Goal: Task Accomplishment & Management: Complete application form

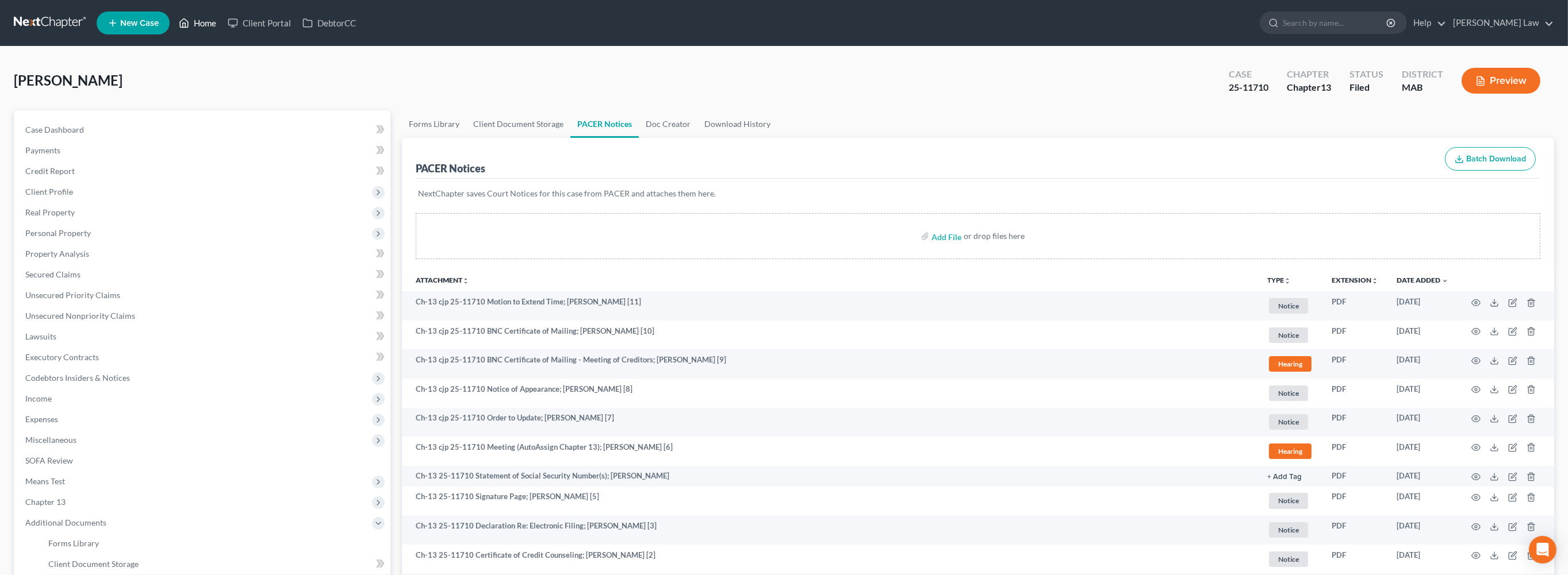
click at [222, 29] on link "Home" at bounding box center [197, 23] width 49 height 21
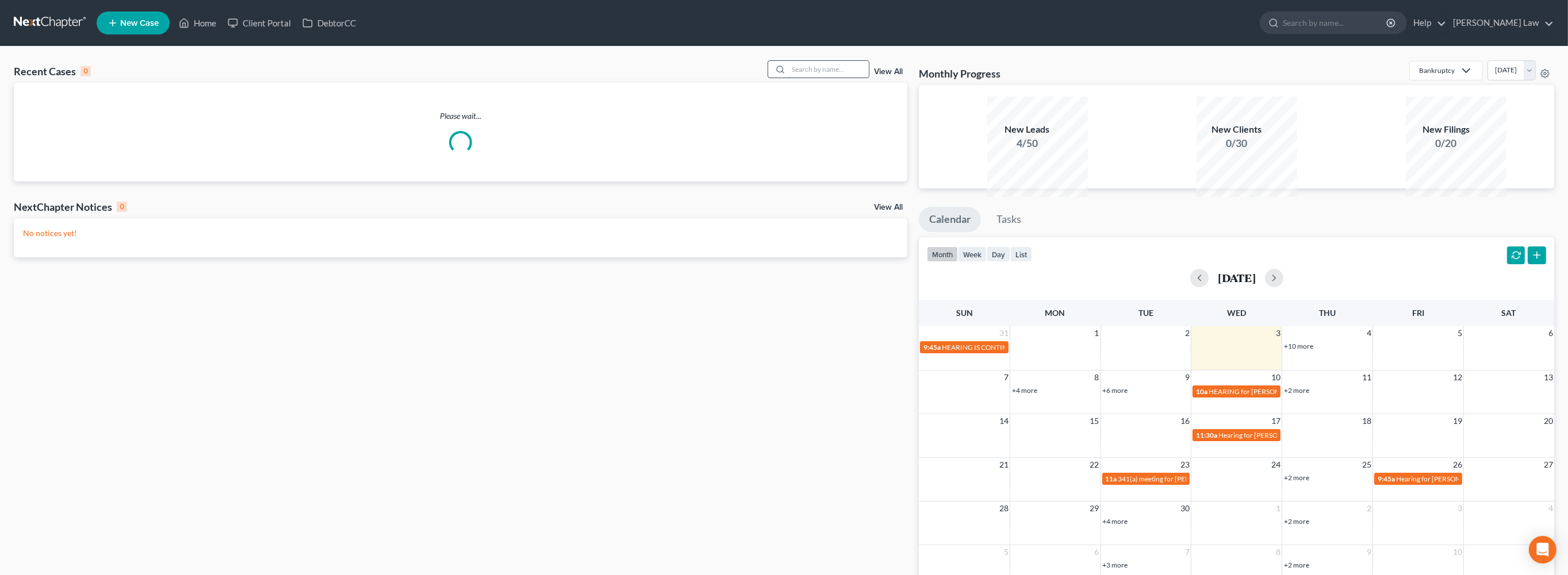
click at [822, 78] on input "search" at bounding box center [828, 69] width 81 height 16
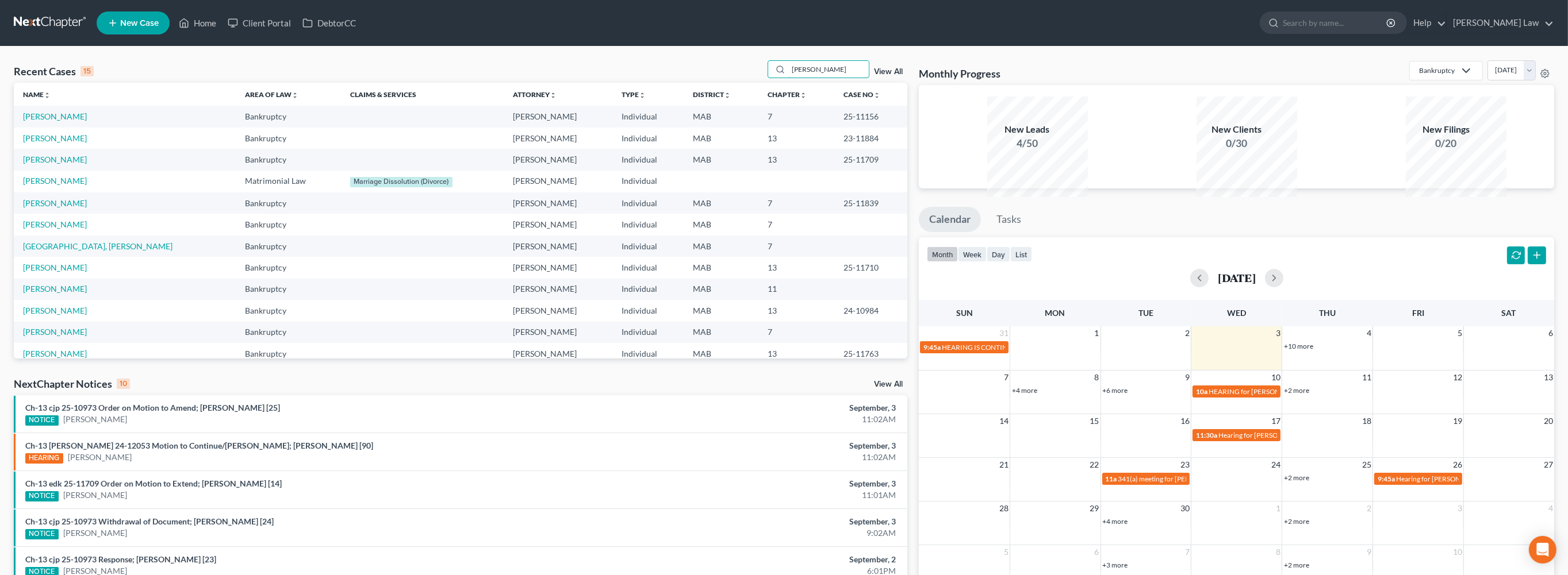
type input "[PERSON_NAME]"
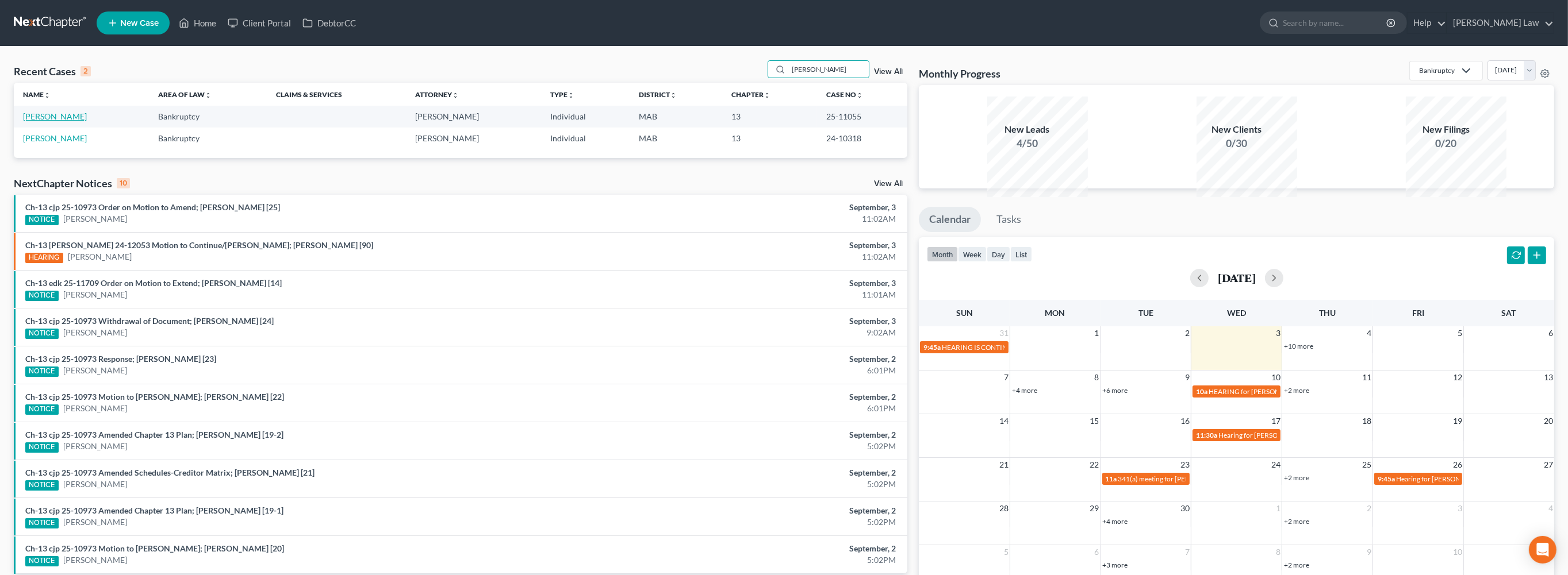
click at [59, 121] on link "[PERSON_NAME]" at bounding box center [55, 116] width 64 height 10
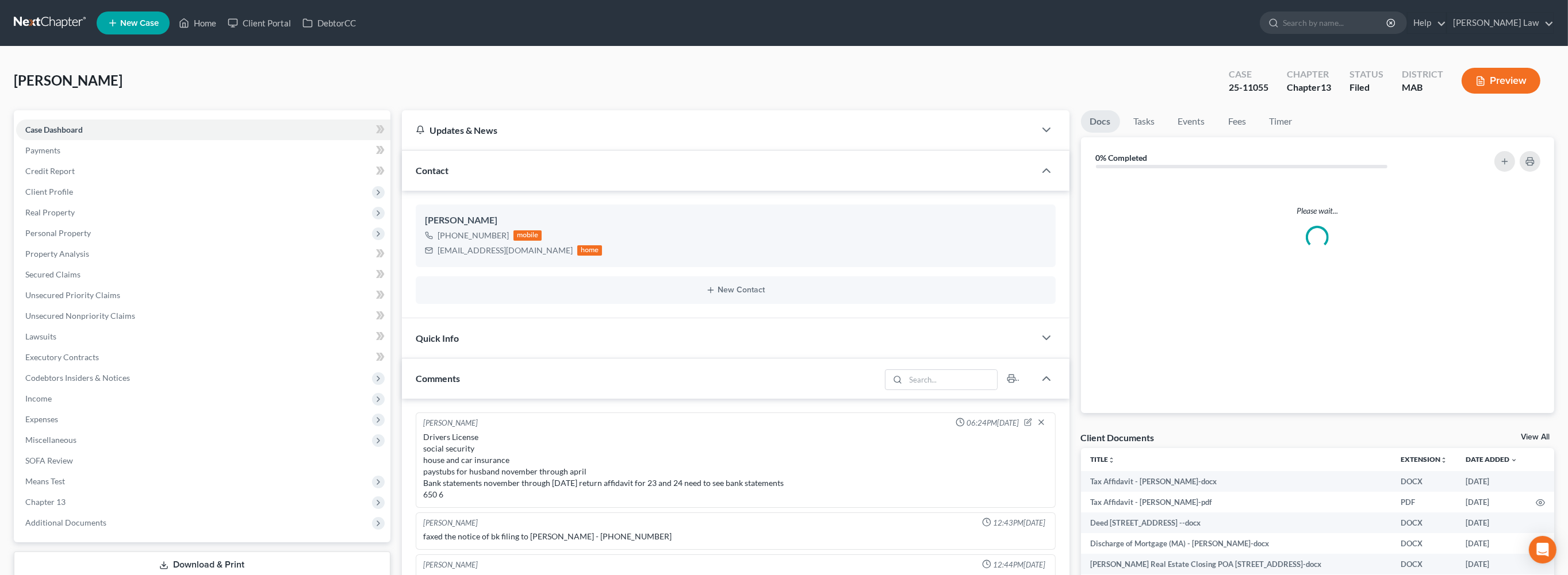
scroll to position [321, 0]
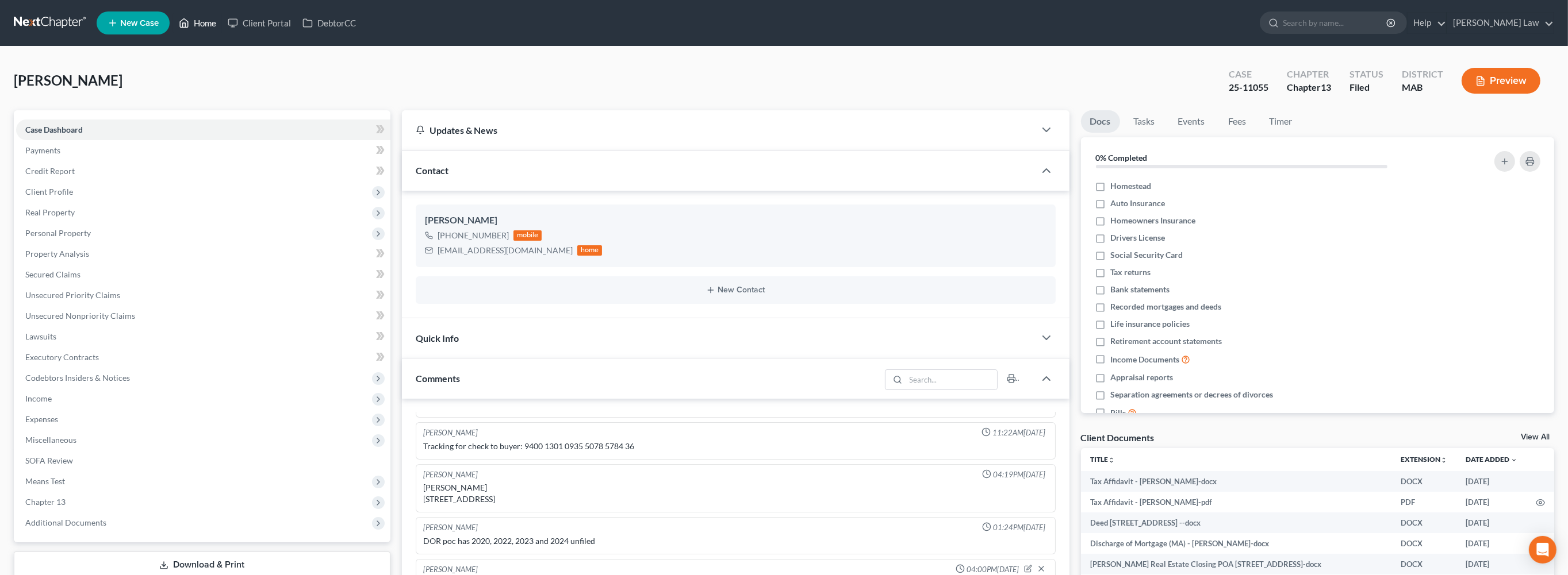
click at [222, 31] on link "Home" at bounding box center [197, 23] width 49 height 21
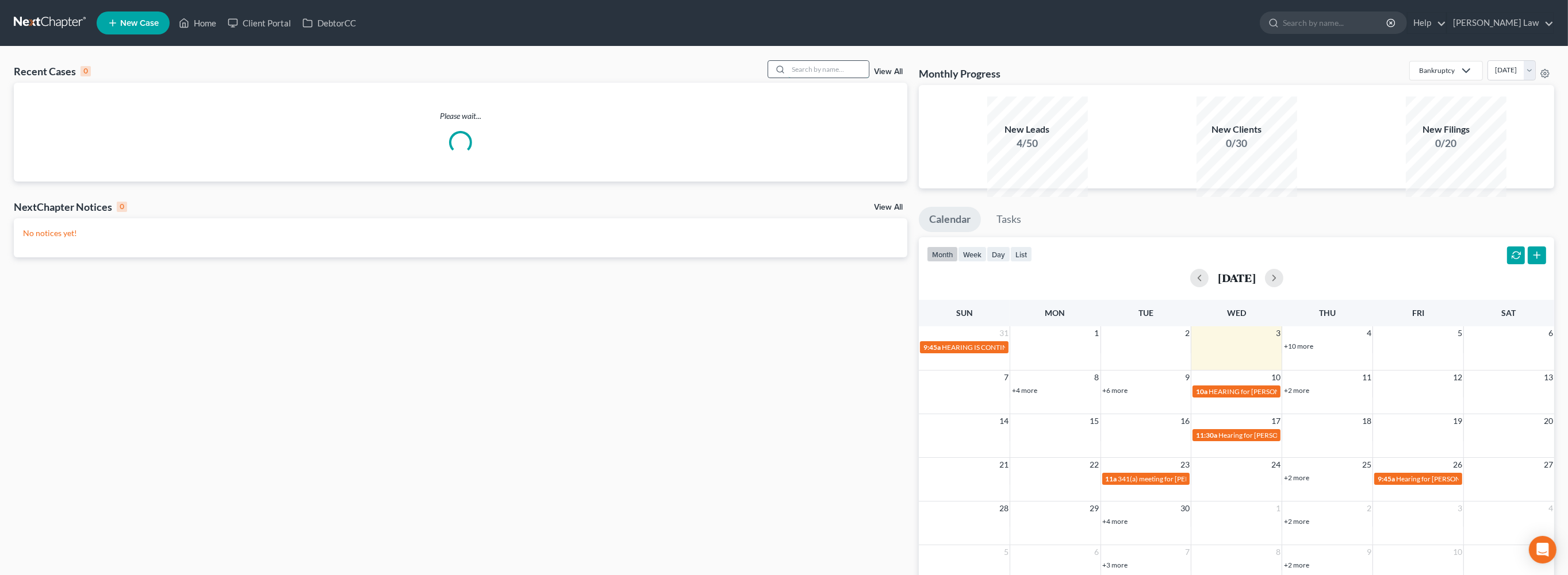
click at [799, 78] on input "search" at bounding box center [828, 69] width 81 height 16
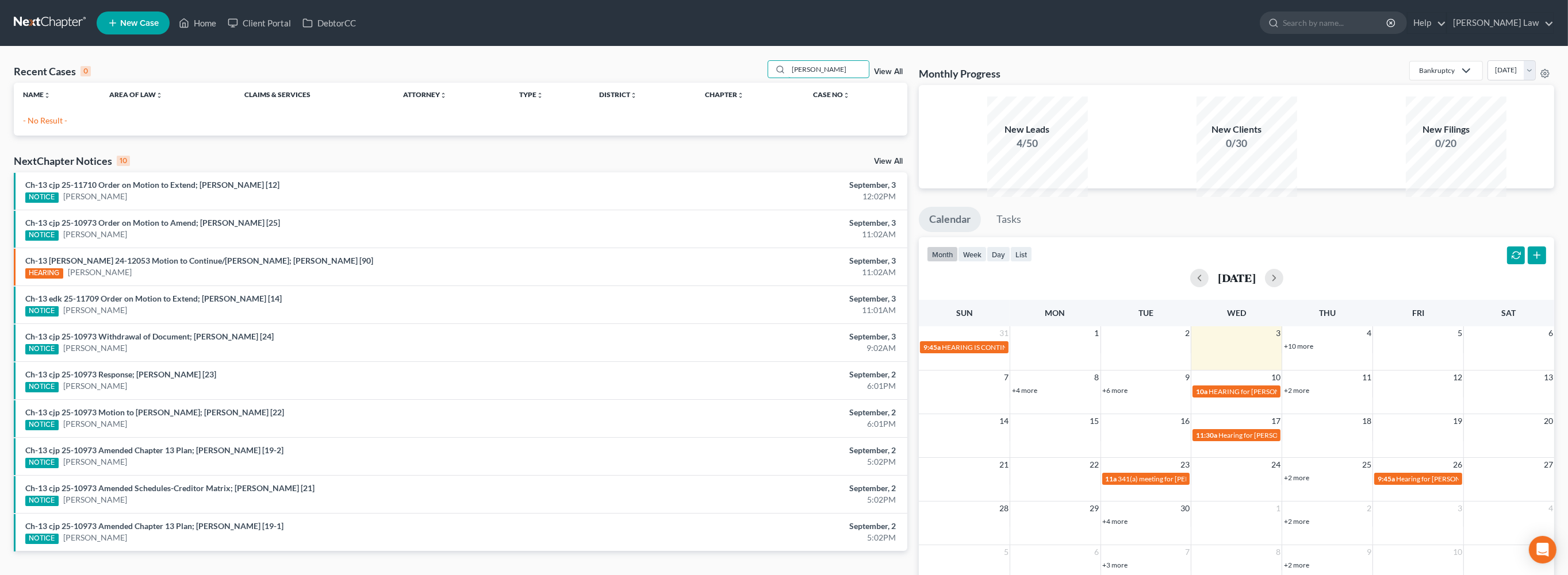
drag, startPoint x: 784, startPoint y: 90, endPoint x: 696, endPoint y: 93, distance: 88.1
click at [696, 82] on div "Recent Cases 0 [PERSON_NAME] View All" at bounding box center [461, 71] width 894 height 23
drag, startPoint x: 811, startPoint y: 90, endPoint x: 720, endPoint y: 86, distance: 91.1
click at [720, 82] on div "Recent Cases 0 [PERSON_NAME] View All" at bounding box center [461, 71] width 894 height 23
type input "[PERSON_NAME]"
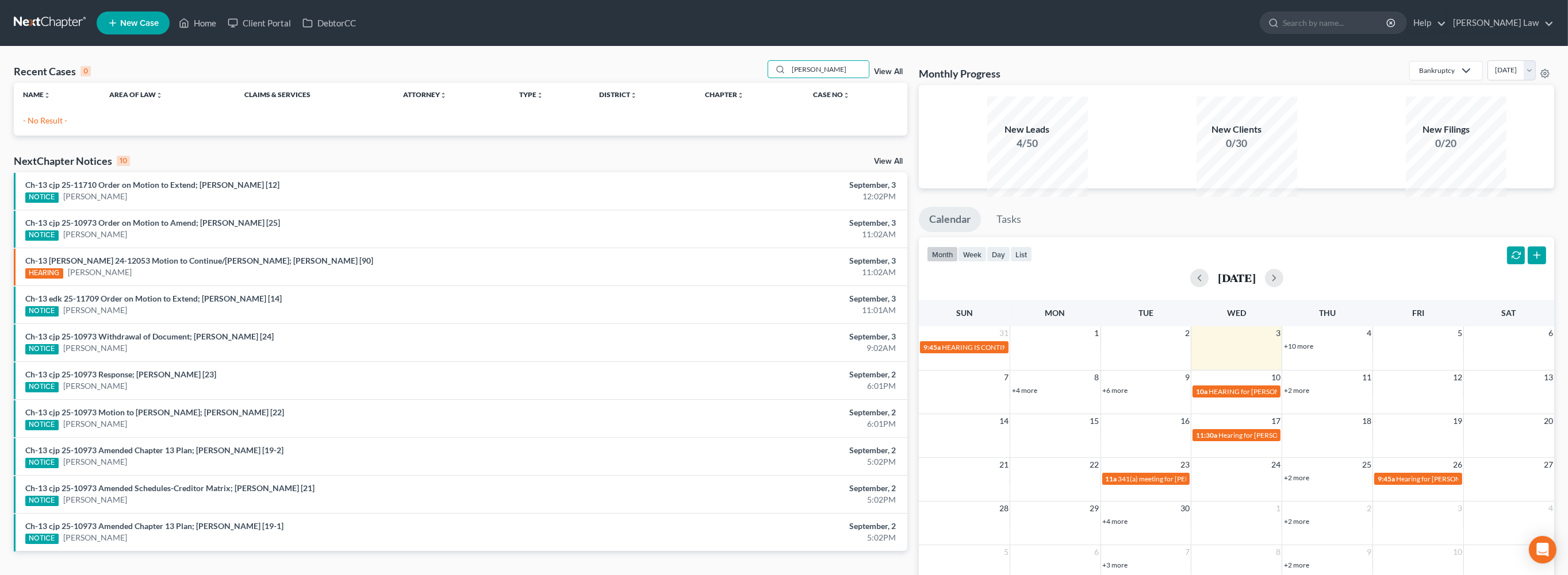
click at [118, 30] on icon at bounding box center [112, 23] width 10 height 14
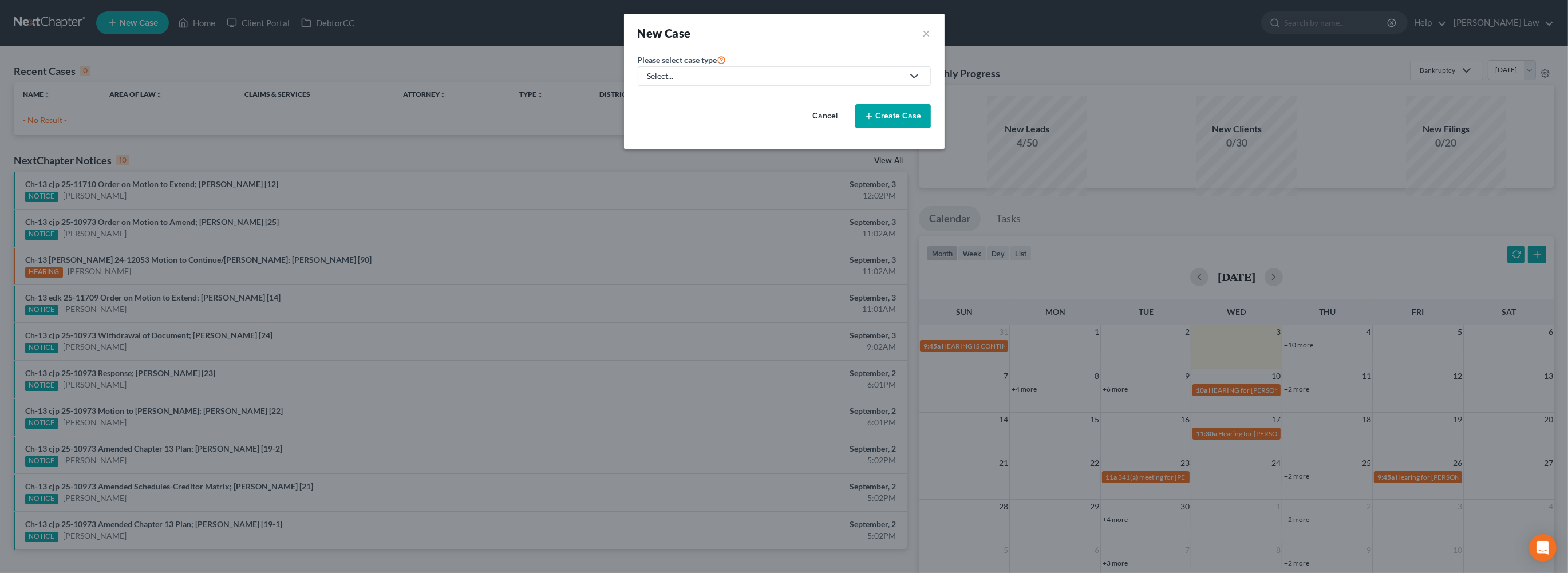
click at [825, 86] on link "Select..." at bounding box center [785, 76] width 293 height 19
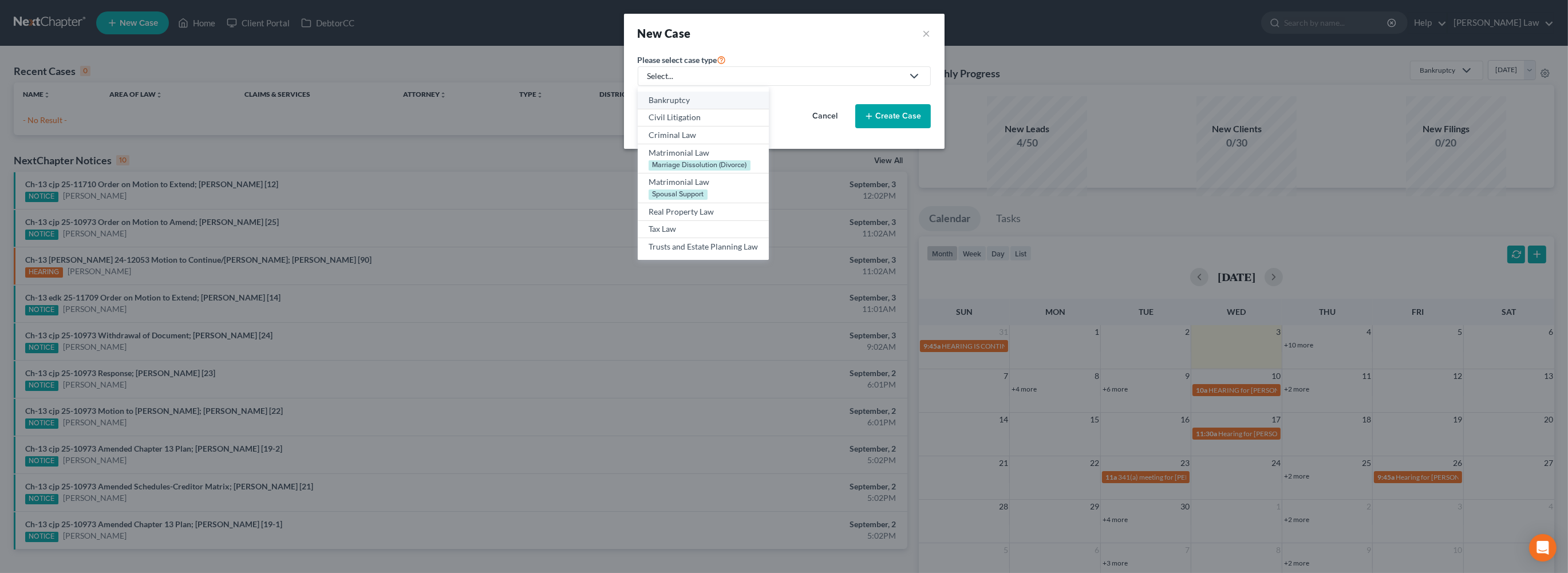
click at [688, 106] on div "Bankruptcy" at bounding box center [704, 100] width 110 height 12
select select "39"
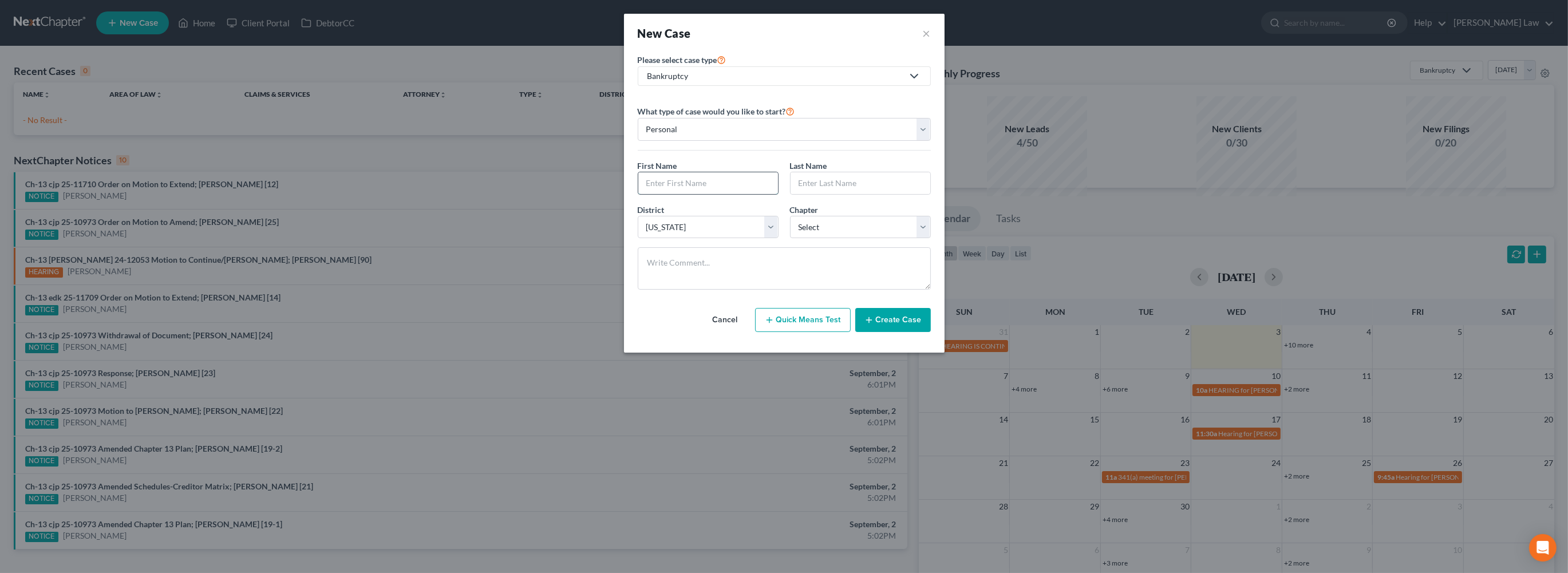
click at [669, 194] on input "text" at bounding box center [708, 183] width 139 height 22
type input "[PERSON_NAME]"
click at [931, 239] on select "Select 7 11 12 13" at bounding box center [860, 228] width 141 height 23
select select "0"
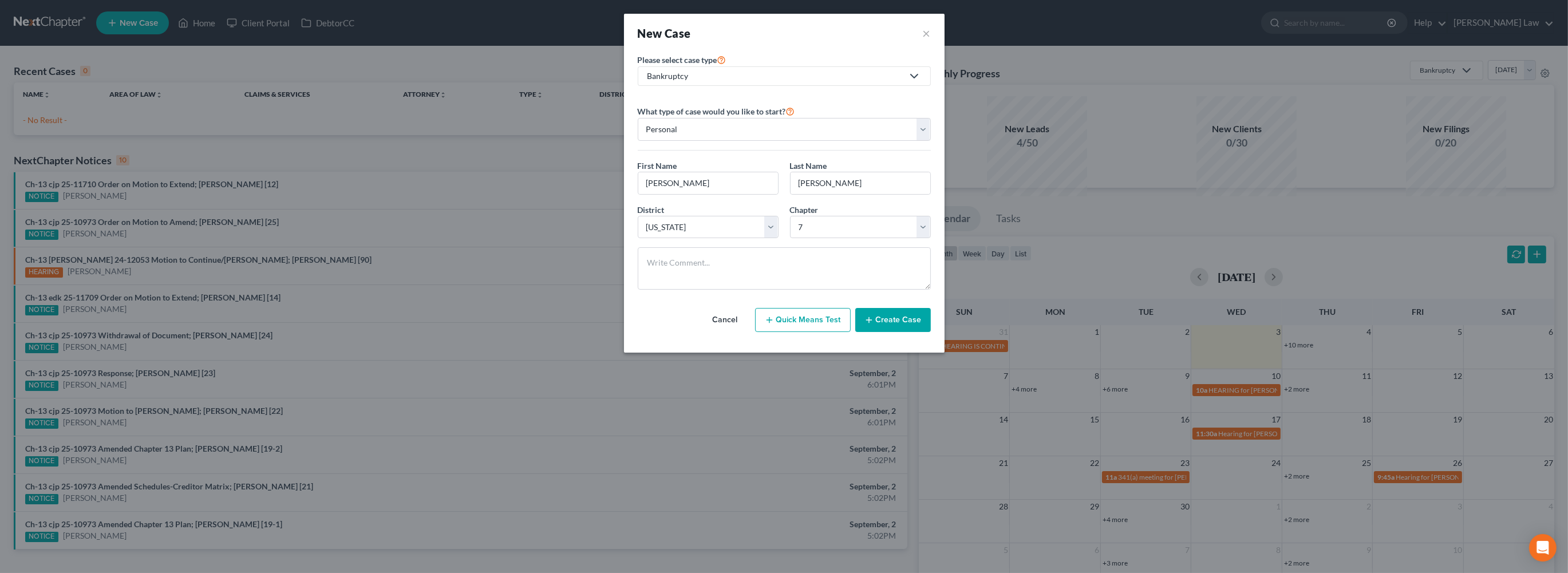
click at [918, 332] on button "Create Case" at bounding box center [893, 320] width 75 height 24
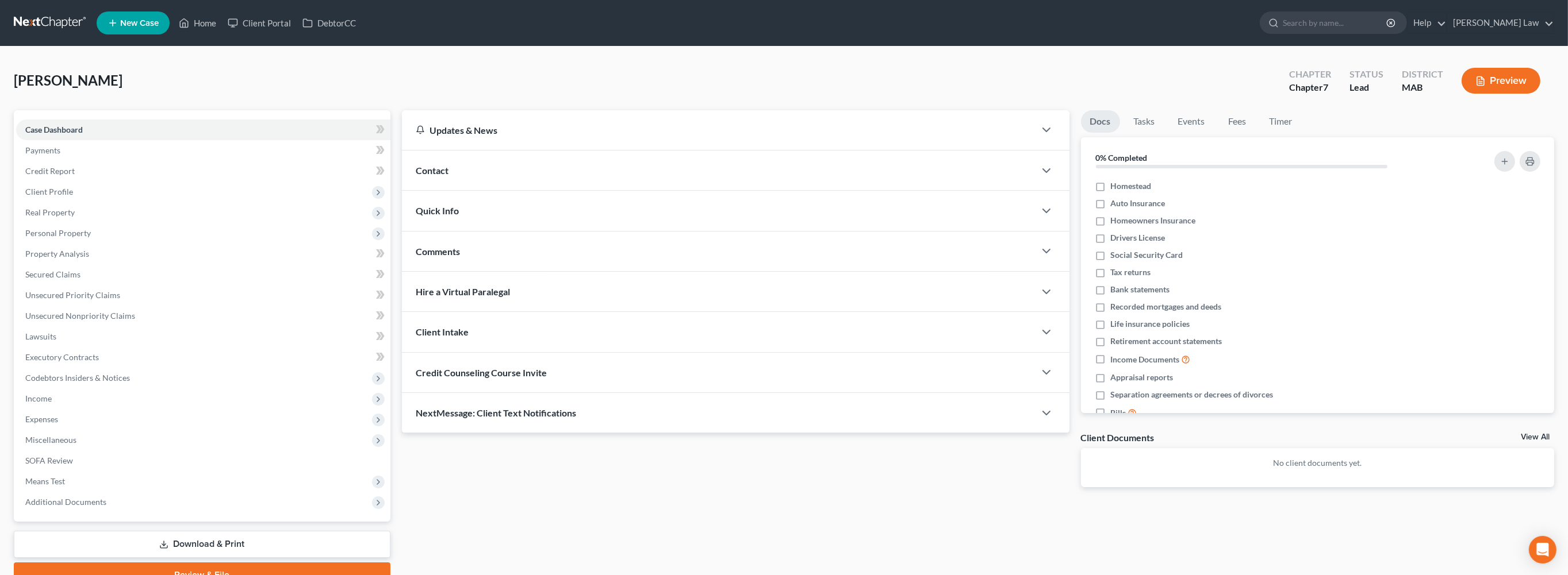
click at [435, 176] on span "Contact" at bounding box center [432, 170] width 33 height 11
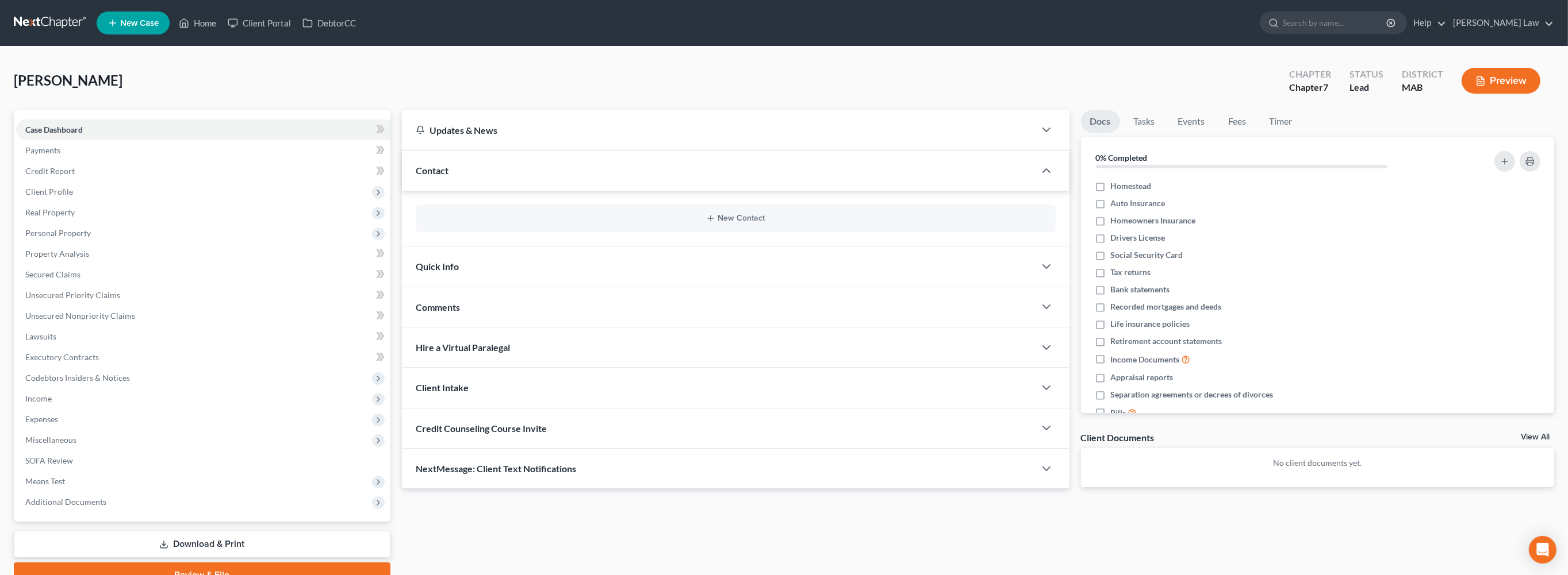
click at [653, 232] on div "New Contact" at bounding box center [735, 218] width 640 height 27
click at [649, 223] on button "New Contact" at bounding box center [735, 218] width 622 height 9
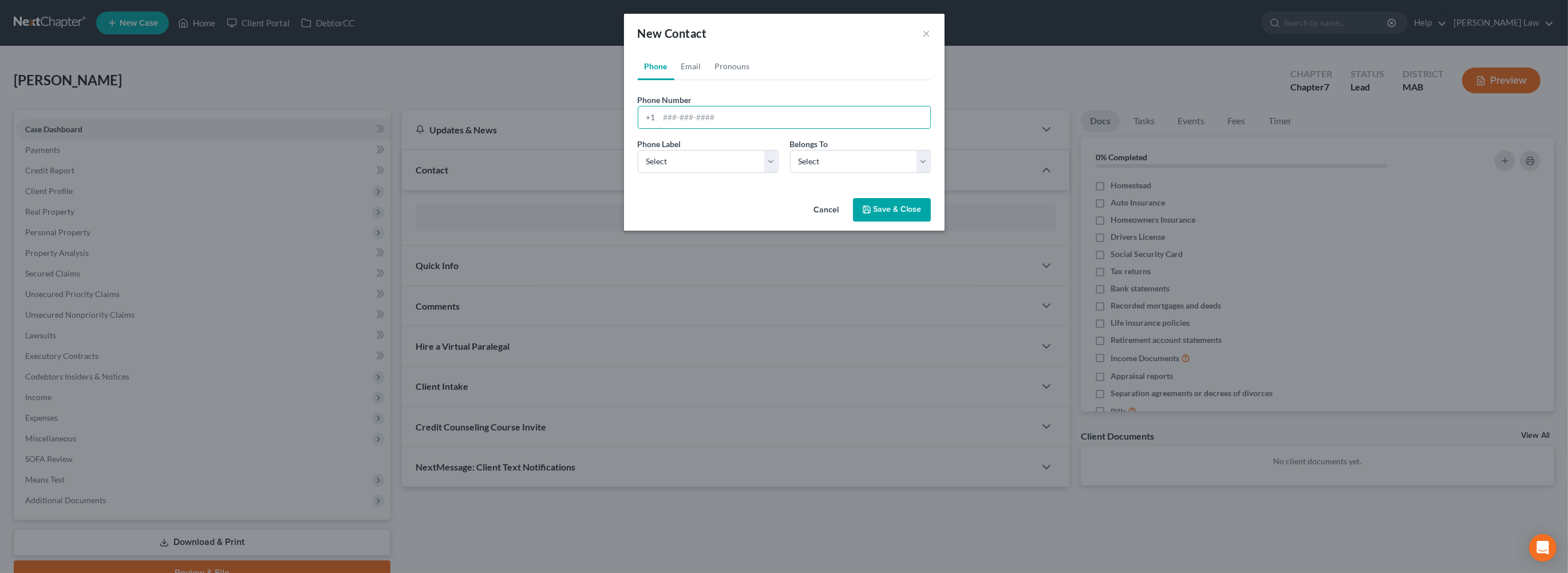
drag, startPoint x: 634, startPoint y: 148, endPoint x: 1559, endPoint y: 482, distance: 983.5
click at [659, 128] on input "tel" at bounding box center [794, 118] width 271 height 22
type input "5085587147"
click at [772, 173] on select "Select Mobile Home Work Other" at bounding box center [708, 161] width 141 height 23
select select "0"
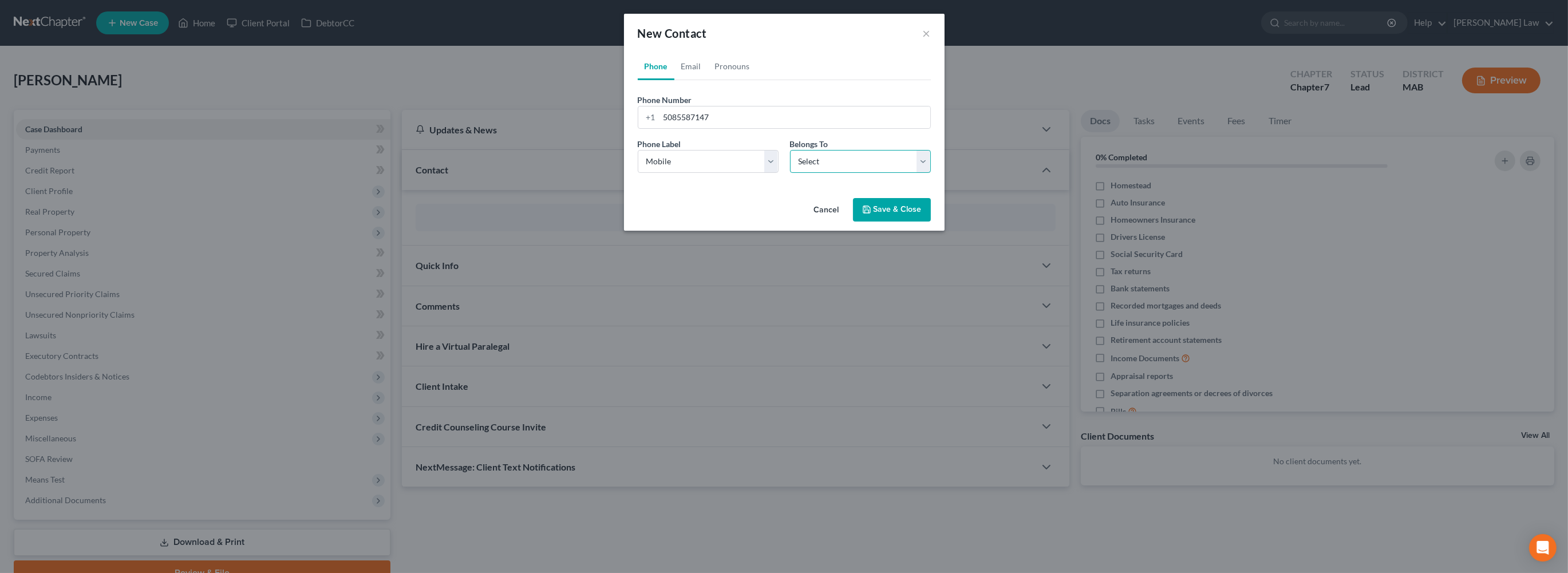
click at [931, 173] on select "Select Client Other" at bounding box center [860, 161] width 141 height 23
select select "0"
click at [674, 80] on link "Email" at bounding box center [691, 66] width 33 height 27
click at [663, 128] on input "email" at bounding box center [794, 118] width 271 height 22
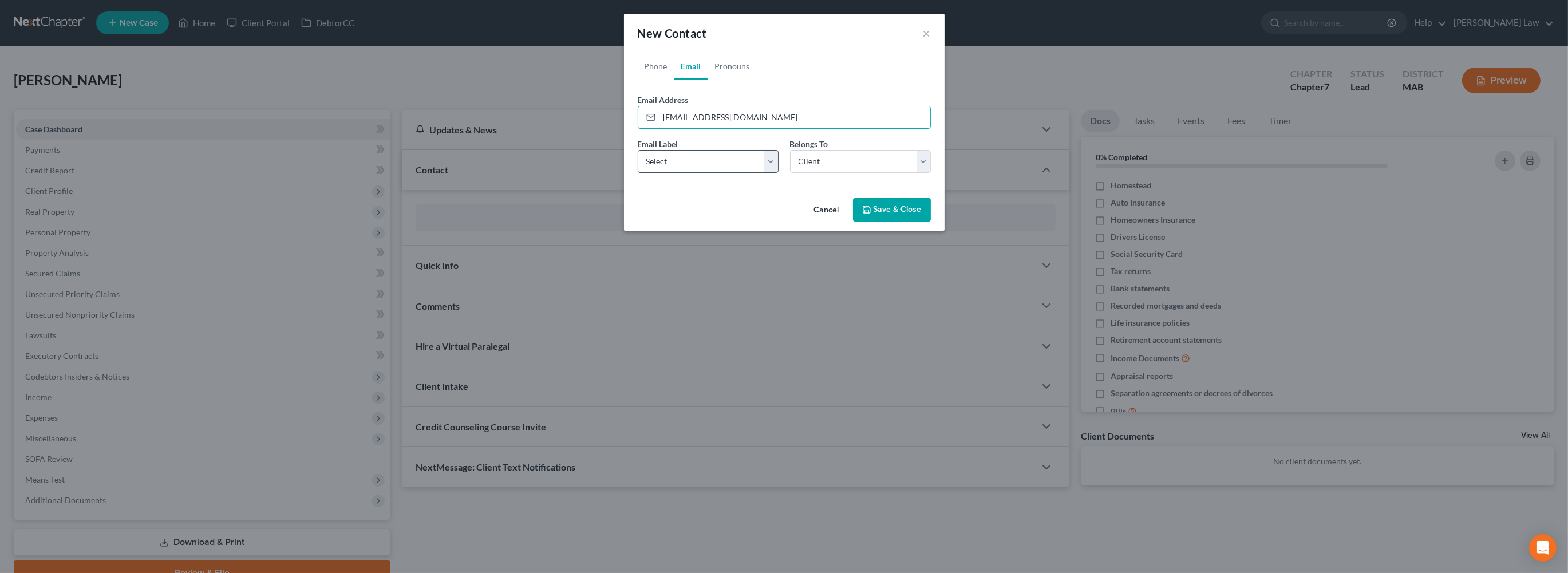
type input "[EMAIL_ADDRESS][DOMAIN_NAME]"
click at [768, 173] on select "Select Home Work Other" at bounding box center [708, 161] width 141 height 23
select select "0"
click at [931, 222] on button "Save & Close" at bounding box center [892, 210] width 78 height 24
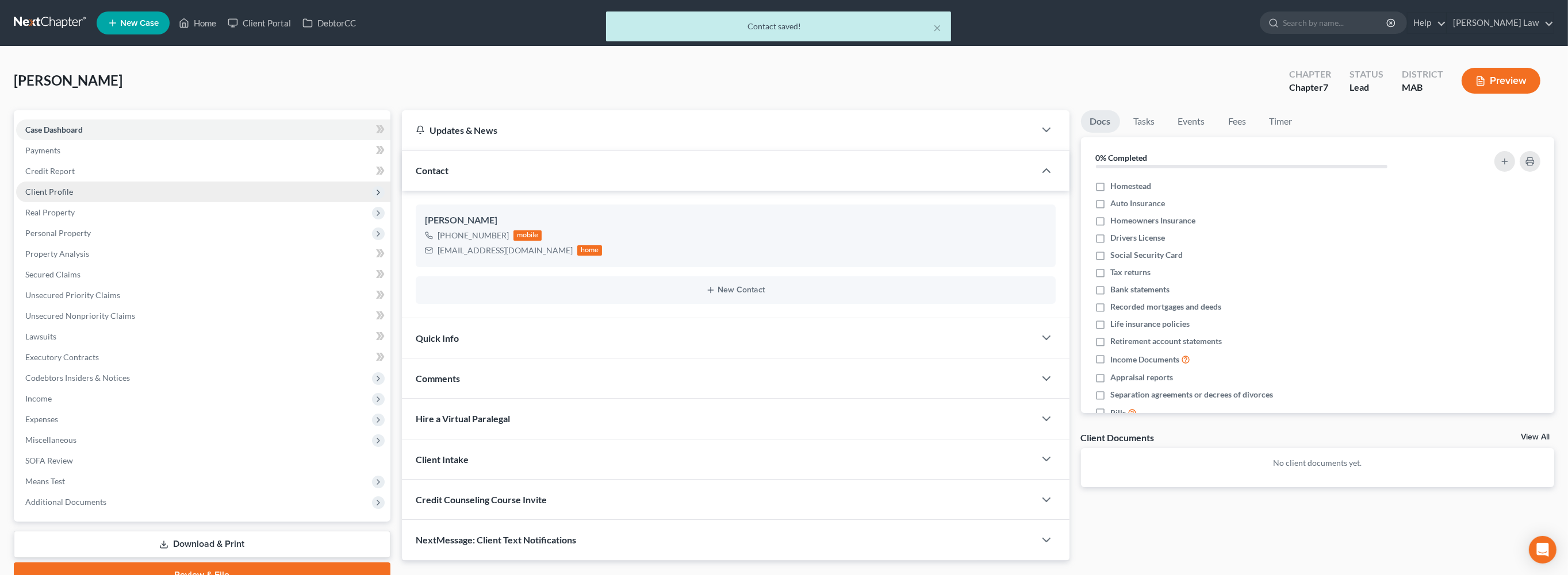
click at [63, 197] on span "Client Profile" at bounding box center [49, 192] width 48 height 10
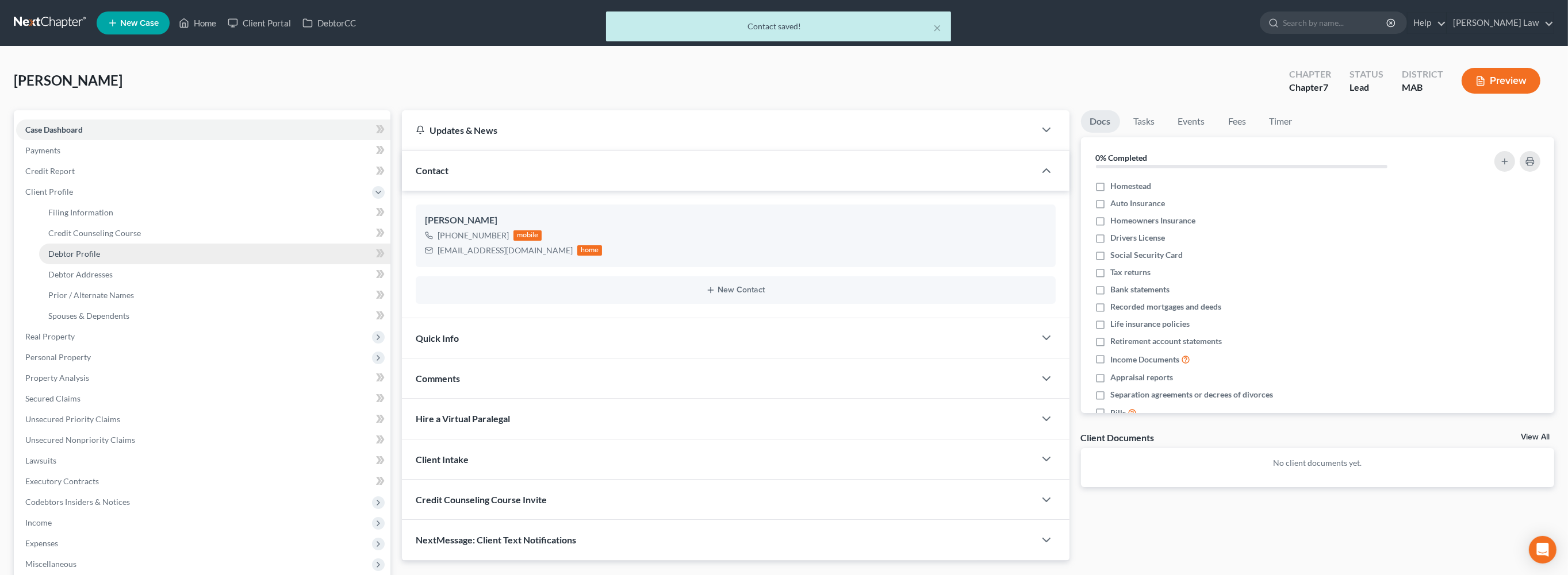
click at [75, 265] on link "Debtor Profile" at bounding box center [215, 254] width 352 height 21
select select "0"
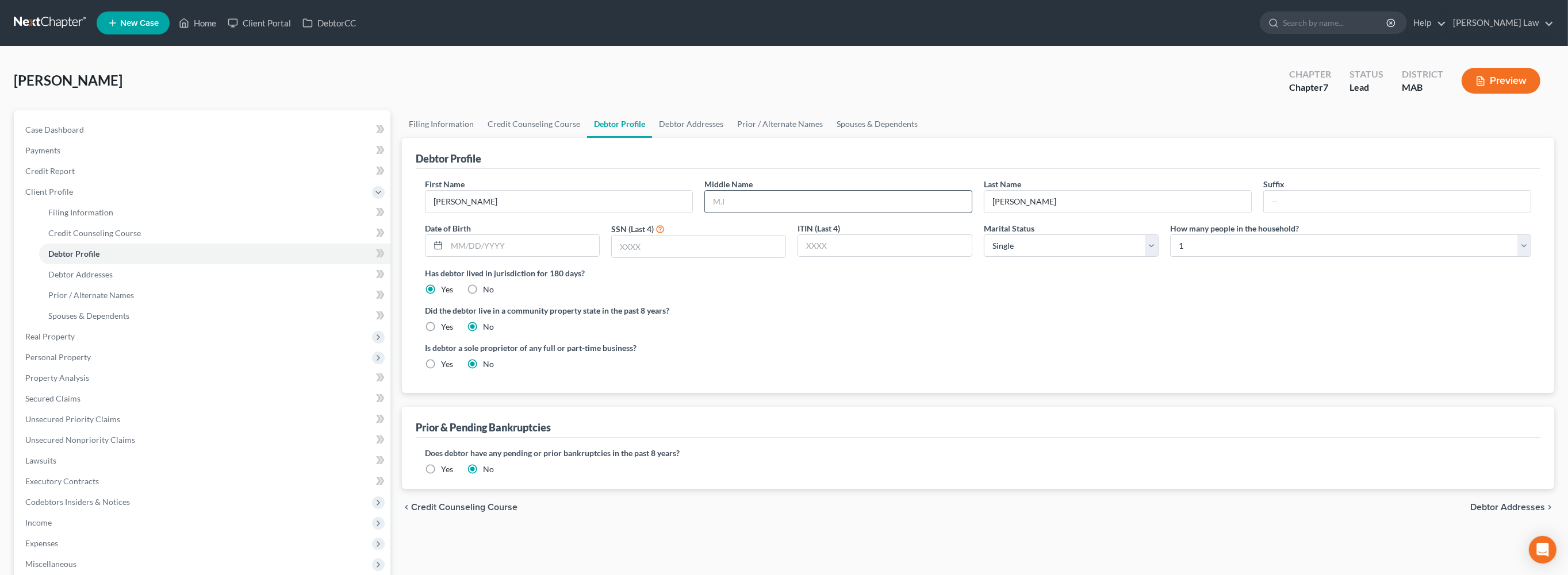
click at [781, 213] on input "text" at bounding box center [838, 202] width 267 height 22
type input "A."
click at [525, 257] on input "text" at bounding box center [523, 246] width 152 height 22
type input "[DATE]"
click at [633, 257] on input "text" at bounding box center [699, 247] width 174 height 22
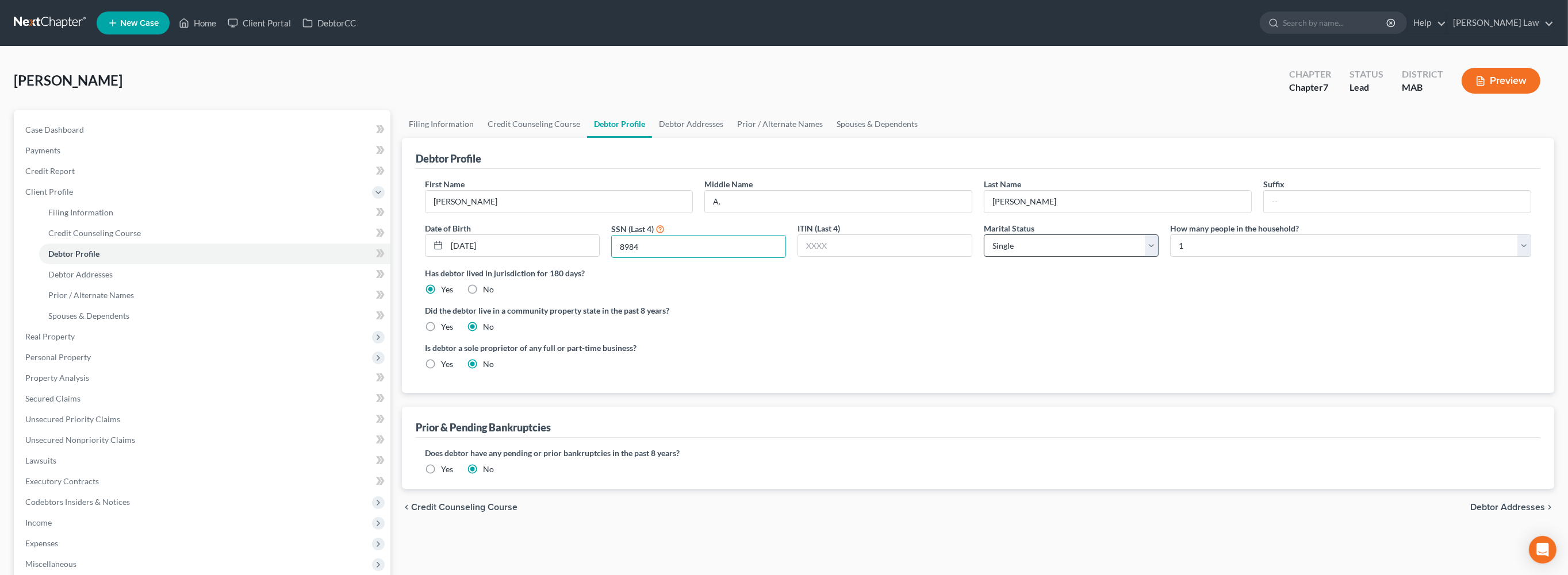
type input "8984"
click at [1147, 257] on select "Select Single Married Separated Divorced Widowed" at bounding box center [1071, 246] width 175 height 23
select select "3"
click at [730, 138] on link "Debtor Addresses" at bounding box center [691, 124] width 78 height 27
select select "0"
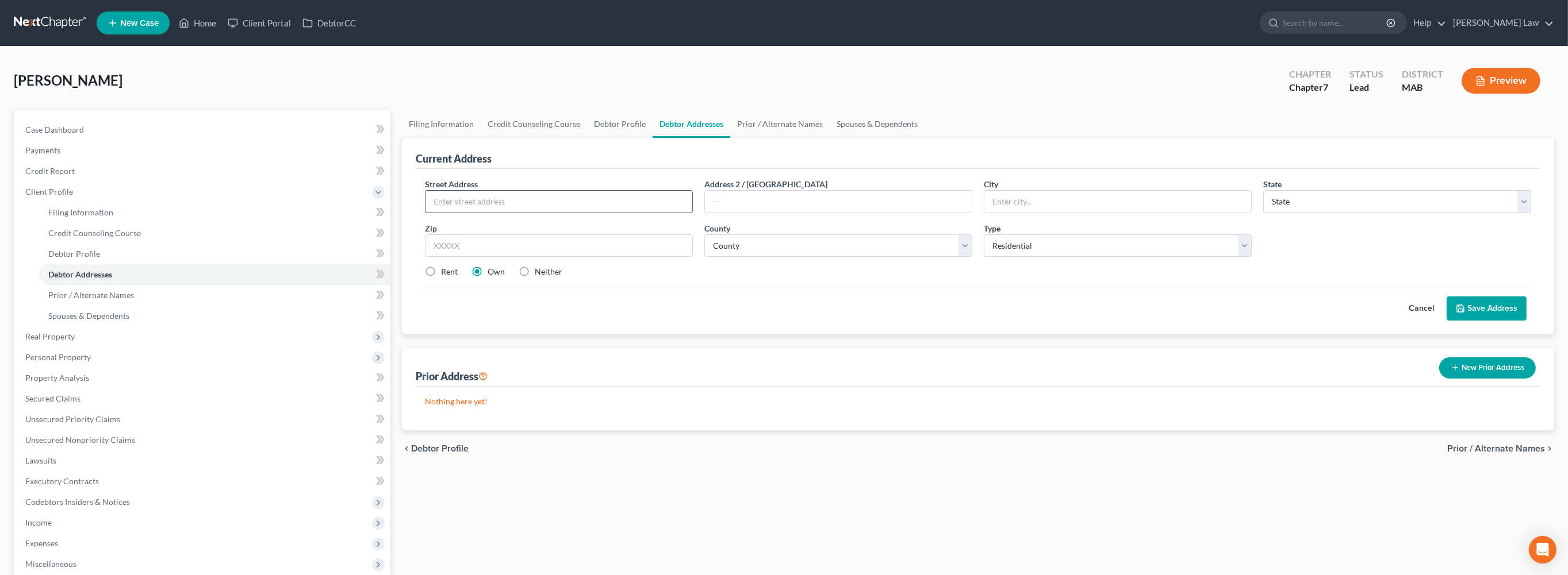
click at [602, 213] on input "text" at bounding box center [559, 202] width 267 height 22
type input "[STREET_ADDRESS]"
click at [778, 213] on input "text" at bounding box center [838, 202] width 267 height 22
type input "apt 306"
type input "Taunton"
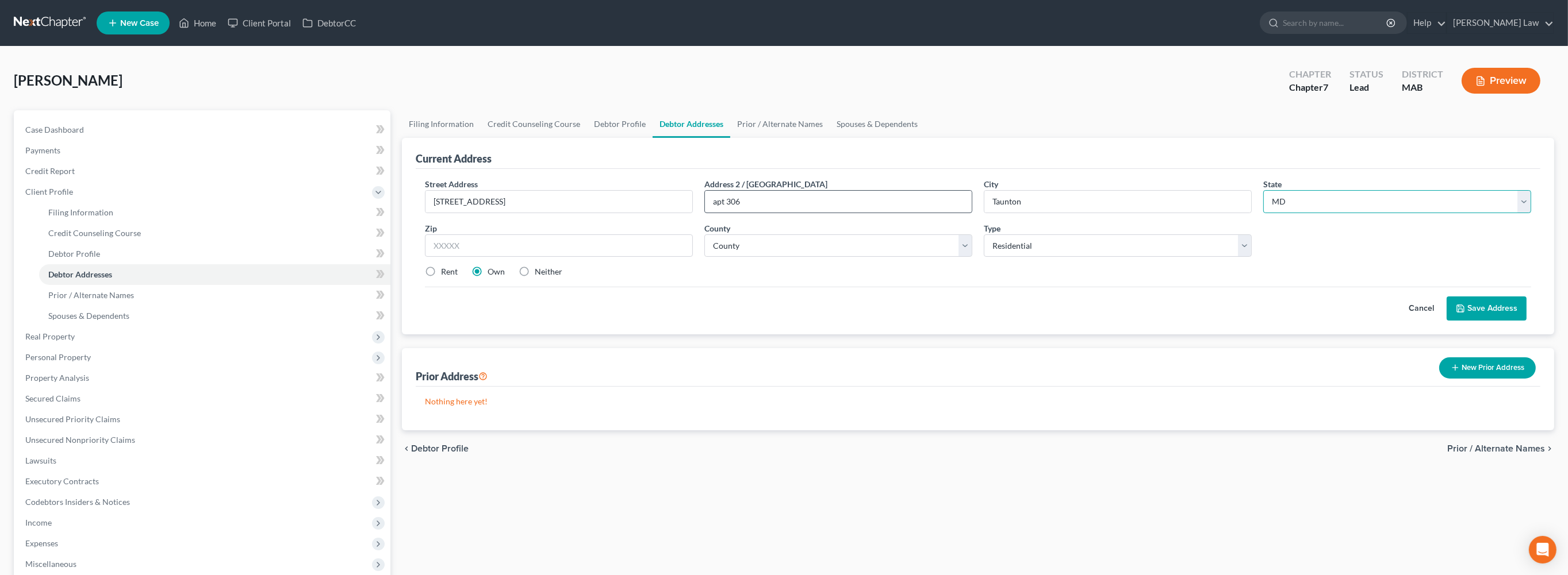
select select "22"
type input "02780"
click at [958, 257] on select "County [GEOGRAPHIC_DATA] [GEOGRAPHIC_DATA] [GEOGRAPHIC_DATA] [GEOGRAPHIC_DATA] …" at bounding box center [838, 246] width 268 height 23
click at [971, 257] on div "County * County [GEOGRAPHIC_DATA] [GEOGRAPHIC_DATA] [GEOGRAPHIC_DATA] [GEOGRAPH…" at bounding box center [838, 240] width 279 height 35
click at [968, 257] on select "County [GEOGRAPHIC_DATA] [GEOGRAPHIC_DATA] [GEOGRAPHIC_DATA] [GEOGRAPHIC_DATA] …" at bounding box center [838, 246] width 268 height 23
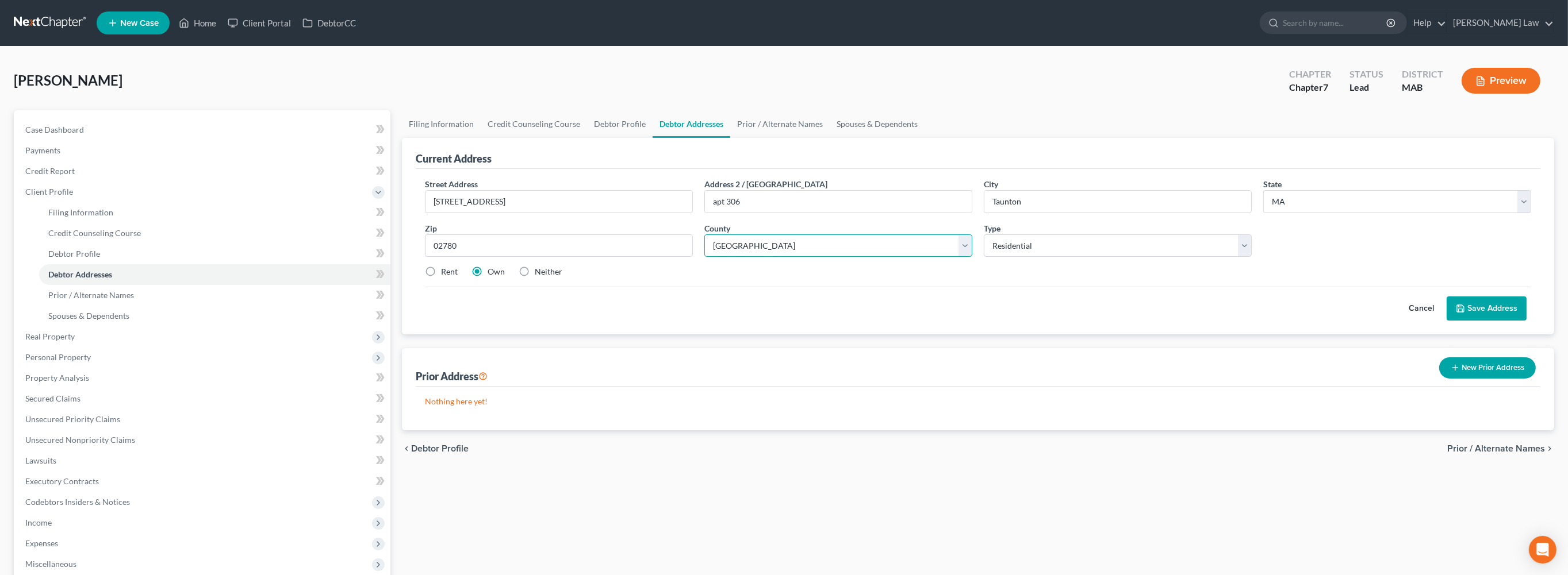
select select "2"
click at [441, 277] on label "Rent" at bounding box center [449, 271] width 17 height 12
click at [446, 274] on input "Rent" at bounding box center [449, 269] width 7 height 7
radio input "true"
click at [499, 277] on label "Own" at bounding box center [496, 271] width 17 height 12
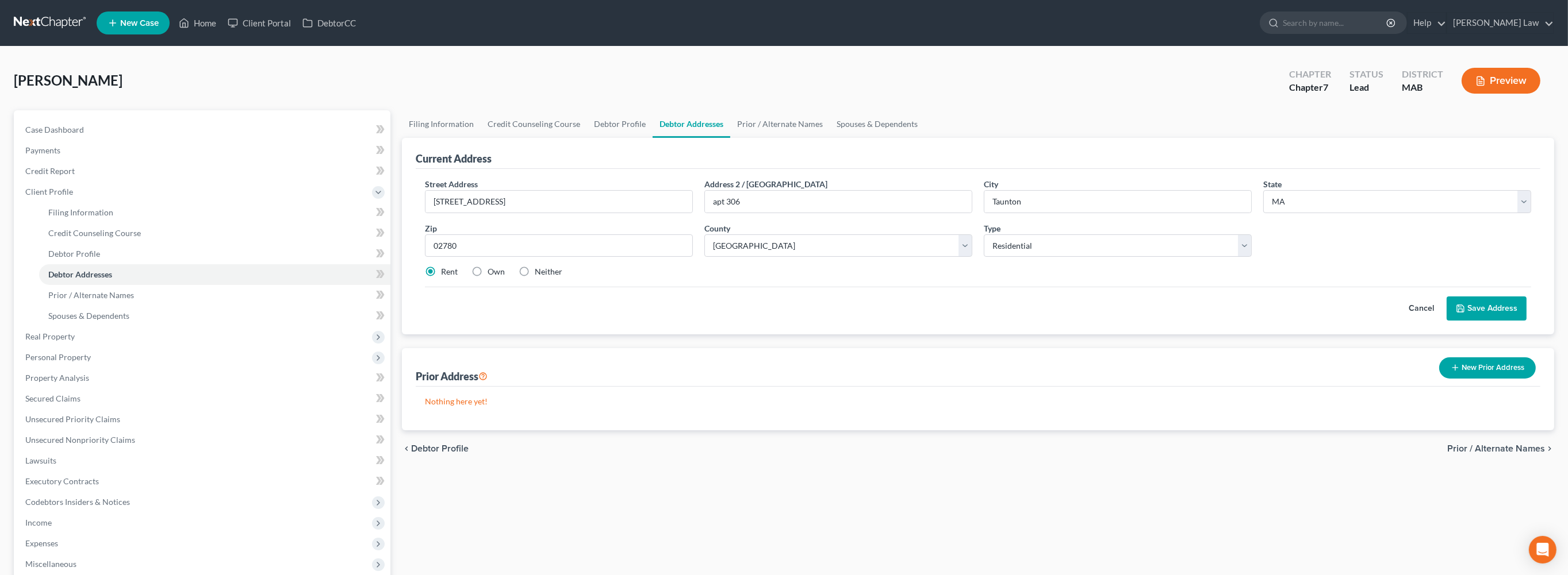
click at [499, 274] on input "Own" at bounding box center [496, 269] width 7 height 7
radio input "true"
click at [1470, 321] on button "Save Address" at bounding box center [1486, 309] width 80 height 24
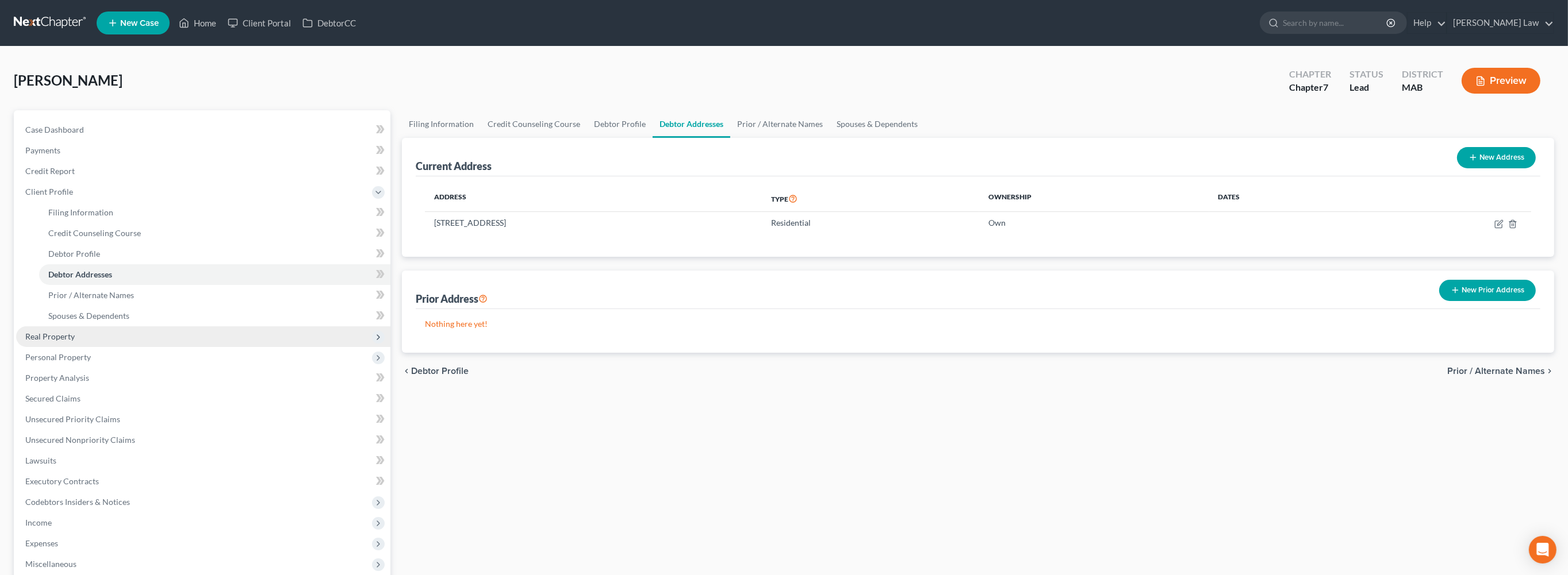
click at [37, 342] on span "Real Property" at bounding box center [50, 337] width 50 height 10
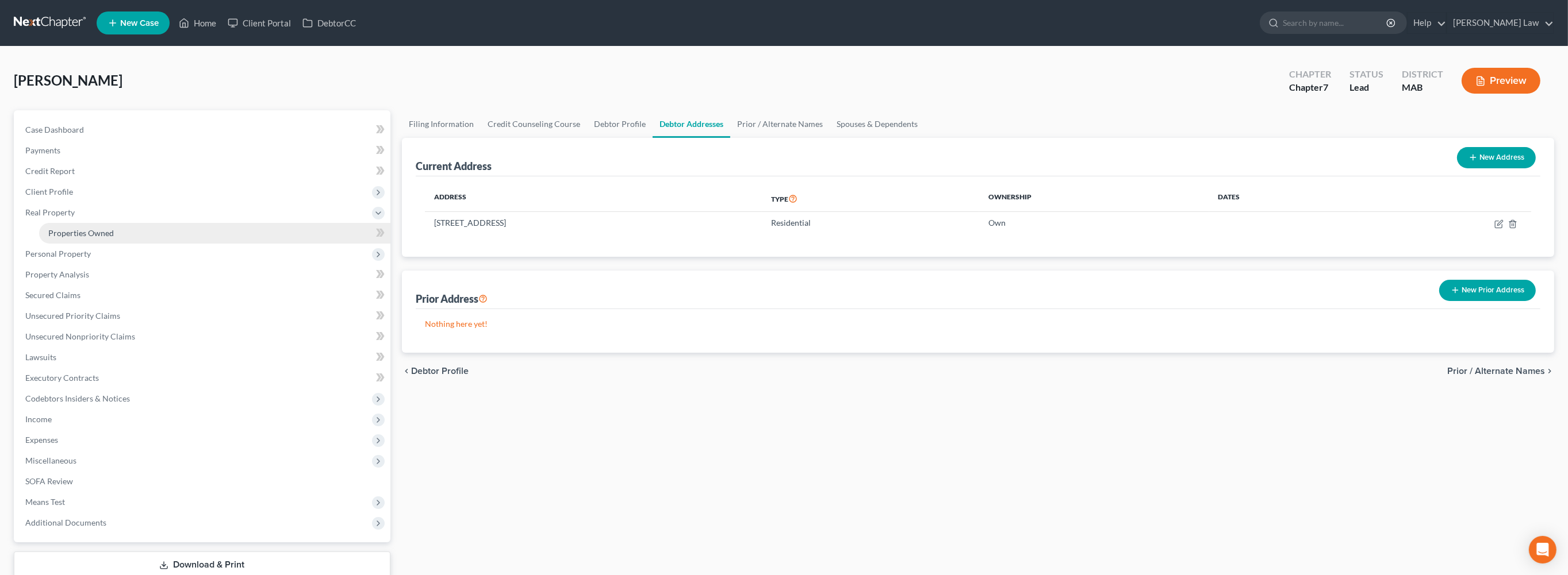
click at [107, 238] on span "Properties Owned" at bounding box center [81, 233] width 65 height 10
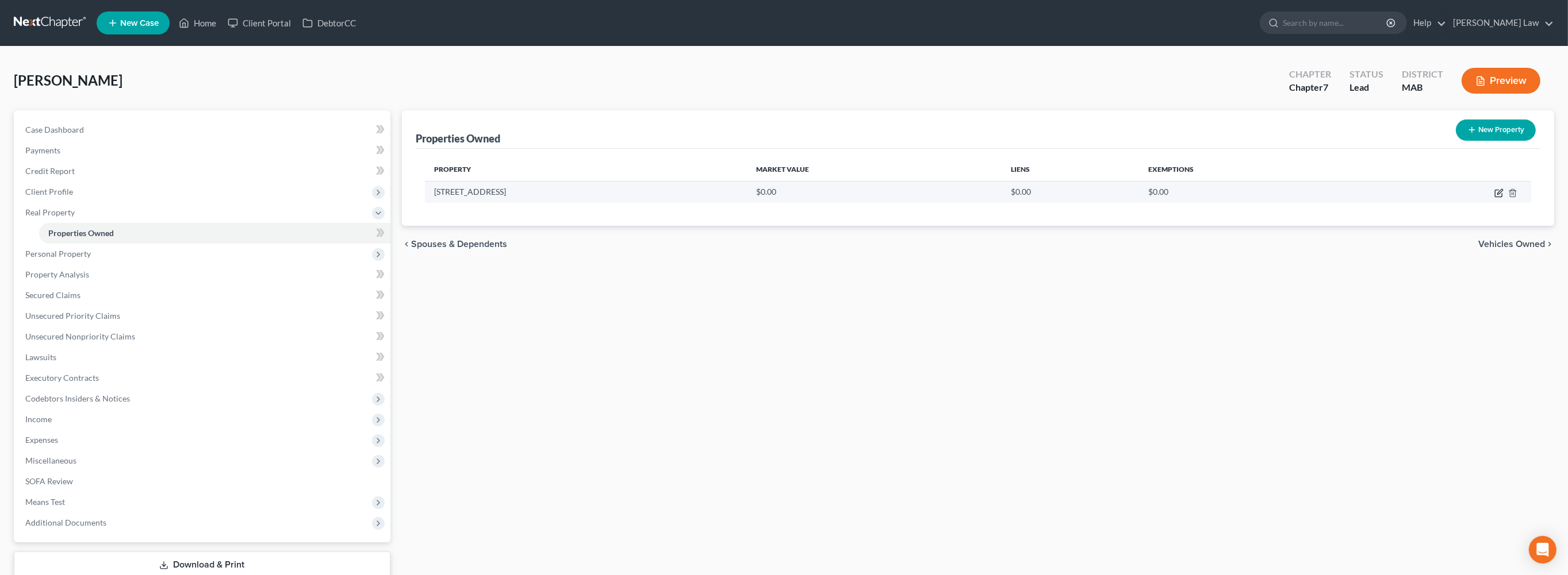
click at [1494, 198] on icon "button" at bounding box center [1498, 192] width 9 height 9
select select "22"
select select "2"
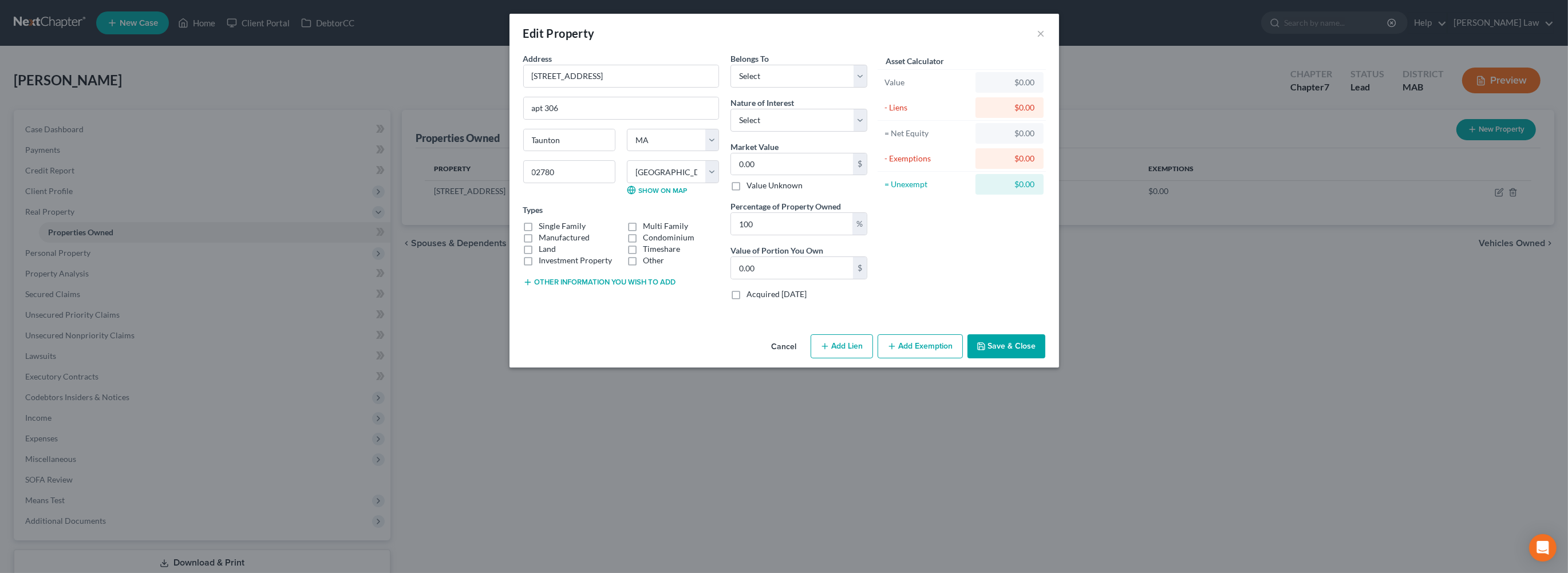
click at [539, 232] on label "Single Family" at bounding box center [562, 226] width 47 height 12
click at [544, 228] on input "Single Family" at bounding box center [547, 224] width 7 height 7
checkbox input "true"
click at [867, 88] on select "Select Debtor 1 Only Debtor 2 Only Debtor 1 And Debtor 2 Only At Least One Of T…" at bounding box center [799, 76] width 137 height 23
select select "0"
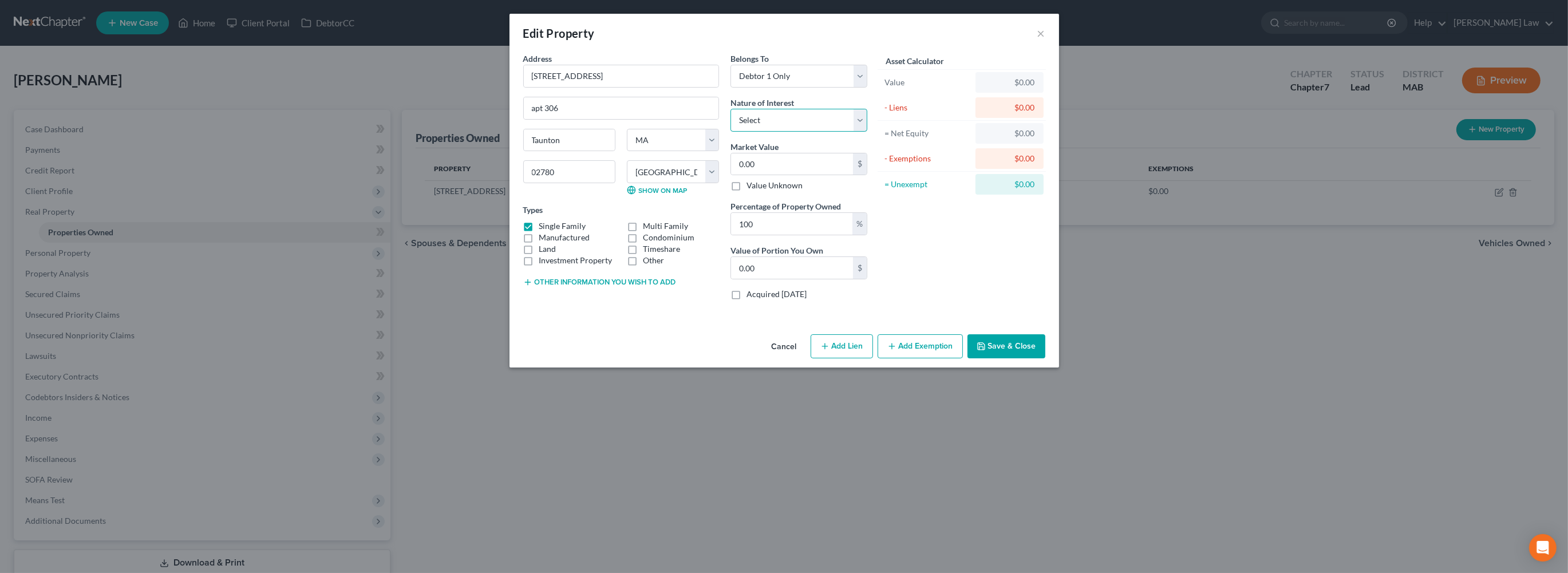
click at [867, 132] on select "Select Fee Simple Joint Tenant Life Estate Equitable Interest Future Interest T…" at bounding box center [799, 121] width 137 height 23
select select "0"
click at [777, 175] on input "0.00" at bounding box center [792, 164] width 122 height 22
type input "2"
type input "2.00"
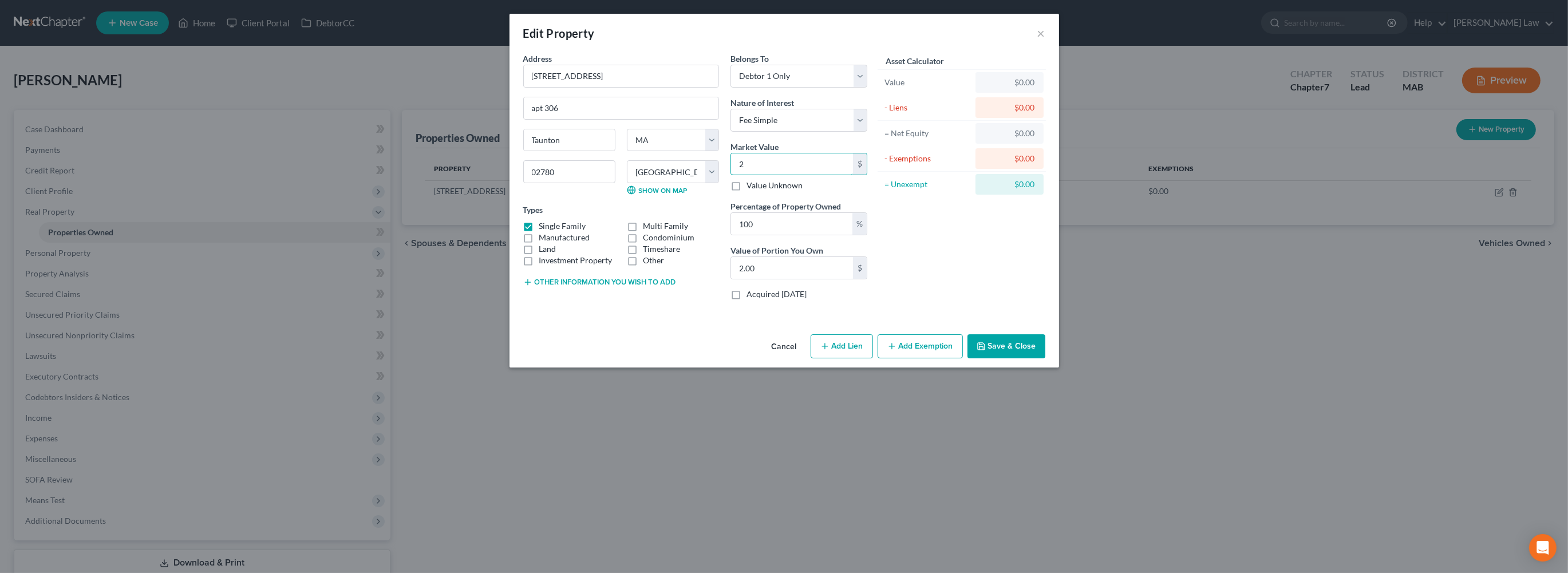
type input "21"
type input "21.00"
type input "215"
type input "215.00"
type input "2150"
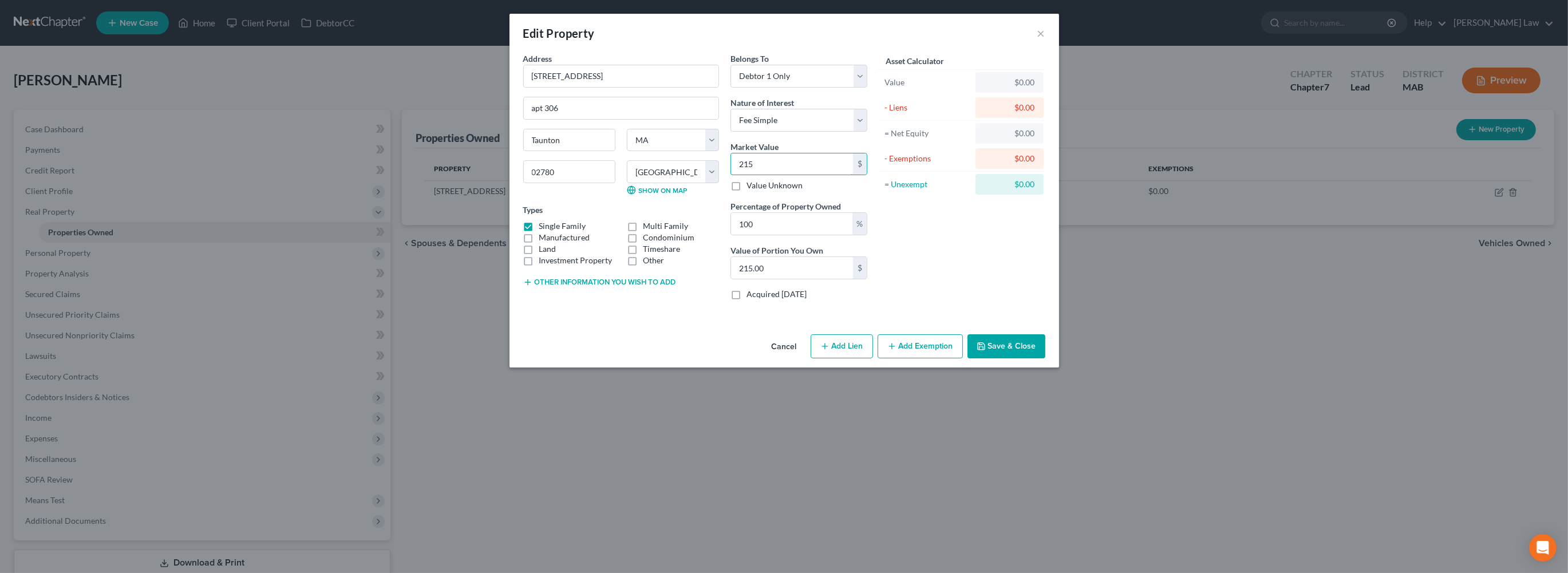
type input "2,150.00"
type input "2,1500"
type input "21,500.00"
type input "21,5000"
type input "215,000.00"
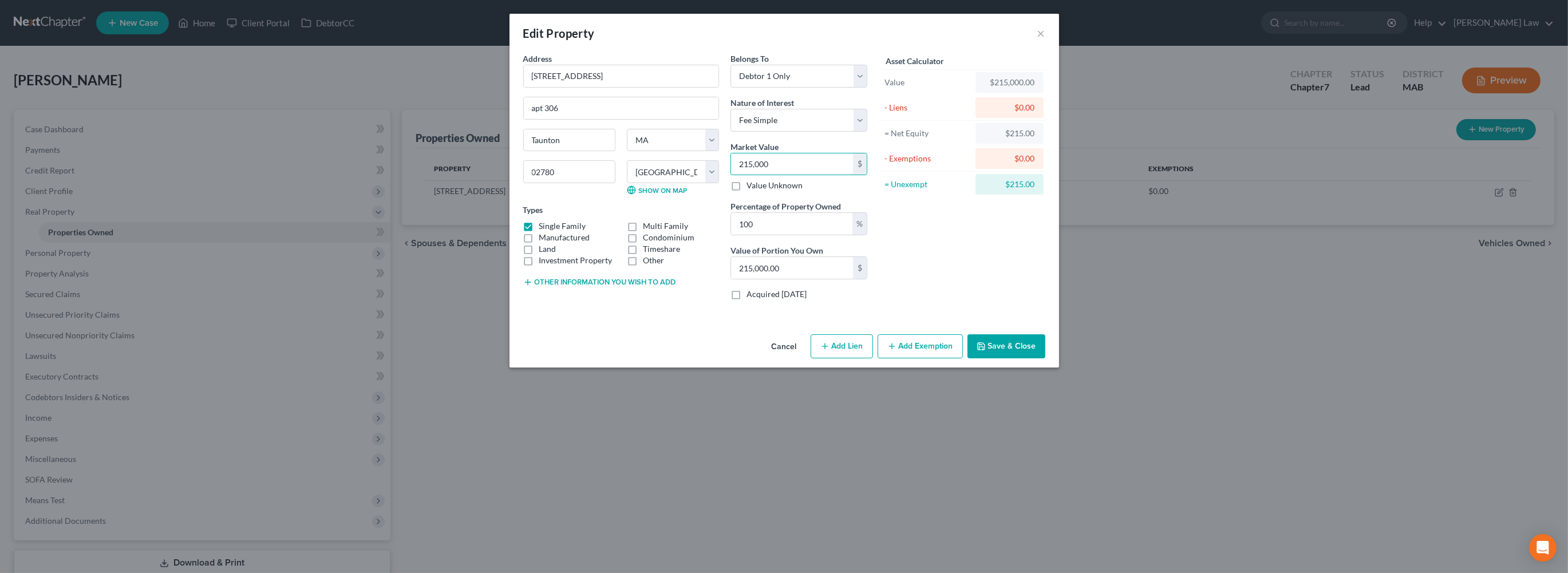
type input "215,000"
click at [1045, 359] on button "Save & Close" at bounding box center [1006, 346] width 78 height 24
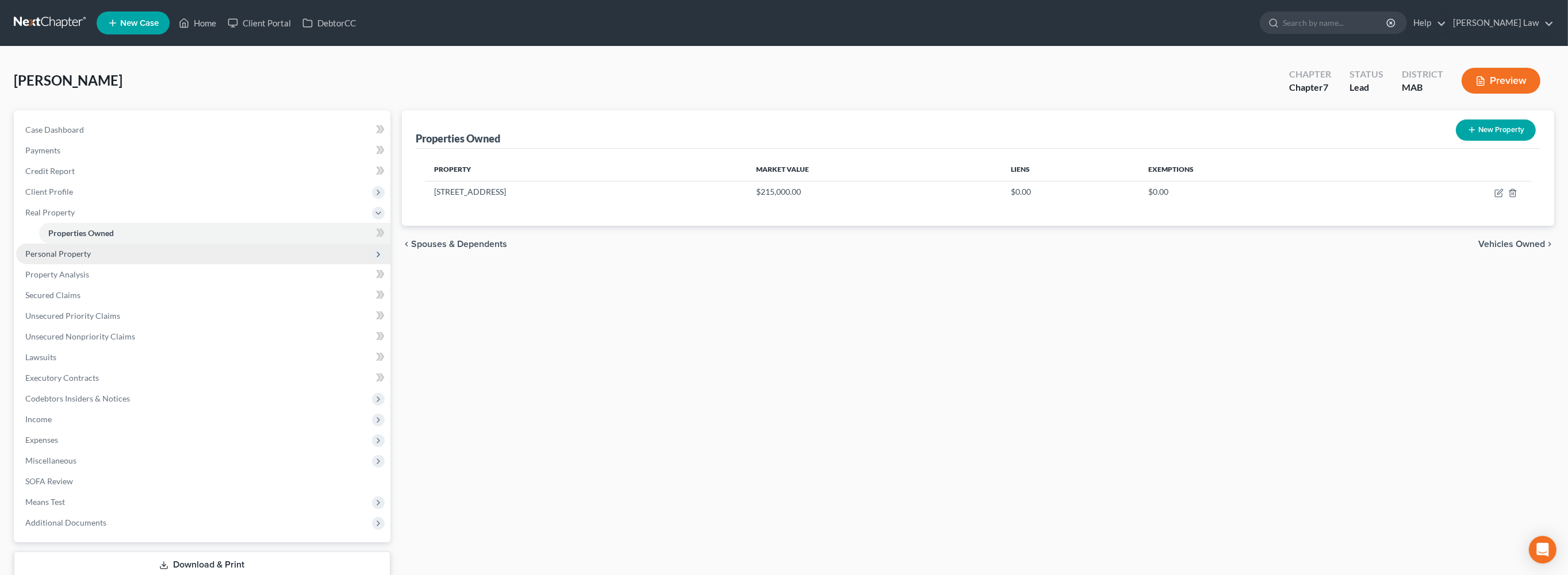
click at [72, 258] on span "Personal Property" at bounding box center [57, 254] width 65 height 10
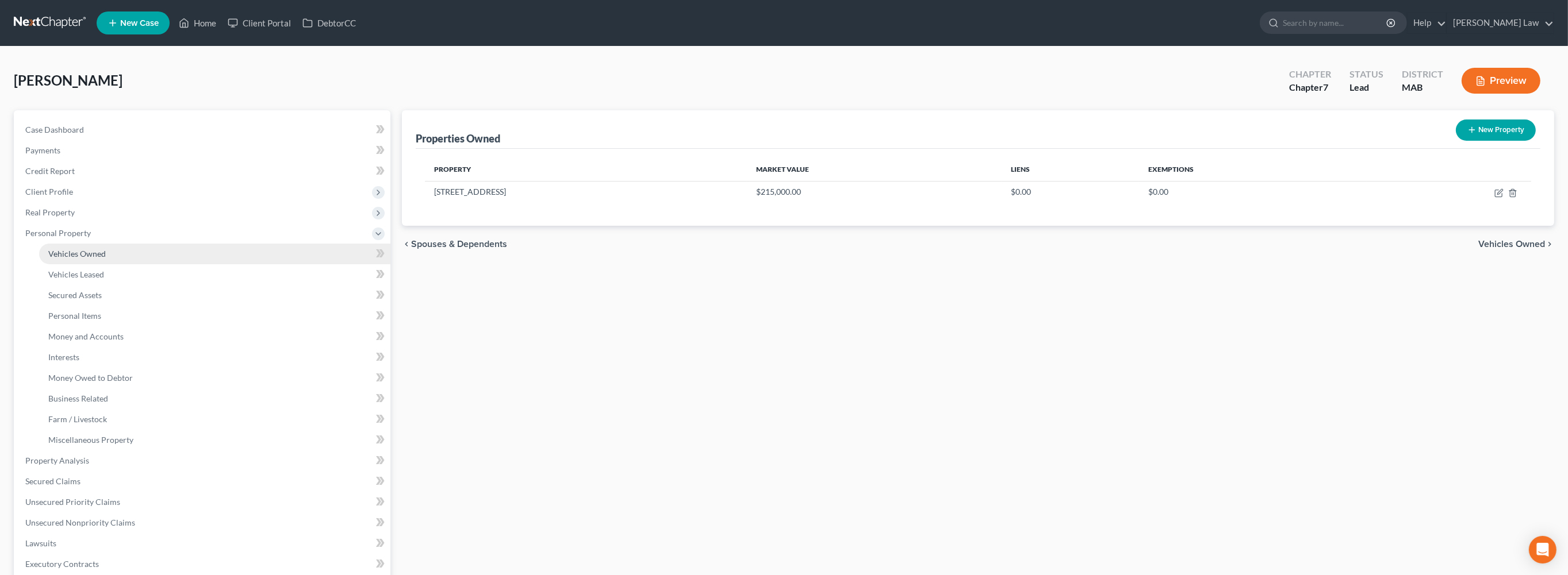
click at [87, 258] on span "Vehicles Owned" at bounding box center [77, 254] width 57 height 10
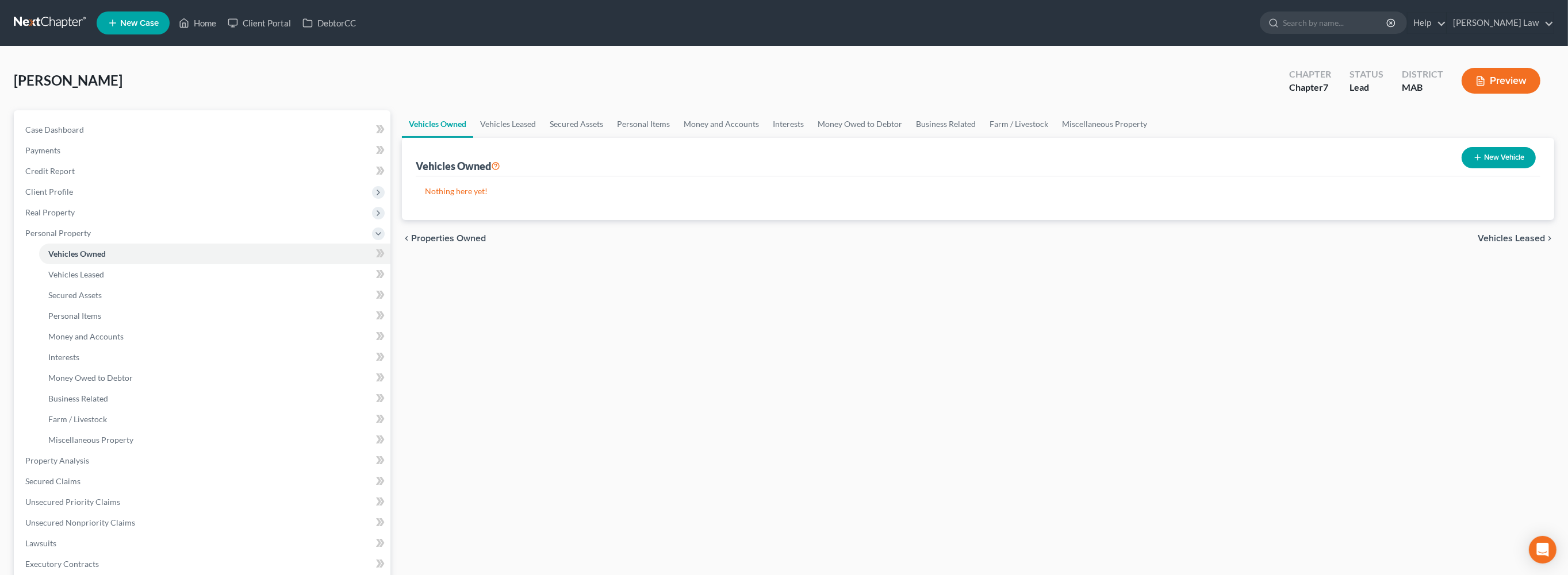
click at [1463, 169] on button "New Vehicle" at bounding box center [1498, 158] width 74 height 21
select select "0"
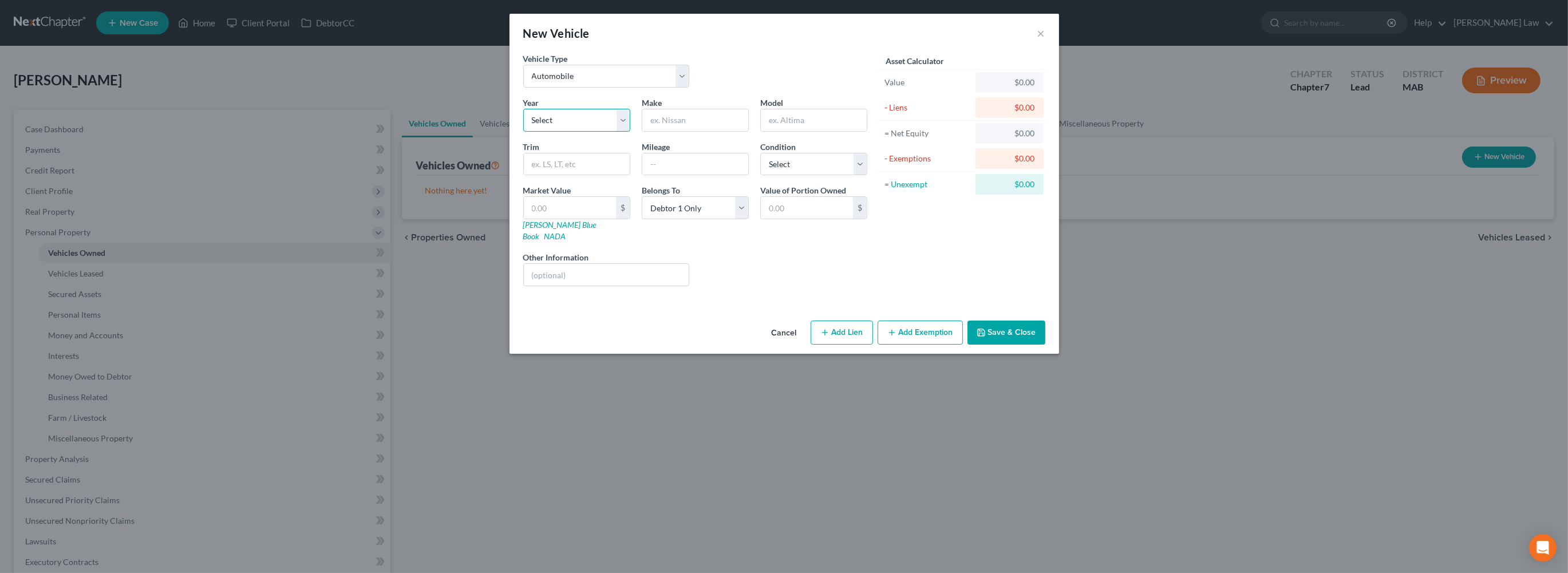
click at [587, 132] on select "Select 2026 2025 2024 2023 2022 2021 2020 2019 2018 2017 2016 2015 2014 2013 20…" at bounding box center [577, 121] width 107 height 23
select select "10"
drag, startPoint x: 618, startPoint y: 157, endPoint x: 651, endPoint y: 156, distance: 33.0
click at [651, 131] on input "text" at bounding box center [695, 121] width 106 height 22
type input "Mazda"
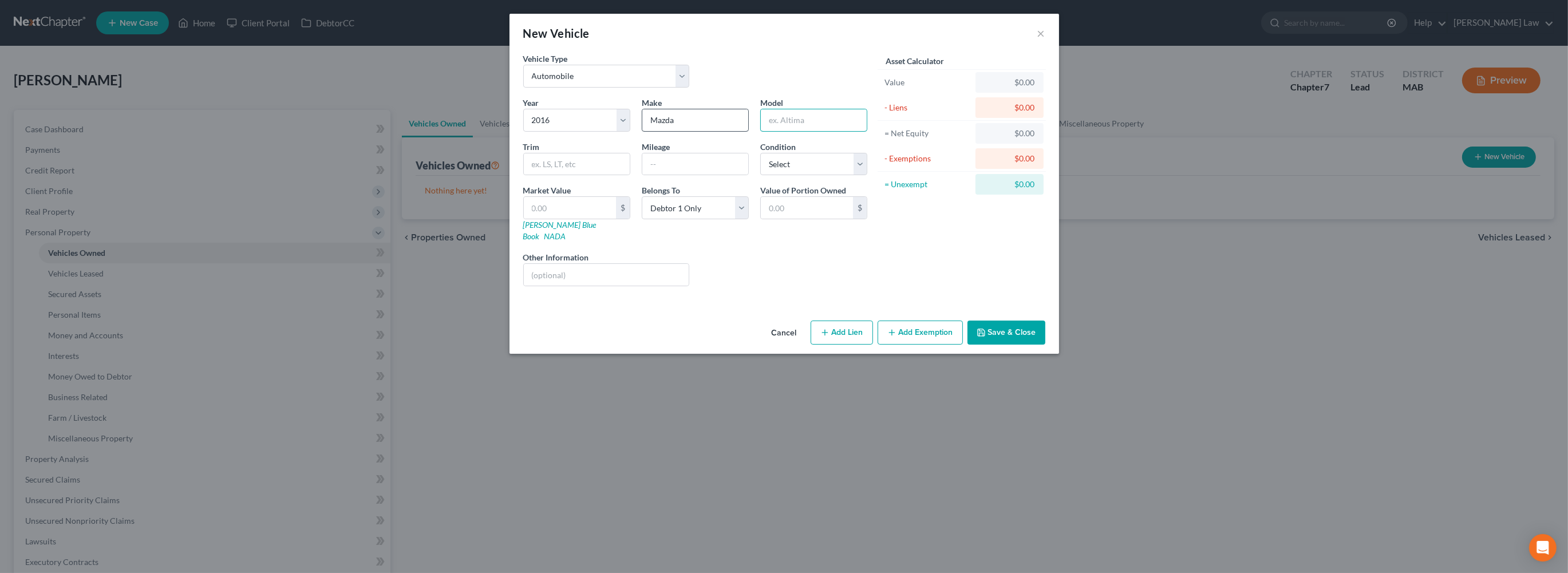
type input "X"
type input "CX5"
click at [654, 175] on input "text" at bounding box center [695, 164] width 106 height 22
type input "90005"
click at [1045, 345] on button "Save & Close" at bounding box center [1006, 333] width 78 height 24
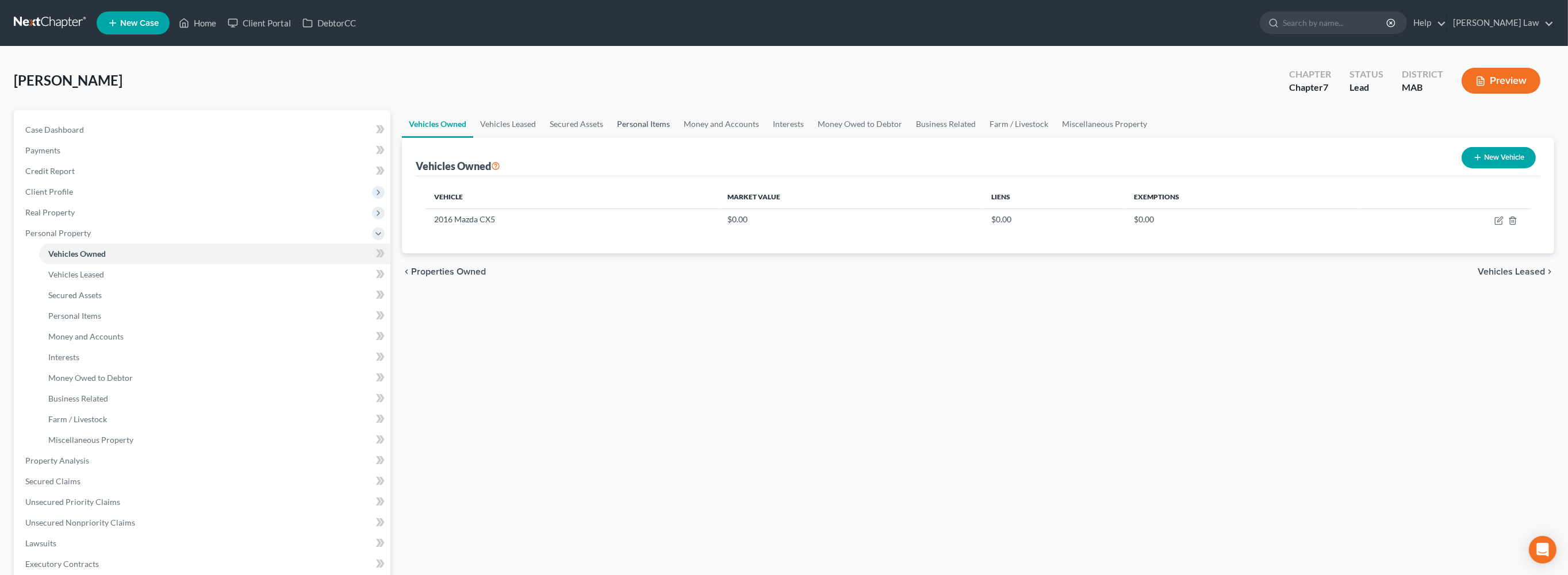
click at [677, 138] on link "Personal Items" at bounding box center [643, 124] width 67 height 27
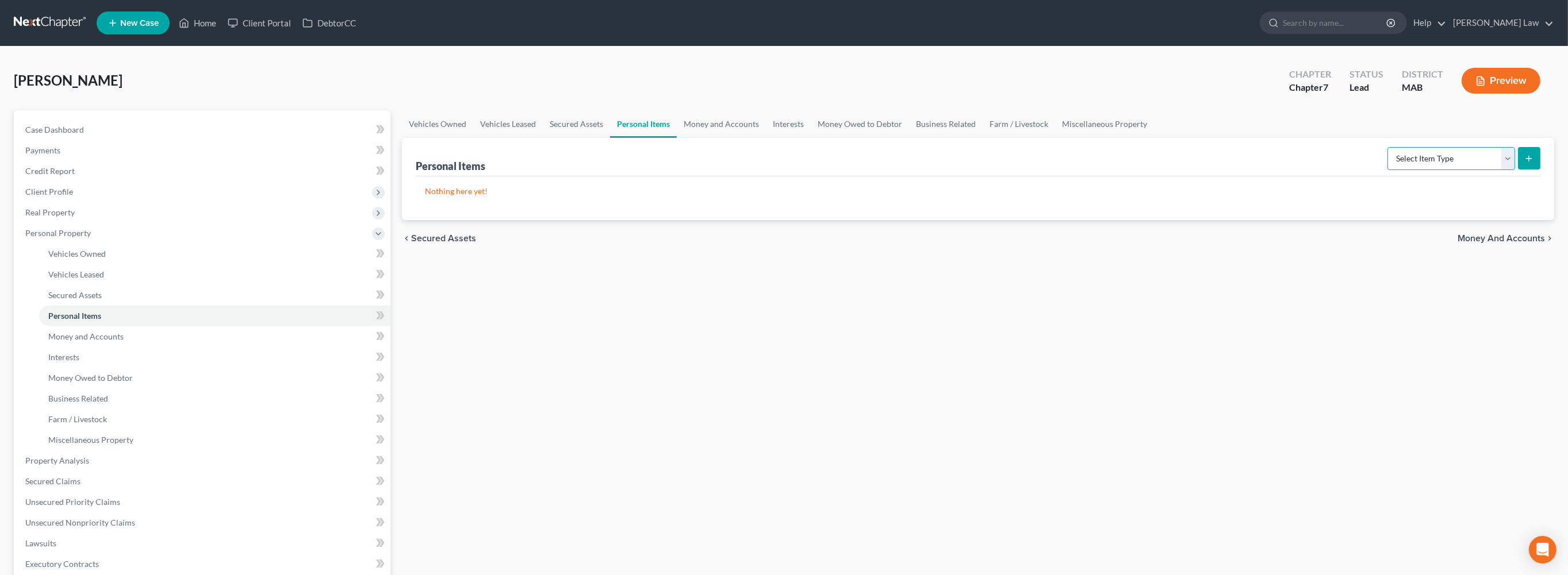
click at [1498, 170] on select "Select Item Type Clothing Collectibles Of Value Electronics Firearms Household …" at bounding box center [1451, 159] width 128 height 23
select select "clothing"
click at [1524, 163] on icon "submit" at bounding box center [1528, 158] width 9 height 9
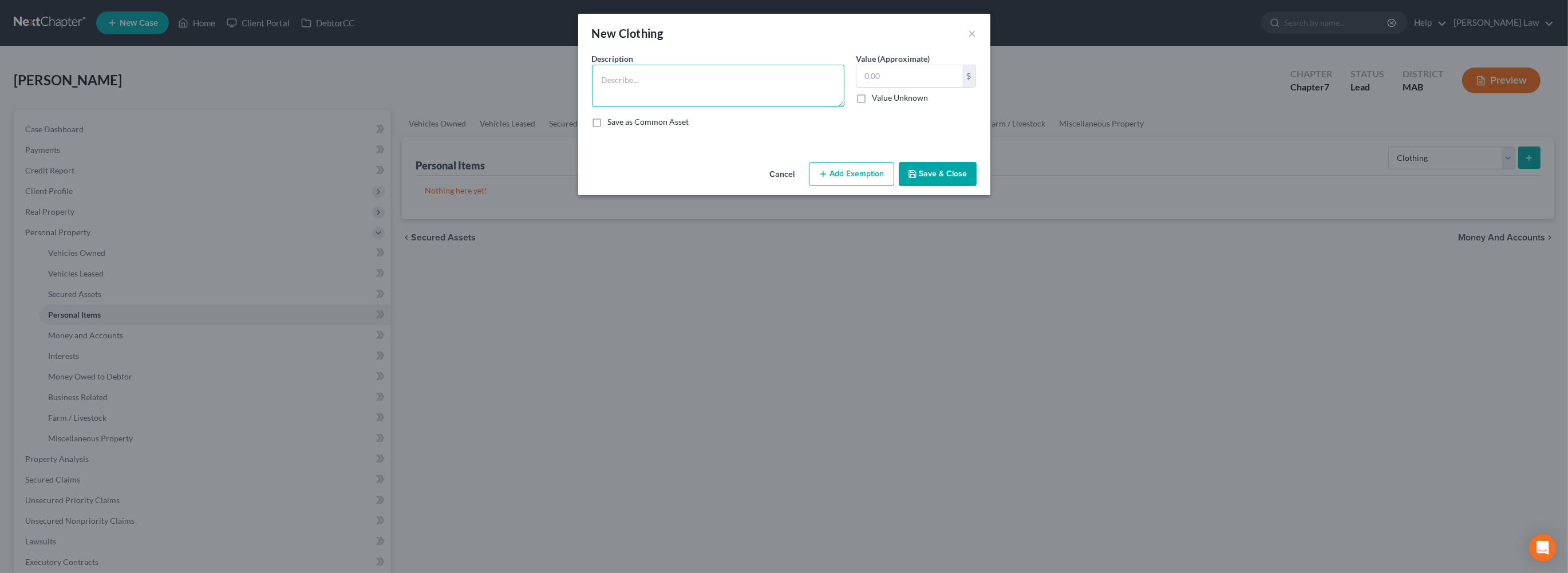
click at [646, 107] on textarea at bounding box center [718, 86] width 253 height 43
type textarea "Ordinary clothing"
type input "500"
click at [973, 186] on button "Save & Close" at bounding box center [938, 174] width 78 height 24
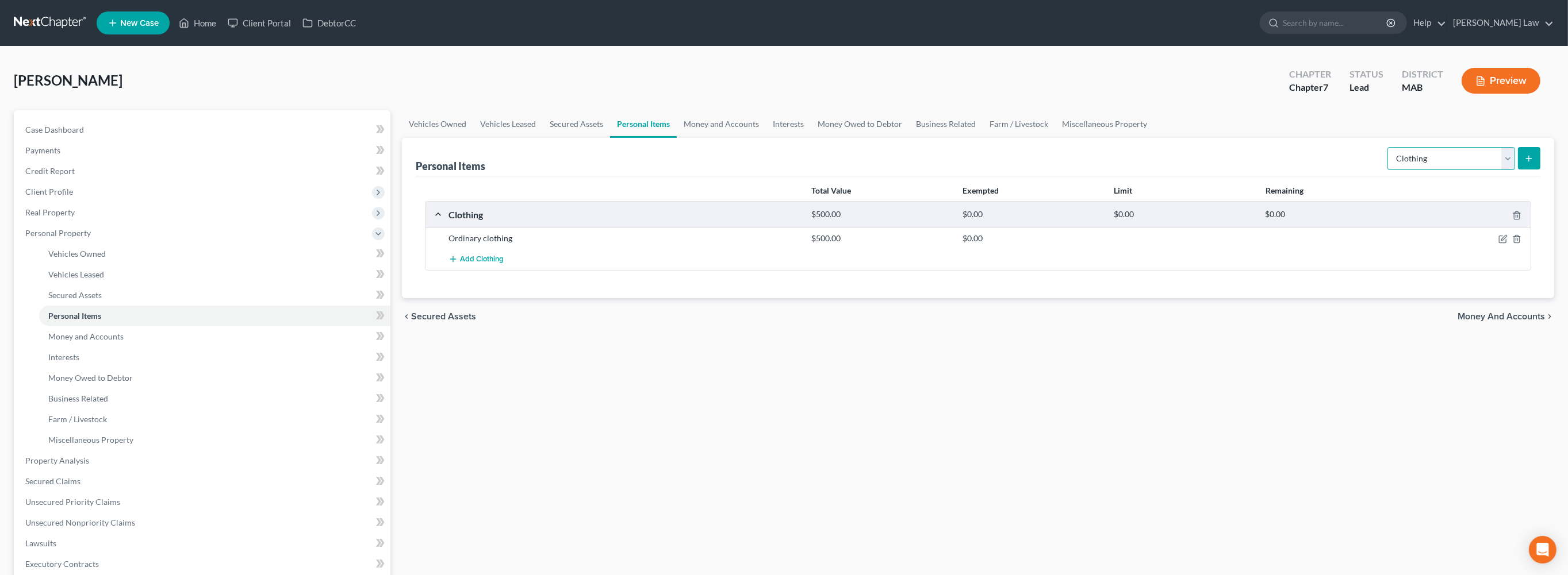
click at [1496, 170] on select "Select Item Type Clothing Collectibles Of Value Electronics Firearms Household …" at bounding box center [1451, 159] width 128 height 23
select select "electronics"
click at [1524, 163] on icon "submit" at bounding box center [1528, 158] width 9 height 9
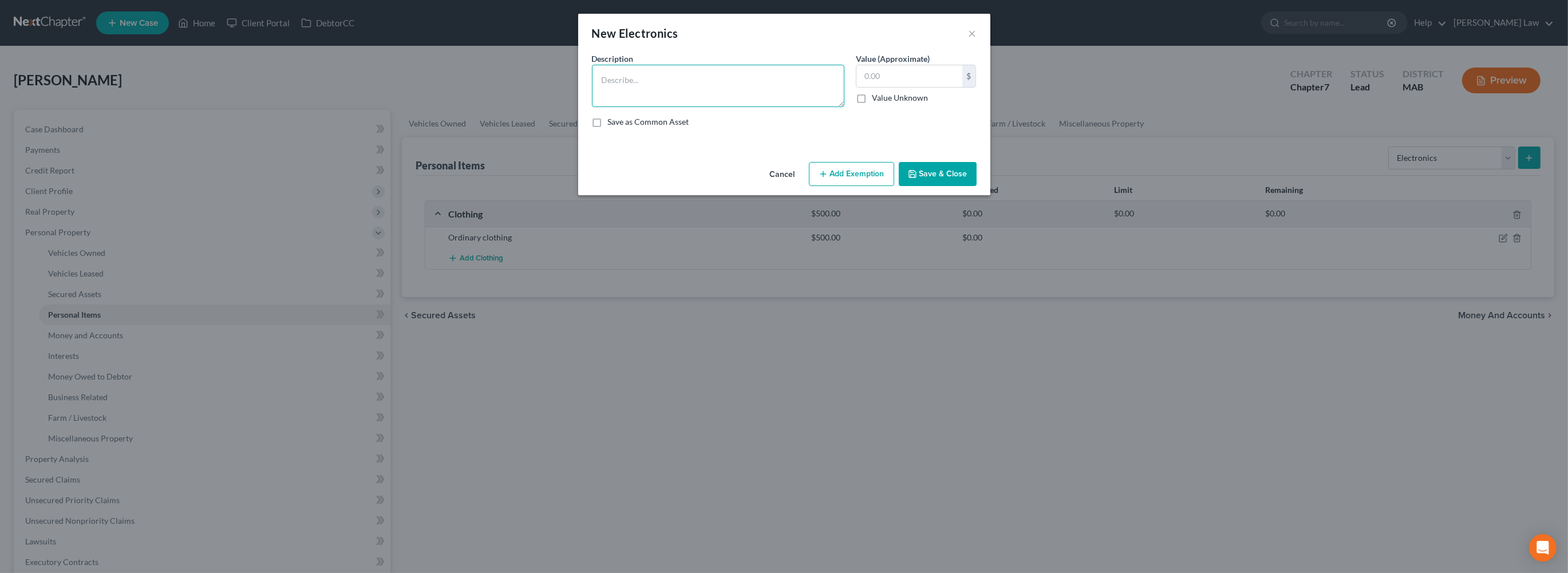
click at [676, 102] on textarea at bounding box center [718, 86] width 253 height 43
type textarea "Misc. Electronics"
type input "2,000"
click at [971, 186] on button "Save & Close" at bounding box center [938, 174] width 78 height 24
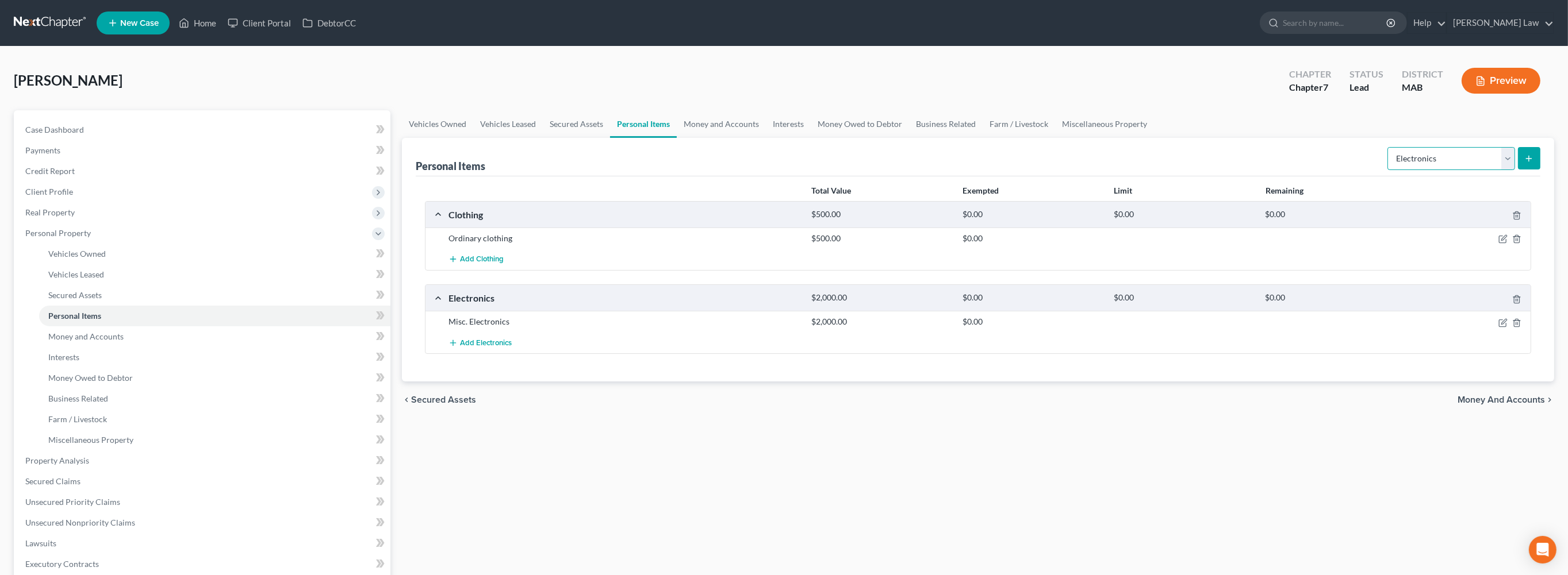
click at [1493, 170] on select "Select Item Type Clothing Collectibles Of Value Electronics Firearms Household …" at bounding box center [1451, 159] width 128 height 23
select select "household_goods"
click at [1526, 159] on line "submit" at bounding box center [1529, 159] width 5 height 0
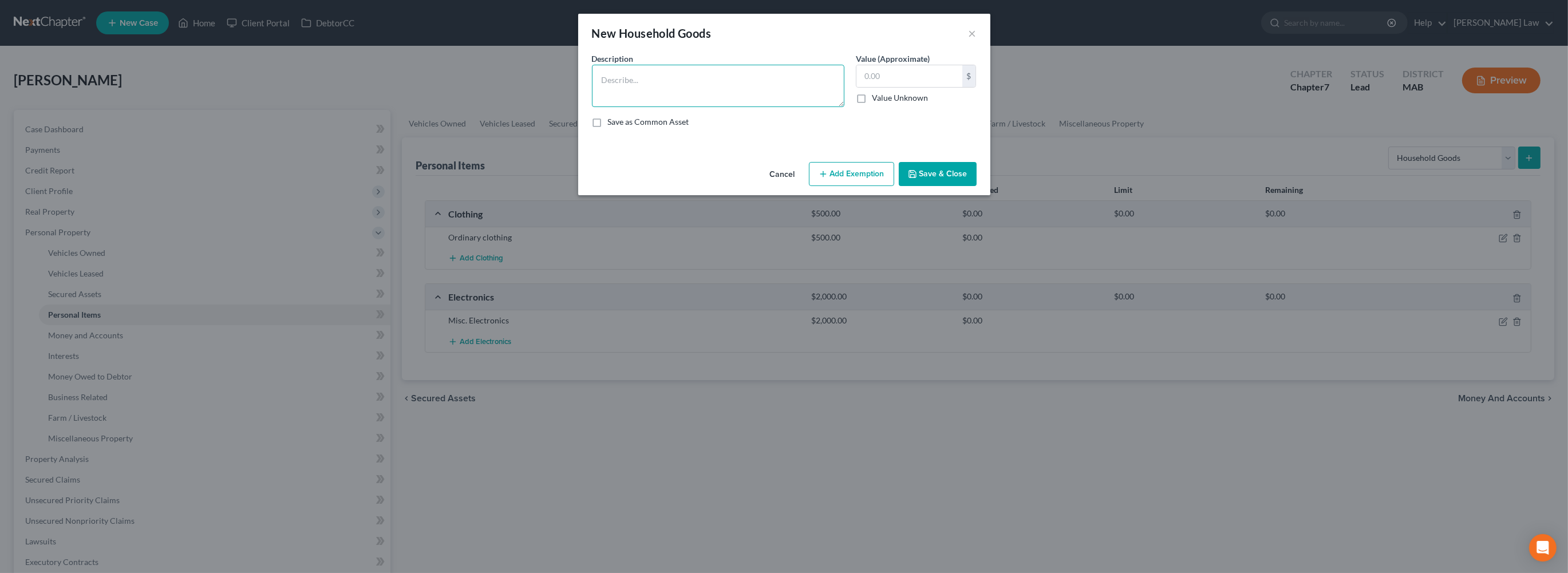
click at [592, 107] on textarea at bounding box center [718, 86] width 253 height 43
type textarea "Ordinary and usual household contents"
type input "4,000"
click at [917, 178] on icon "button" at bounding box center [912, 174] width 9 height 9
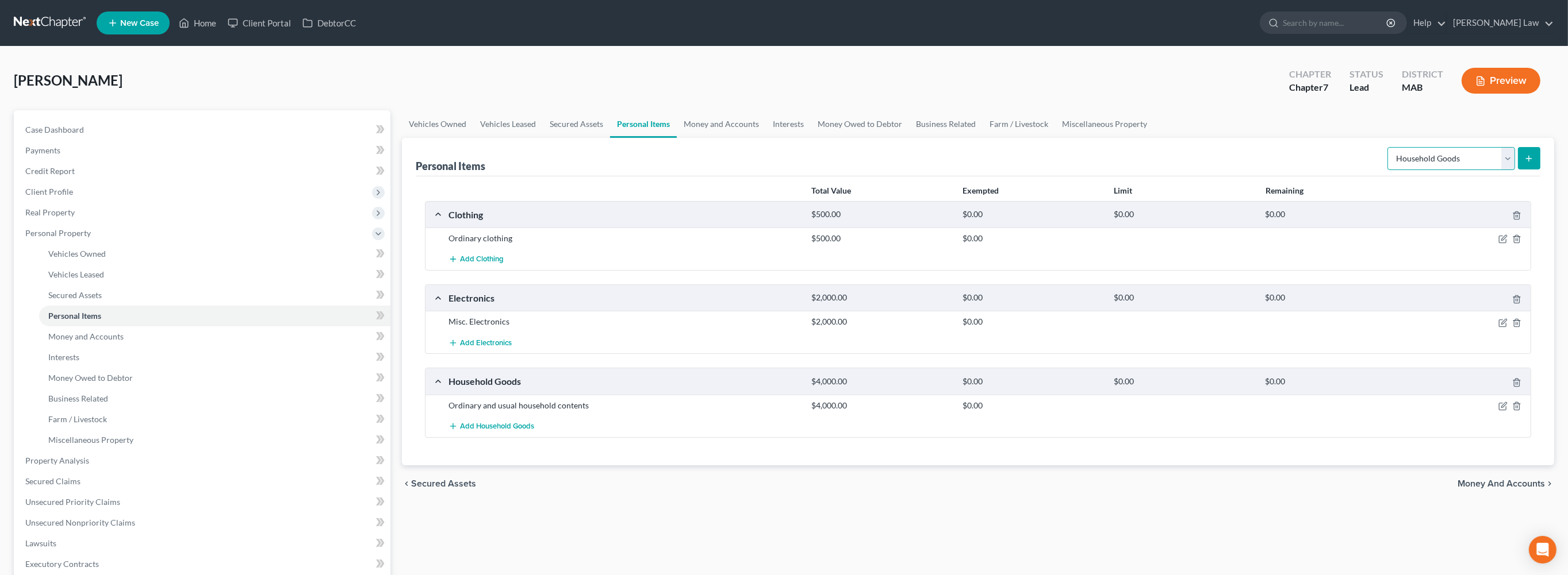
click at [1494, 170] on select "Select Item Type Clothing Collectibles Of Value Electronics Firearms Household …" at bounding box center [1451, 159] width 128 height 23
select select "jewelry"
click at [1522, 169] on button "submit" at bounding box center [1529, 158] width 23 height 23
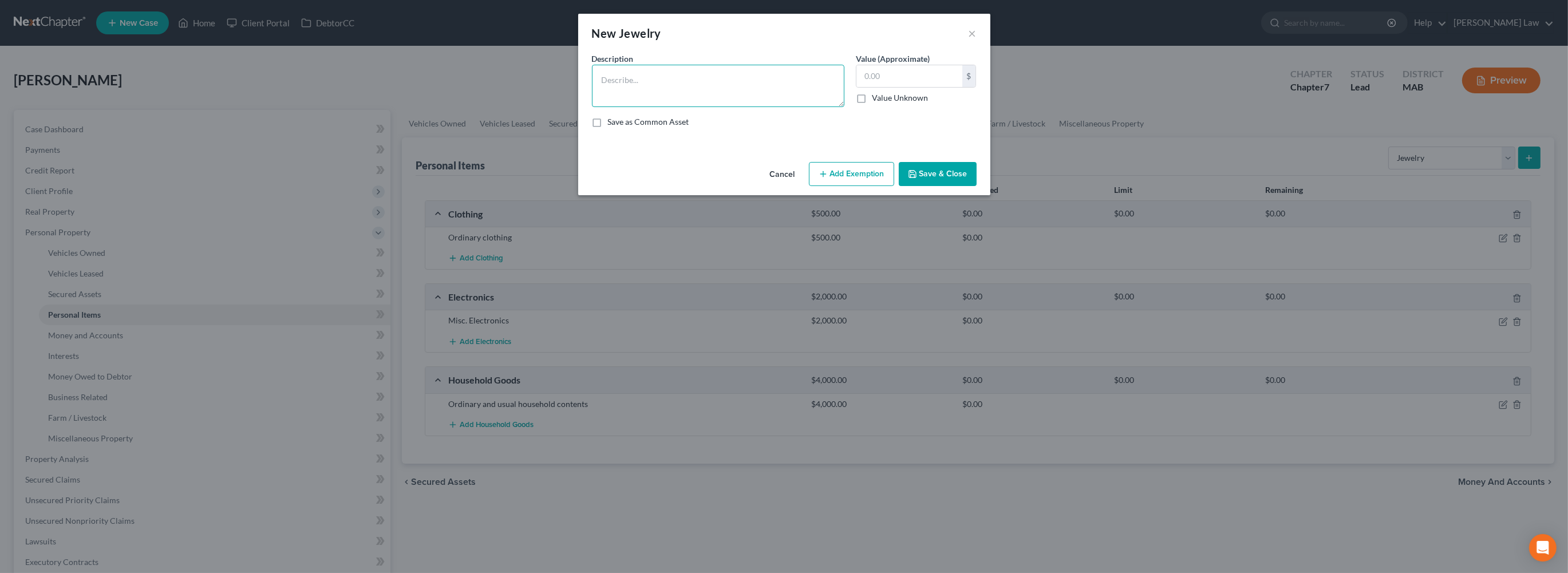
click at [603, 105] on textarea at bounding box center [718, 86] width 253 height 43
type textarea "Misc. Jewelry"
type input "500.00"
click at [961, 186] on button "Save & Close" at bounding box center [938, 174] width 78 height 24
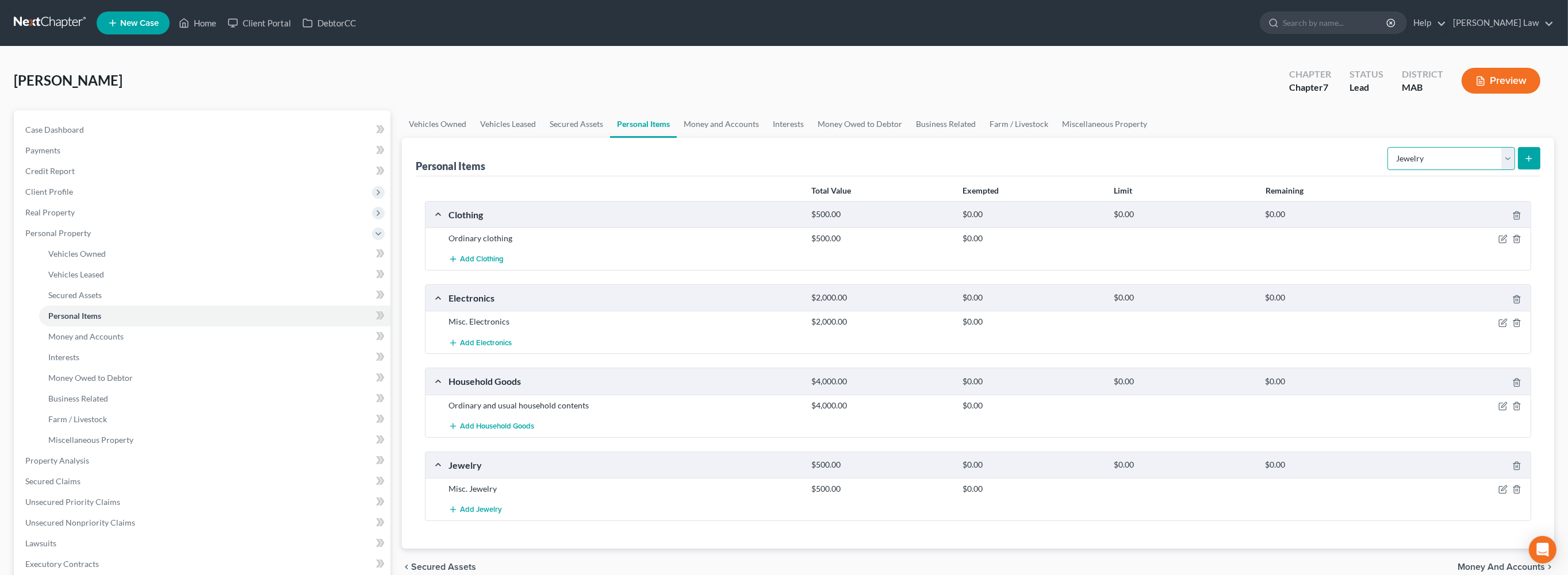
click at [1493, 170] on select "Select Item Type Clothing Collectibles Of Value Electronics Firearms Household …" at bounding box center [1451, 159] width 128 height 23
click at [766, 138] on link "Money and Accounts" at bounding box center [721, 124] width 89 height 27
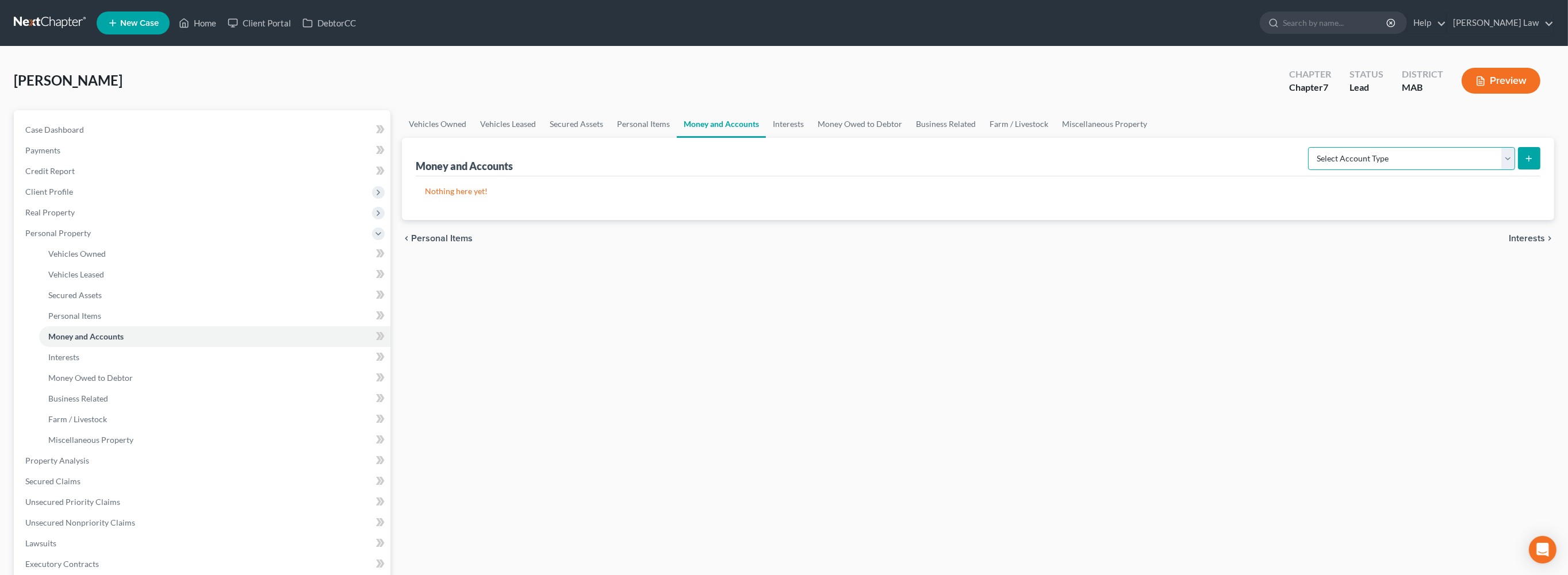
click at [1495, 170] on select "Select Account Type Brokerage Cash on Hand Certificates of Deposit Checking Acc…" at bounding box center [1412, 159] width 207 height 23
select select "checking"
click at [1525, 169] on button "submit" at bounding box center [1529, 158] width 23 height 23
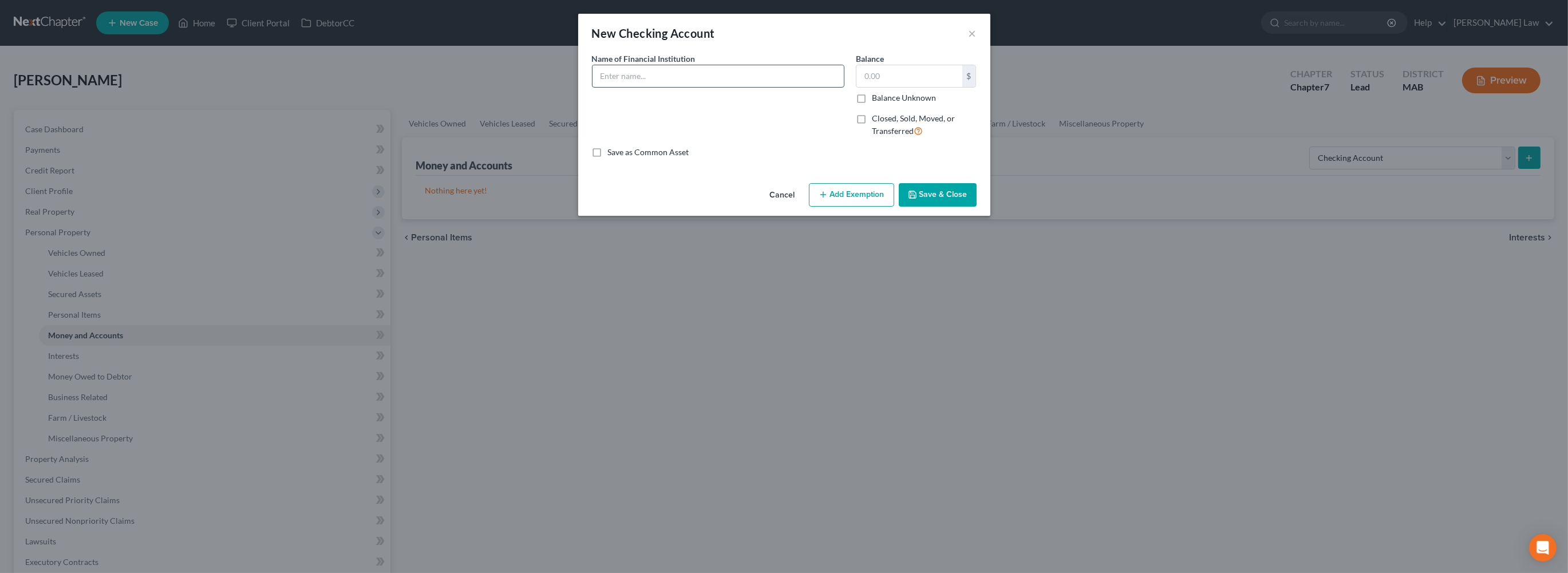
click at [676, 87] on input "text" at bounding box center [718, 76] width 251 height 22
type input "Rockland Trust"
type input "10.00"
click at [974, 207] on button "Save & Close" at bounding box center [938, 195] width 78 height 24
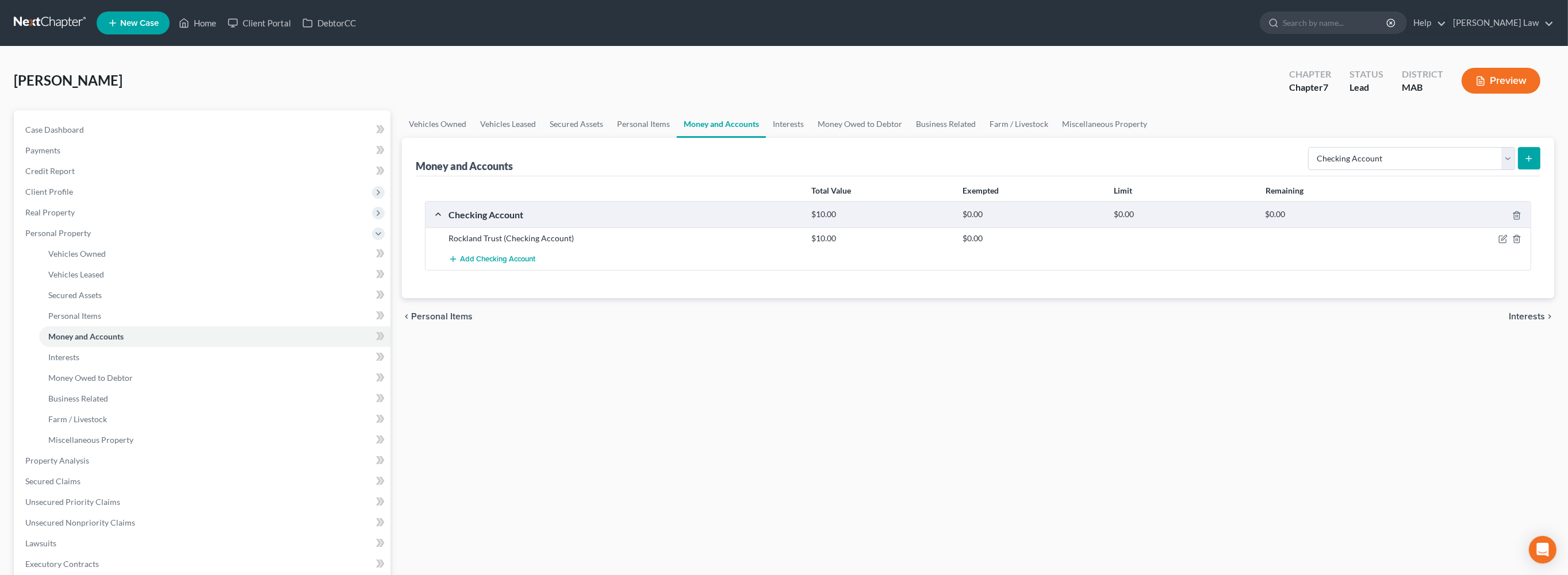
click at [1524, 163] on icon "submit" at bounding box center [1528, 158] width 9 height 9
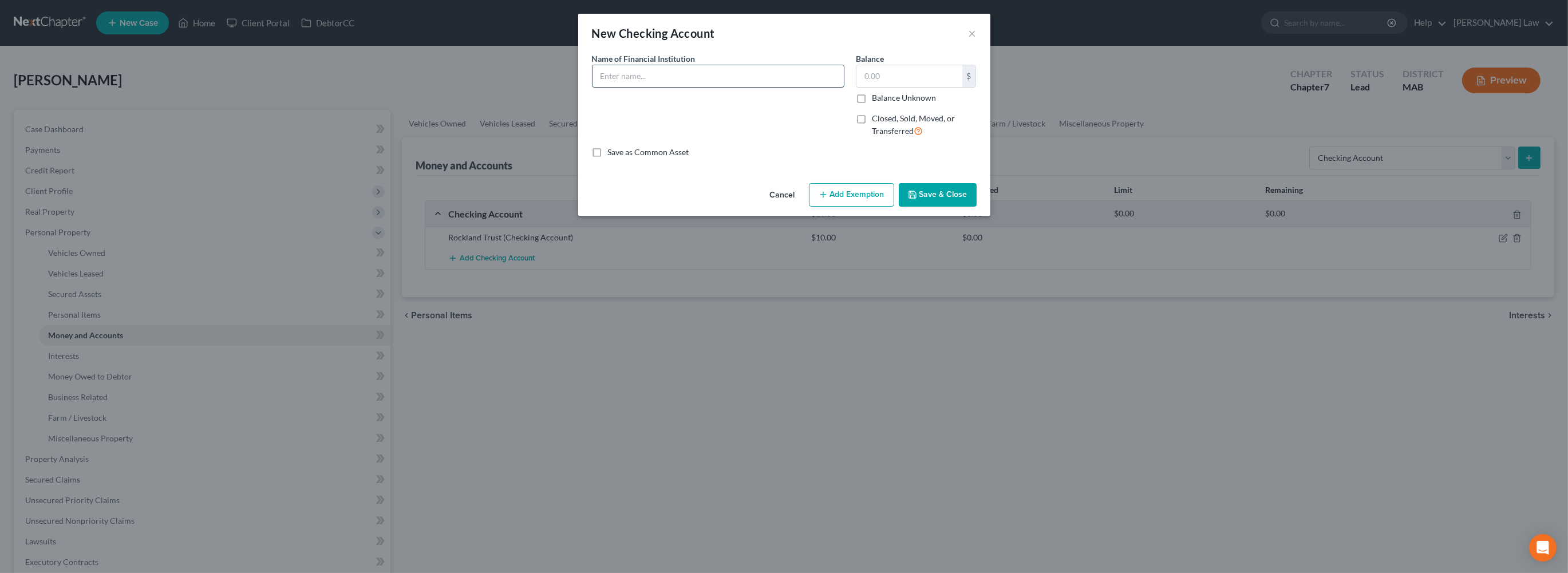
click at [618, 87] on input "text" at bounding box center [718, 76] width 251 height 22
type input "First Citizens Federal Credit Union"
click at [962, 87] on input "text" at bounding box center [909, 76] width 106 height 22
type input "500.00"
click at [973, 207] on button "Save & Close" at bounding box center [938, 195] width 78 height 24
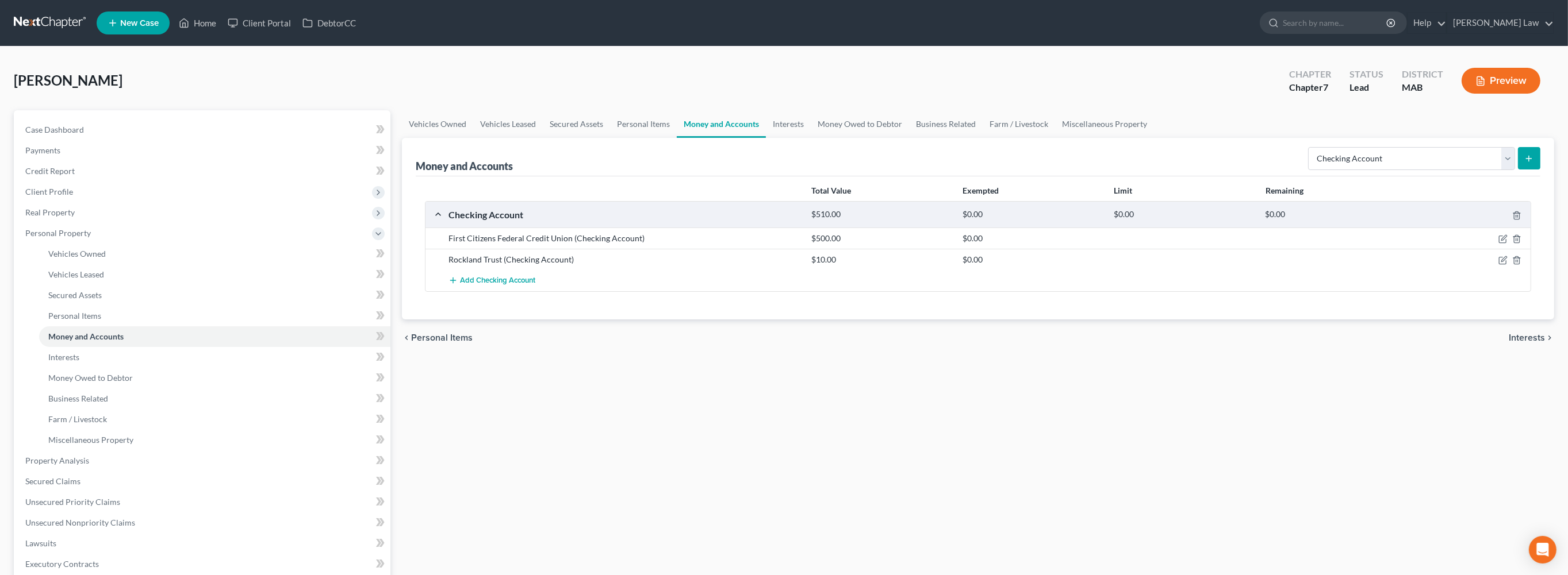
click at [1518, 169] on button "submit" at bounding box center [1529, 158] width 23 height 23
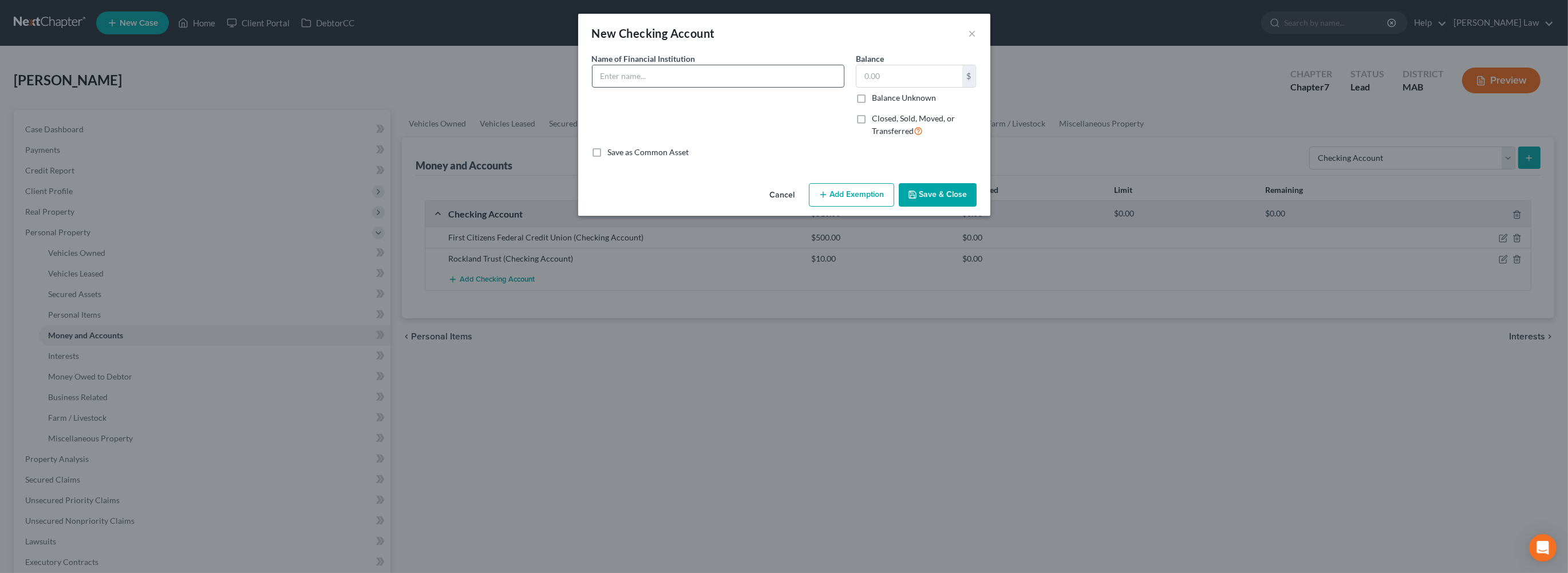
click at [616, 87] on input "text" at bounding box center [718, 76] width 251 height 22
type input "[PERSON_NAME] Federal Credit Union"
type input "100"
click at [976, 207] on button "Save & Close" at bounding box center [938, 195] width 78 height 24
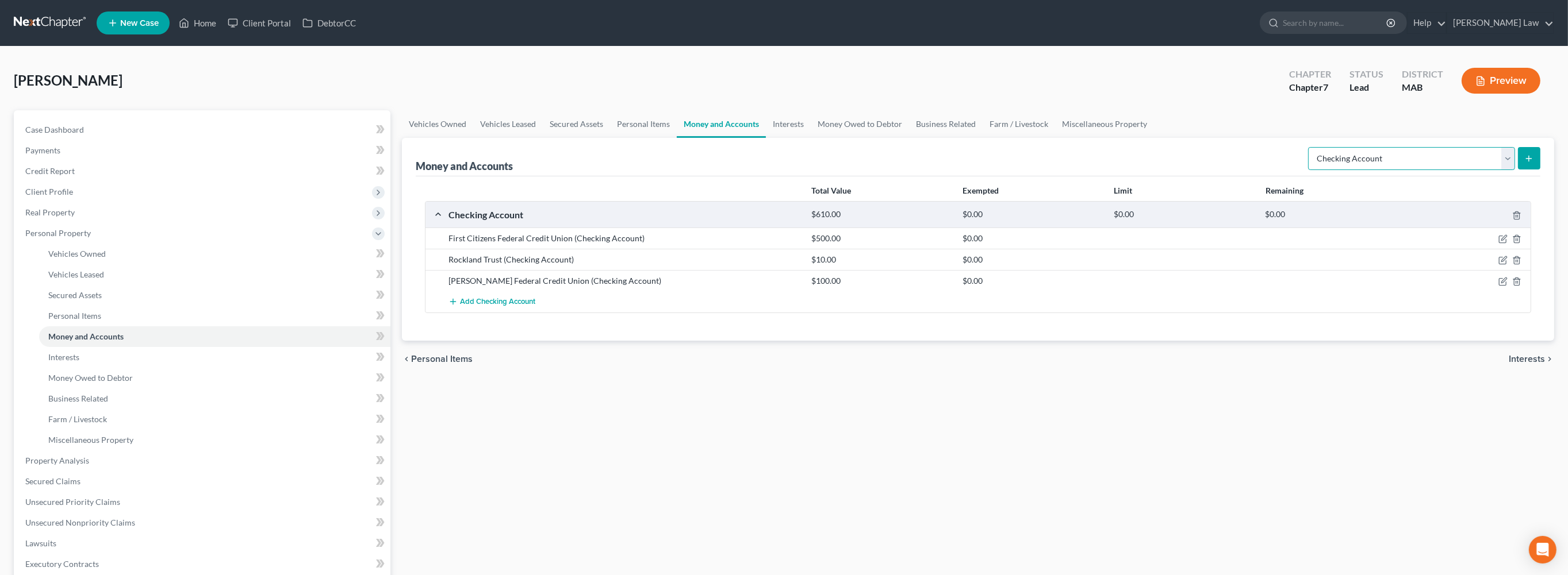
click at [1496, 170] on select "Select Account Type Brokerage Cash on Hand Certificates of Deposit Checking Acc…" at bounding box center [1412, 159] width 207 height 23
select select "savings"
drag, startPoint x: 1522, startPoint y: 197, endPoint x: 1514, endPoint y: 200, distance: 8.5
click at [1518, 169] on button "submit" at bounding box center [1529, 158] width 23 height 23
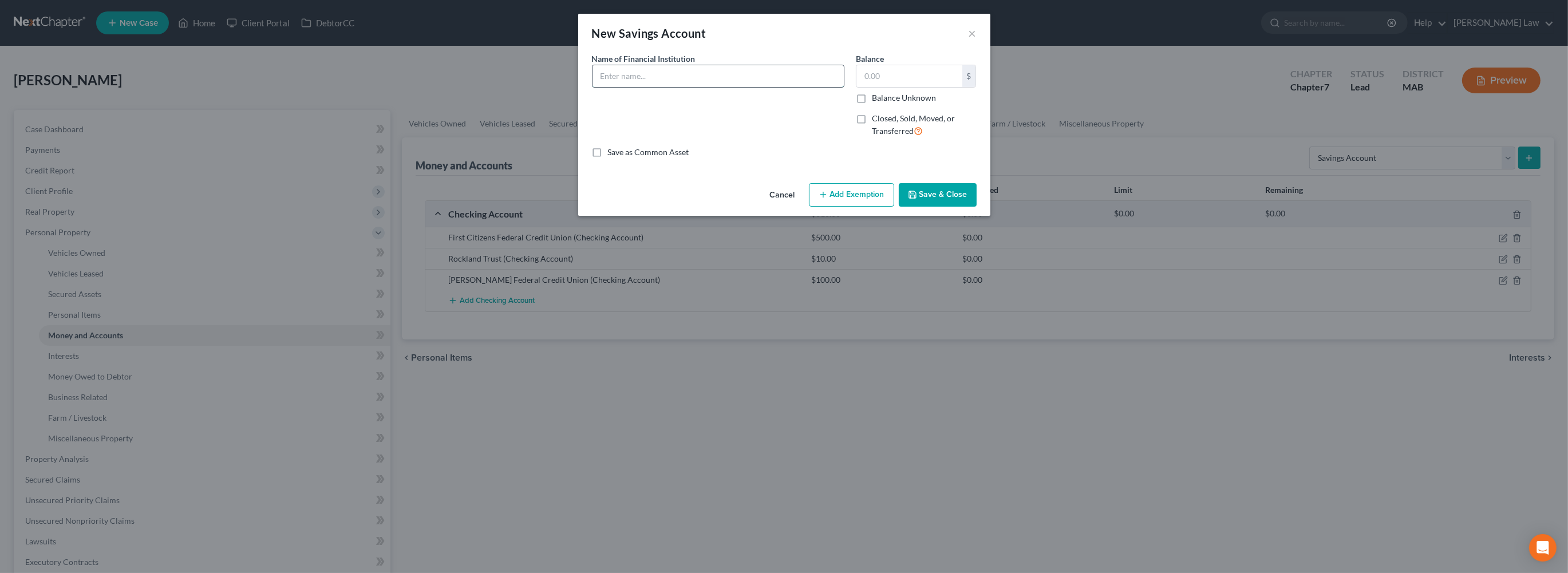
click at [592, 87] on input "text" at bounding box center [718, 76] width 251 height 22
type input "First Citizens Federal Credit Union"
click at [909, 87] on input "text" at bounding box center [909, 76] width 106 height 22
type input "20.00"
click at [976, 207] on button "Save & Close" at bounding box center [938, 195] width 78 height 24
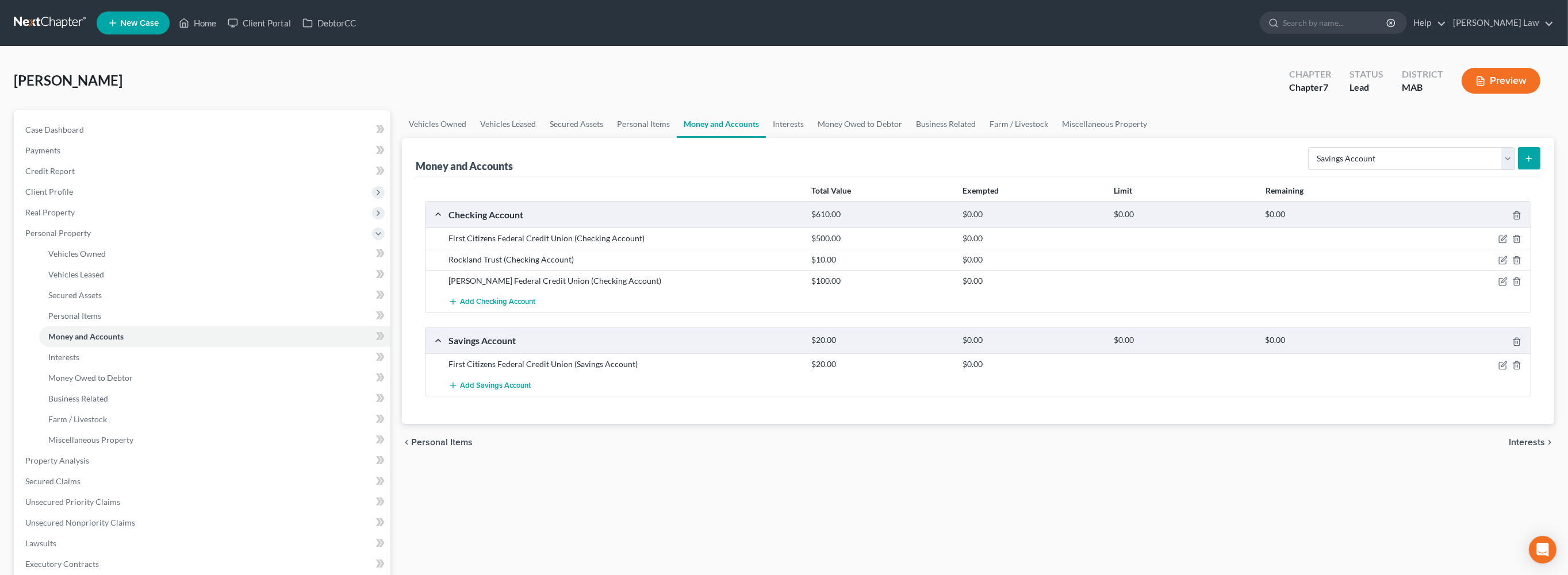
click at [1526, 159] on line "submit" at bounding box center [1529, 159] width 5 height 0
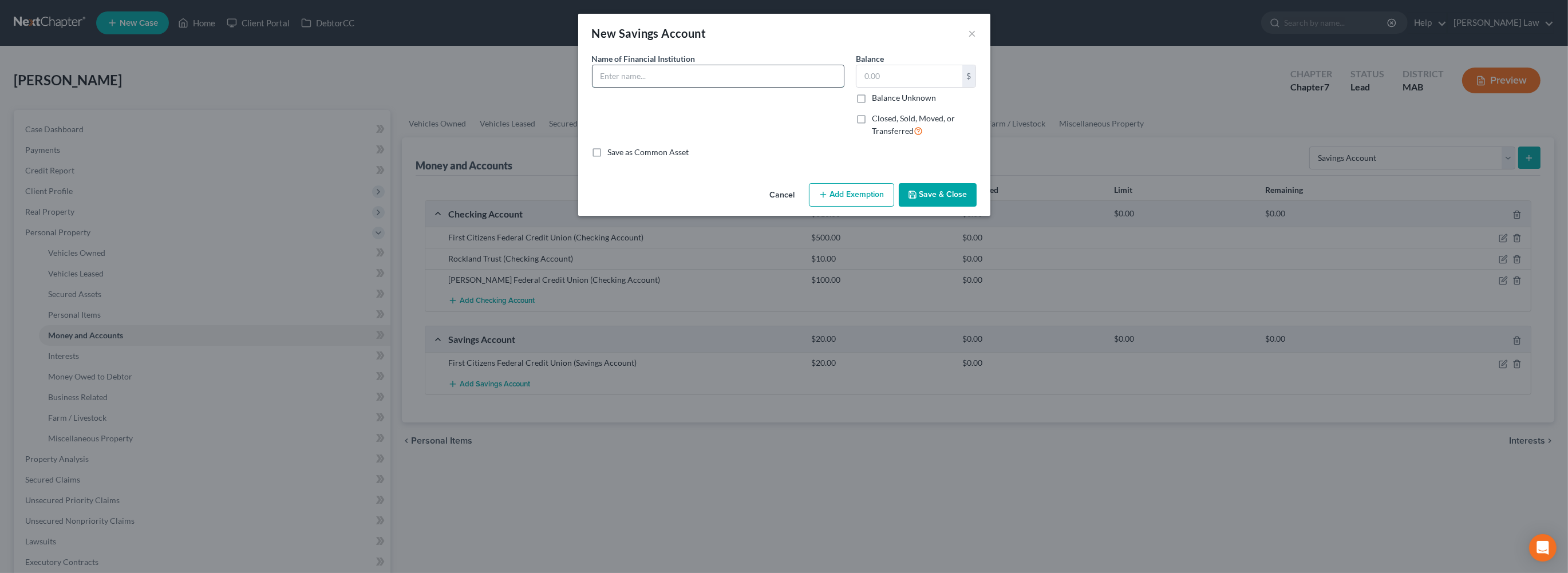
click at [616, 87] on input "text" at bounding box center [718, 76] width 251 height 22
type input "Rockland Trust"
type input "1.00"
click at [976, 207] on button "Save & Close" at bounding box center [938, 195] width 78 height 24
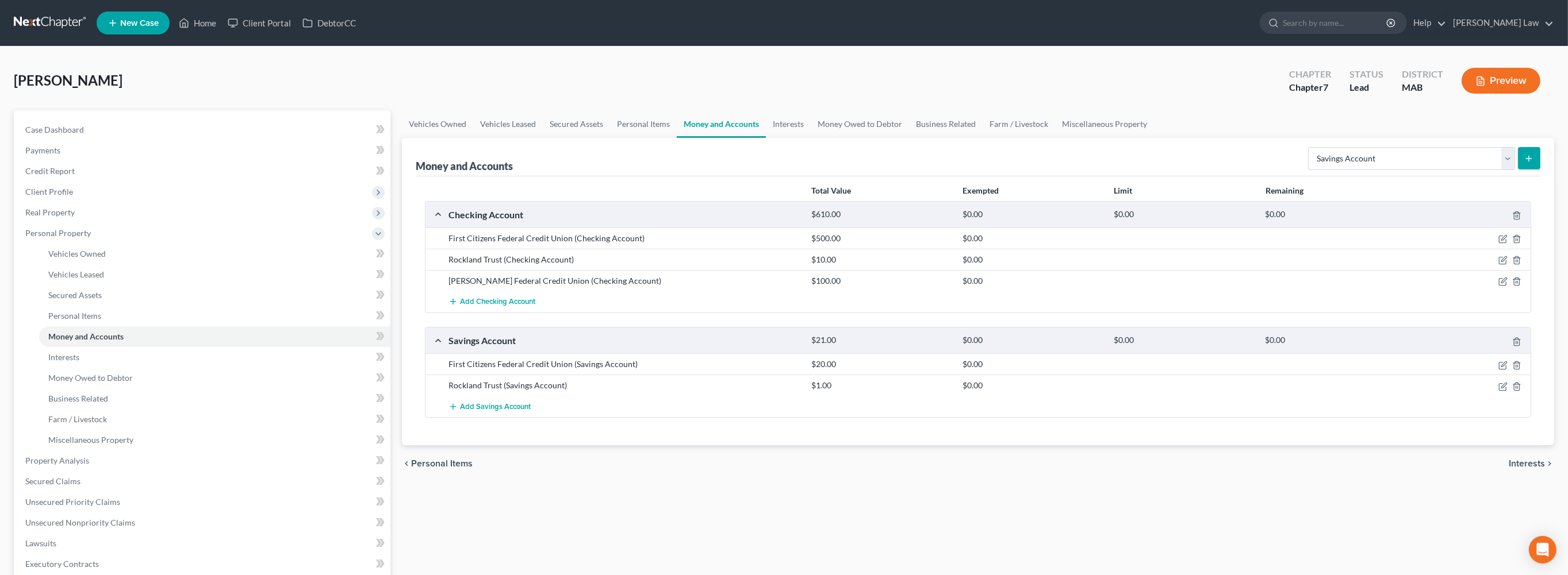
click at [1526, 169] on button "submit" at bounding box center [1529, 158] width 23 height 23
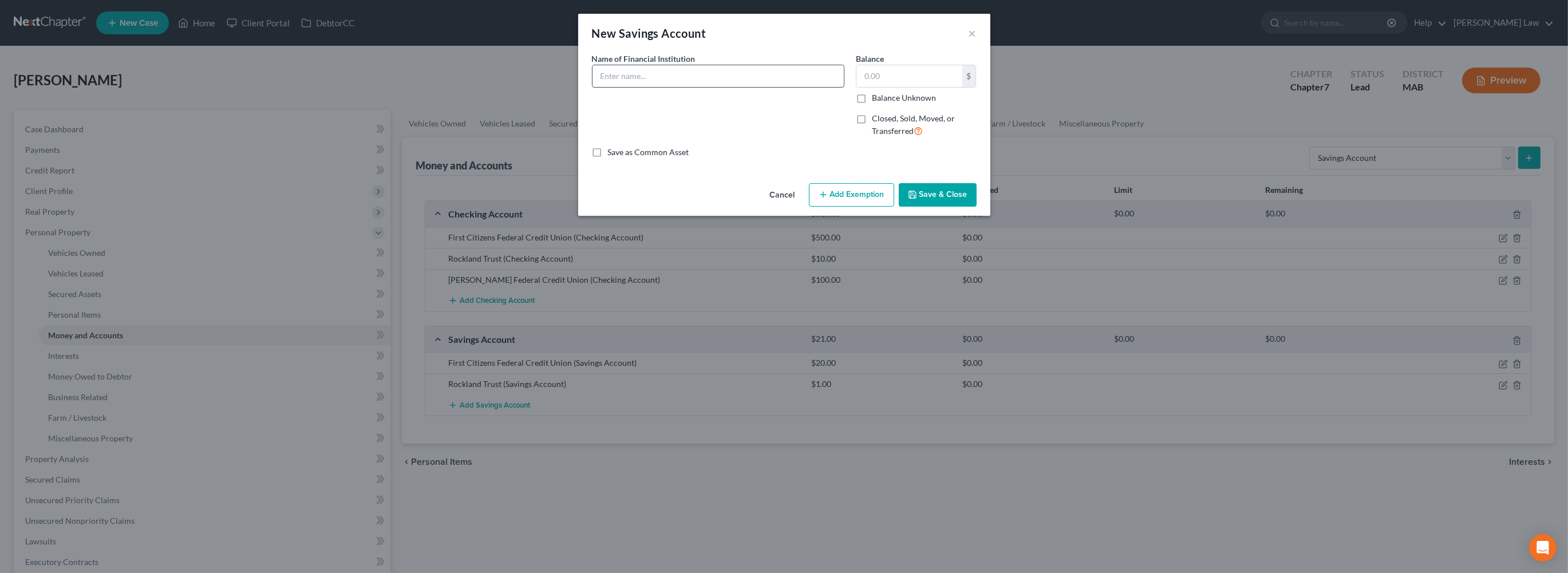
click at [592, 87] on input "text" at bounding box center [718, 76] width 251 height 22
type input "[PERSON_NAME] Federal Credit Union"
click at [945, 84] on input "text" at bounding box center [909, 76] width 106 height 22
type input "5.00"
click at [964, 207] on button "Save & Close" at bounding box center [938, 195] width 78 height 24
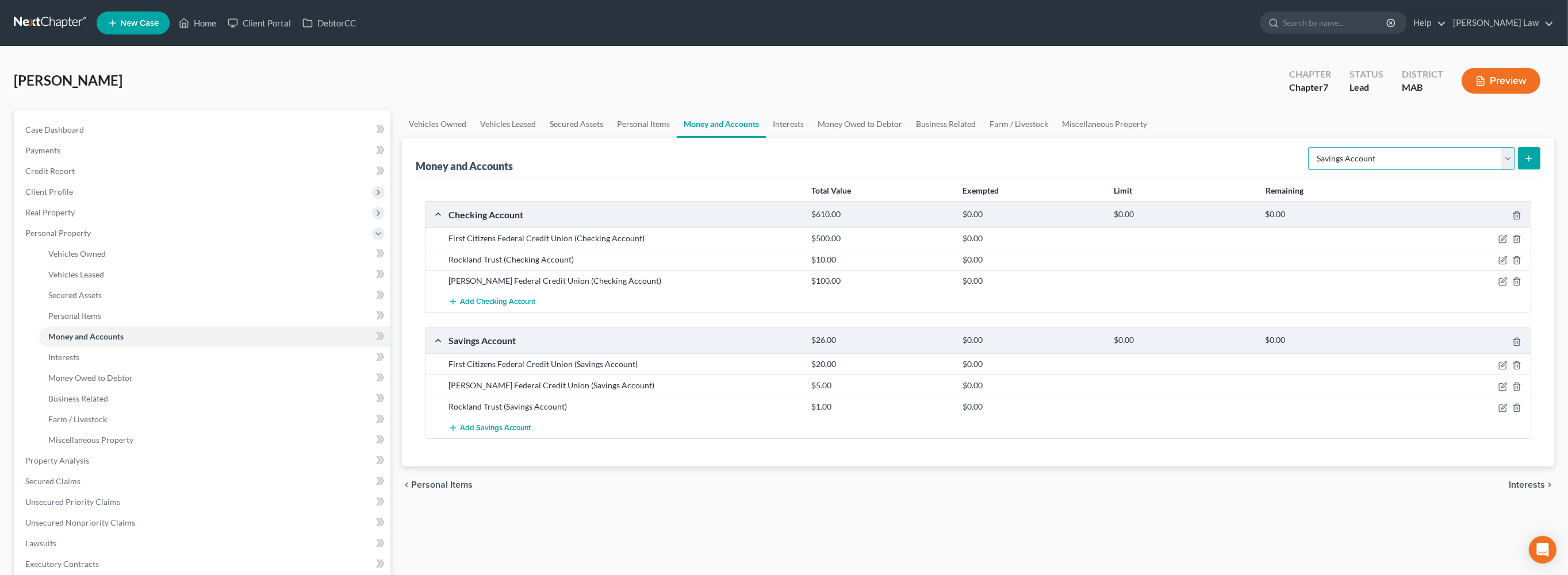
click at [1494, 170] on select "Select Account Type Brokerage Cash on Hand Certificates of Deposit Checking Acc…" at bounding box center [1412, 159] width 207 height 23
click at [811, 138] on link "Interests" at bounding box center [788, 124] width 45 height 27
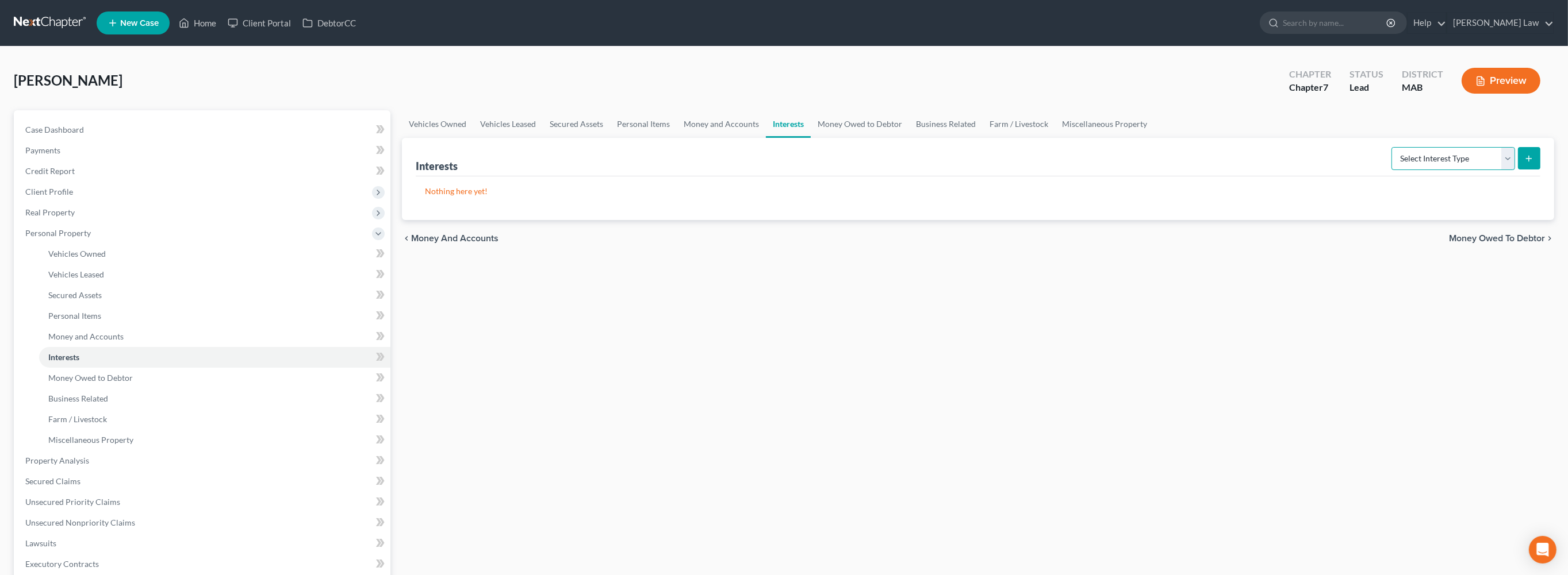
click at [1497, 170] on select "Select Interest Type 401K Annuity Bond Education IRA Government Bond Government…" at bounding box center [1453, 159] width 123 height 23
select select "401k"
click at [1524, 163] on icon "submit" at bounding box center [1528, 158] width 9 height 9
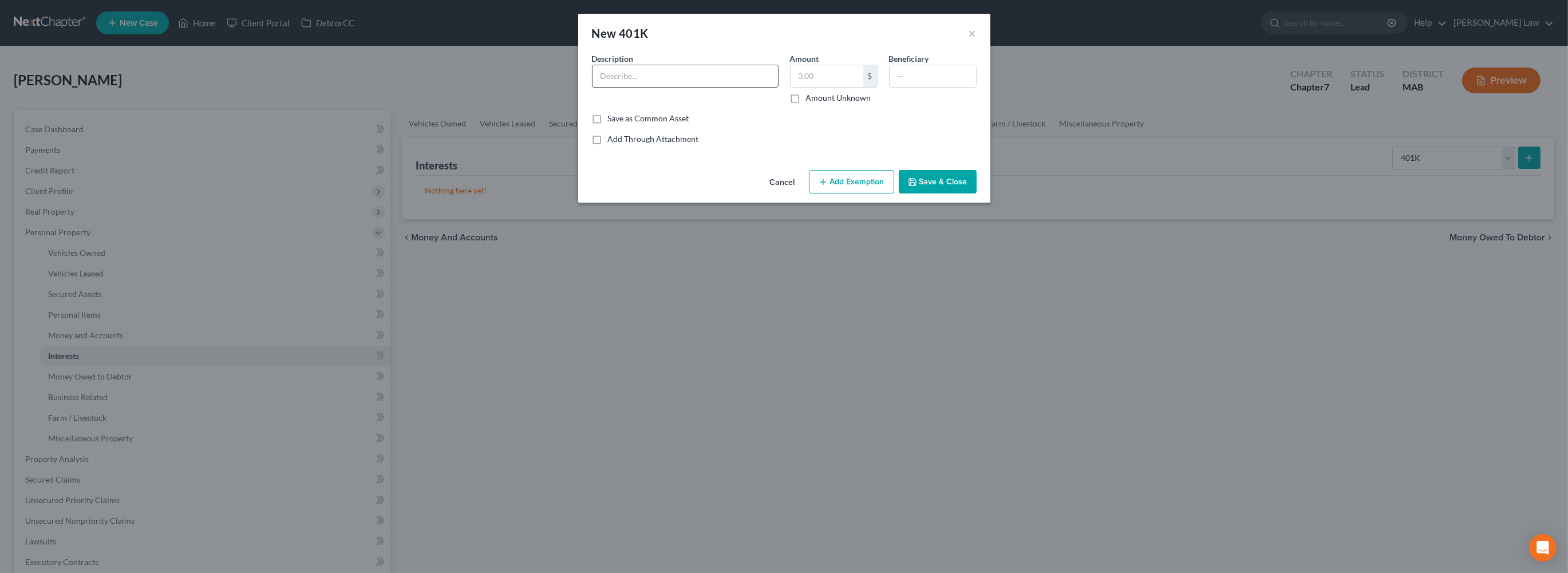
click at [675, 87] on input "text" at bounding box center [685, 76] width 186 height 22
type input "403B through employer"
click at [855, 87] on input "text" at bounding box center [827, 76] width 72 height 22
type input "8"
type input "7,005"
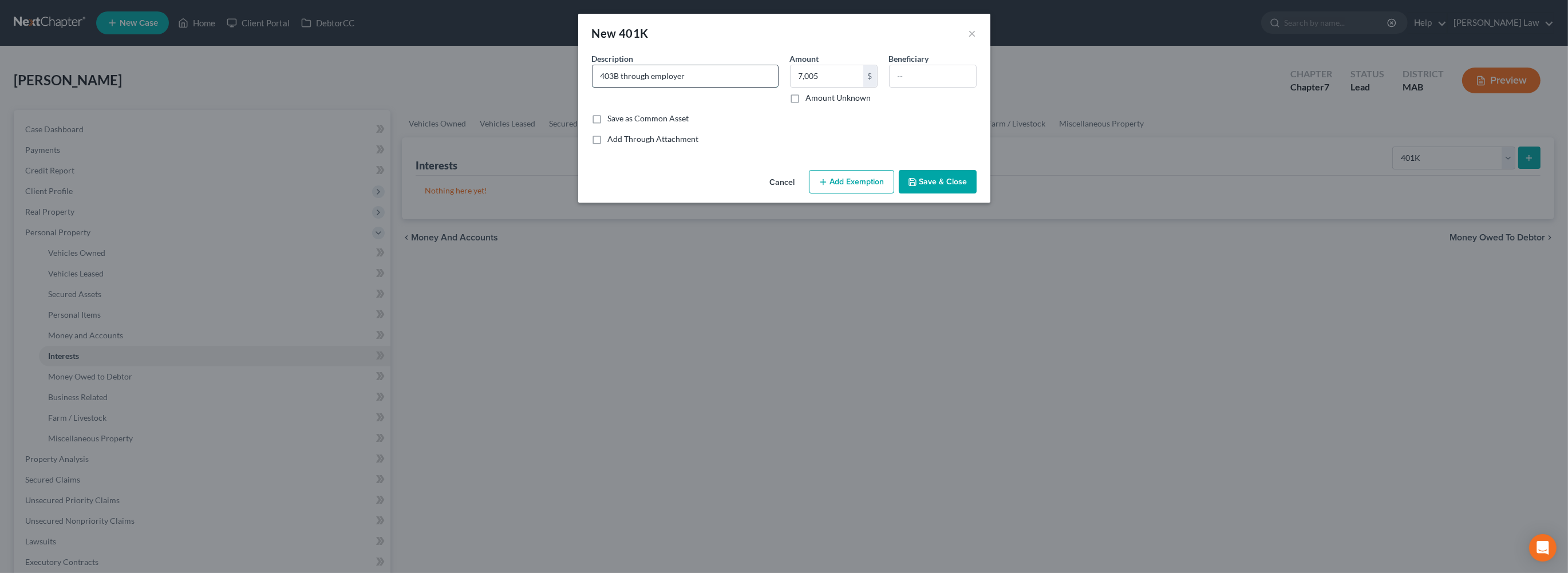
click at [648, 87] on input "403B through employer" at bounding box center [685, 76] width 186 height 22
drag, startPoint x: 666, startPoint y: 93, endPoint x: 578, endPoint y: 92, distance: 88.0
click at [592, 87] on input "403B through employer" at bounding box center [685, 76] width 186 height 22
type input "403B"
click at [976, 194] on button "Save & Close" at bounding box center [938, 182] width 78 height 24
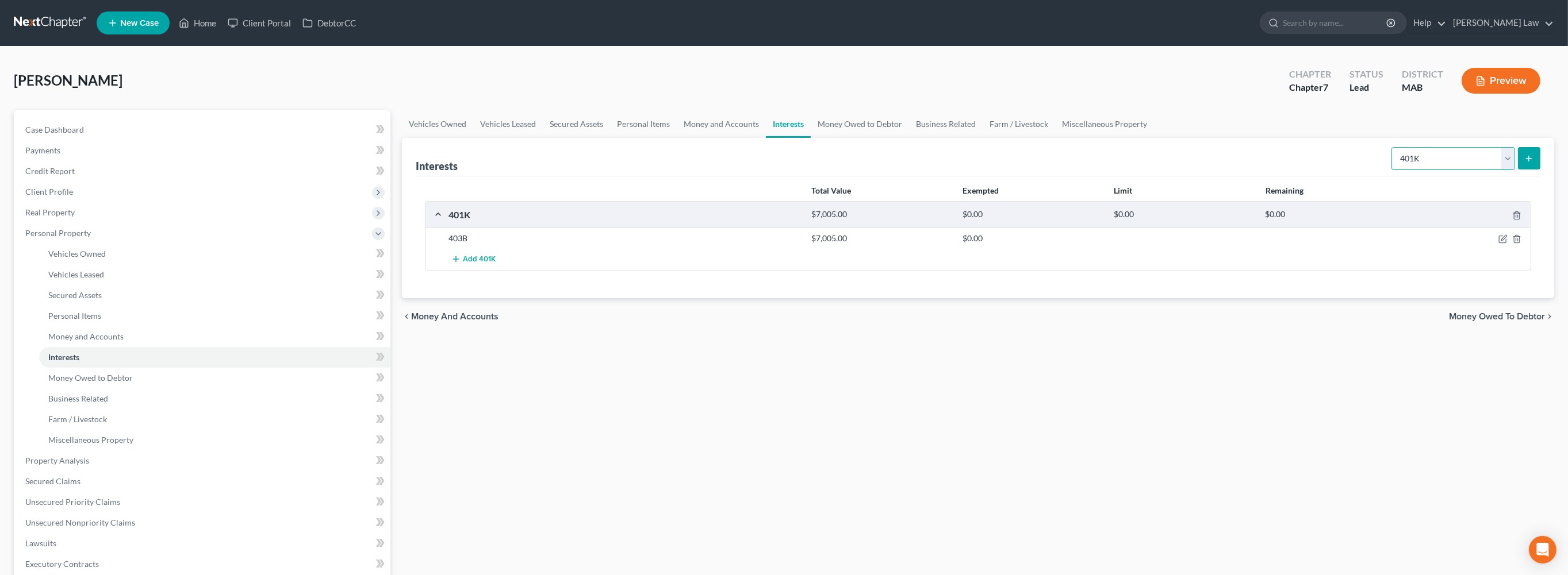
click at [1494, 170] on select "Select Interest Type 401K Annuity Bond Education IRA Government Bond Government…" at bounding box center [1453, 159] width 123 height 23
click at [909, 138] on link "Money Owed to Debtor" at bounding box center [859, 124] width 98 height 27
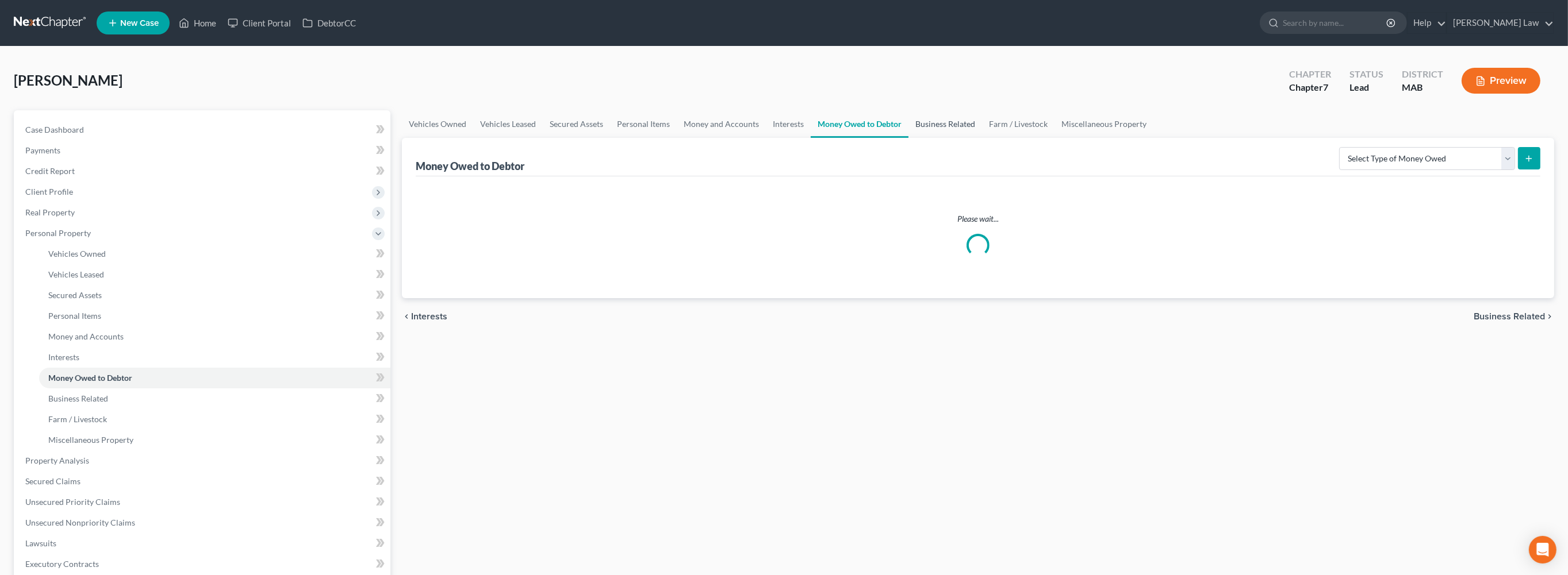
drag, startPoint x: 1072, startPoint y: 154, endPoint x: 1097, endPoint y: 157, distance: 25.2
click at [982, 138] on link "Business Related" at bounding box center [945, 124] width 73 height 27
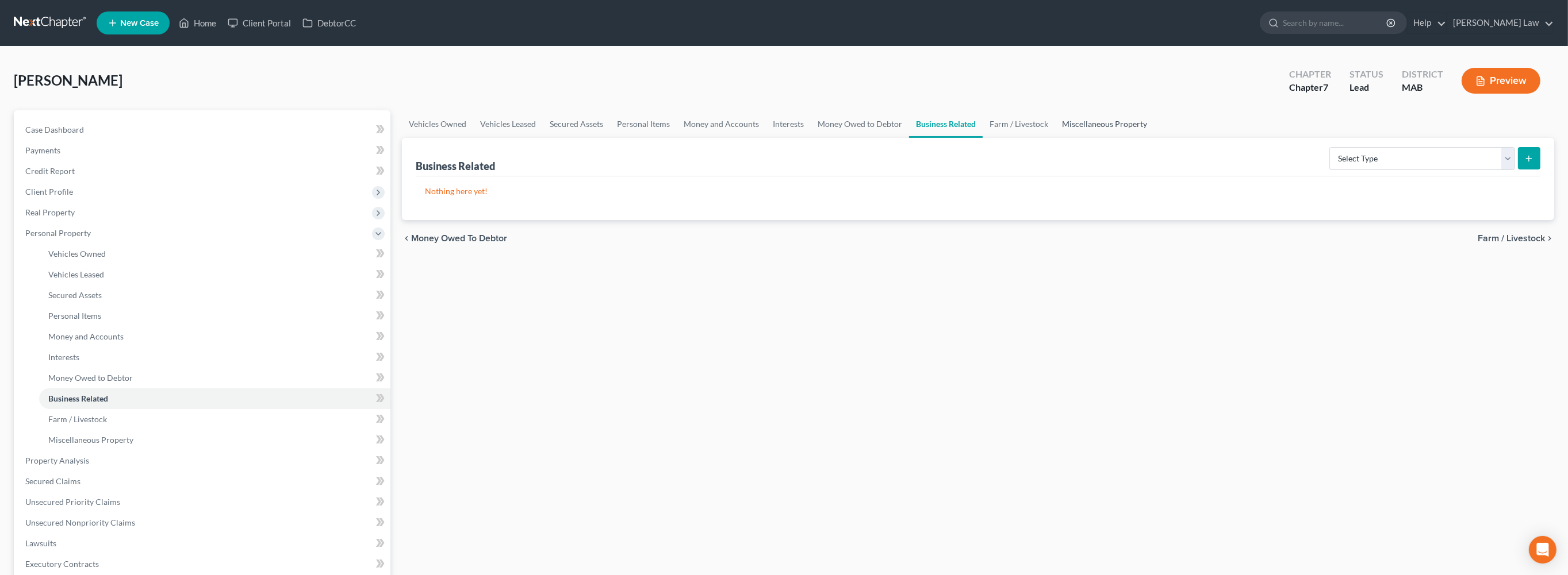
click at [1154, 138] on link "Miscellaneous Property" at bounding box center [1105, 124] width 99 height 27
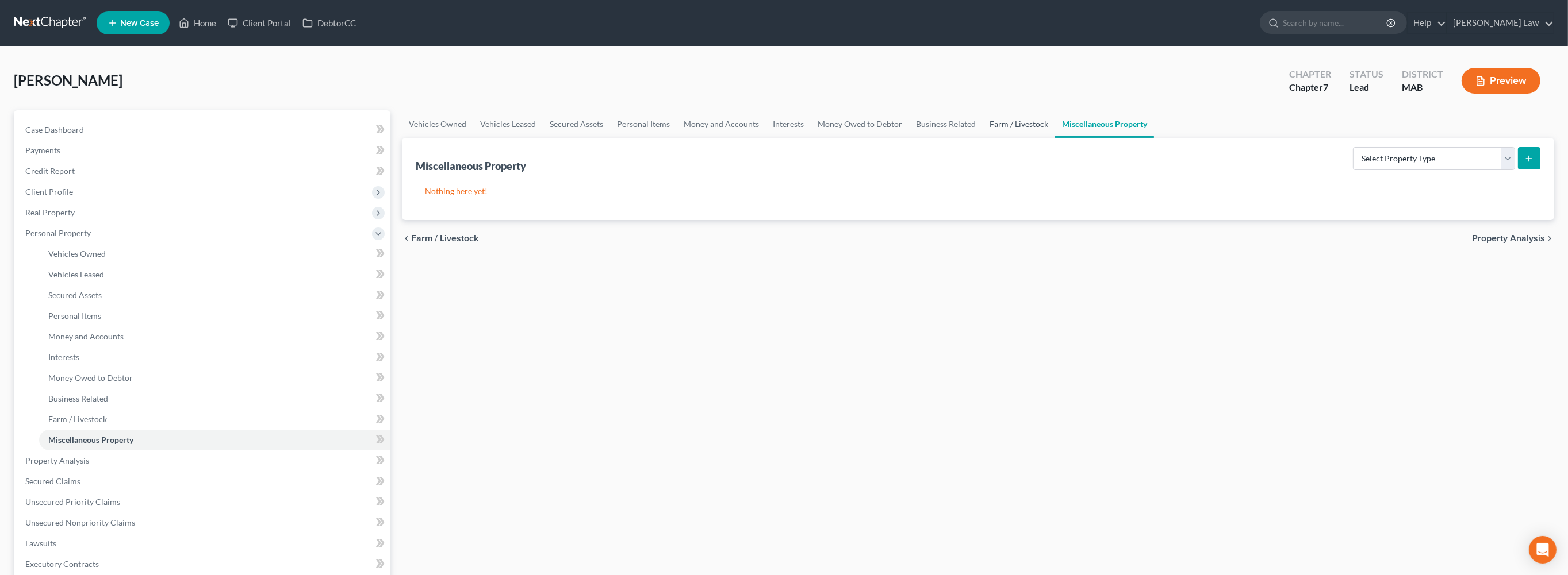
click at [1055, 138] on link "Farm / Livestock" at bounding box center [1018, 124] width 73 height 27
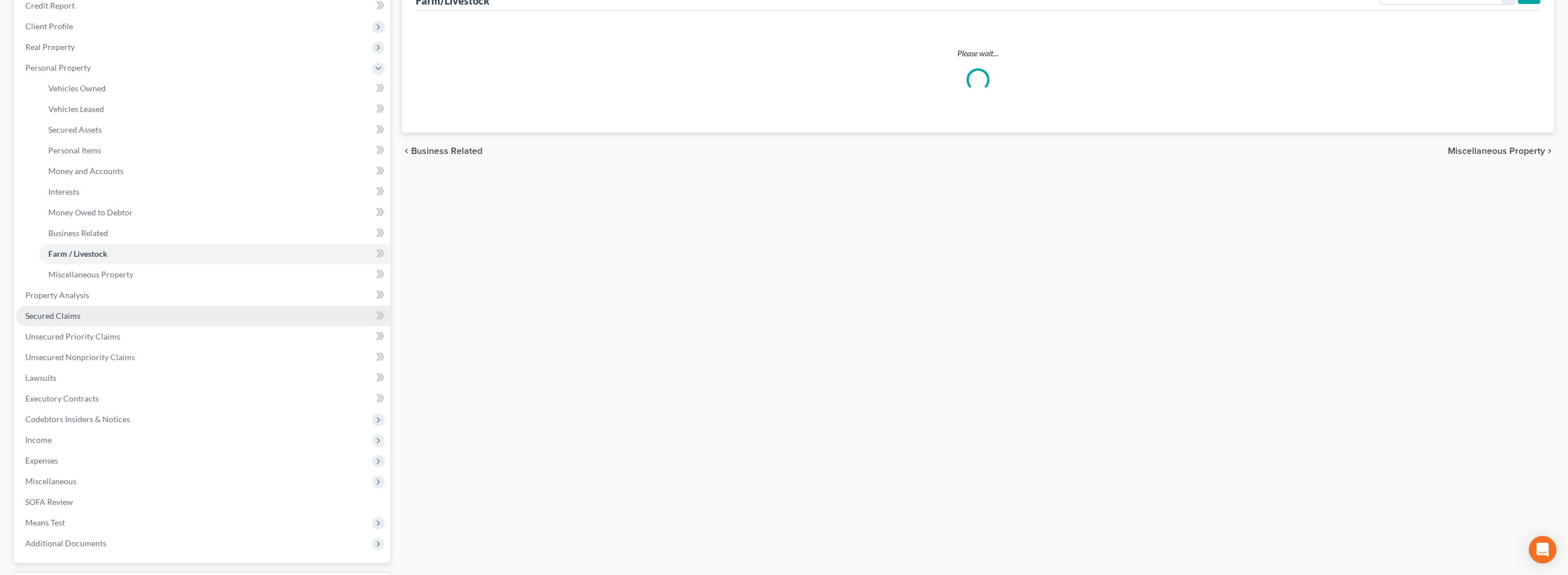
click at [70, 321] on span "Secured Claims" at bounding box center [53, 316] width 55 height 10
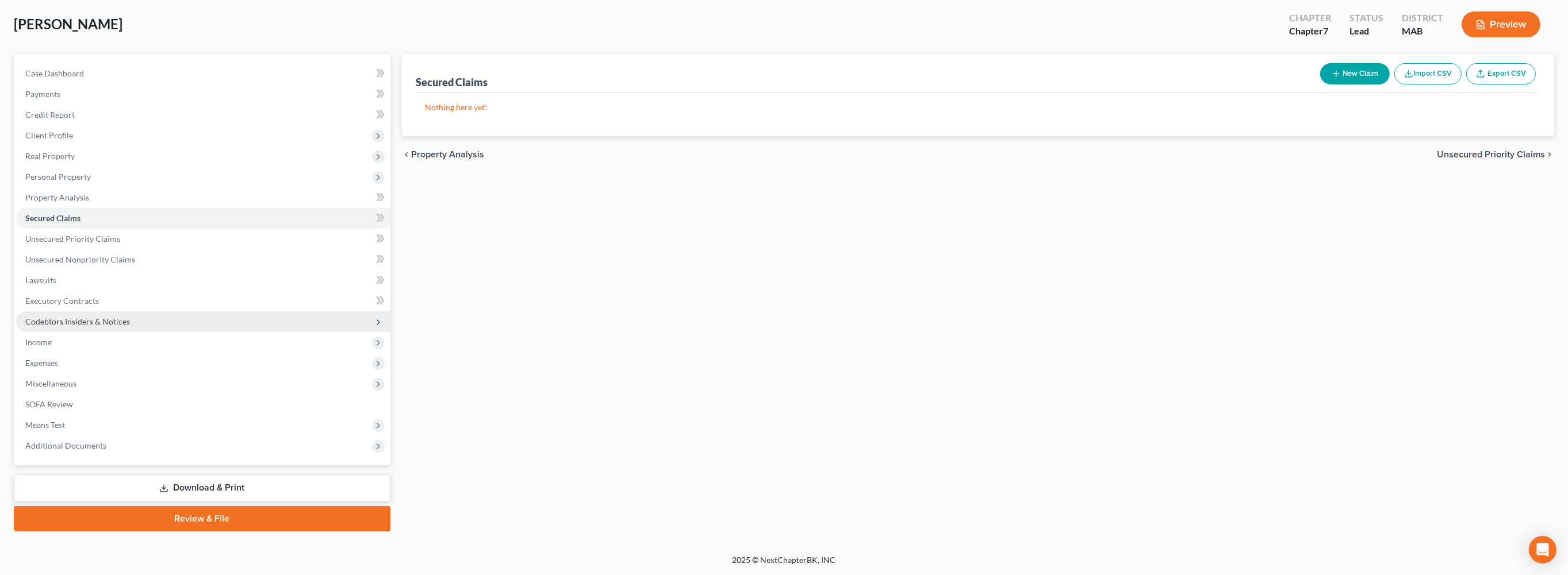
scroll to position [176, 0]
click at [45, 337] on span "Income" at bounding box center [38, 342] width 26 height 10
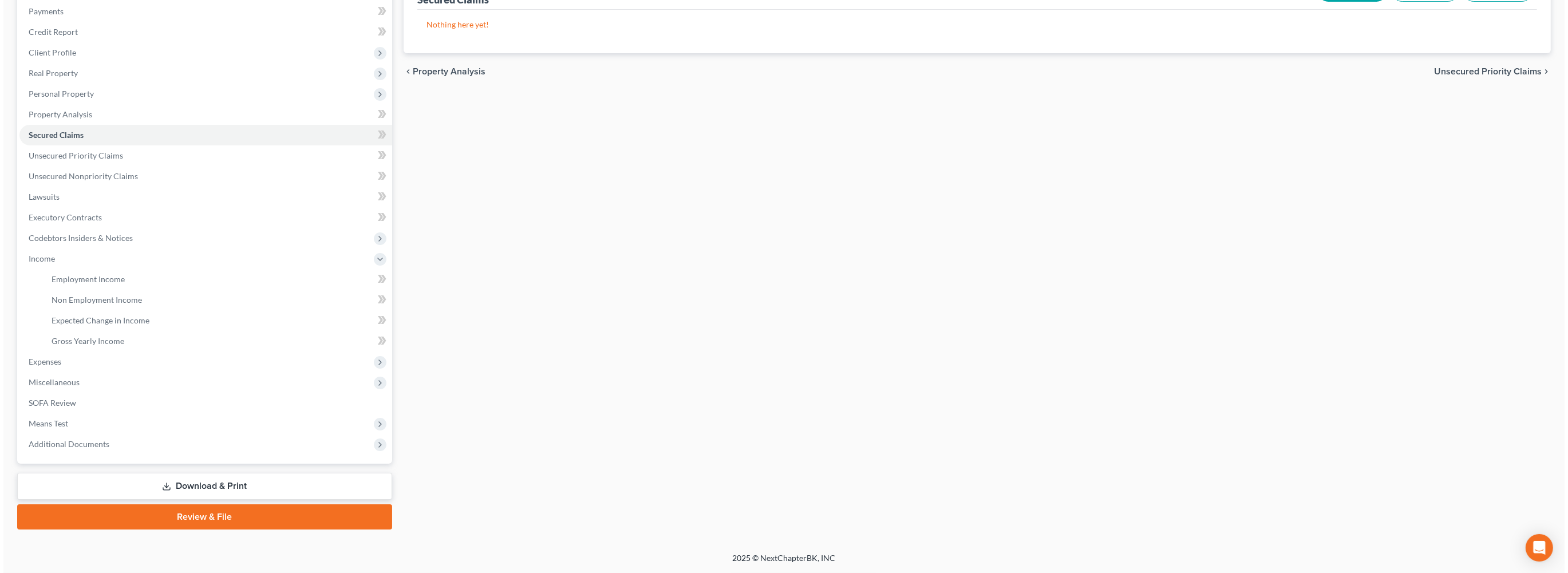
scroll to position [0, 0]
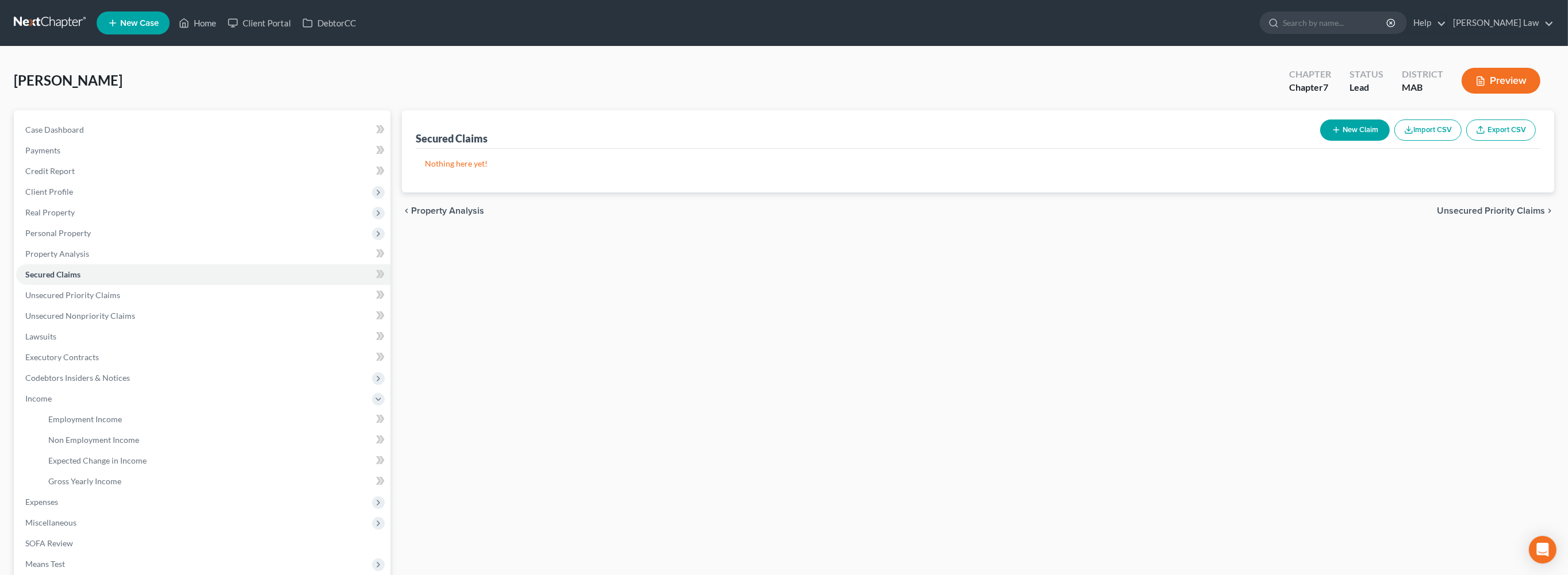
click at [1331, 134] on icon "button" at bounding box center [1336, 130] width 9 height 9
select select "0"
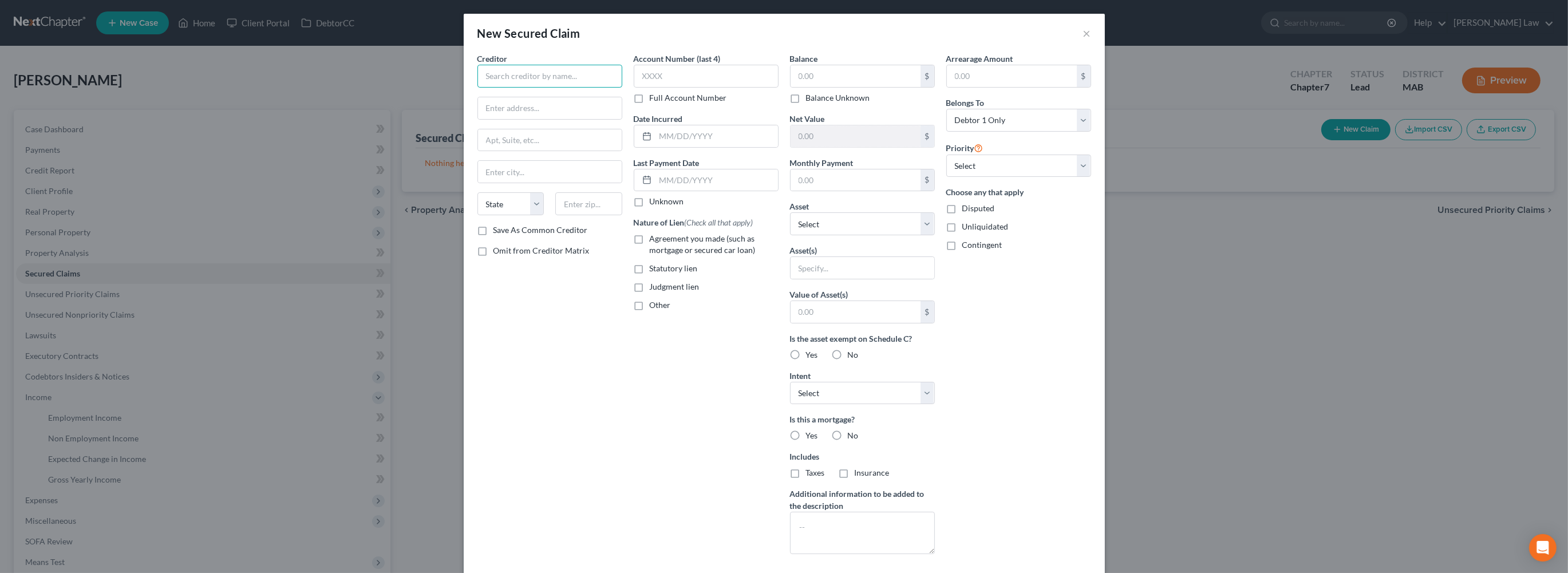
click at [505, 88] on input "text" at bounding box center [550, 76] width 145 height 23
type input ";"
type input "B"
click at [1091, 40] on button "×" at bounding box center [1087, 33] width 8 height 14
type input "[PERSON_NAME][GEOGRAPHIC_DATA]"
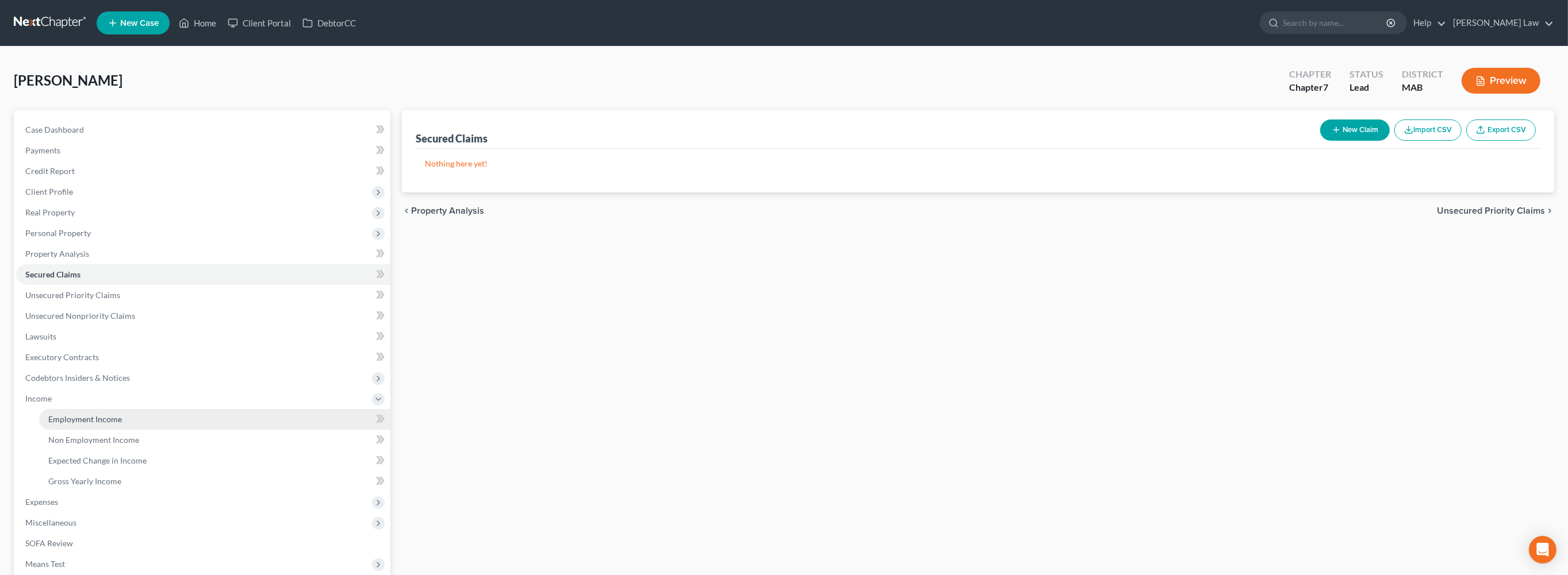
click at [89, 424] on span "Employment Income" at bounding box center [85, 419] width 73 height 10
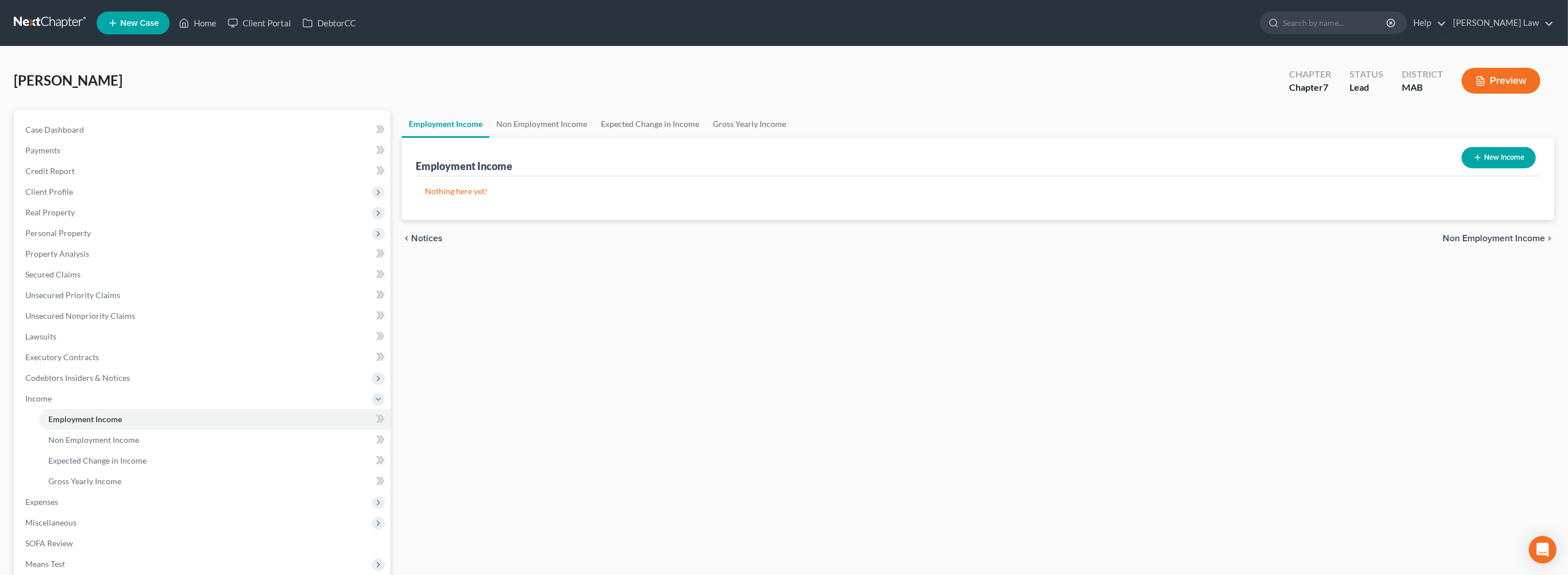
click at [1471, 169] on button "New Income" at bounding box center [1498, 158] width 74 height 21
select select "0"
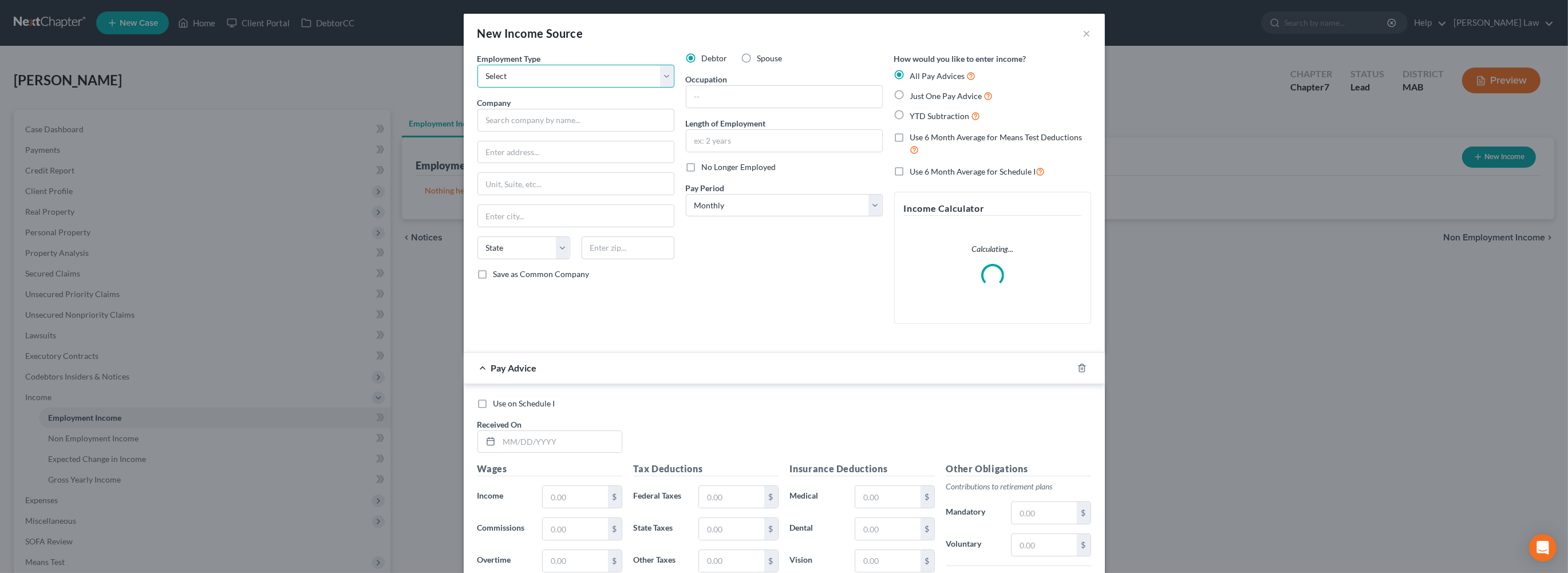
click at [637, 88] on select "Select Full or [DEMOGRAPHIC_DATA] Employment Self Employment" at bounding box center [576, 76] width 197 height 23
select select "0"
click at [538, 132] on input "text" at bounding box center [576, 121] width 197 height 23
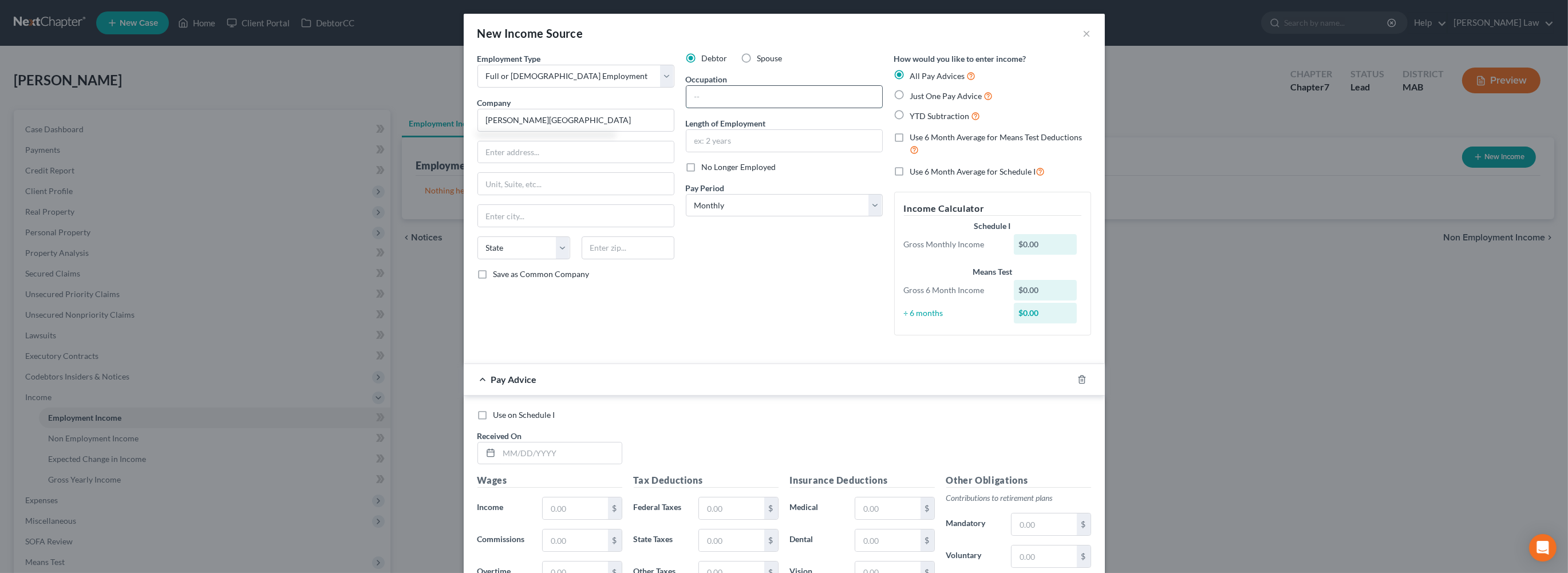
click at [710, 108] on input "text" at bounding box center [785, 97] width 196 height 22
type input "[PERSON_NAME][GEOGRAPHIC_DATA]"
type input "Respitary Therapy"
type input "6 Years"
click at [924, 102] on label "Just One Pay Advice" at bounding box center [951, 96] width 83 height 13
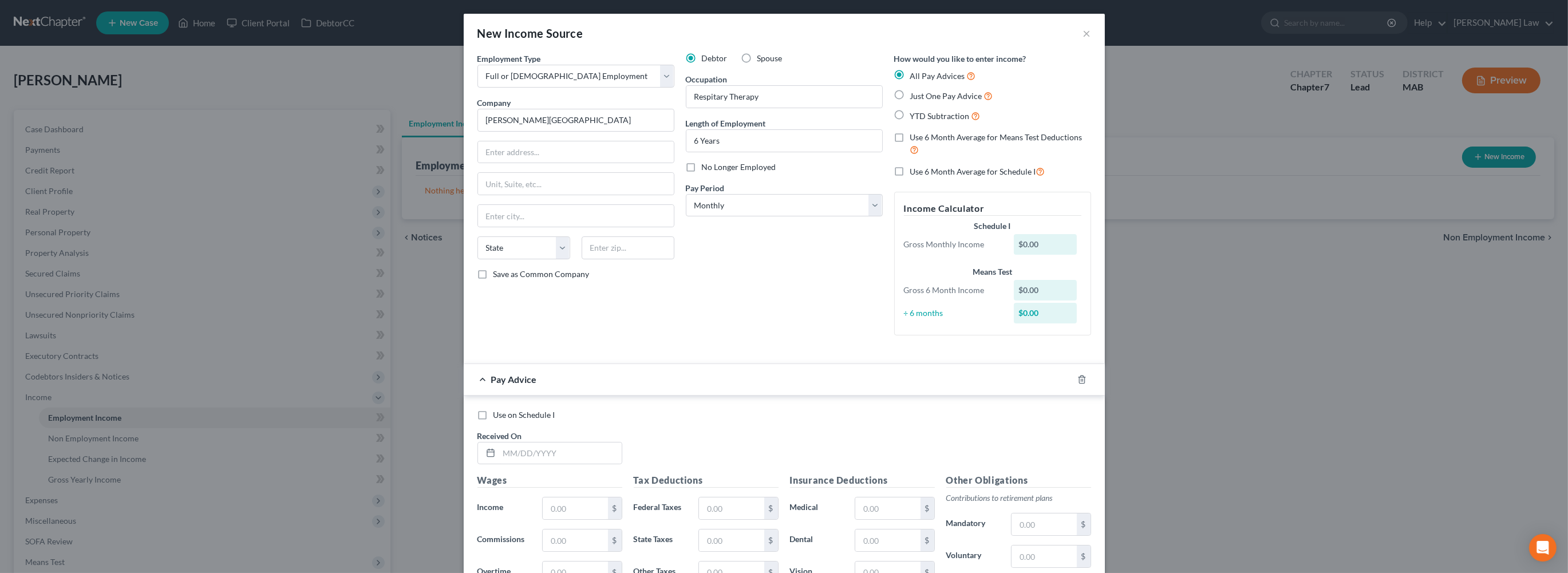
click at [922, 97] on input "Just One Pay Advice" at bounding box center [919, 93] width 7 height 7
radio input "true"
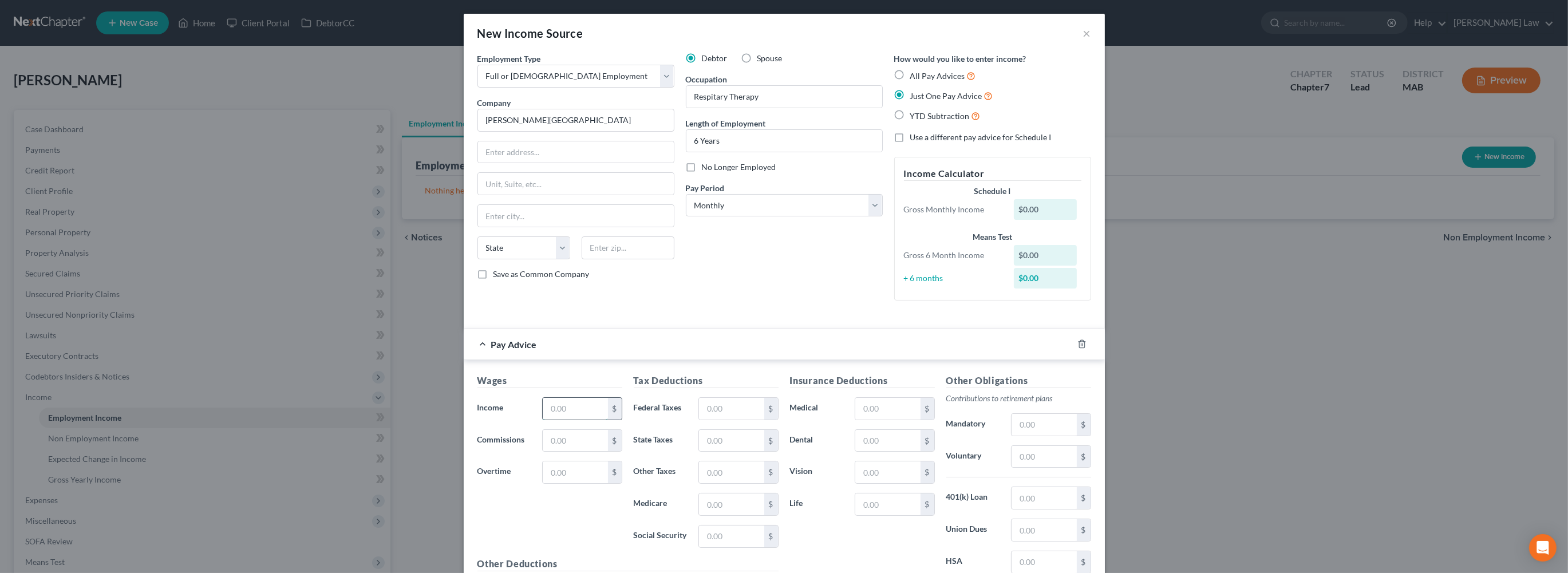
drag, startPoint x: 501, startPoint y: 505, endPoint x: 514, endPoint y: 511, distance: 14.3
click at [543, 420] on input "text" at bounding box center [575, 409] width 65 height 22
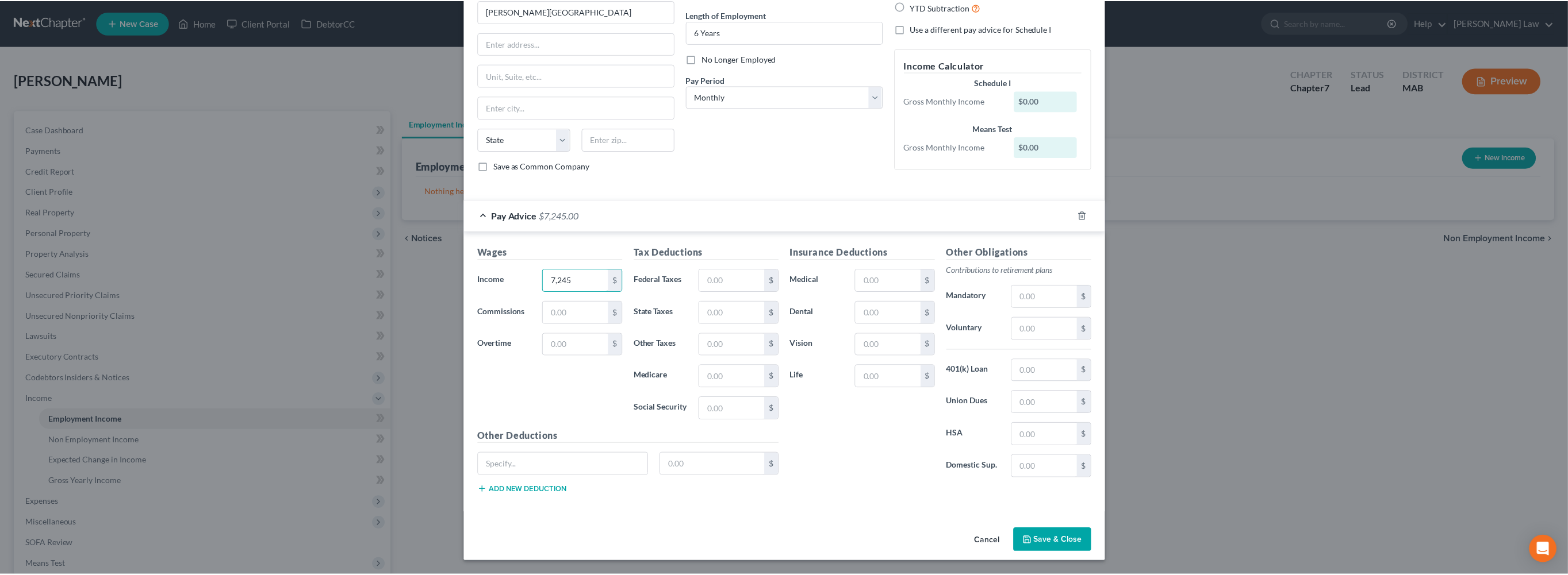
scroll to position [270, 0]
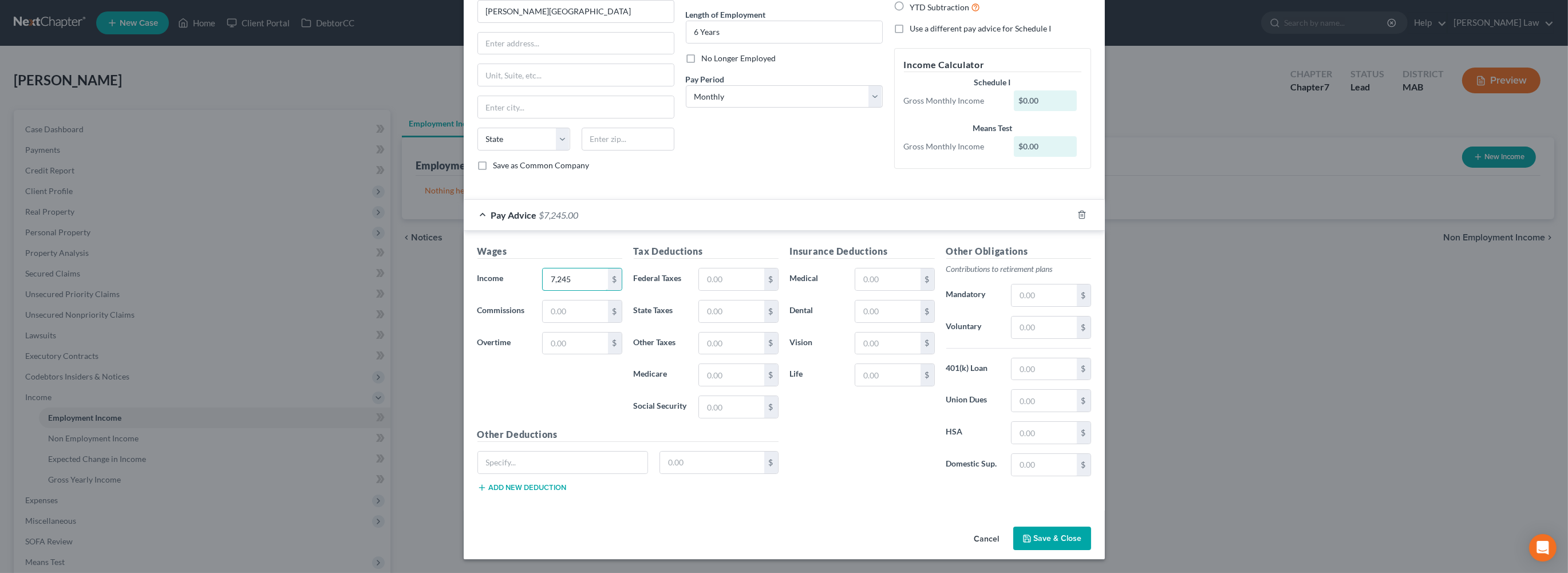
type input "7,245"
click at [1091, 532] on button "Save & Close" at bounding box center [1052, 539] width 78 height 24
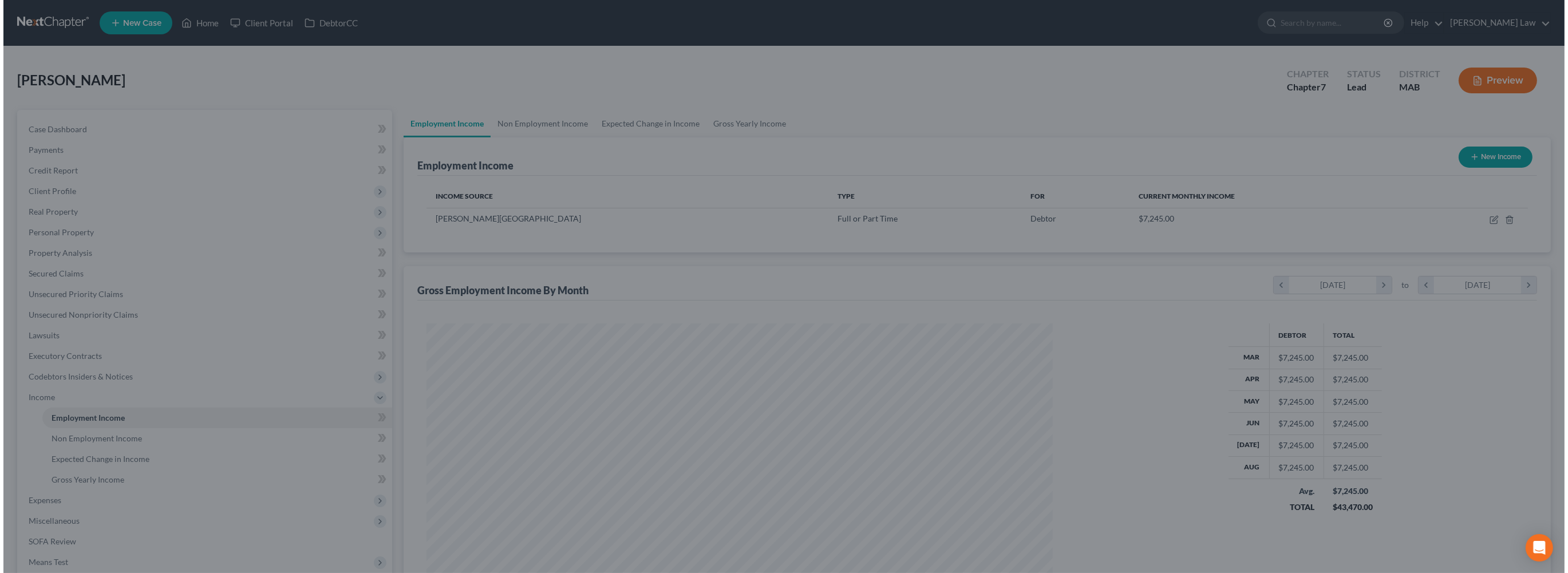
scroll to position [572378, 571825]
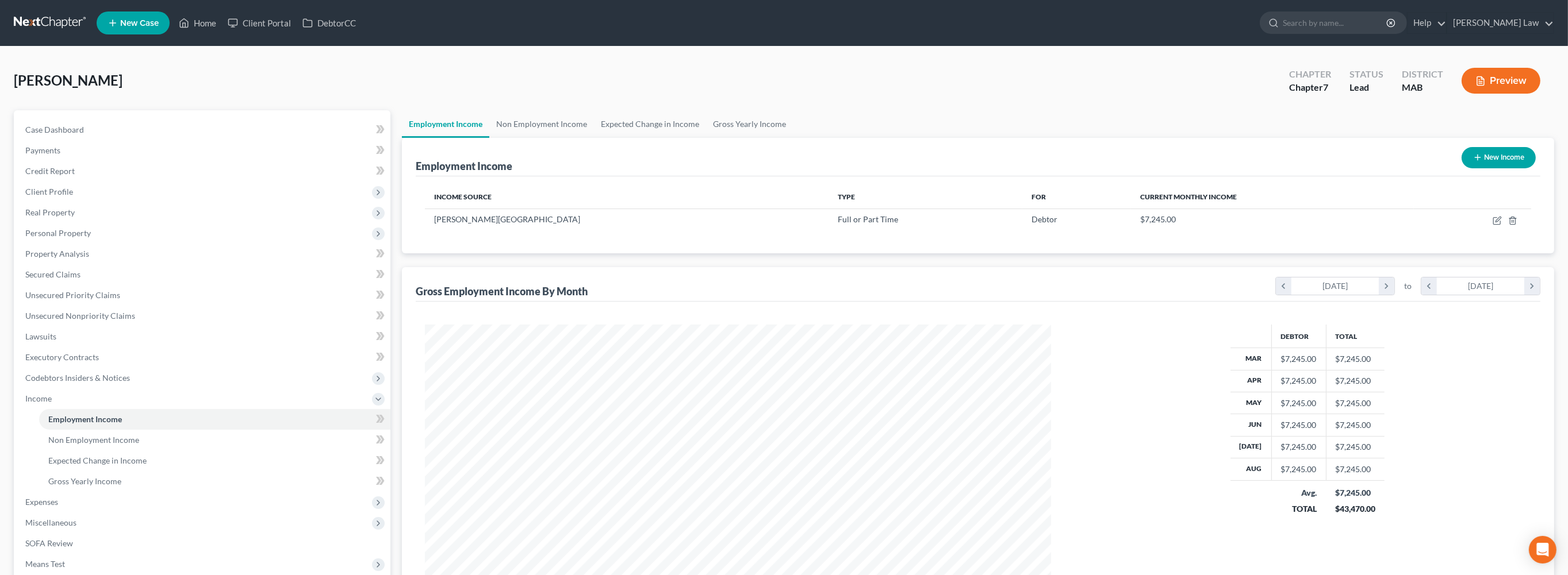
click at [1465, 169] on button "New Income" at bounding box center [1498, 158] width 74 height 21
select select "0"
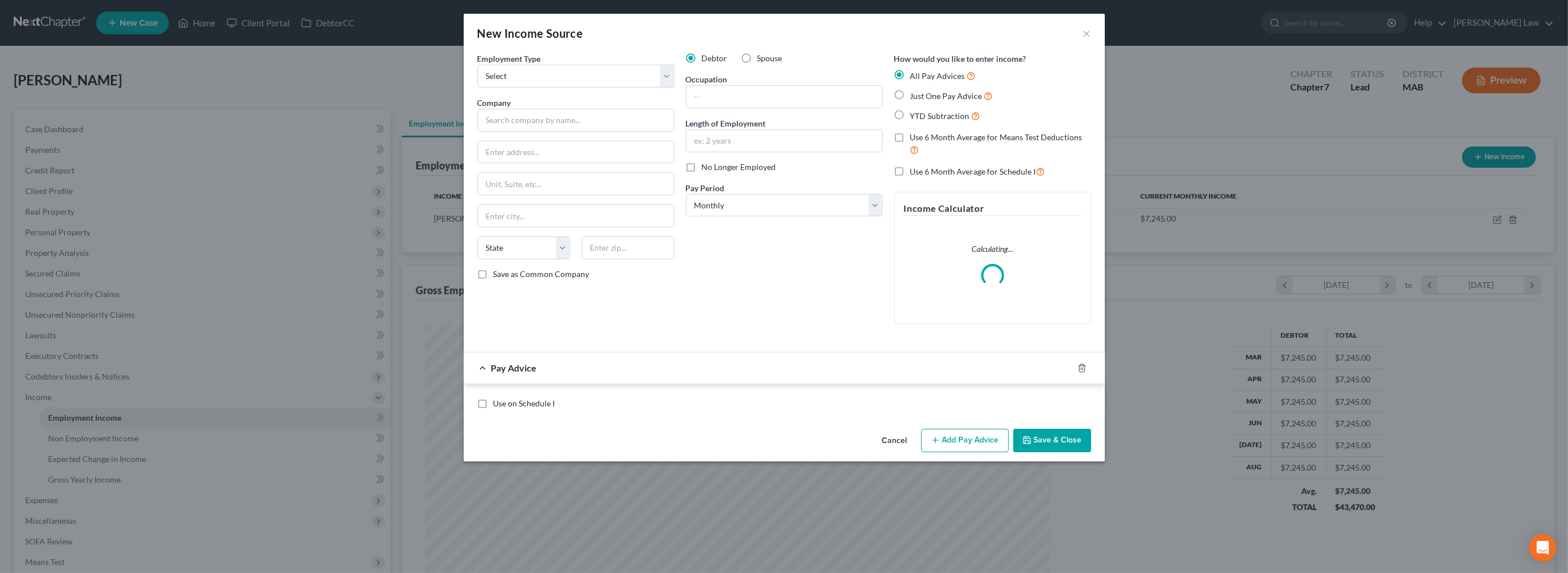
scroll to position [313, 649]
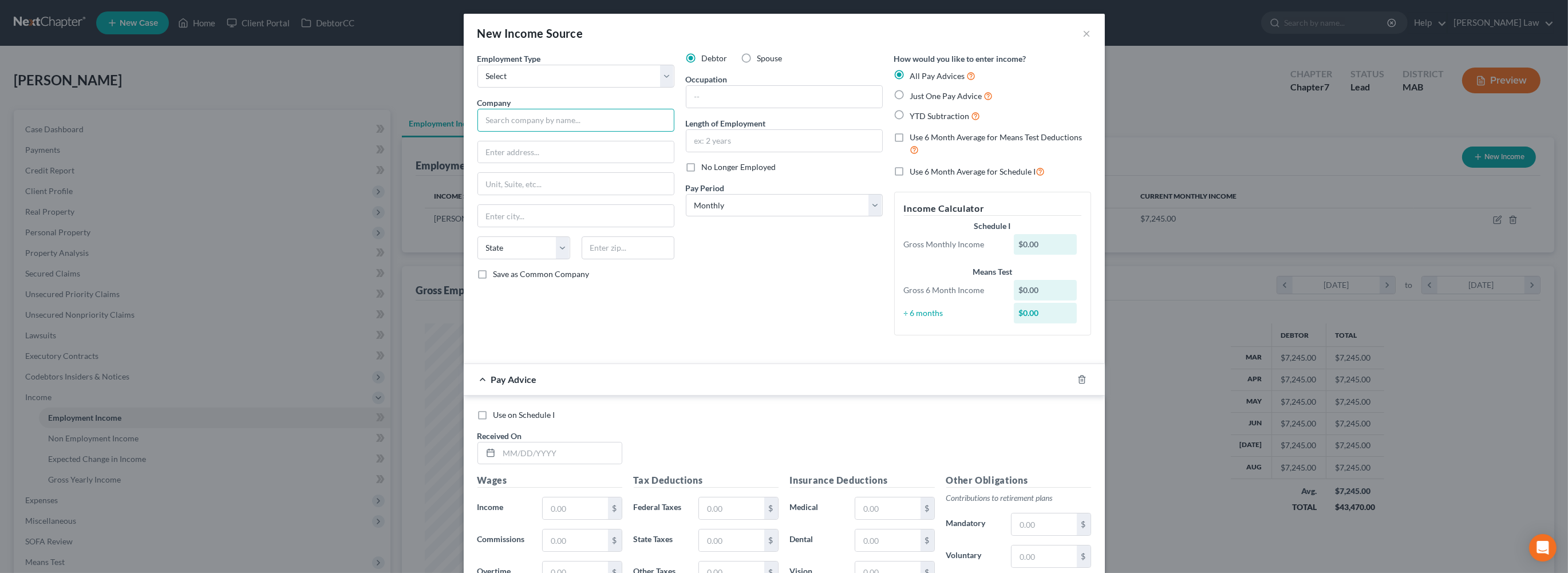
click at [495, 132] on input "text" at bounding box center [576, 121] width 197 height 23
click at [634, 88] on select "Select Full or [DEMOGRAPHIC_DATA] Employment Self Employment" at bounding box center [576, 76] width 197 height 23
select select "0"
click at [479, 132] on input "text" at bounding box center [576, 121] width 197 height 23
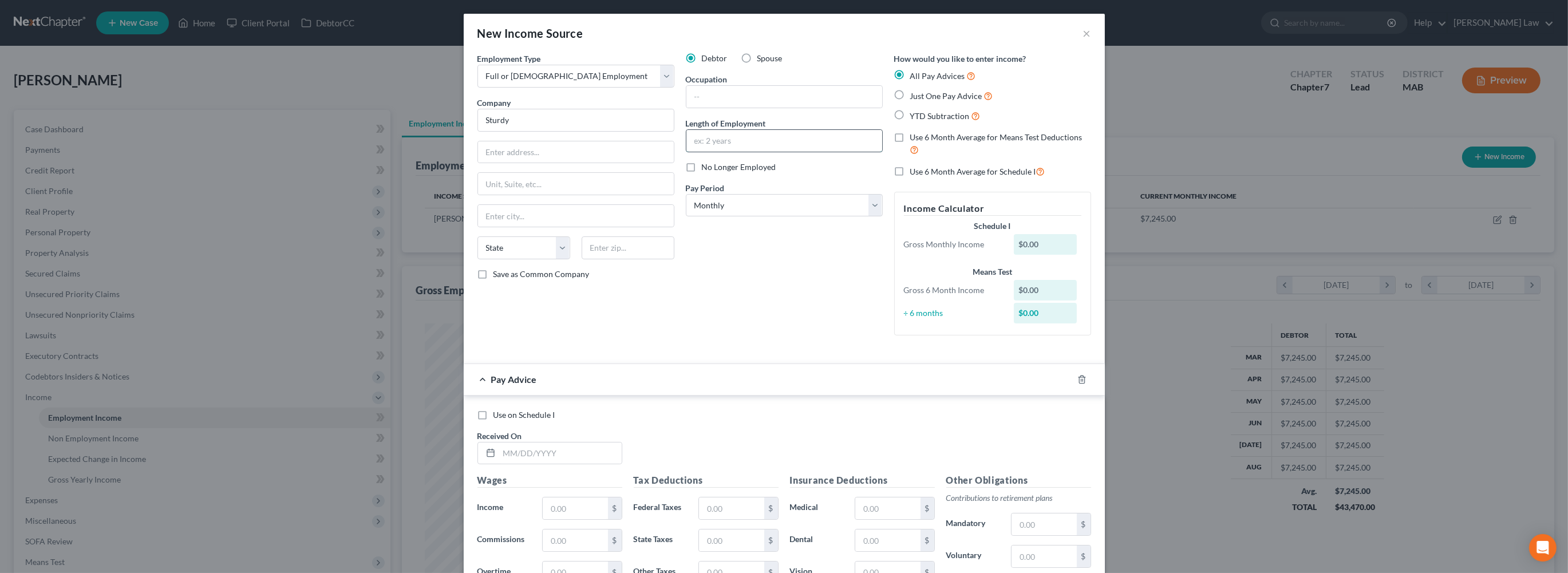
click at [784, 152] on input "text" at bounding box center [785, 141] width 196 height 22
type input "Sturdy"
type input "Resp therapist"
click at [726, 108] on input "text" at bounding box center [785, 97] width 196 height 22
type input "Resp therapist"
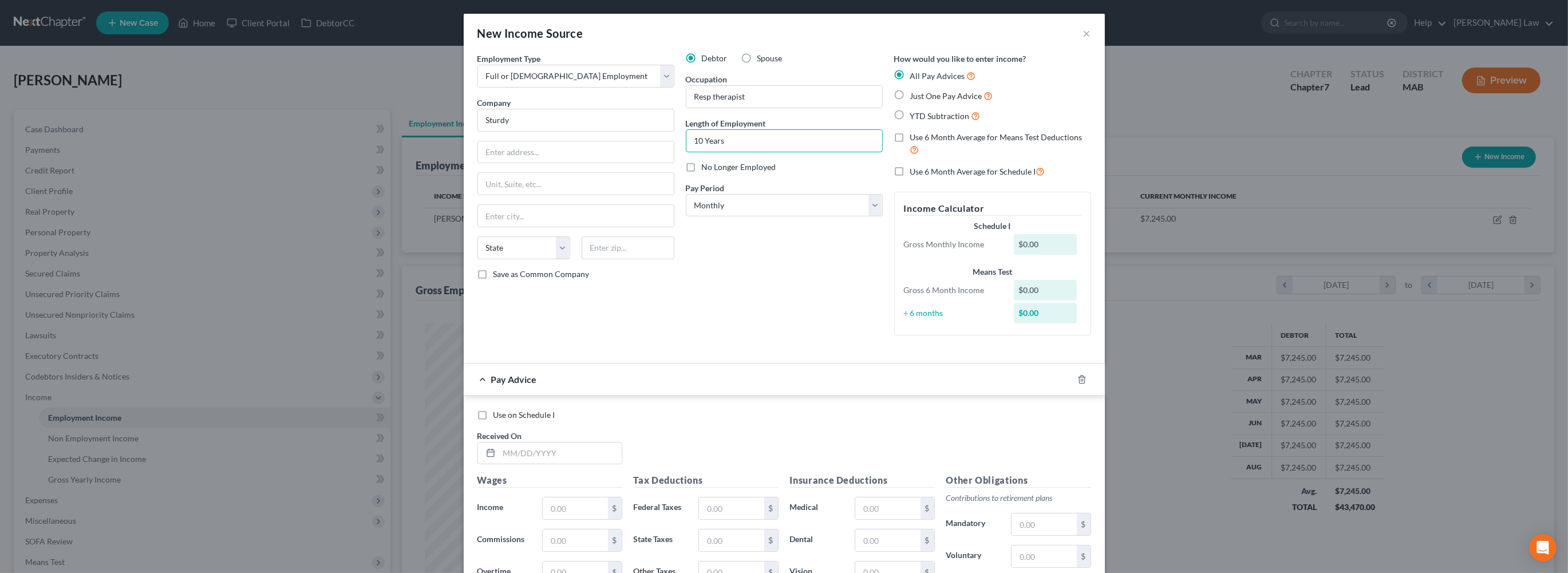
type input "10 Years"
click at [923, 102] on label "Just One Pay Advice" at bounding box center [951, 96] width 83 height 13
click at [922, 97] on input "Just One Pay Advice" at bounding box center [919, 93] width 7 height 7
radio input "true"
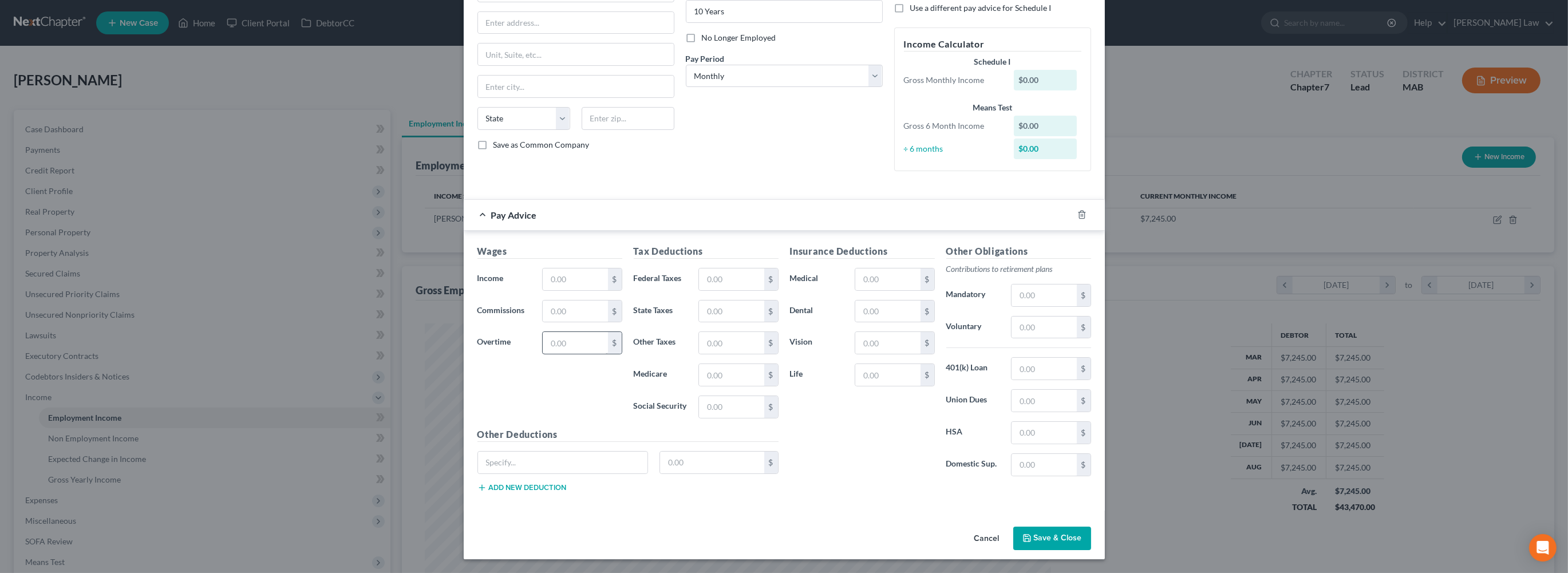
scroll to position [188, 0]
click at [519, 301] on div "Wages Income * $ Commissions $ Overtime $" at bounding box center [550, 336] width 156 height 183
click at [543, 290] on input "text" at bounding box center [575, 279] width 65 height 22
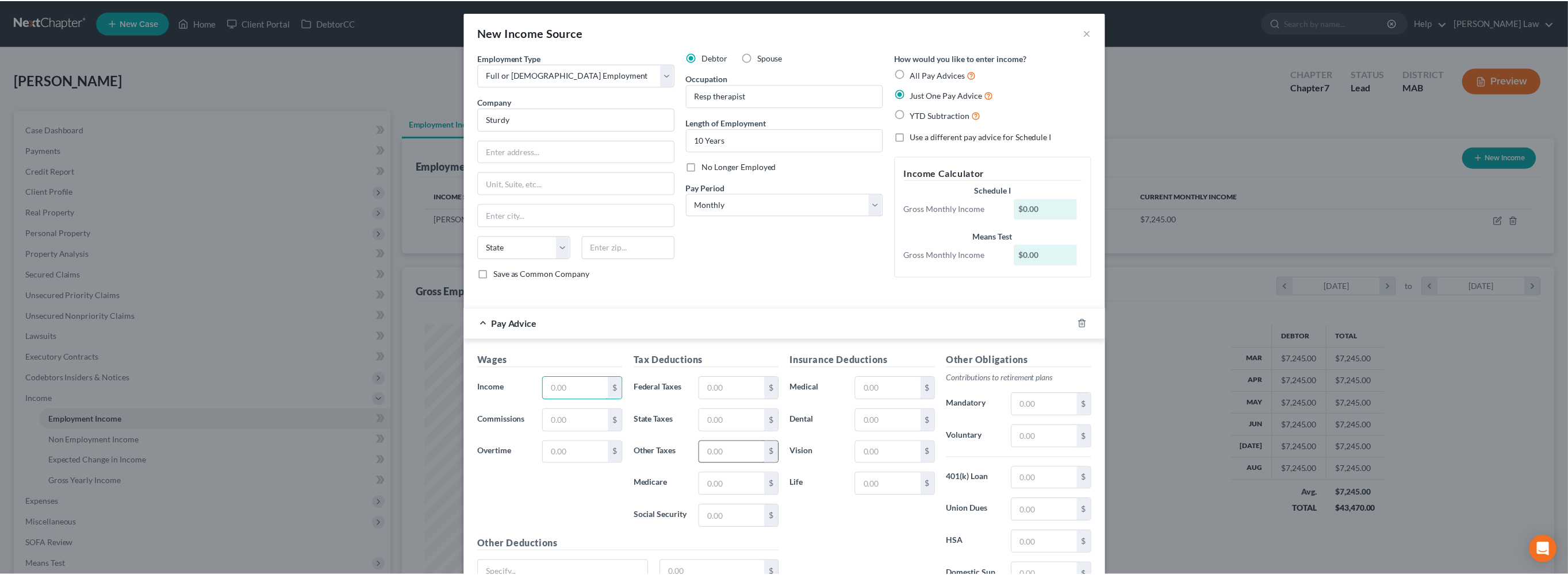
scroll to position [0, 0]
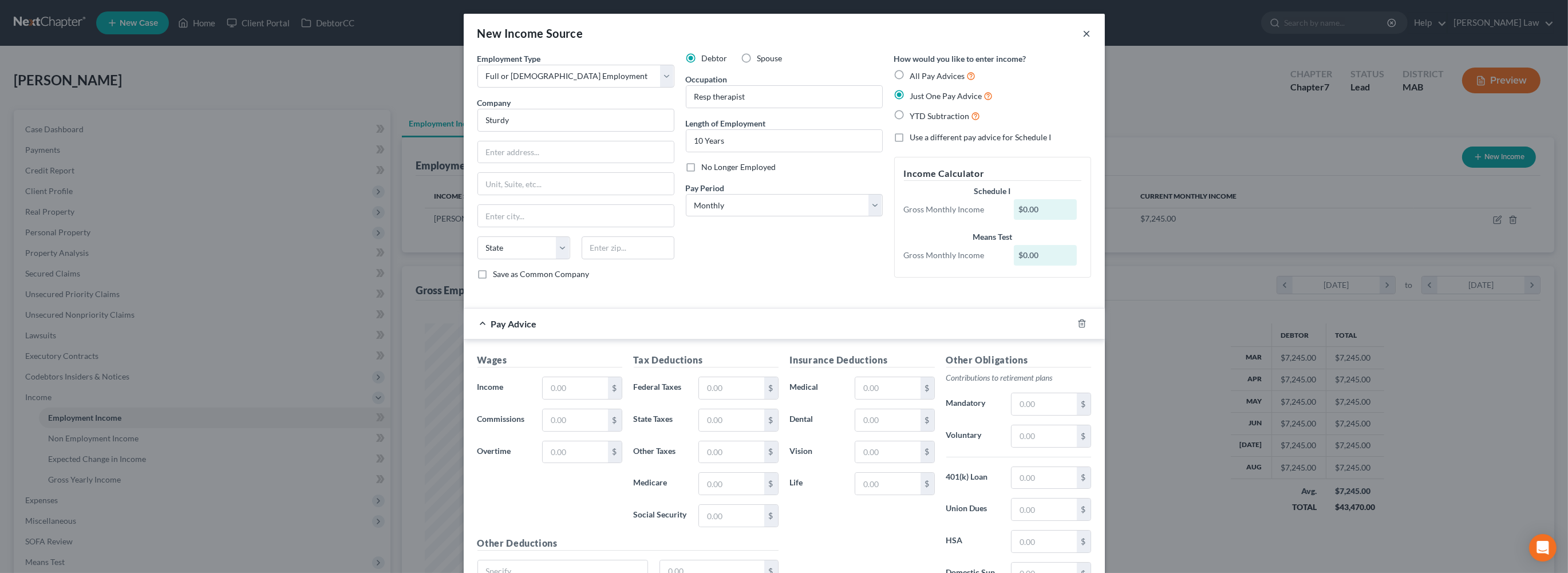
click at [1091, 40] on button "×" at bounding box center [1087, 33] width 8 height 14
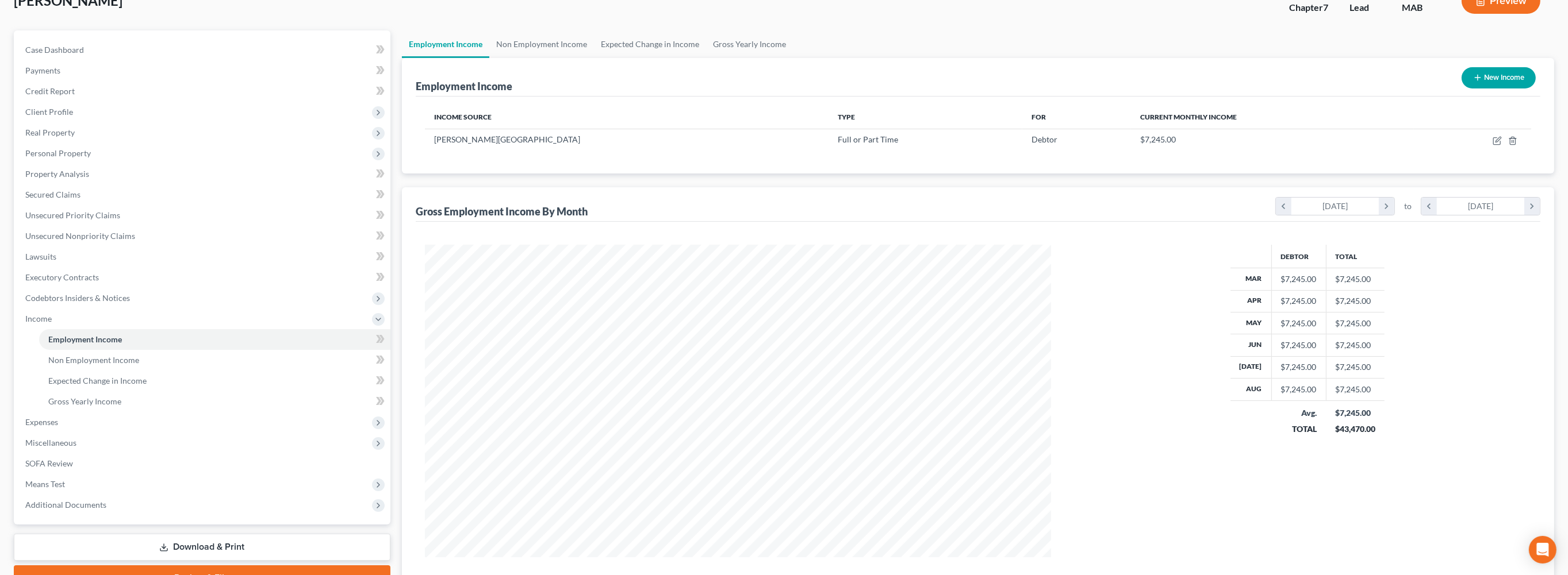
scroll to position [315, 0]
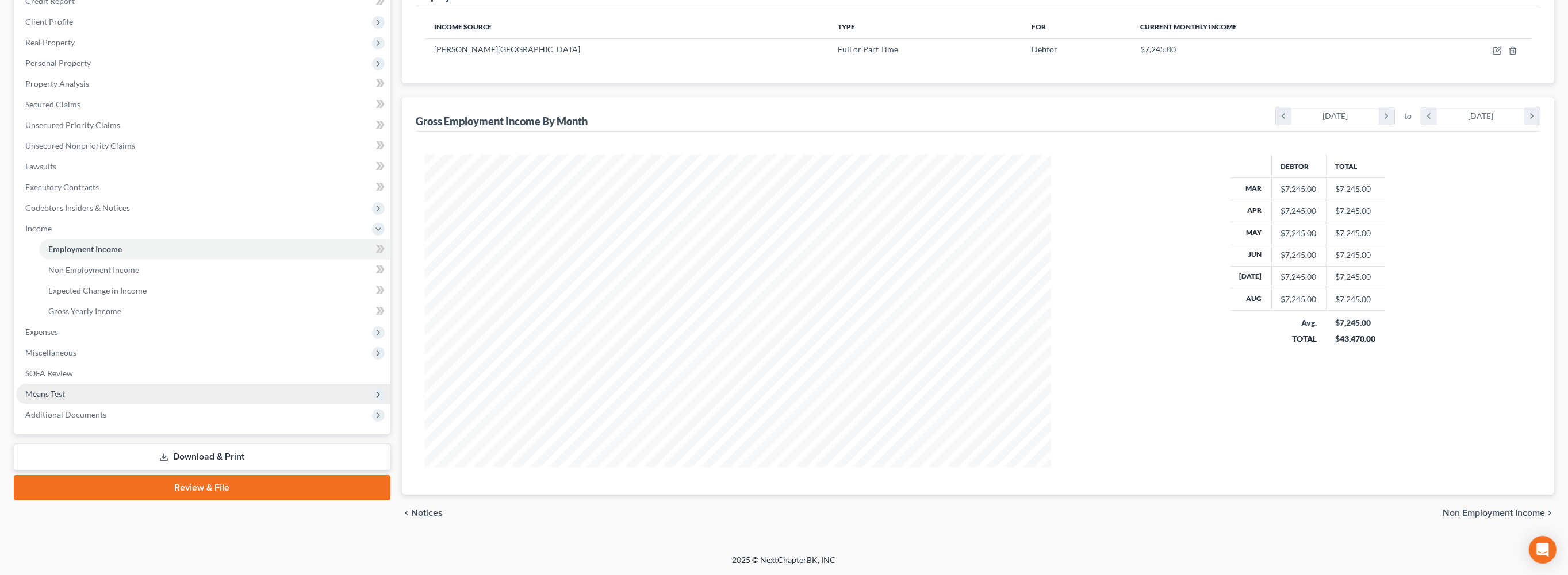
click at [65, 391] on span "Means Test" at bounding box center [45, 394] width 40 height 10
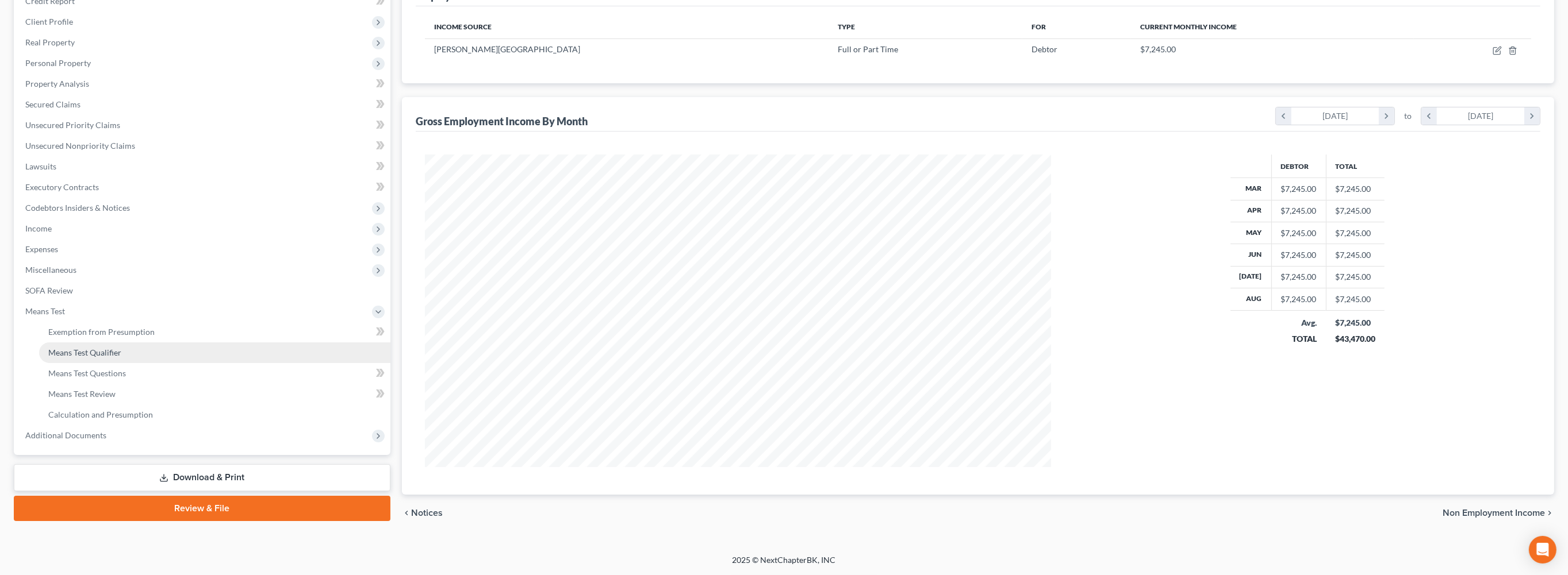
click at [121, 348] on span "Means Test Qualifier" at bounding box center [84, 353] width 73 height 10
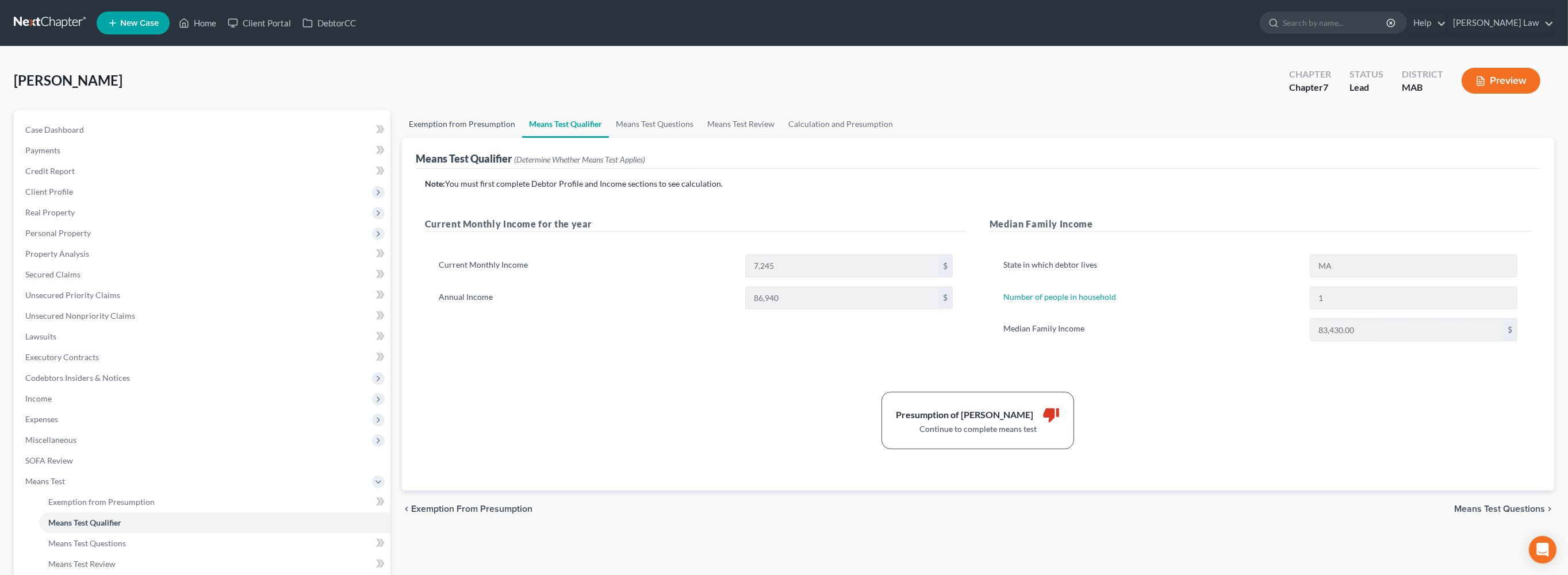
click at [443, 138] on link "Exemption from Presumption" at bounding box center [462, 124] width 120 height 27
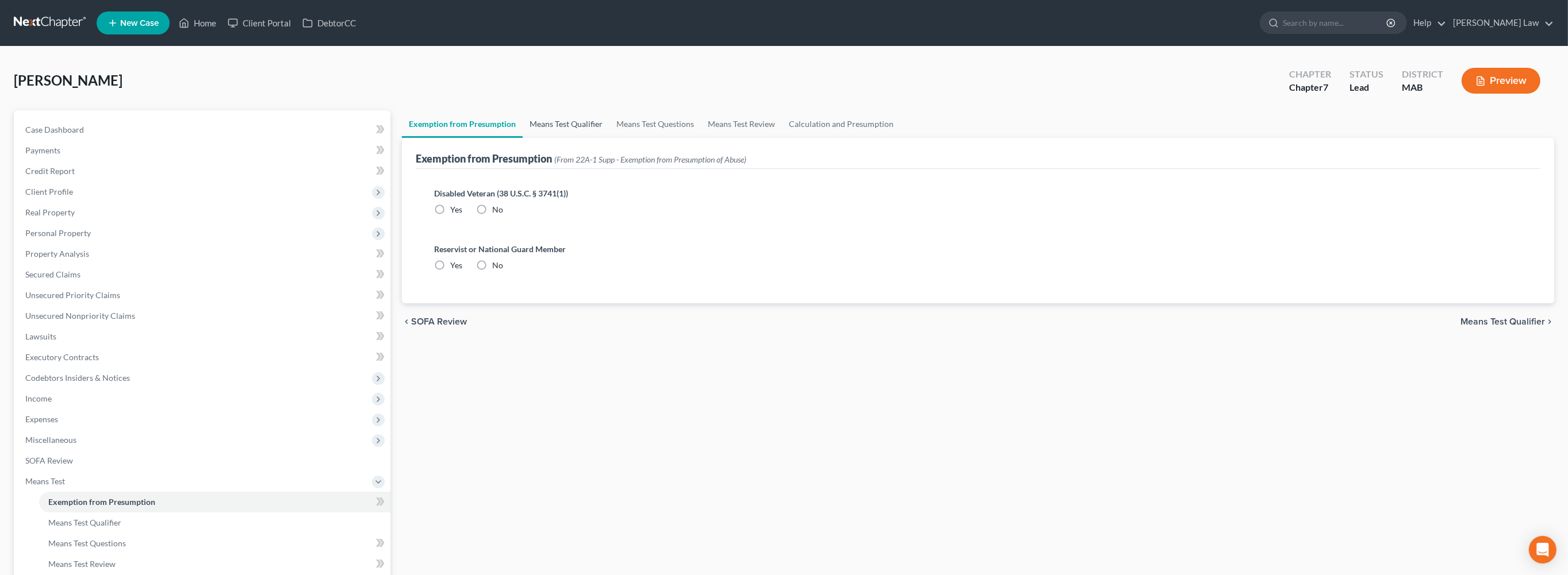
click at [609, 138] on link "Means Test Qualifier" at bounding box center [566, 124] width 87 height 27
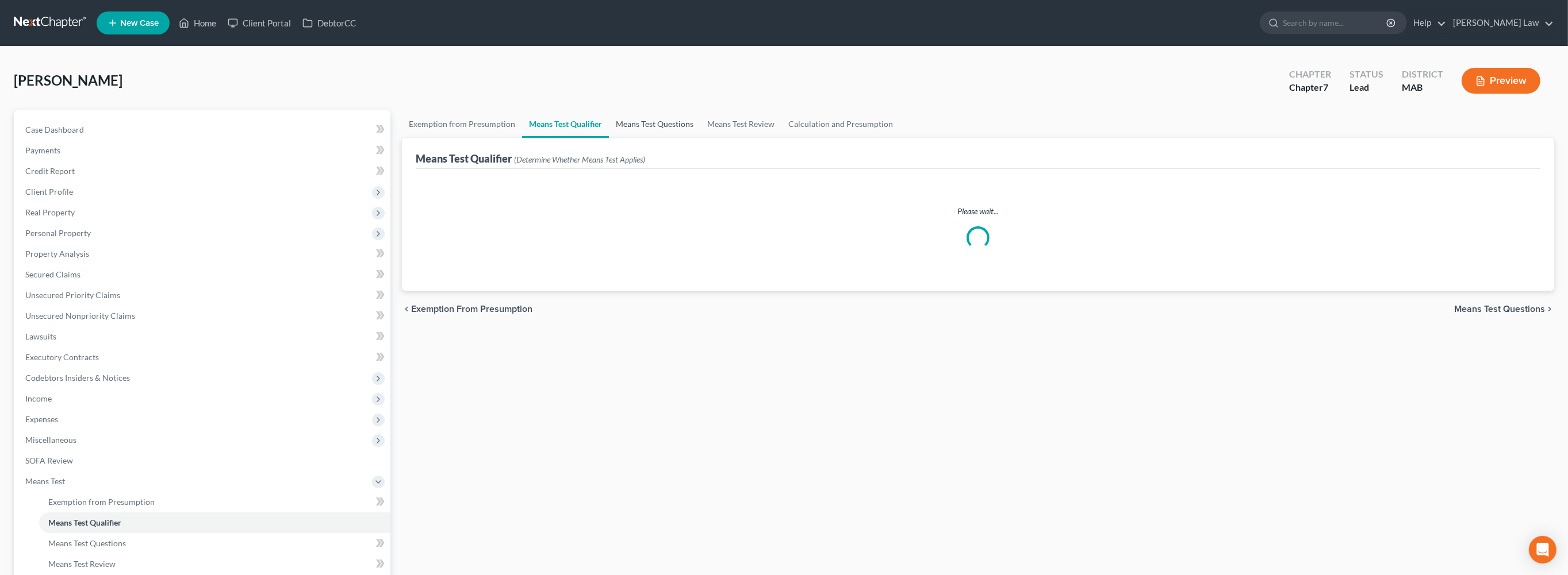
click at [701, 138] on link "Means Test Questions" at bounding box center [655, 124] width 92 height 27
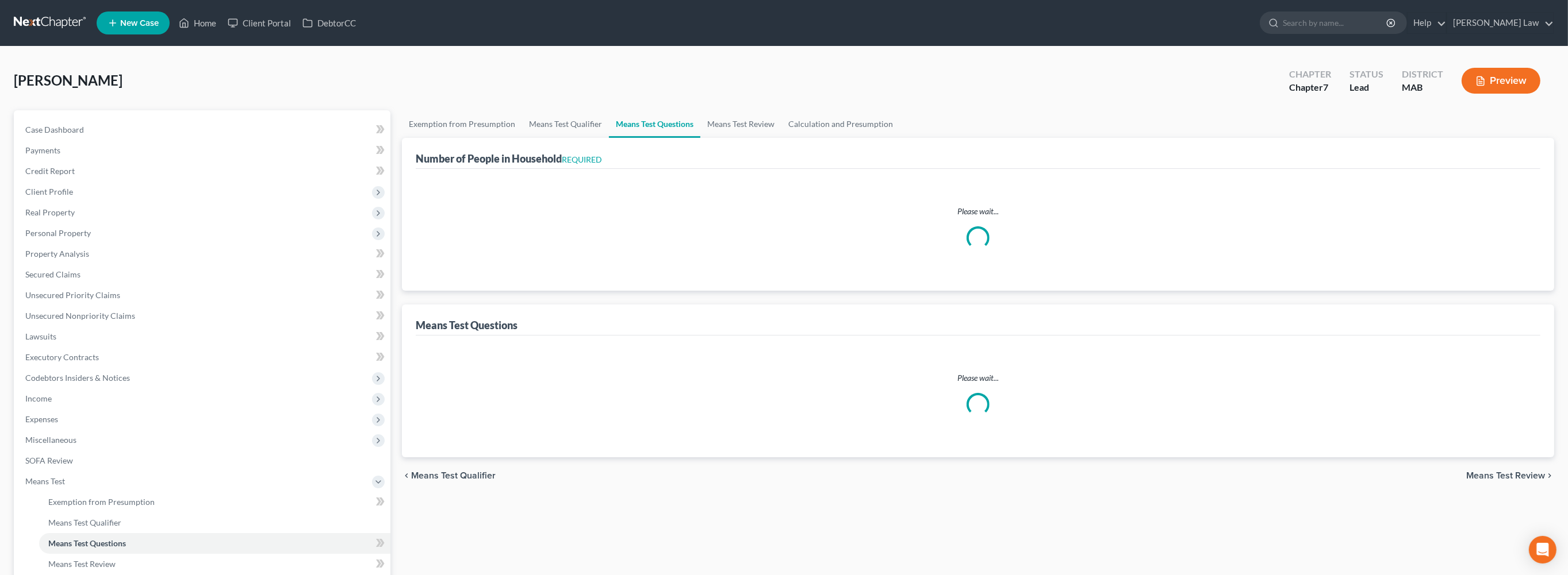
select select "1"
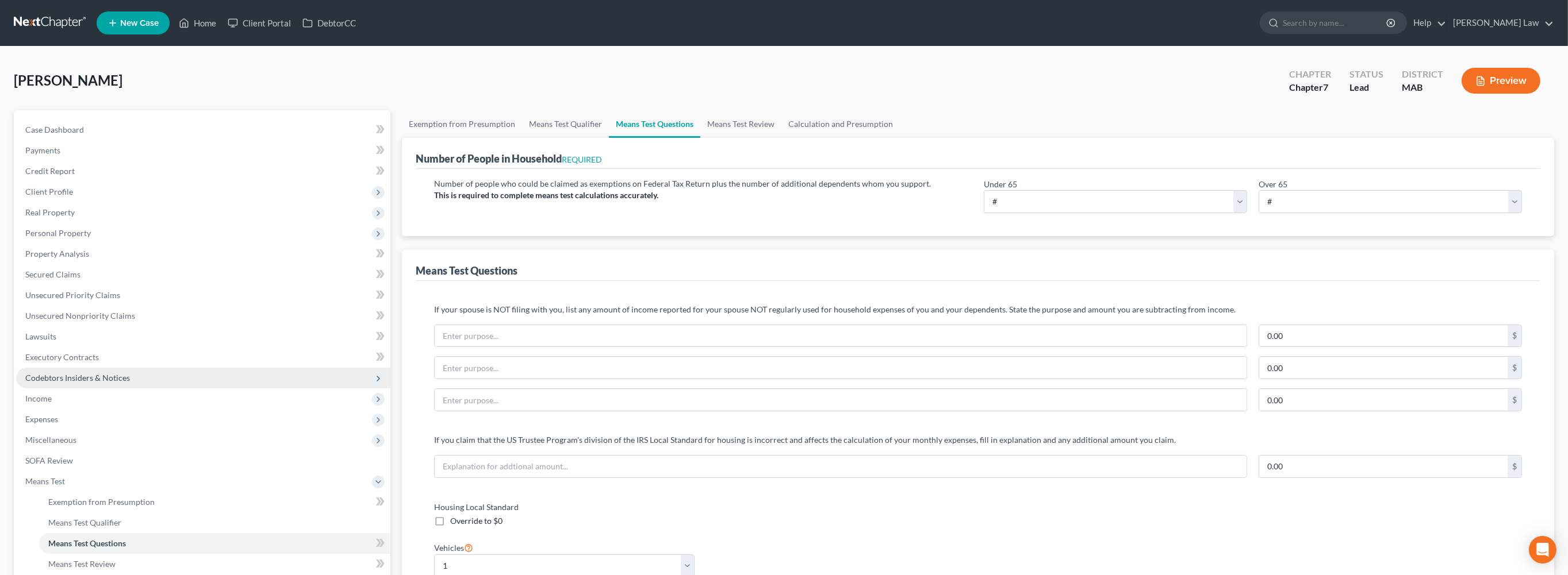
scroll to position [191, 0]
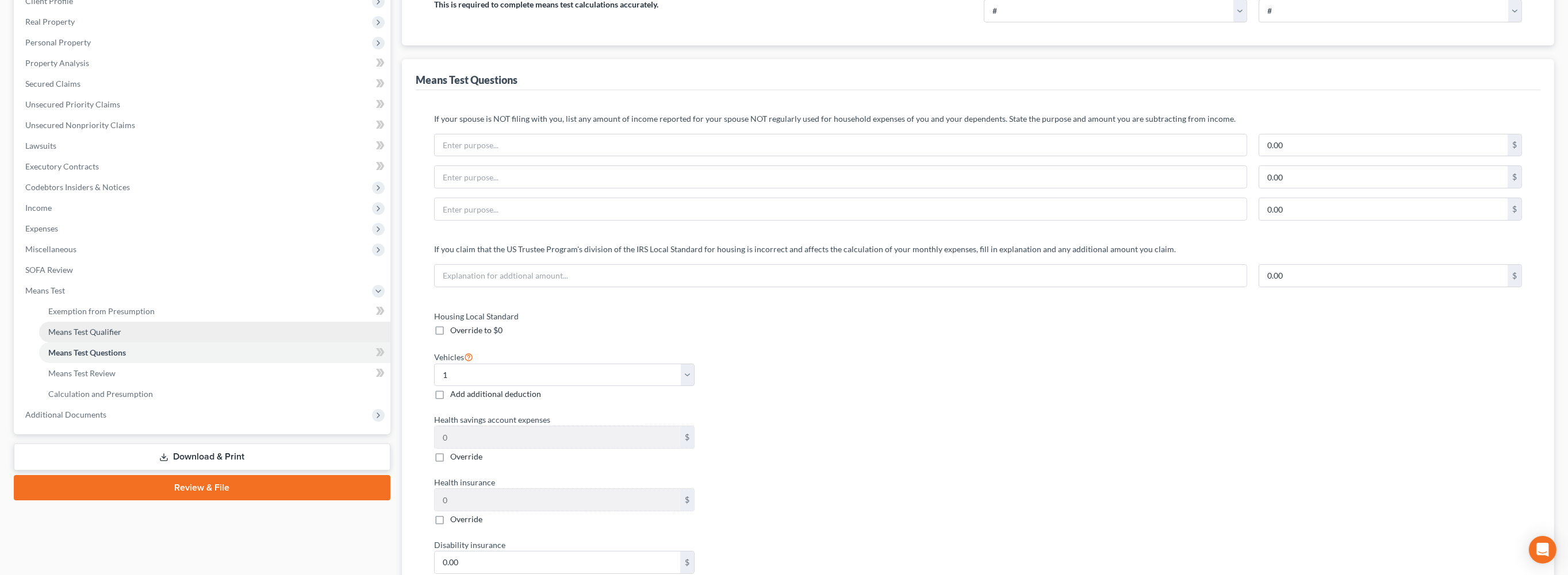
click at [109, 337] on span "Means Test Qualifier" at bounding box center [84, 332] width 73 height 10
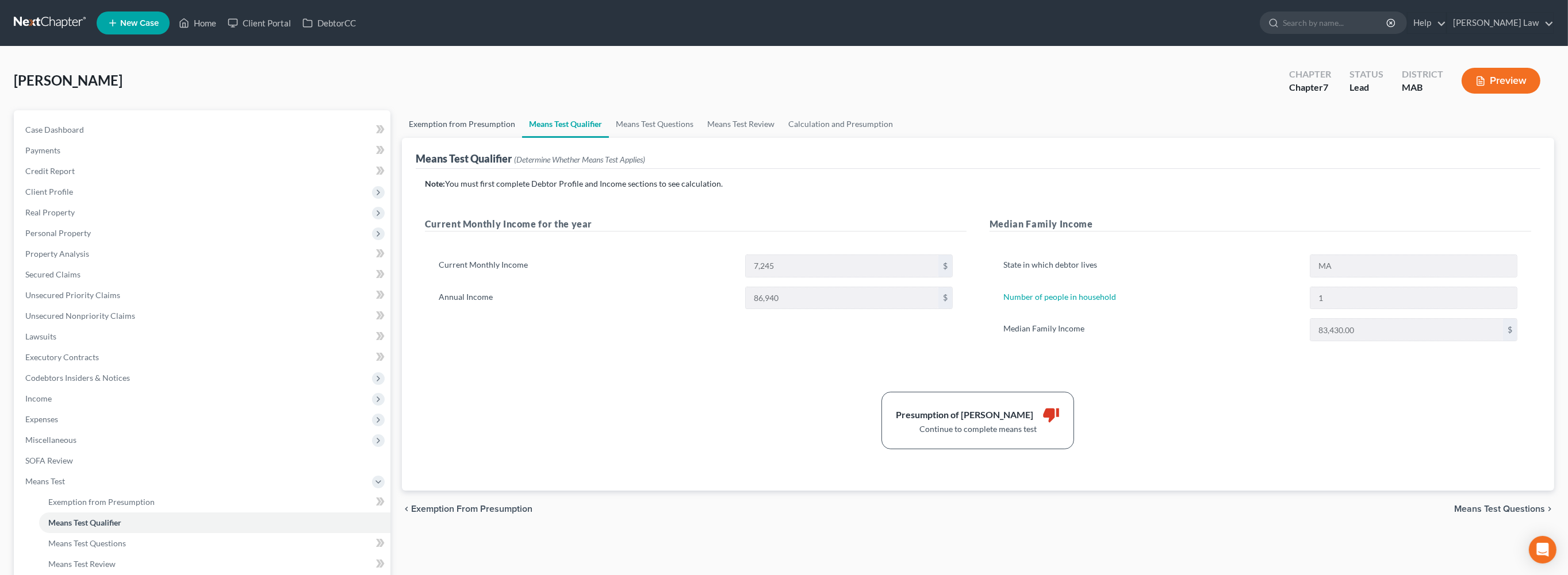
click at [486, 138] on link "Exemption from Presumption" at bounding box center [462, 124] width 120 height 27
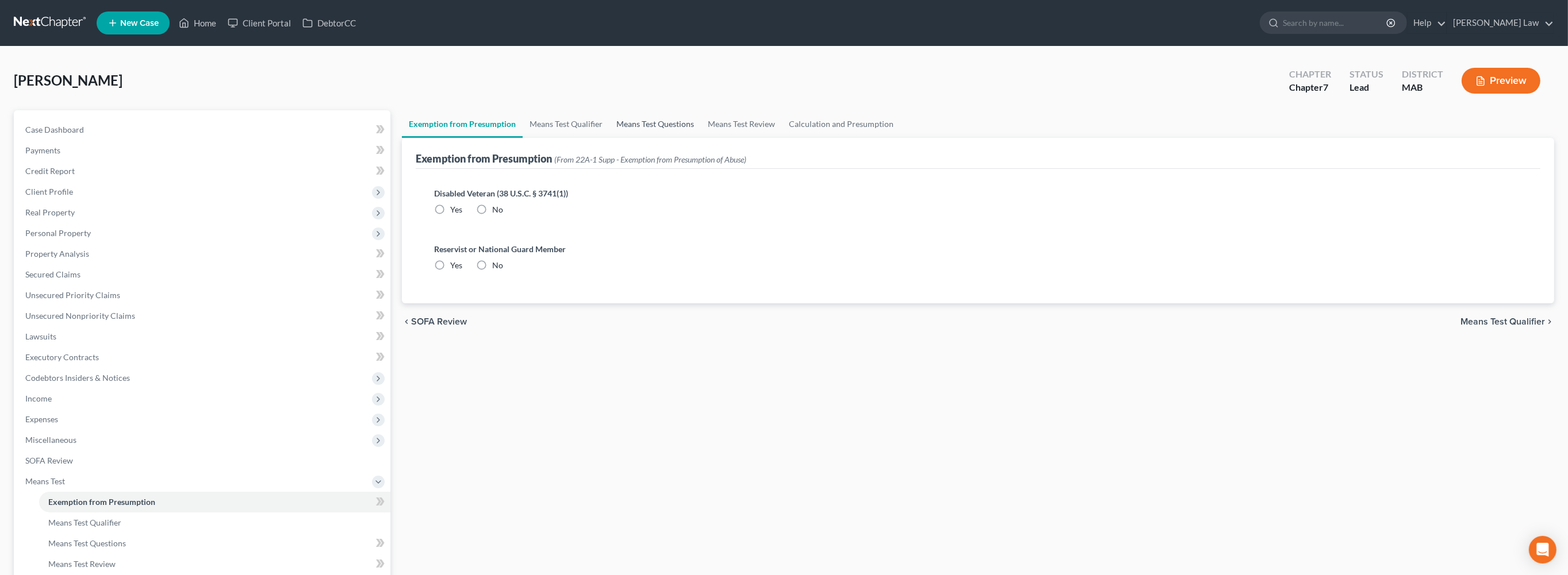
click at [701, 138] on link "Means Test Questions" at bounding box center [655, 124] width 92 height 27
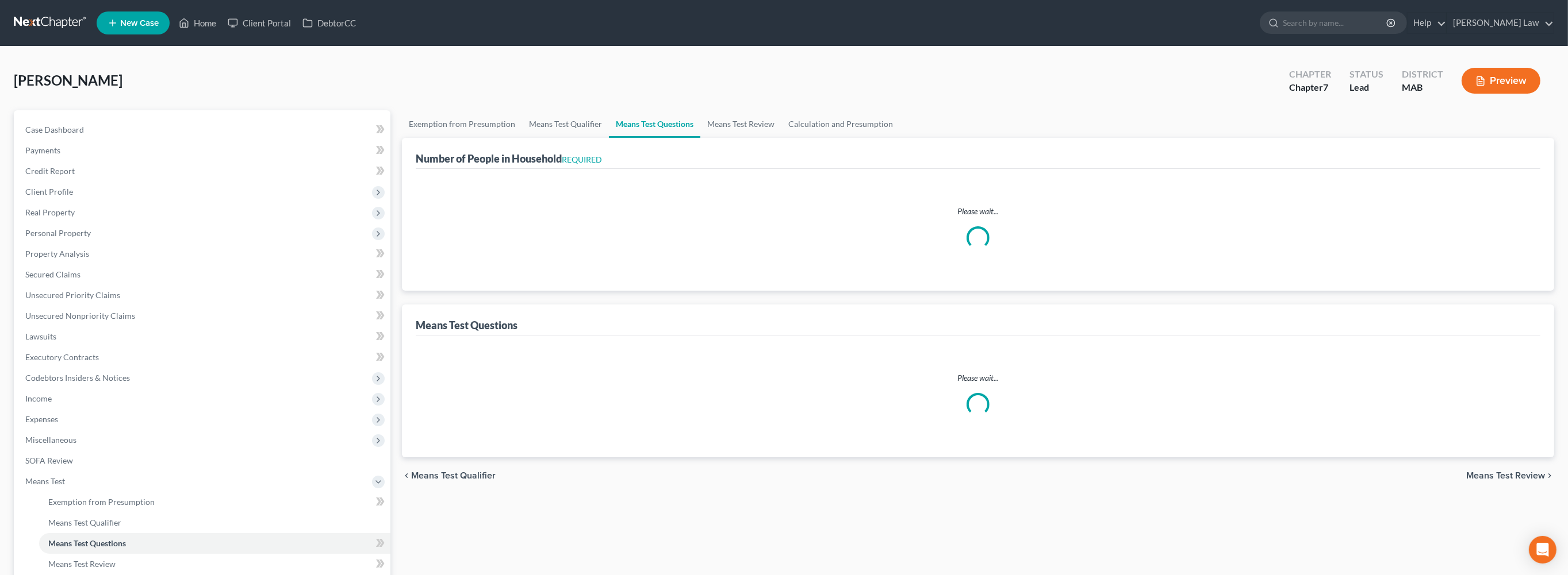
select select "1"
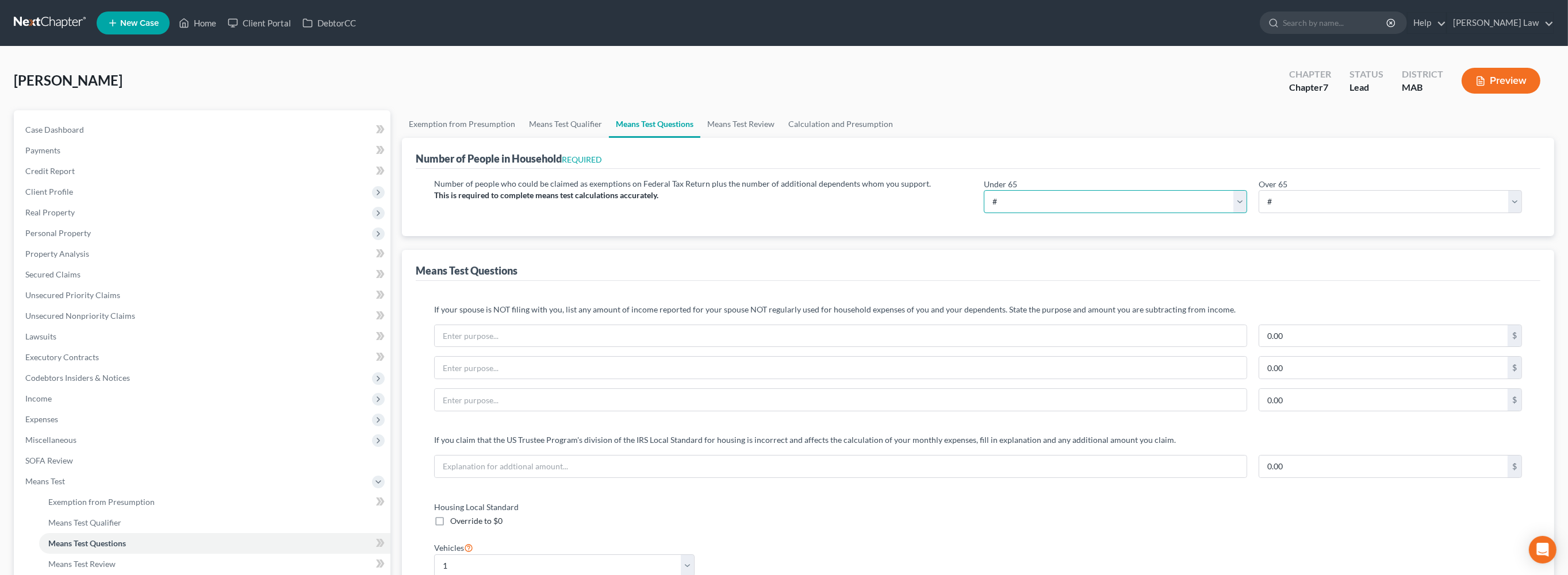
click at [1232, 213] on select "# 0 1 2 3 4 5 6 7 8 9 10" at bounding box center [1115, 202] width 263 height 23
select select "1"
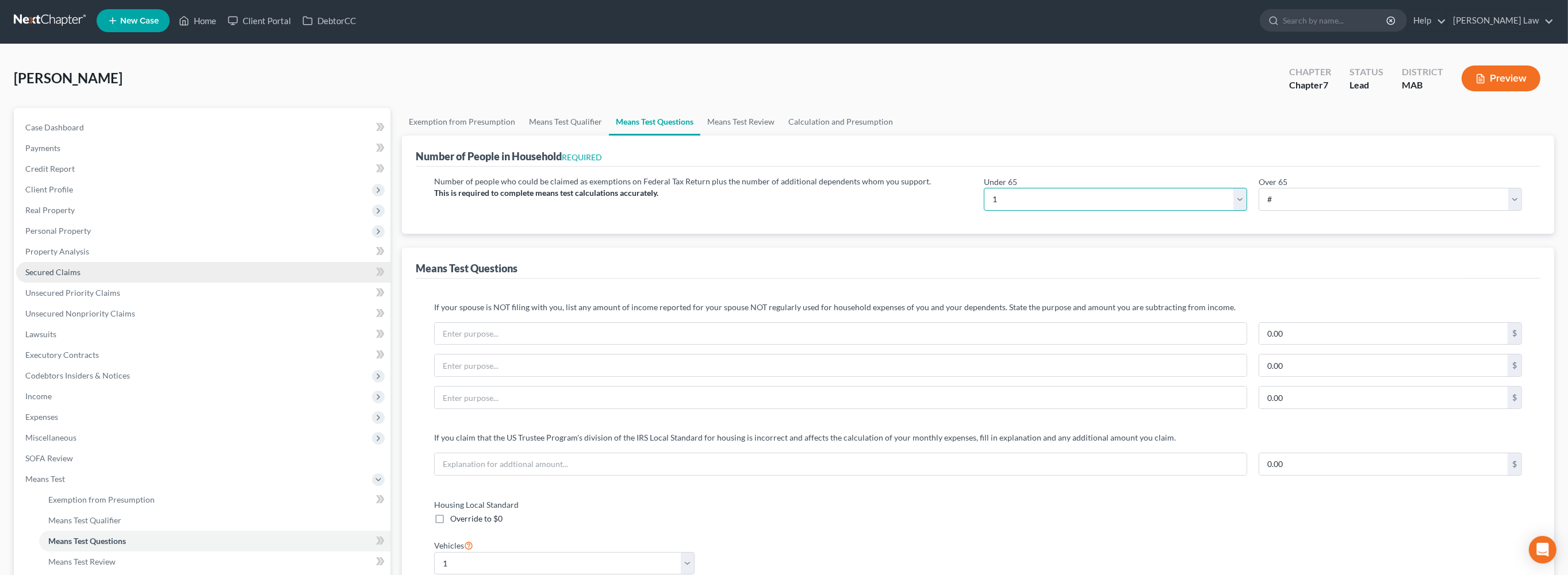
scroll to position [82, 0]
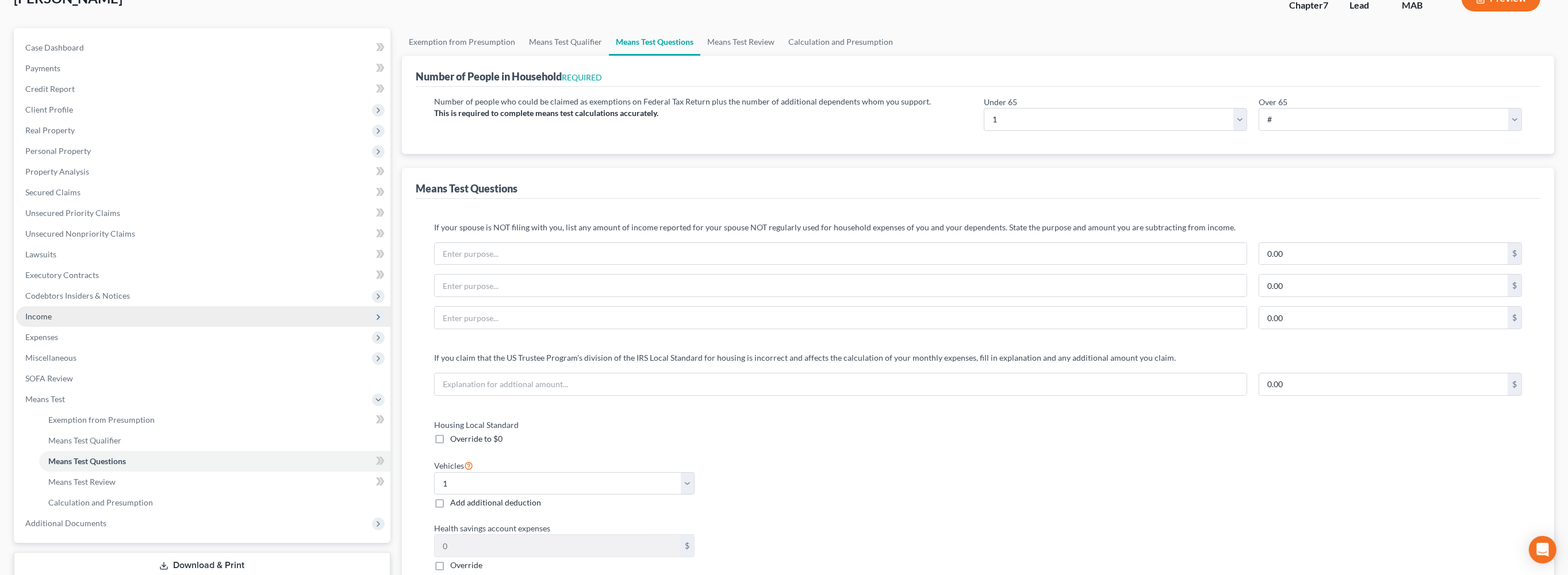
click at [72, 327] on span "Income" at bounding box center [203, 317] width 374 height 21
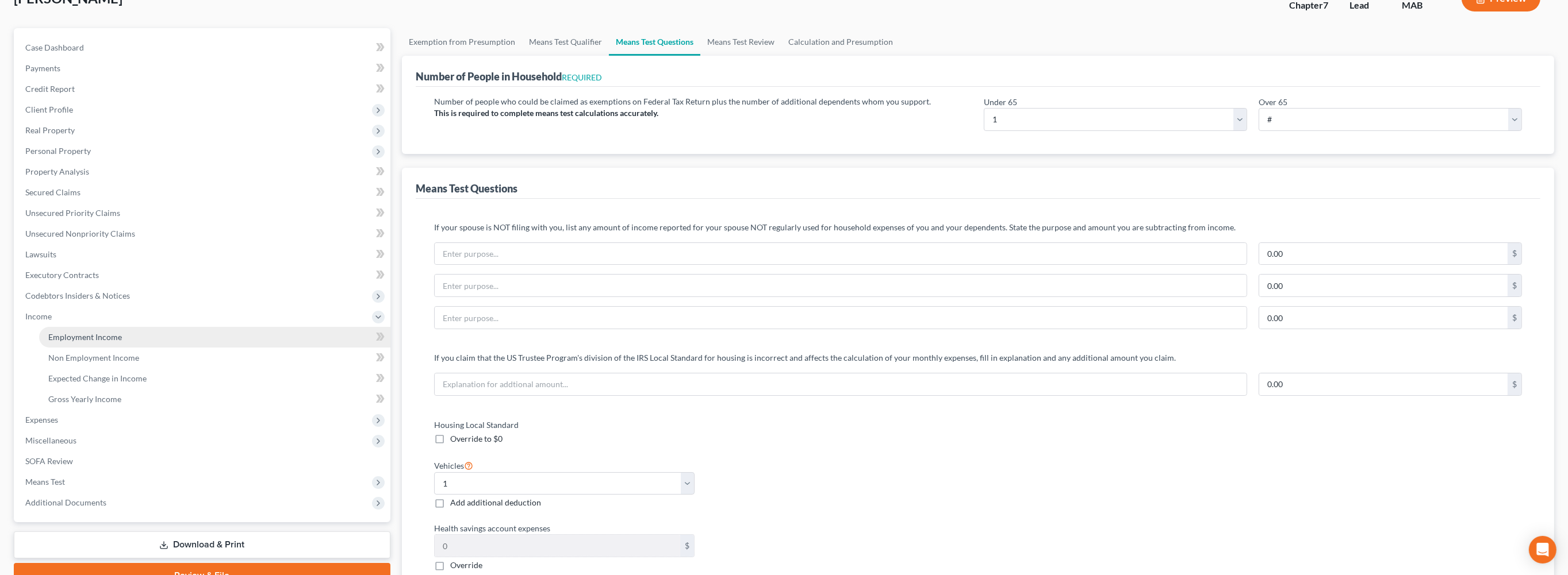
click at [100, 342] on span "Employment Income" at bounding box center [85, 337] width 73 height 10
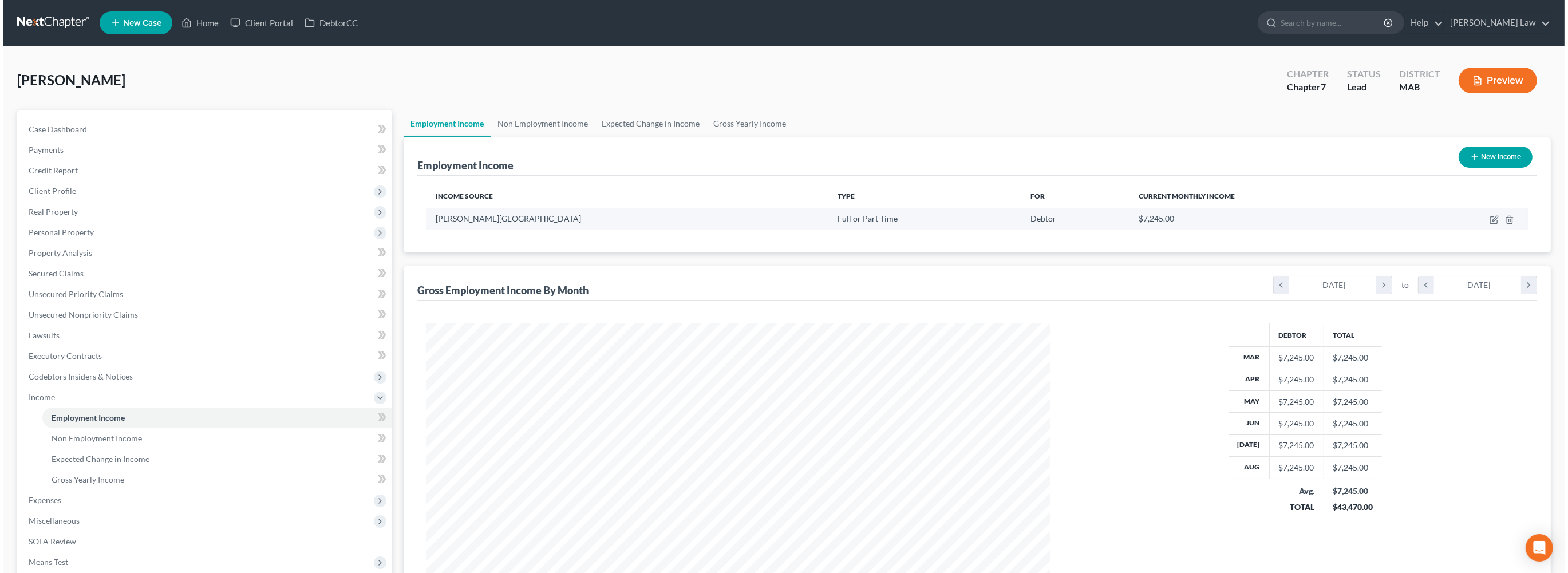
scroll to position [312, 646]
click at [1486, 225] on icon "button" at bounding box center [1491, 220] width 9 height 9
select select "0"
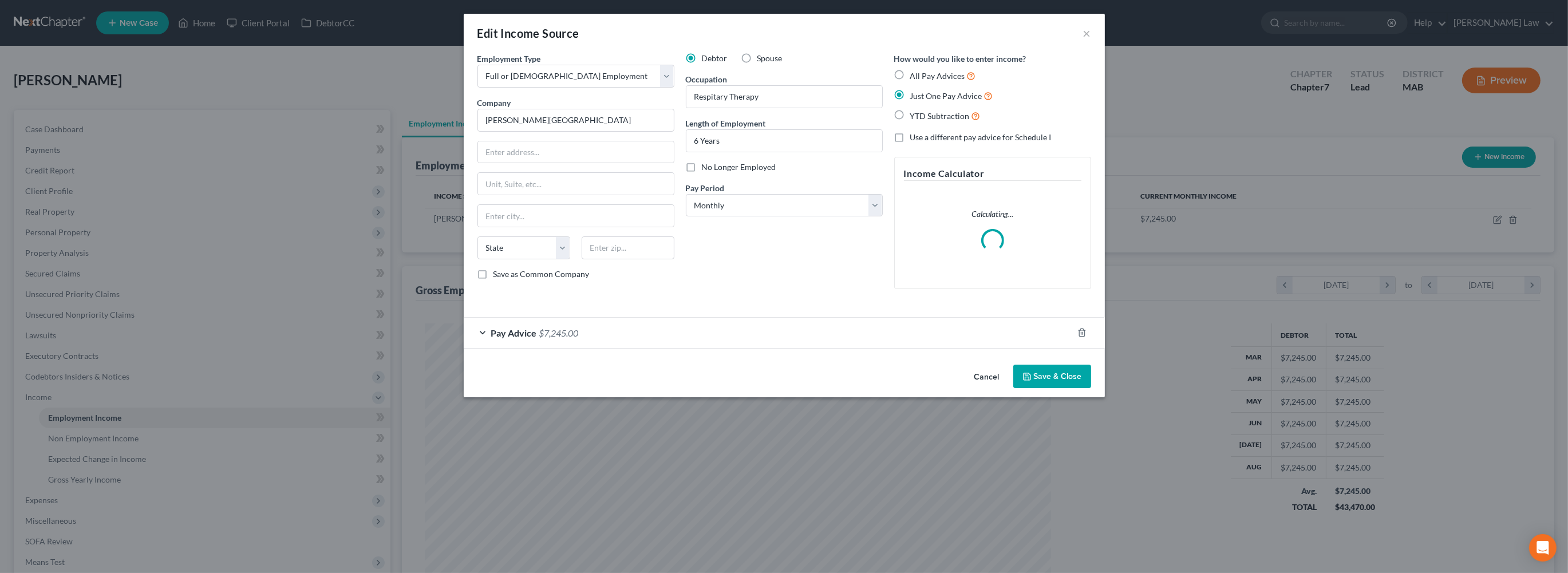
drag, startPoint x: 623, startPoint y: 428, endPoint x: 620, endPoint y: 423, distance: 5.8
click at [623, 348] on div "Pay Advice $7,245.00" at bounding box center [768, 333] width 609 height 30
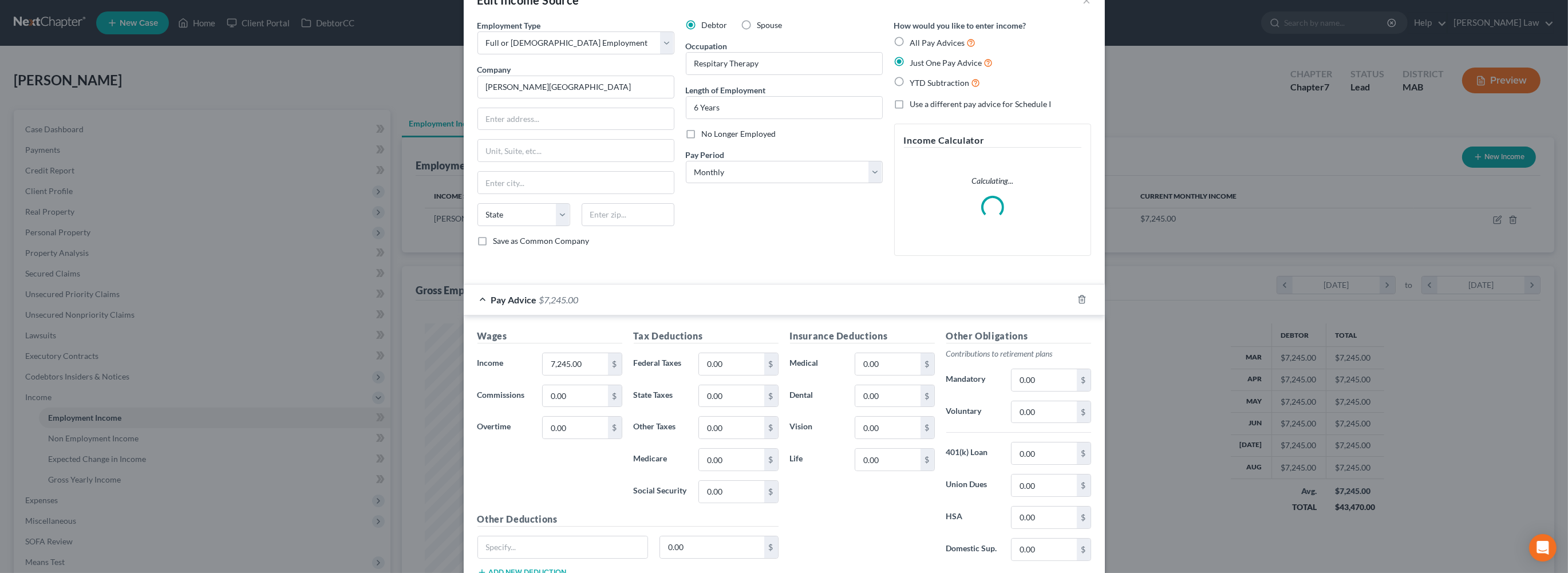
scroll to position [43, 0]
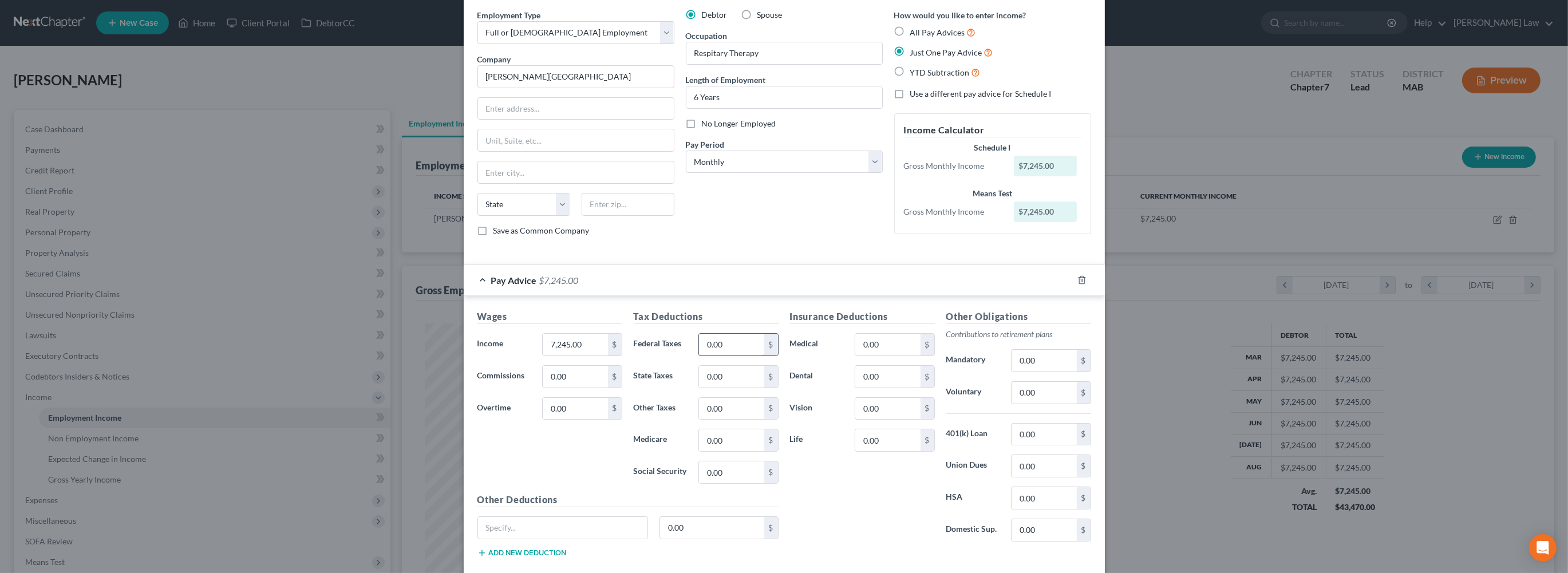
click at [729, 356] on input "0.00" at bounding box center [731, 345] width 65 height 22
type input "1,449"
click at [906, 356] on input "0.00" at bounding box center [887, 345] width 65 height 22
type input "282"
click at [1076, 404] on input "0.00" at bounding box center [1044, 393] width 65 height 22
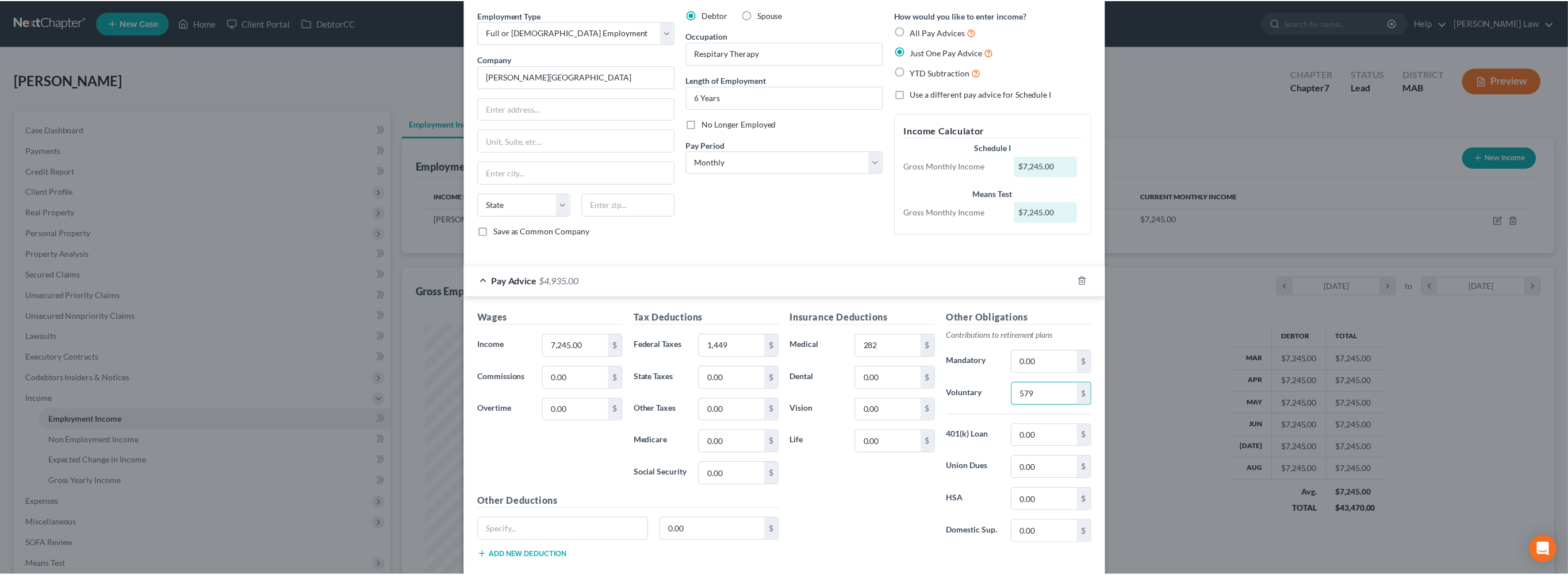
scroll to position [246, 0]
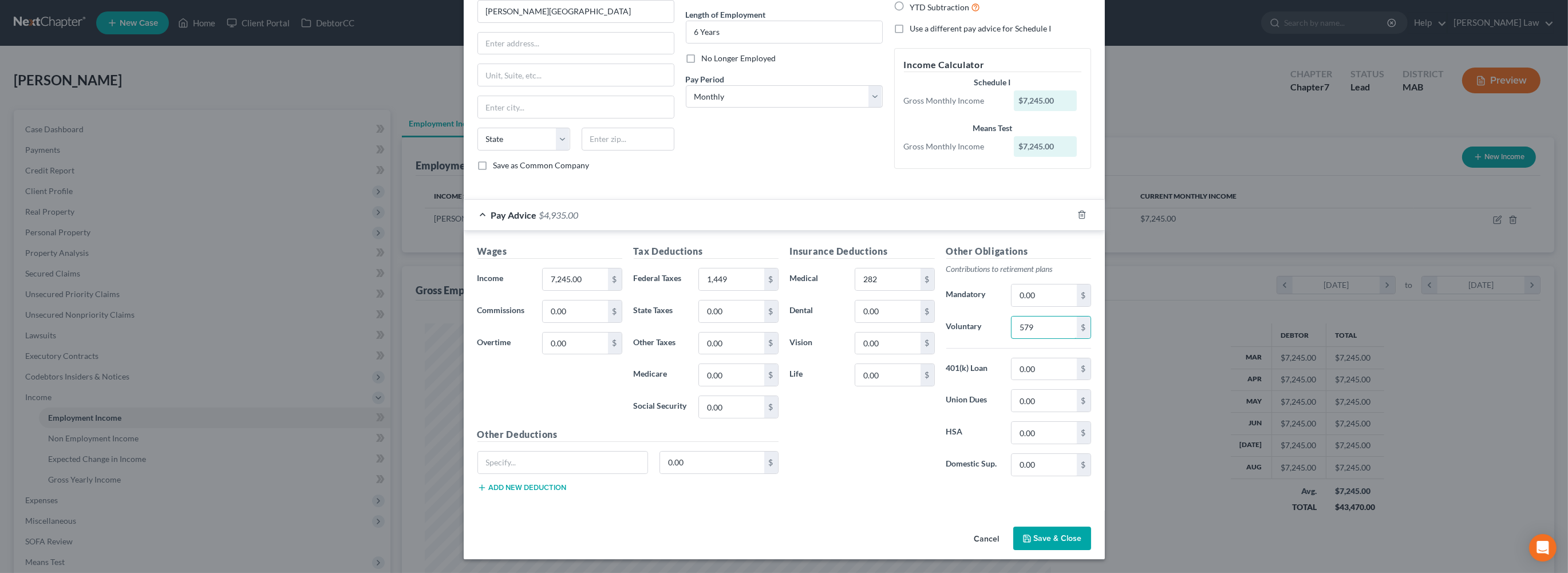
type input "579"
click at [1091, 551] on button "Save & Close" at bounding box center [1052, 539] width 78 height 24
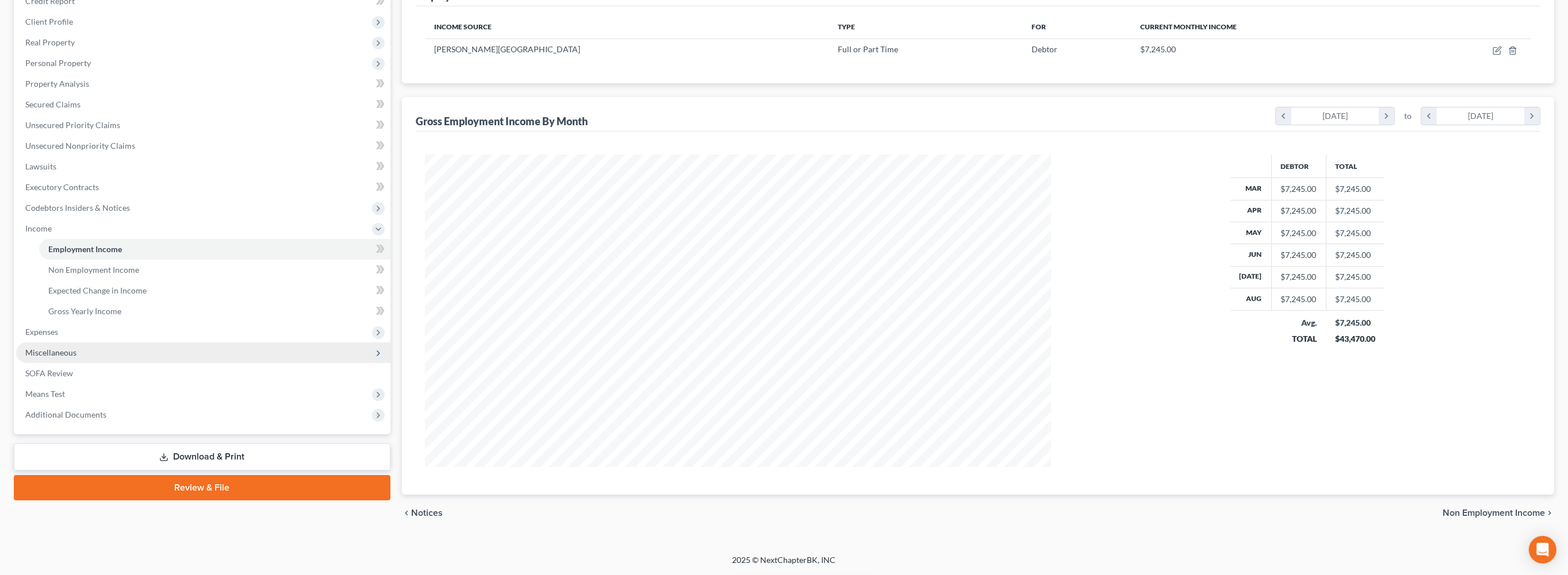
scroll to position [315, 0]
click at [50, 327] on span "Expenses" at bounding box center [42, 332] width 33 height 10
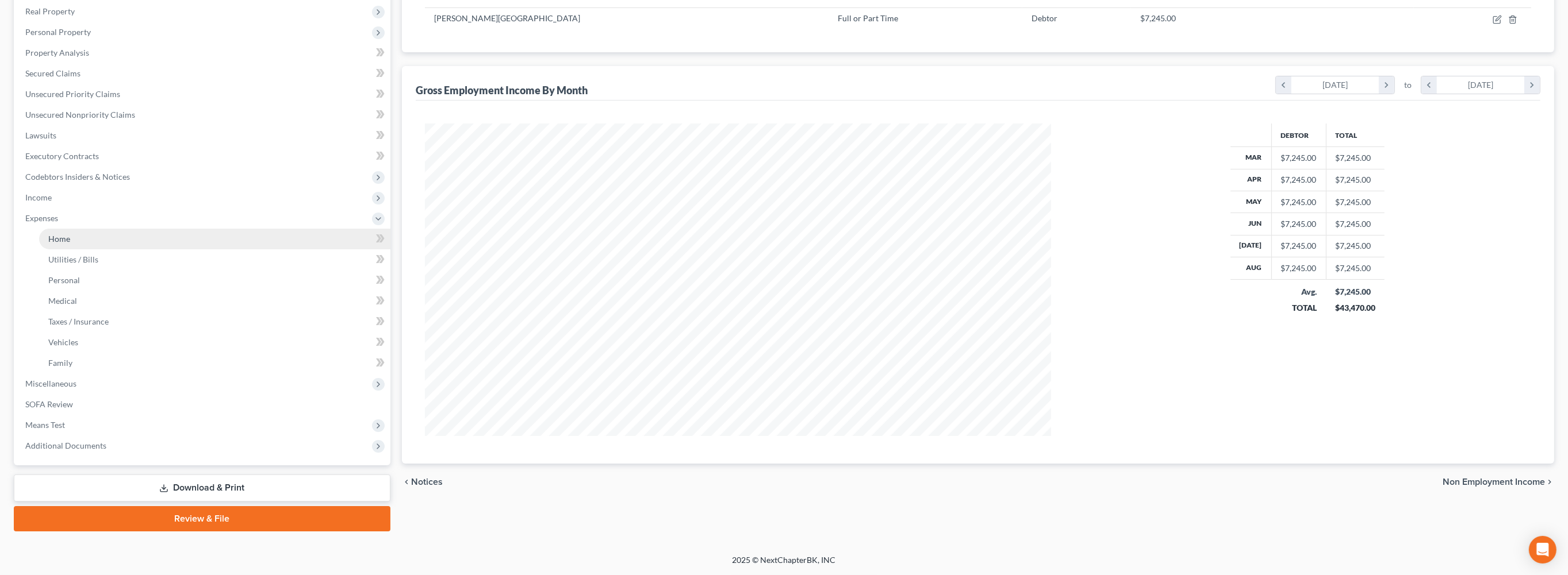
click at [70, 234] on span "Home" at bounding box center [59, 239] width 22 height 10
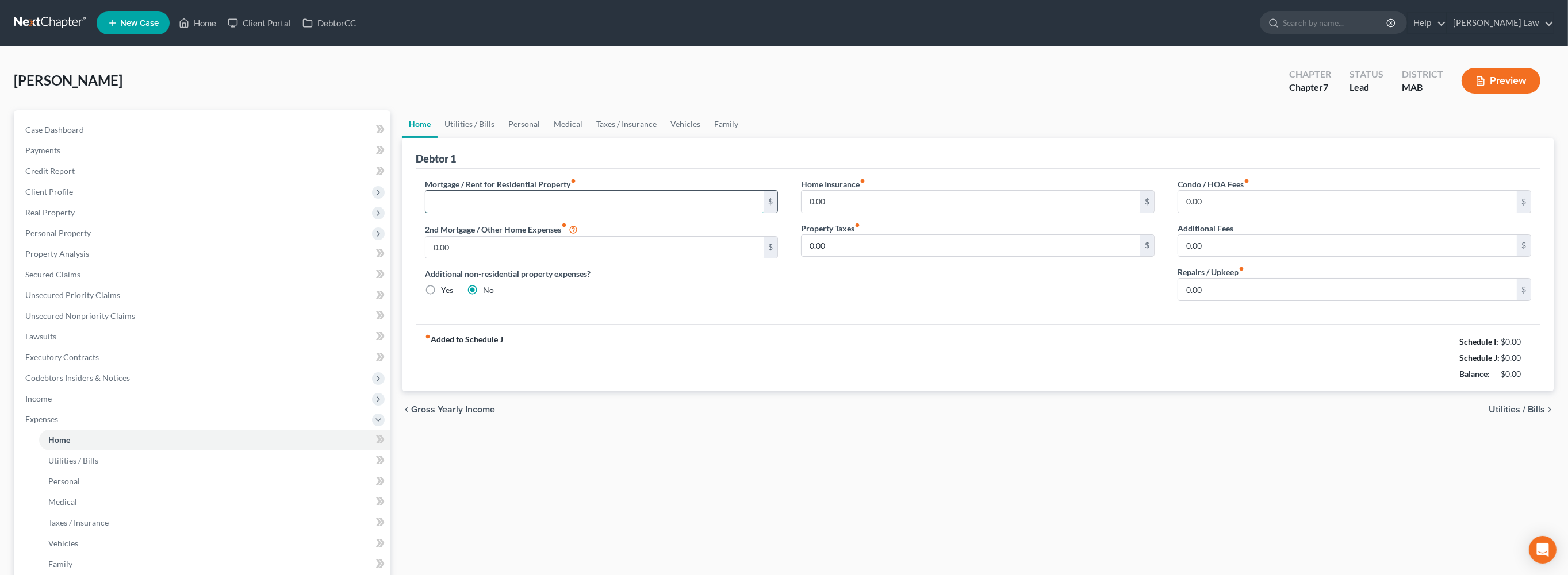
click at [525, 213] on input "text" at bounding box center [595, 202] width 339 height 22
type input "760.00"
click at [1207, 213] on input "0.00" at bounding box center [1347, 202] width 339 height 22
type input "340.00"
click at [837, 213] on input "0.00" at bounding box center [971, 202] width 339 height 22
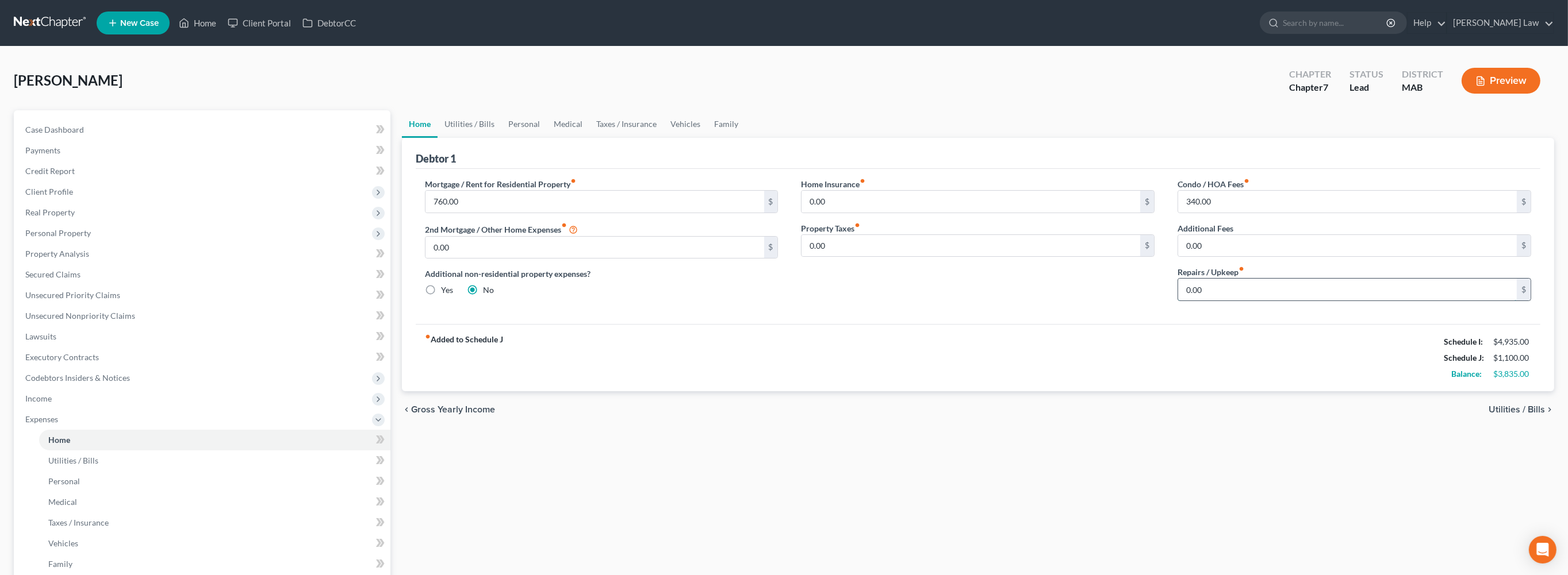
click at [1203, 301] on input "0.00" at bounding box center [1347, 290] width 339 height 22
type input "50"
click at [478, 138] on link "Utilities / Bills" at bounding box center [469, 124] width 64 height 27
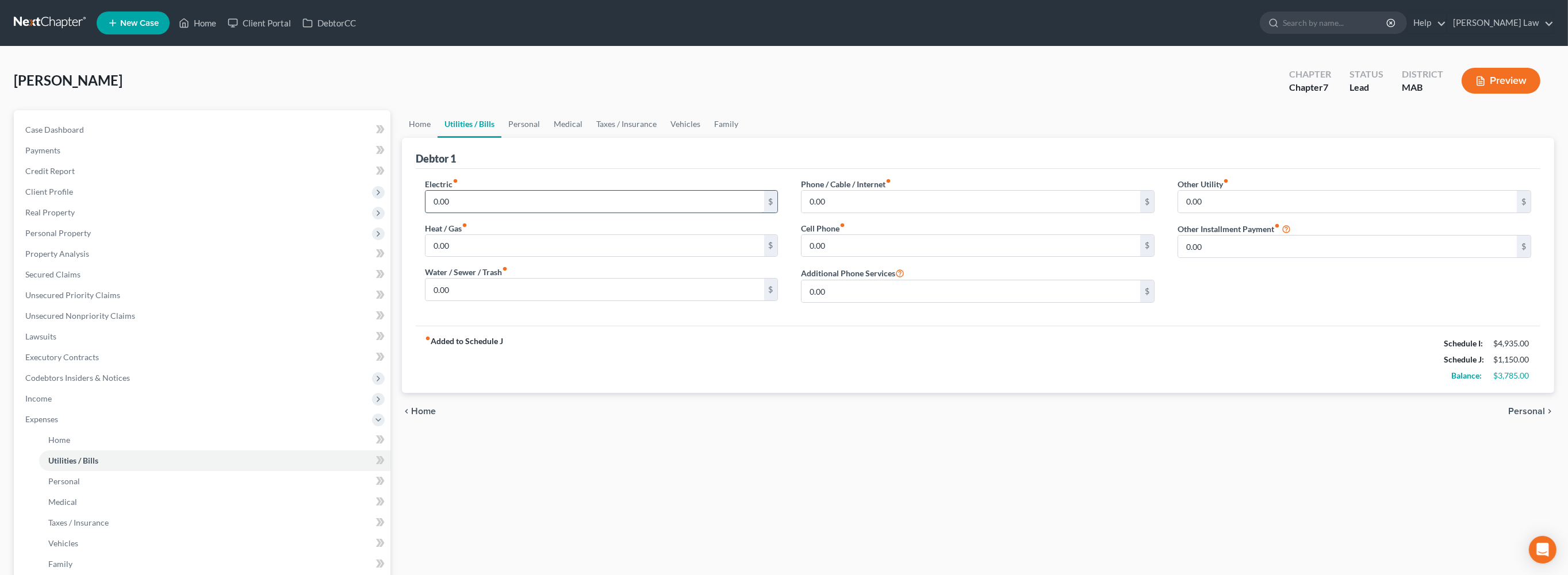
click at [481, 213] on input "0.00" at bounding box center [595, 202] width 339 height 22
drag, startPoint x: 499, startPoint y: 251, endPoint x: 391, endPoint y: 262, distance: 108.6
click at [397, 261] on div "Petition Navigation Case Dashboard Payments Invoices Payments Payments Credit R…" at bounding box center [784, 422] width 1551 height 623
drag, startPoint x: 449, startPoint y: 248, endPoint x: 318, endPoint y: 273, distance: 133.4
click at [348, 260] on div "Petition Navigation Case Dashboard Payments Invoices Payments Payments Credit R…" at bounding box center [784, 422] width 1551 height 623
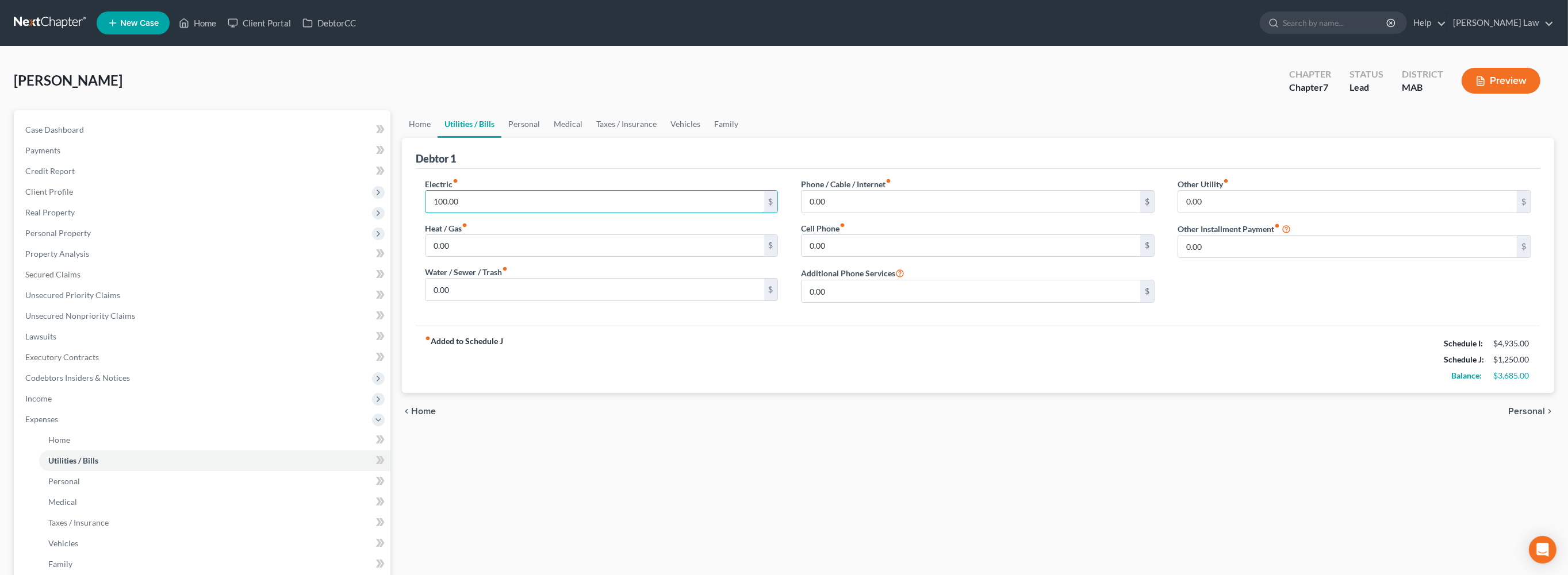
drag, startPoint x: 482, startPoint y: 252, endPoint x: 429, endPoint y: 254, distance: 53.0
click at [430, 254] on div "Electric fiber_manual_record 100.00 $ Heat / Gas fiber_manual_record 0.00 $ Wat…" at bounding box center [602, 245] width 377 height 134
type input "375.00"
click at [839, 257] on input "0.00" at bounding box center [971, 246] width 339 height 22
type input "135.00"
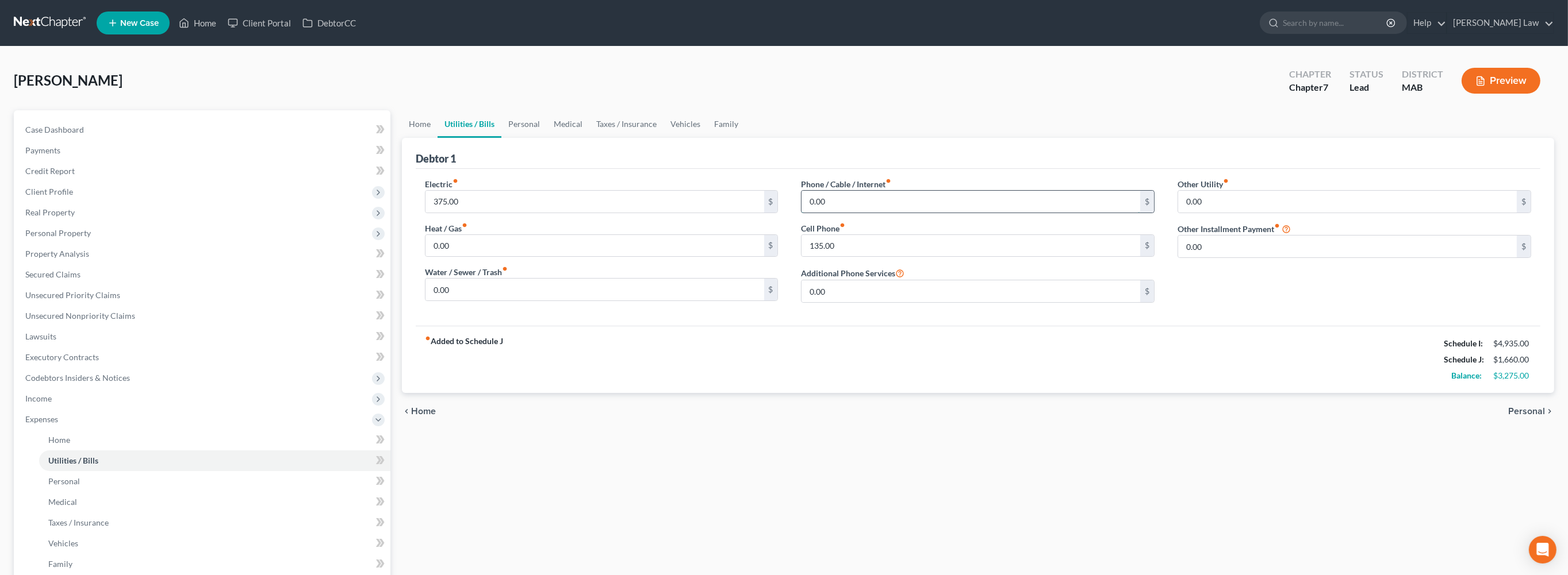
click at [839, 213] on input "0.00" at bounding box center [971, 202] width 339 height 22
type input "105.00"
click at [547, 138] on link "Personal" at bounding box center [524, 124] width 45 height 27
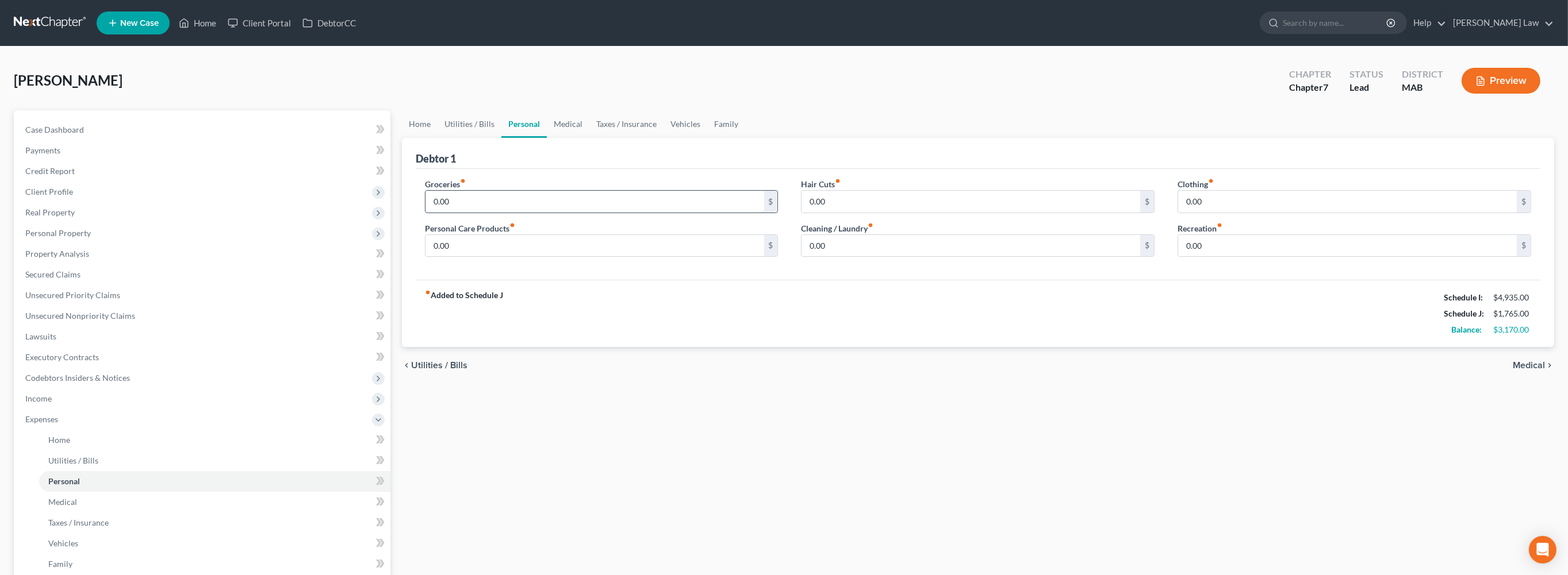
click at [474, 213] on input "0.00" at bounding box center [595, 202] width 339 height 22
type input "500.00"
click at [479, 257] on input "0.00" at bounding box center [595, 246] width 339 height 22
type input "125.00"
click at [861, 213] on input "0.00" at bounding box center [971, 202] width 339 height 22
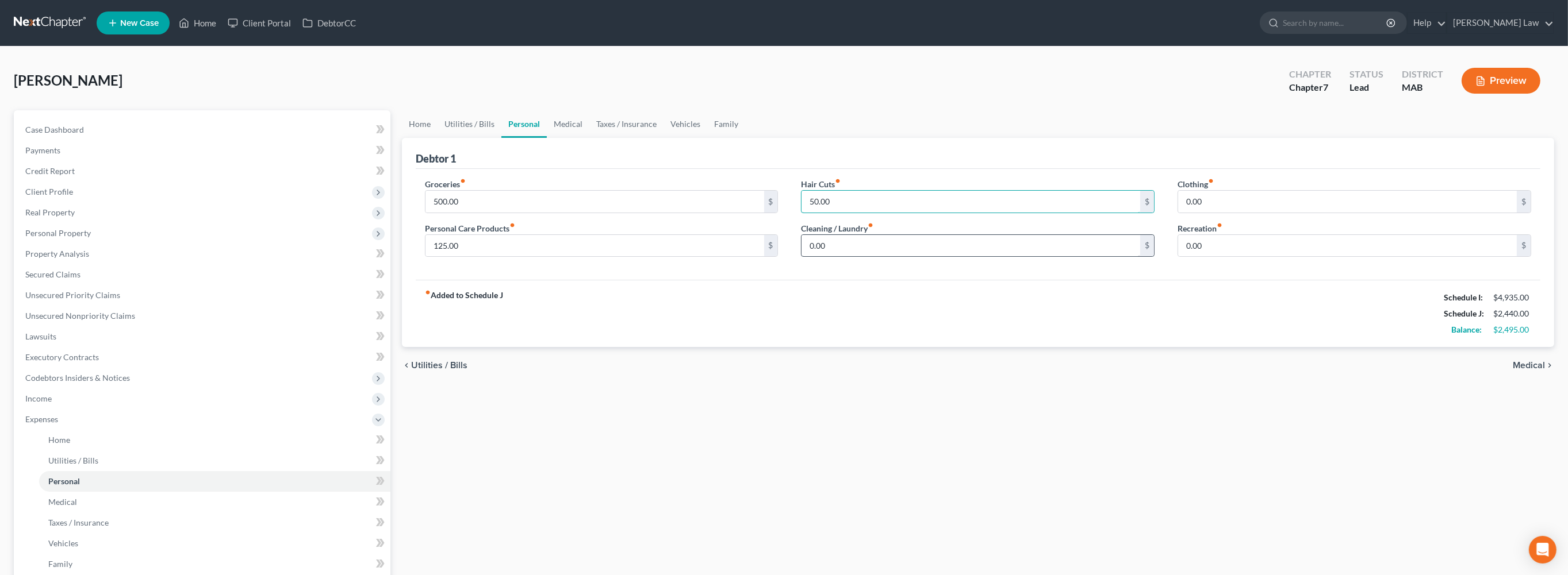
type input "50.00"
click at [864, 257] on input "0.00" at bounding box center [971, 246] width 339 height 22
type input "100.00"
click at [1223, 213] on input "0.00" at bounding box center [1347, 202] width 339 height 22
type input "25.00"
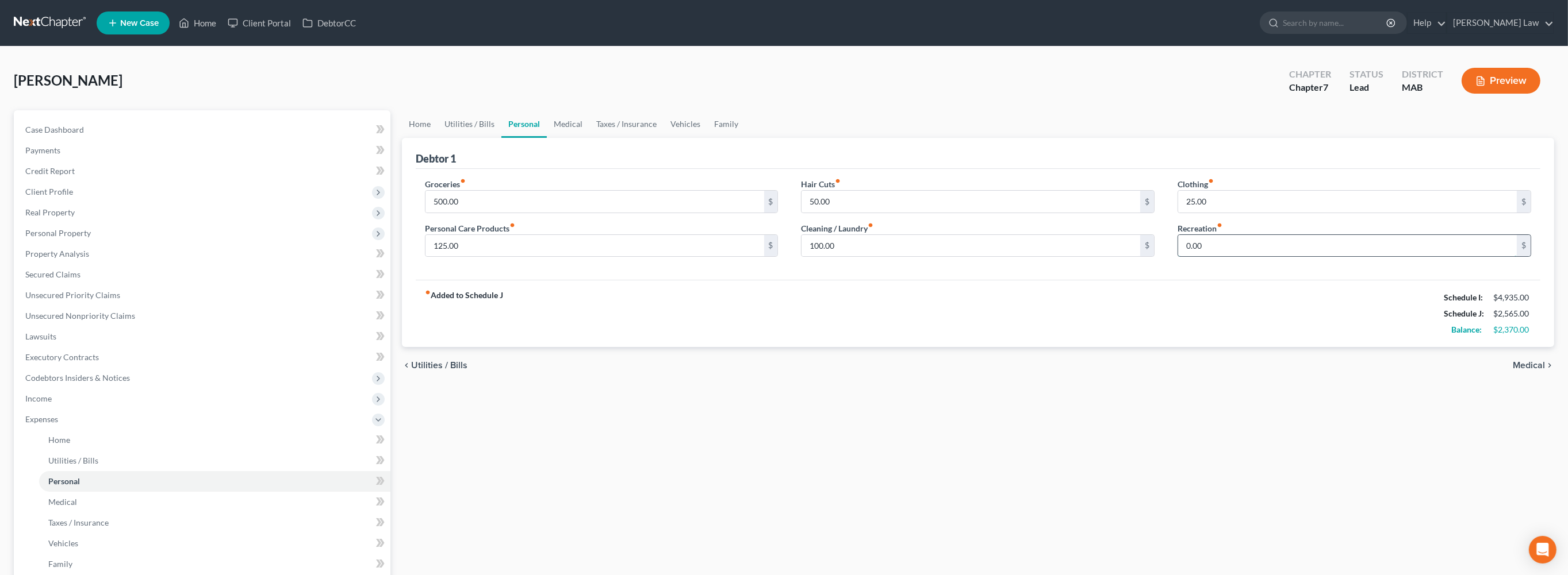
click at [1209, 257] on input "0.00" at bounding box center [1347, 246] width 339 height 22
type input "150.00"
click at [589, 138] on link "Medical" at bounding box center [568, 124] width 43 height 27
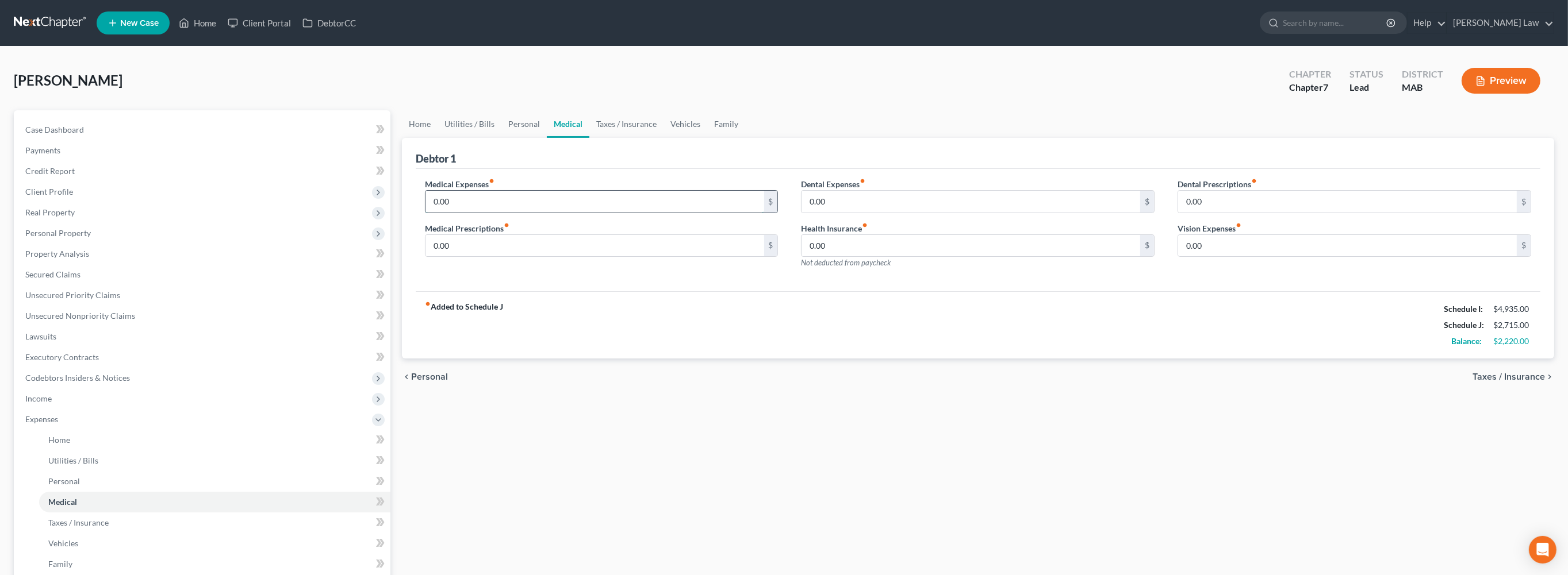
click at [483, 213] on input "0.00" at bounding box center [595, 202] width 339 height 22
type input "100.00"
click at [663, 138] on link "Taxes / Insurance" at bounding box center [626, 124] width 74 height 27
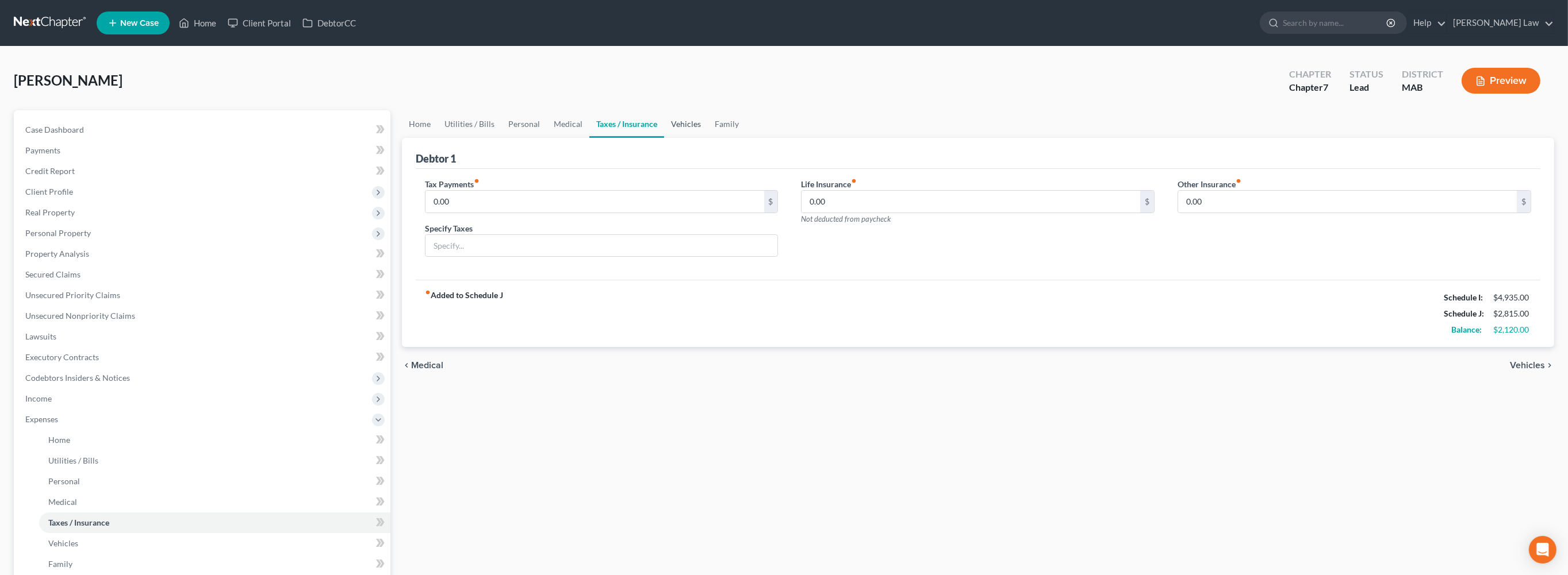
click at [708, 138] on link "Vehicles" at bounding box center [685, 124] width 43 height 27
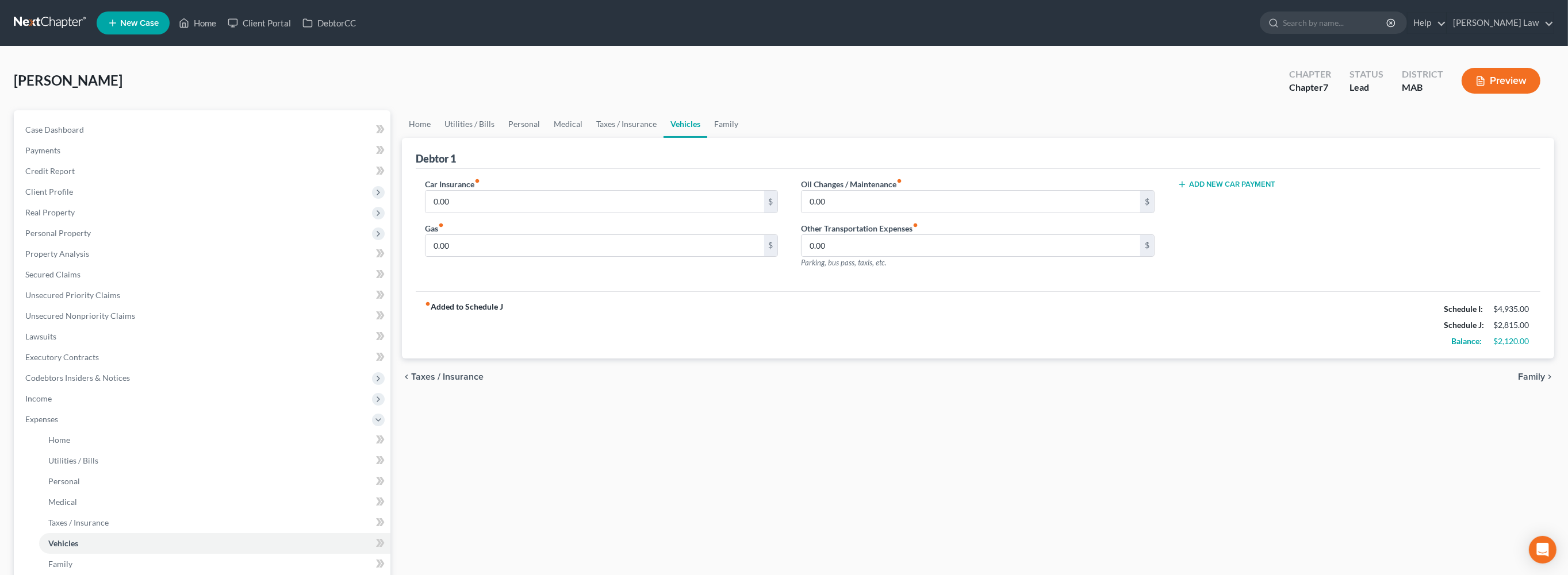
click at [1231, 189] on button "Add New Car Payment" at bounding box center [1226, 184] width 98 height 9
click at [1234, 213] on input "text" at bounding box center [1332, 202] width 308 height 22
type input "300.00"
click at [550, 257] on input "0.00" at bounding box center [595, 246] width 339 height 22
type input "375.00"
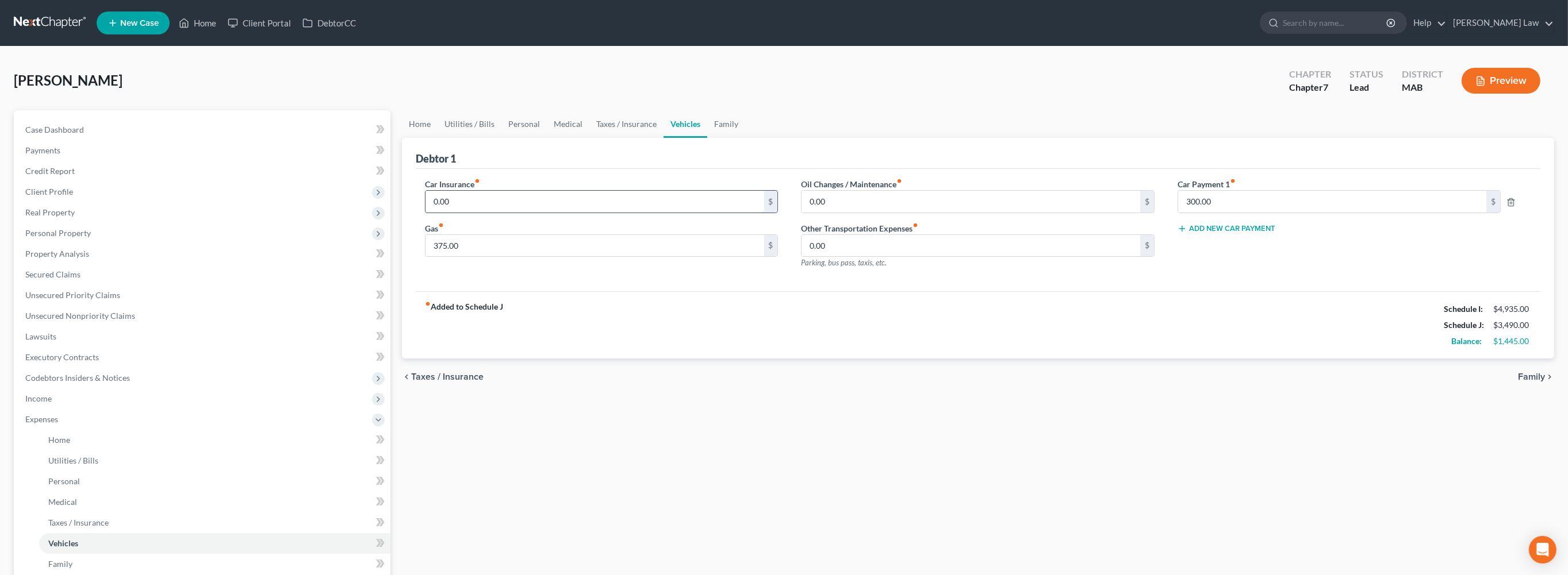
click at [503, 213] on input "0.00" at bounding box center [595, 202] width 339 height 22
type input "150.00"
click at [429, 138] on link "Home" at bounding box center [419, 124] width 35 height 27
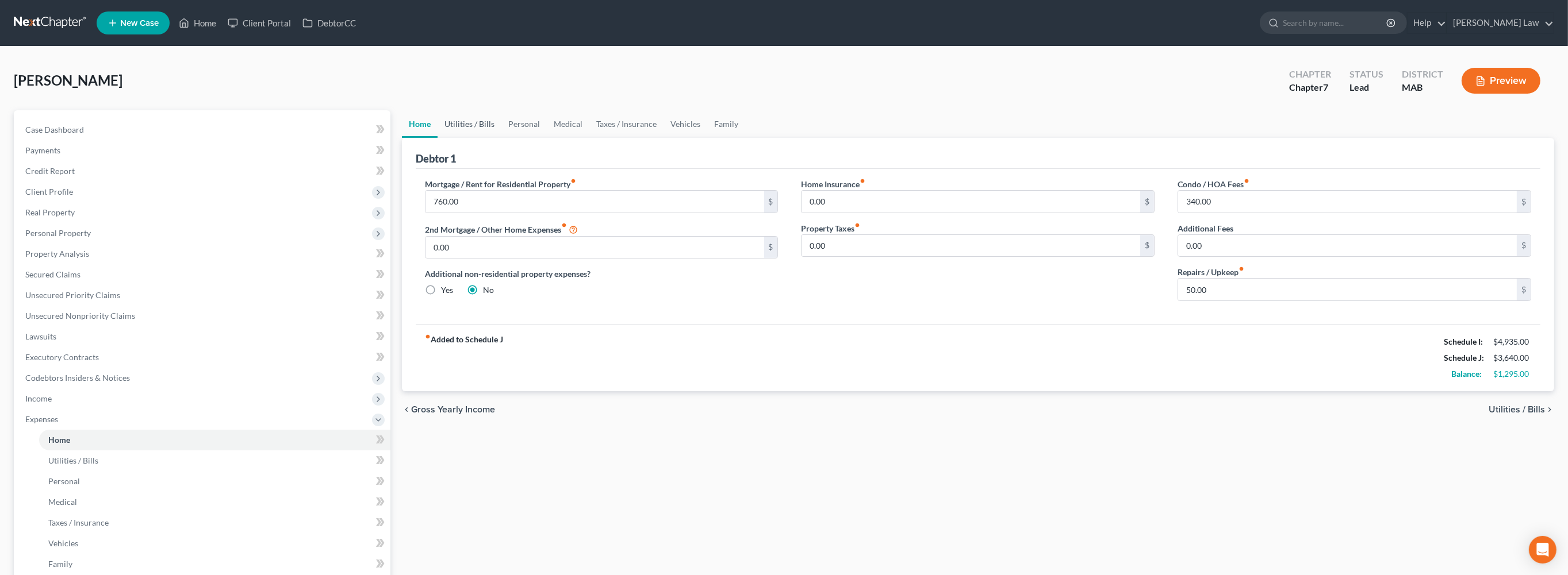
click at [493, 138] on link "Utilities / Bills" at bounding box center [469, 124] width 64 height 27
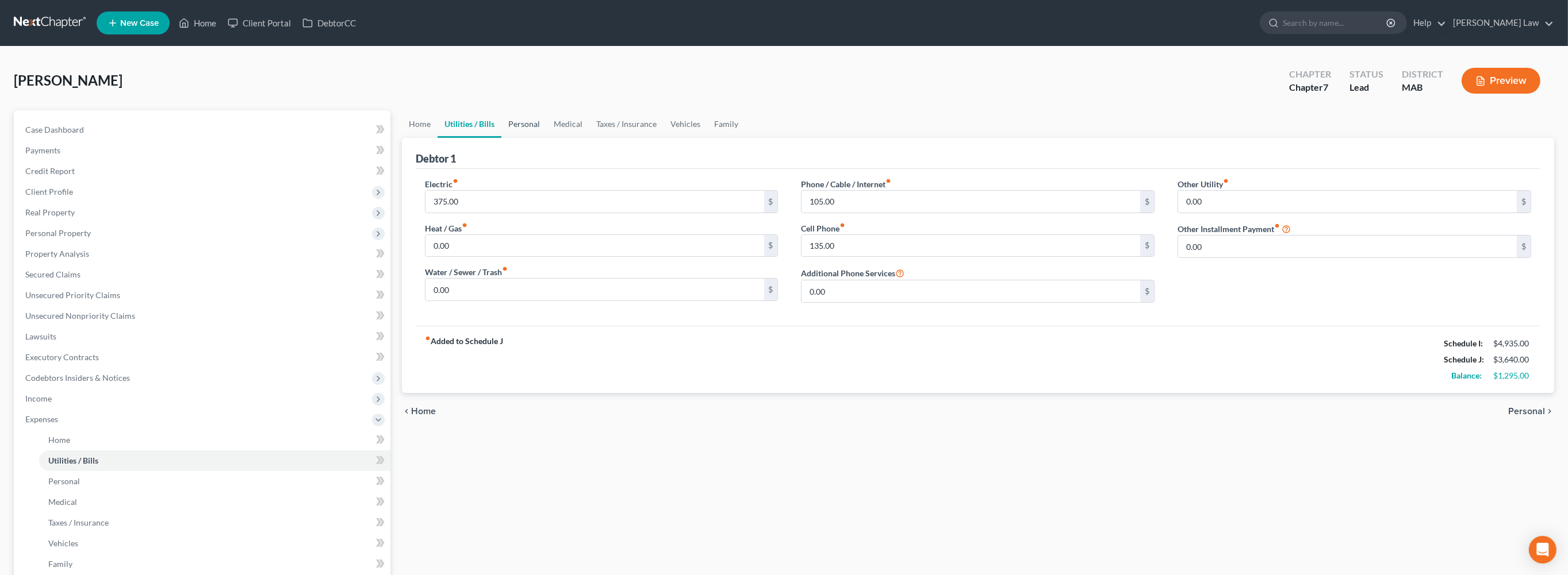
click at [547, 138] on link "Personal" at bounding box center [524, 124] width 45 height 27
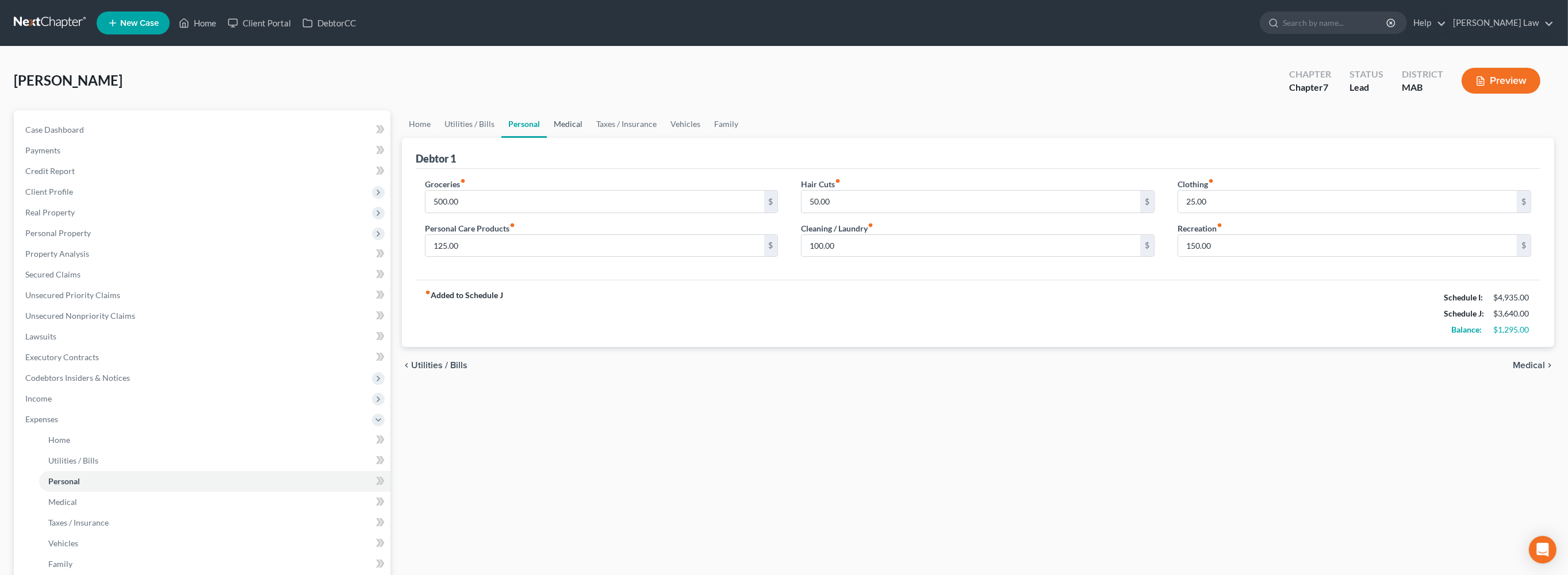
click at [589, 138] on link "Medical" at bounding box center [568, 124] width 43 height 27
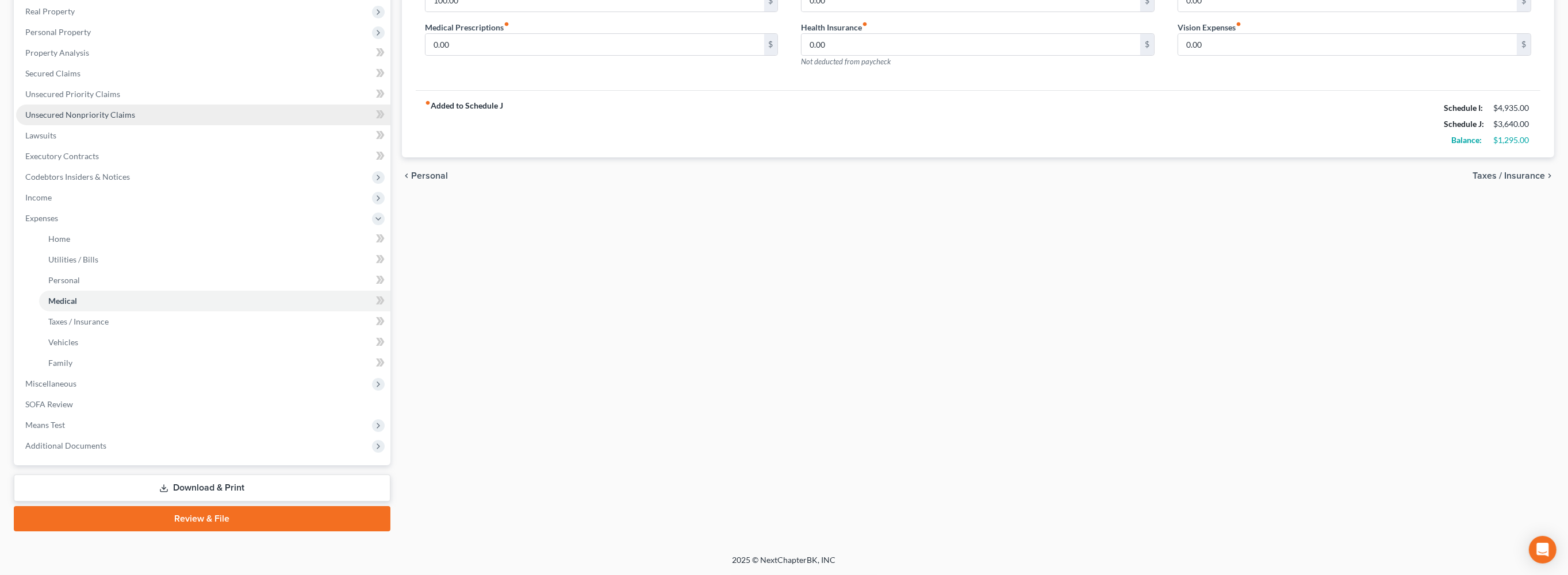
scroll to position [370, 0]
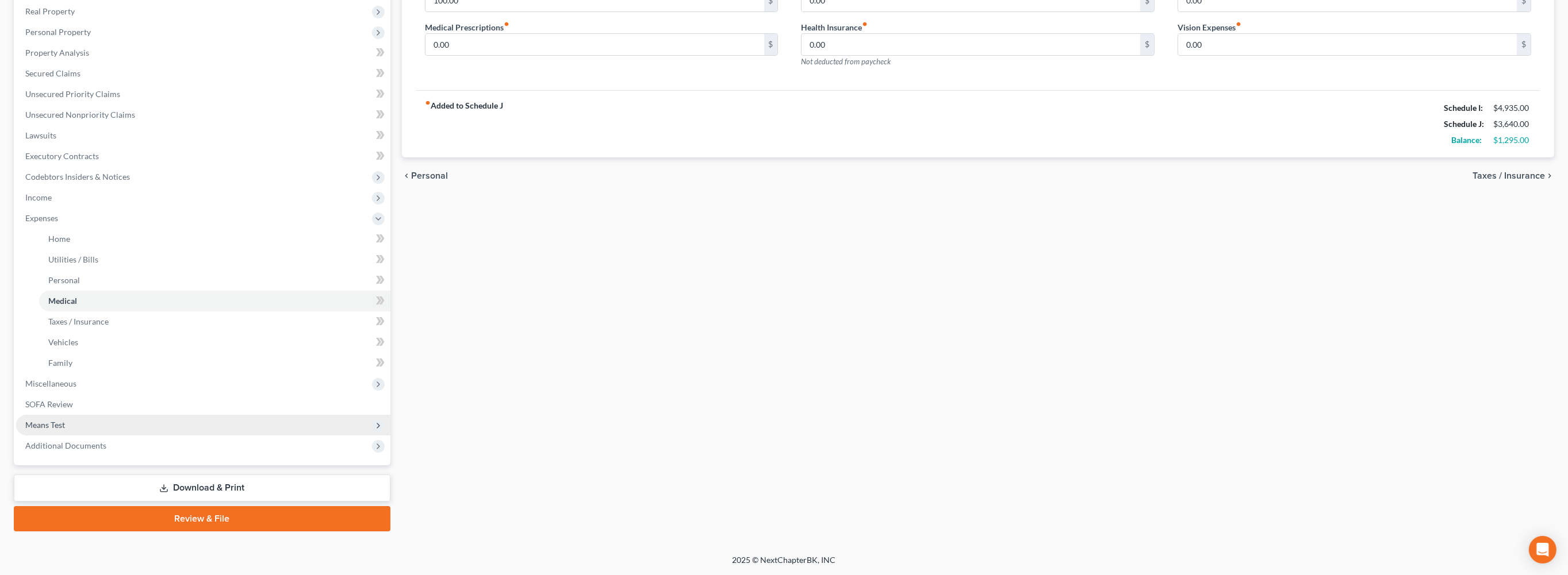
click at [62, 420] on span "Means Test" at bounding box center [45, 425] width 40 height 10
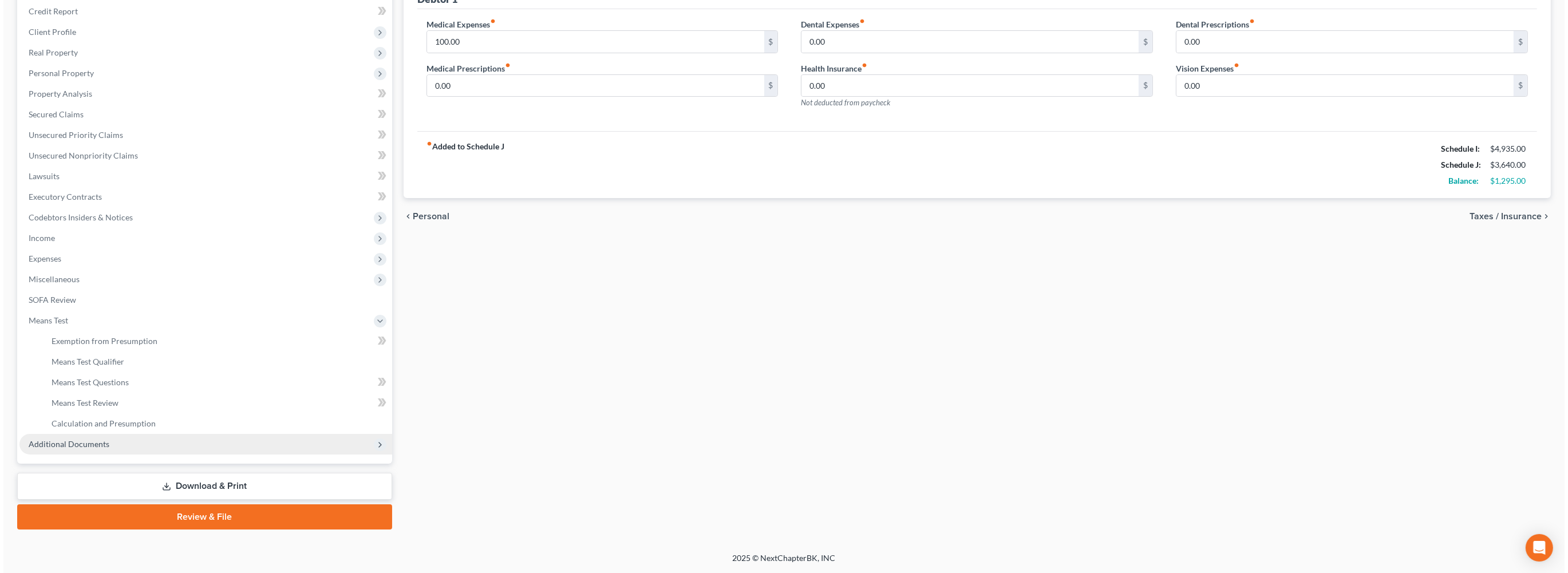
scroll to position [339, 0]
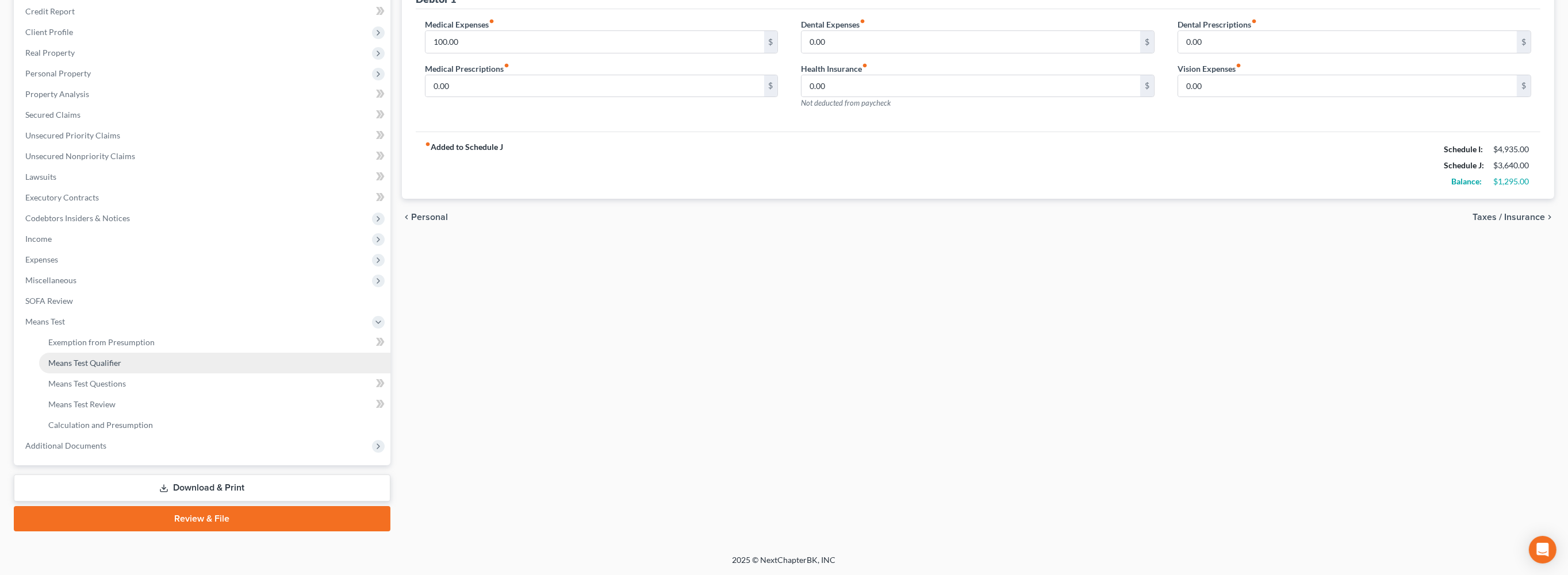
click at [106, 353] on link "Means Test Qualifier" at bounding box center [215, 363] width 352 height 21
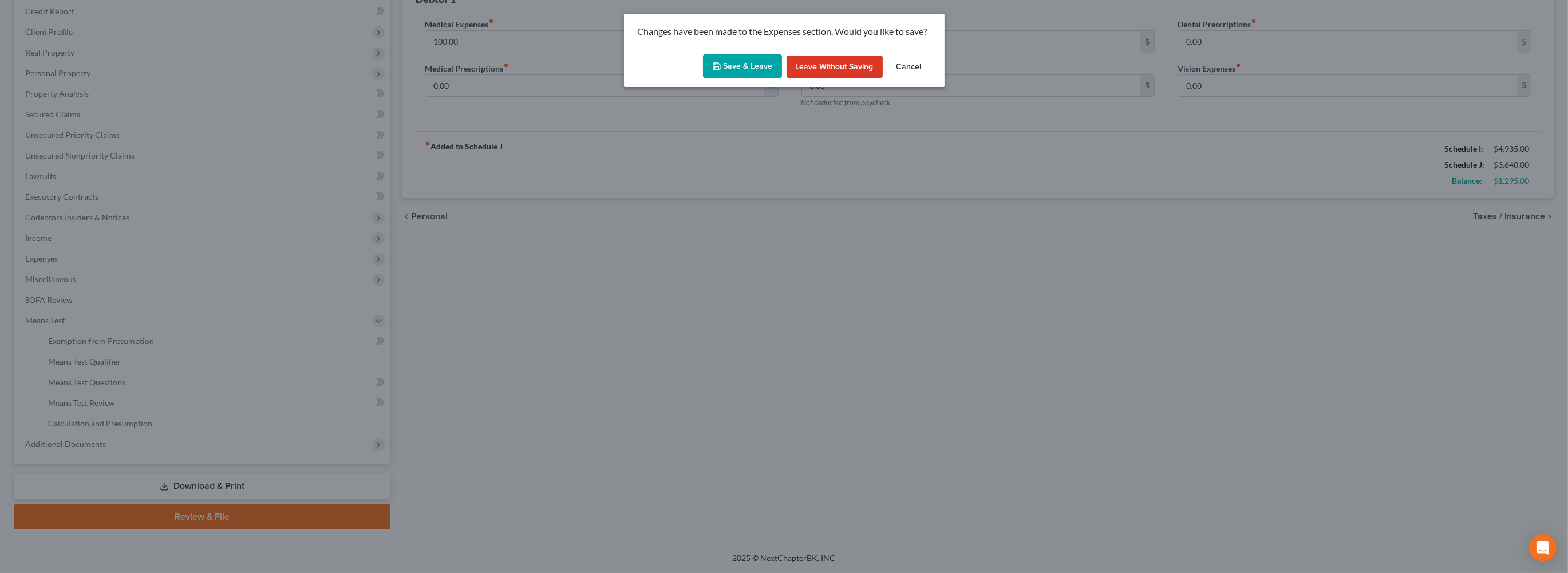
click at [707, 79] on button "Save & Leave" at bounding box center [743, 66] width 79 height 24
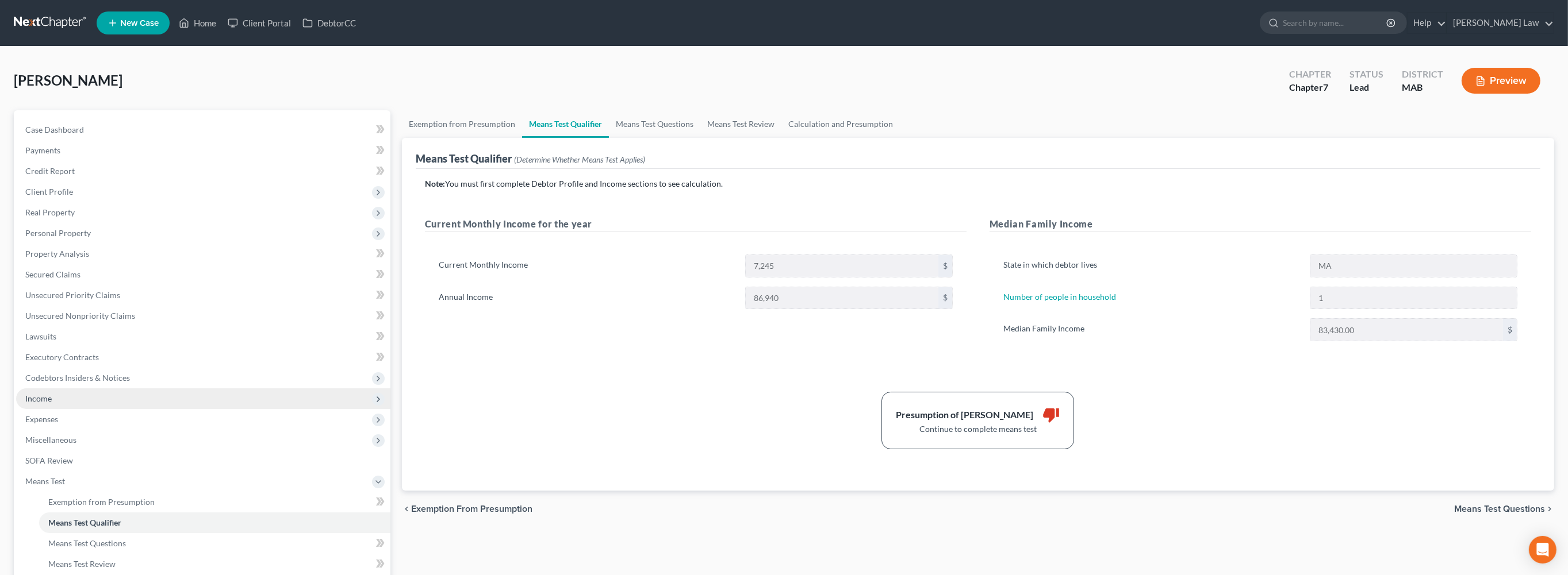
click at [66, 409] on span "Income" at bounding box center [203, 399] width 374 height 21
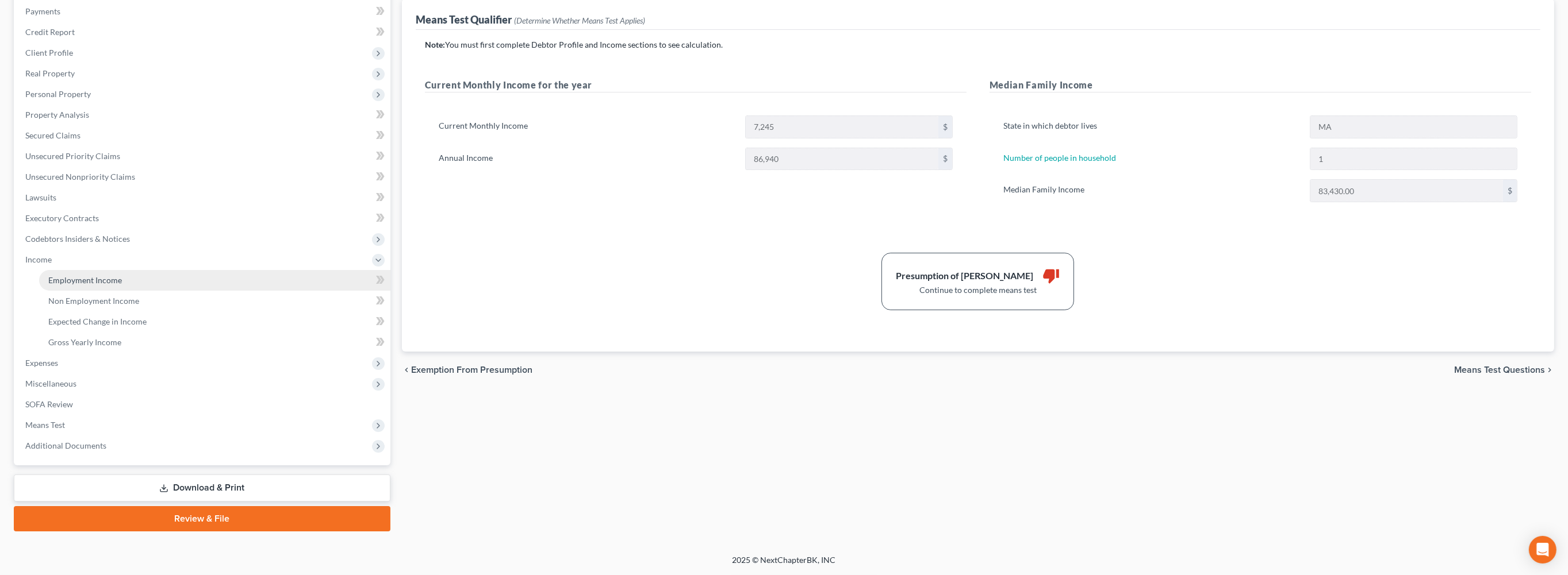
scroll to position [315, 0]
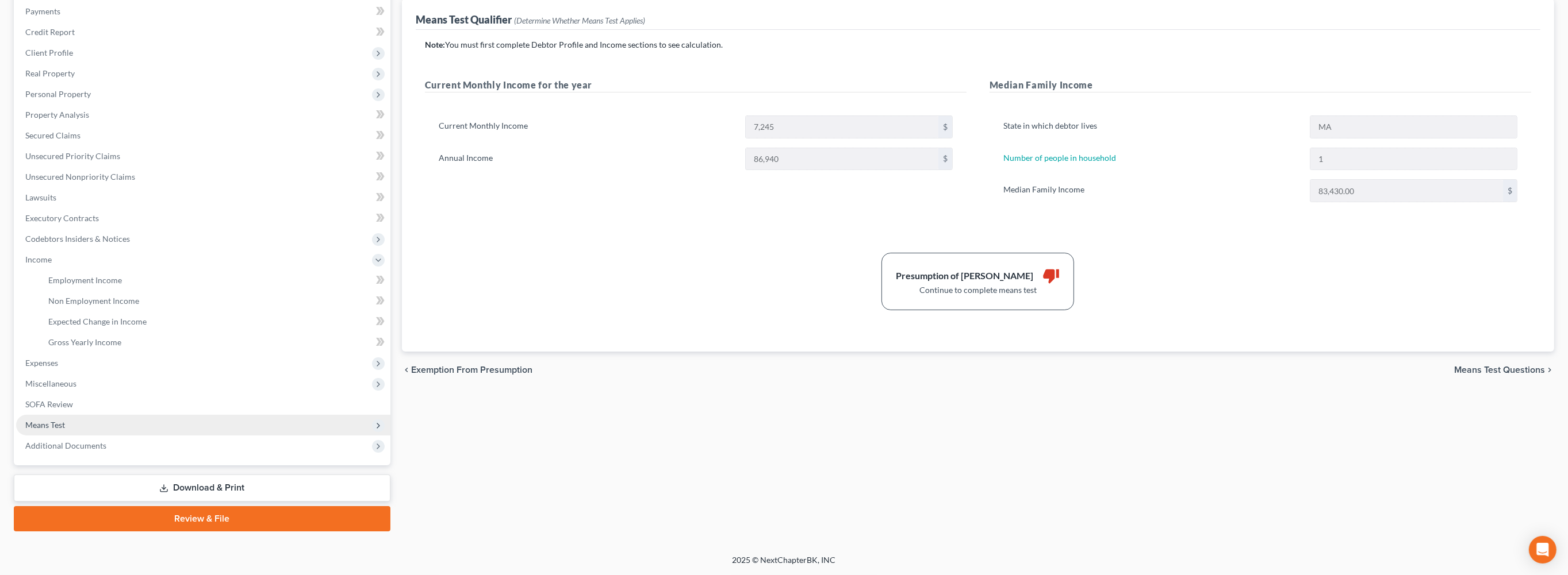
click at [63, 420] on span "Means Test" at bounding box center [45, 425] width 40 height 10
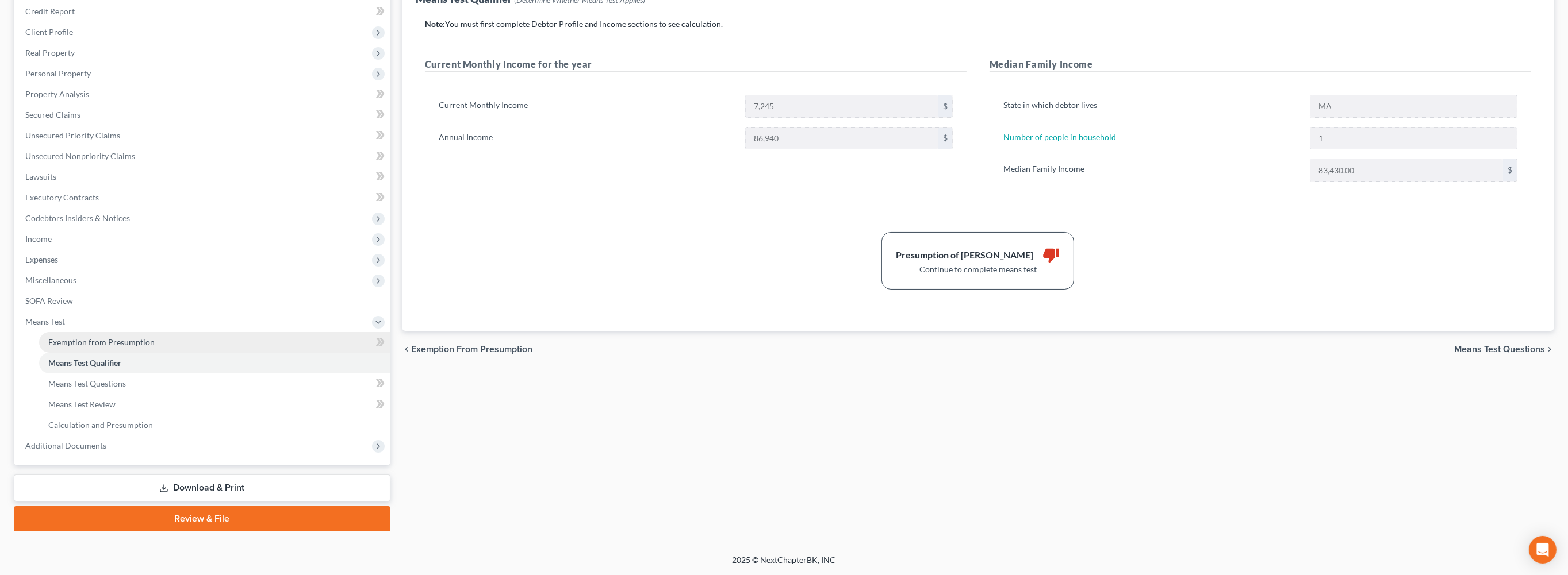
click at [122, 337] on span "Exemption from Presumption" at bounding box center [101, 342] width 106 height 10
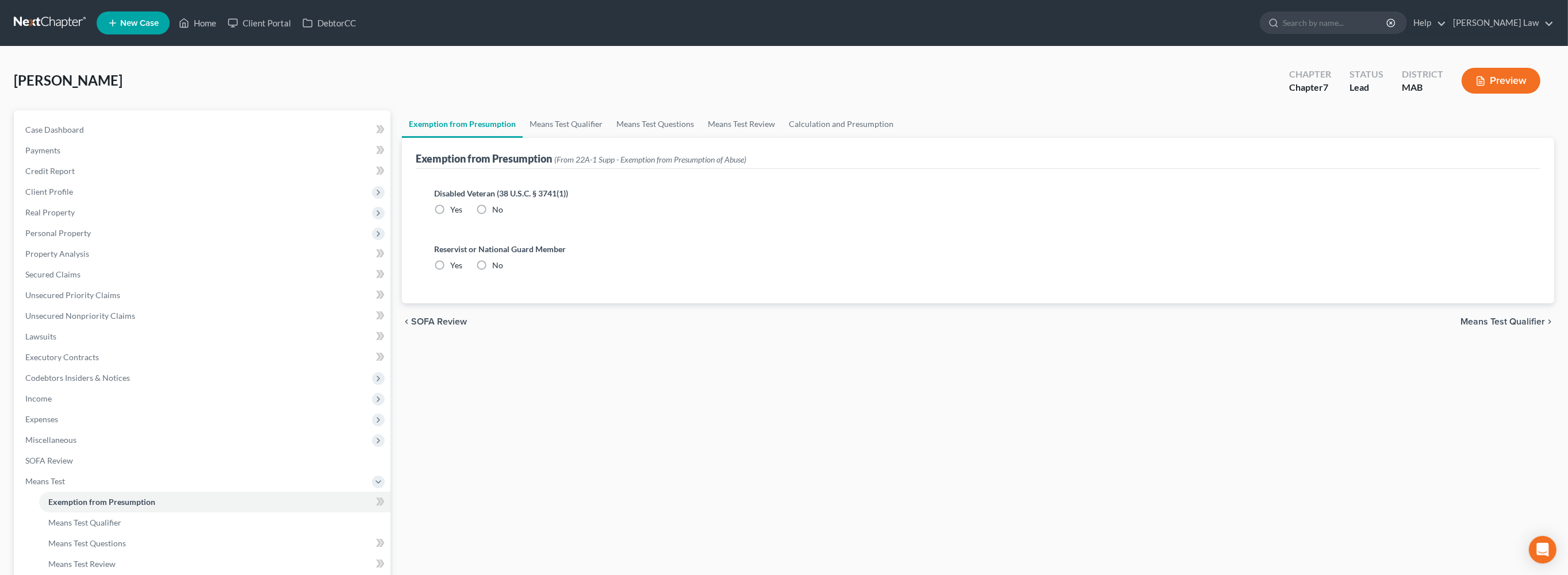
click at [1473, 93] on button "Preview" at bounding box center [1501, 81] width 79 height 26
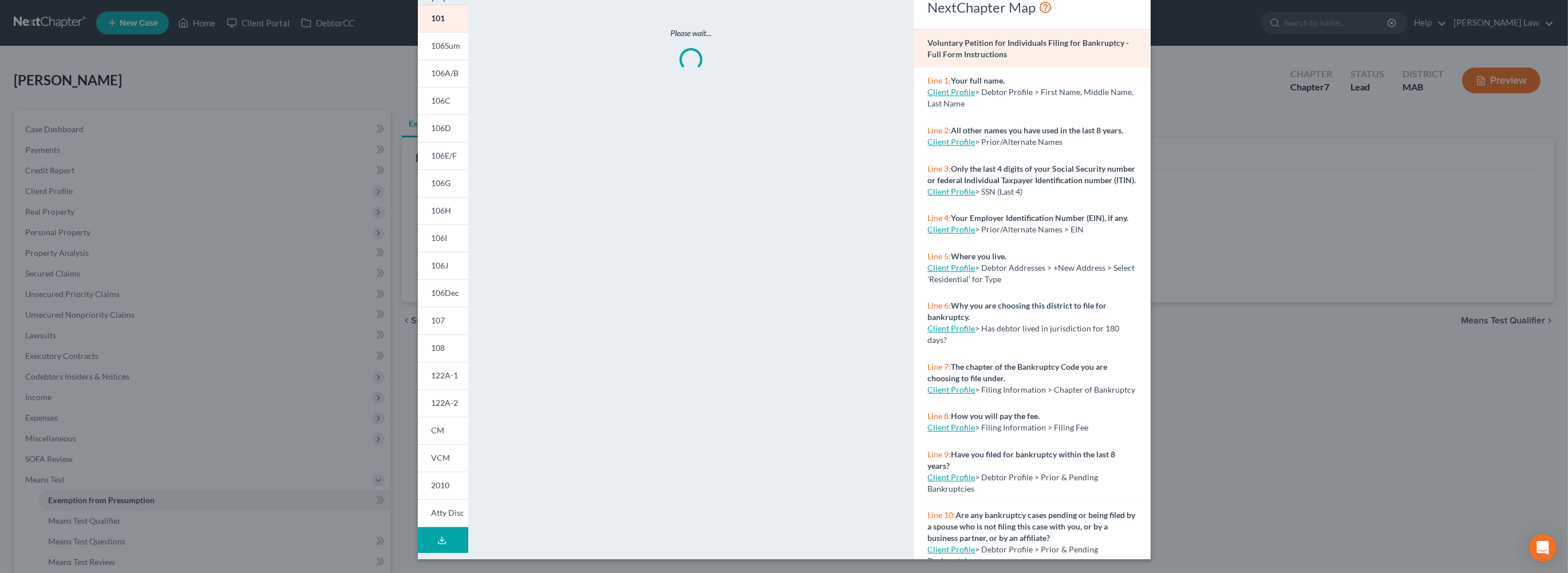
scroll to position [188, 0]
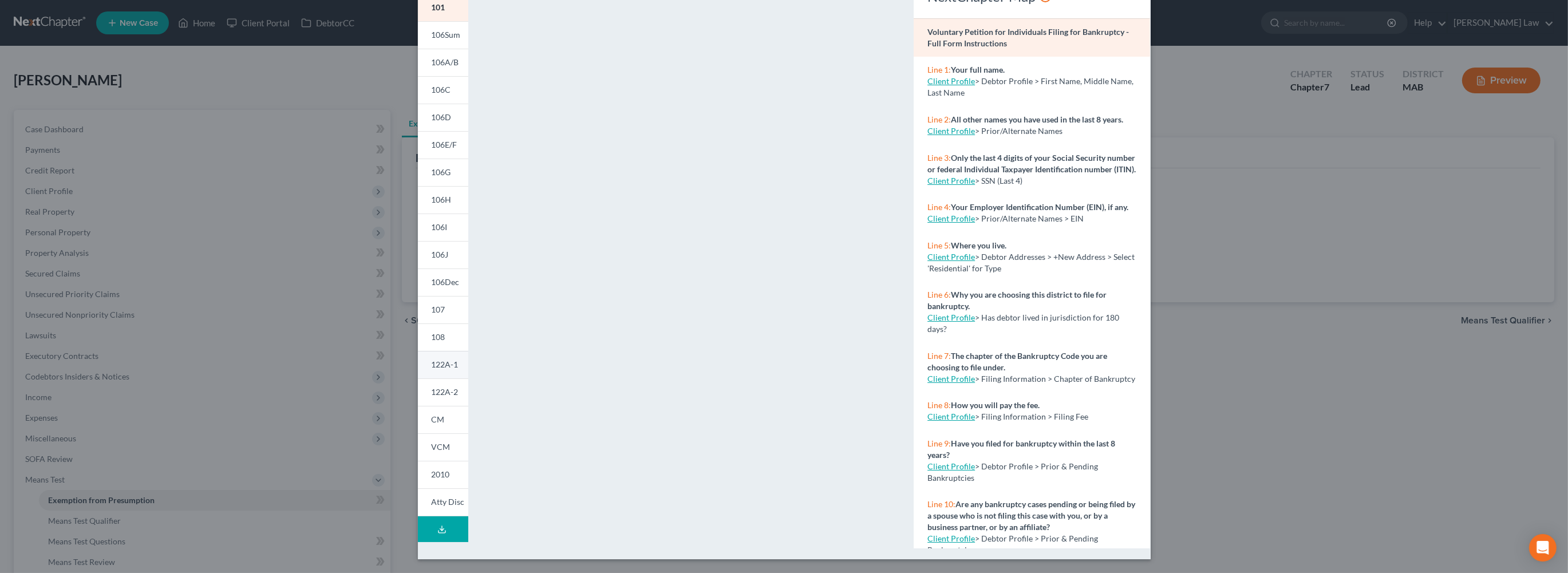
click at [432, 362] on span "122A-1" at bounding box center [445, 365] width 27 height 10
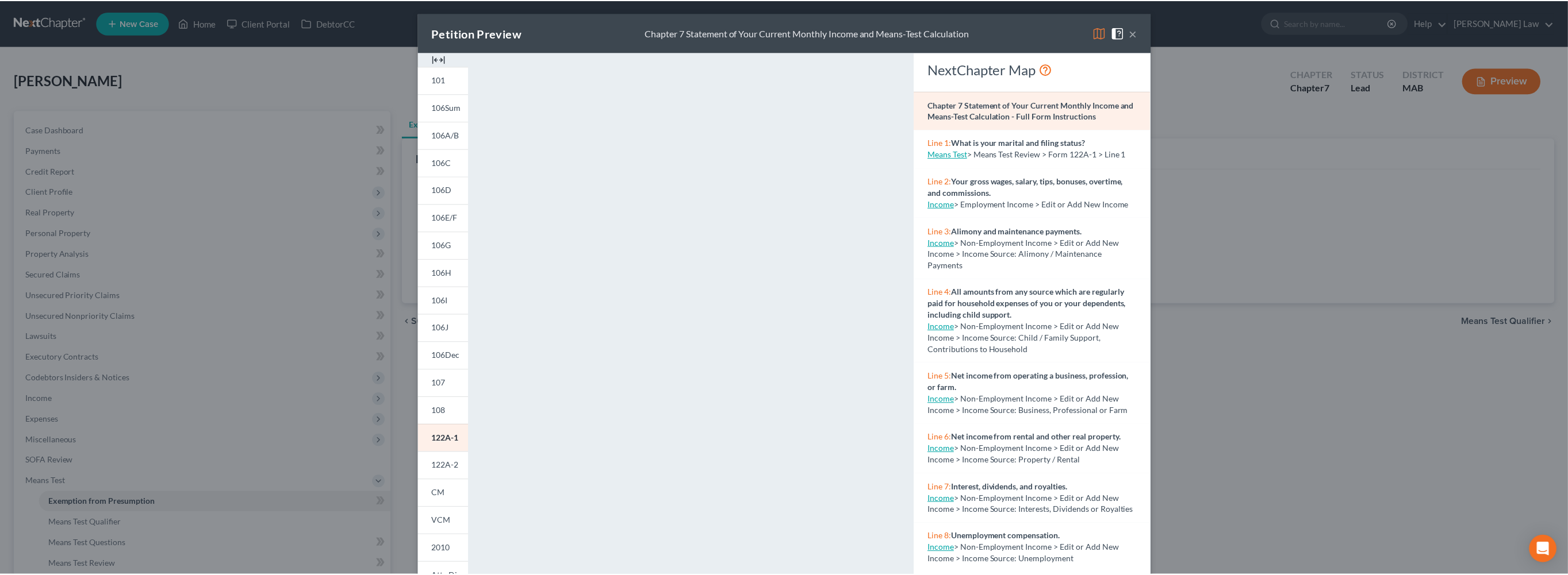
scroll to position [0, 0]
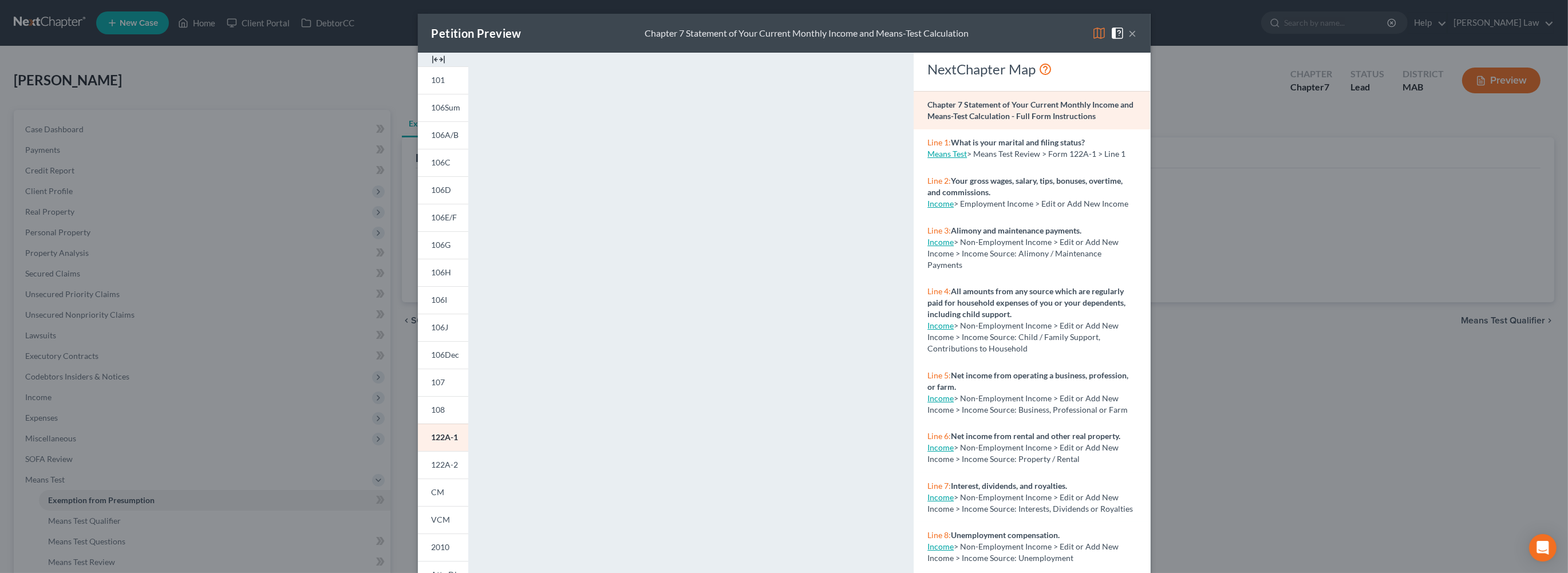
click at [1137, 40] on button "×" at bounding box center [1133, 33] width 8 height 14
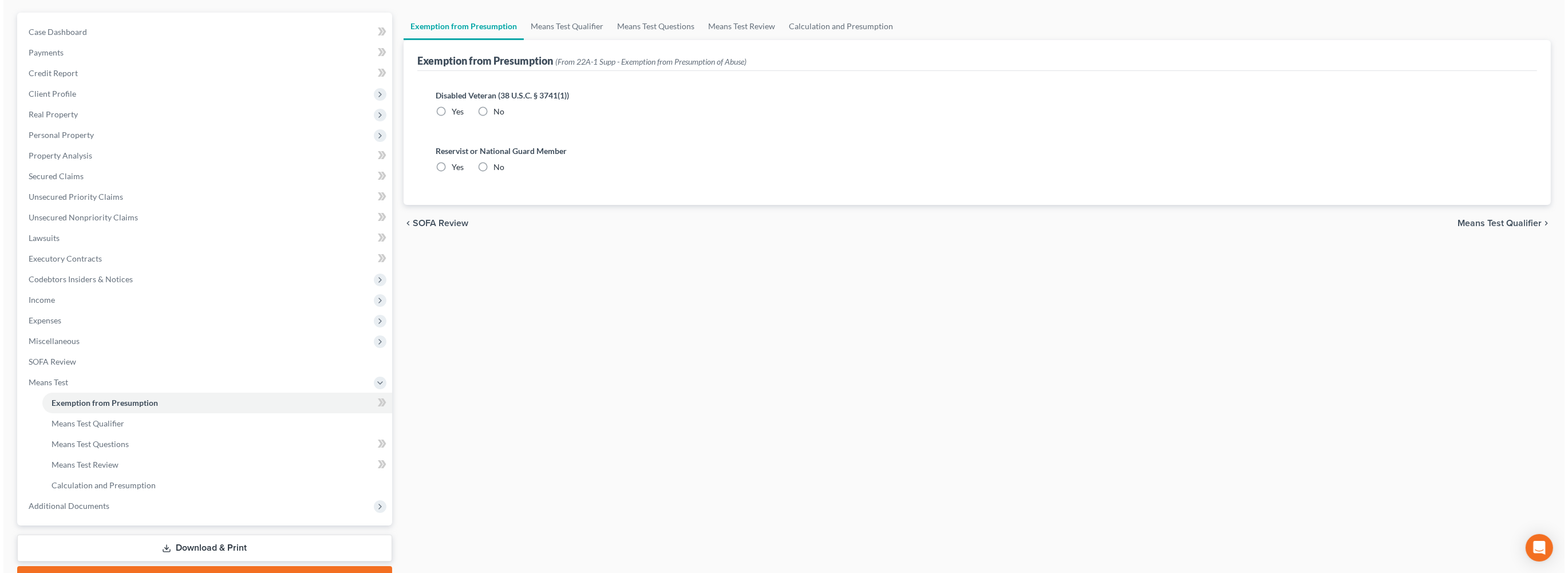
scroll to position [85, 0]
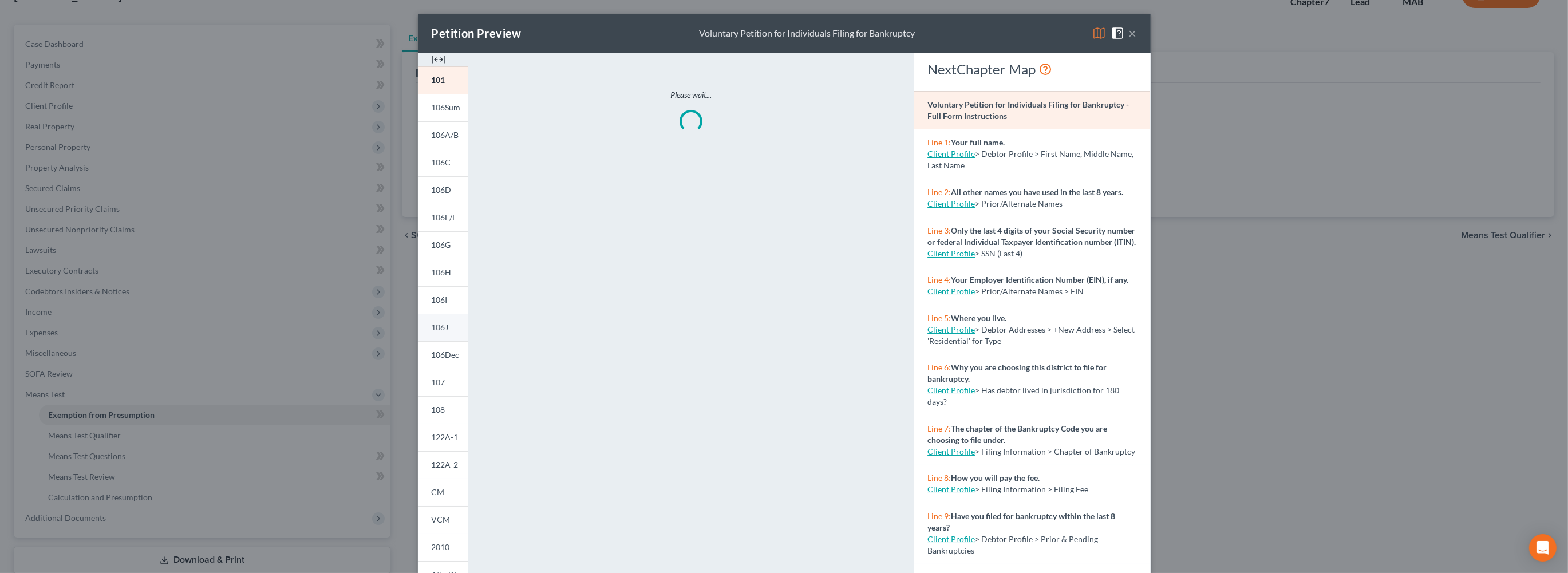
click at [418, 342] on link "106J" at bounding box center [443, 327] width 51 height 27
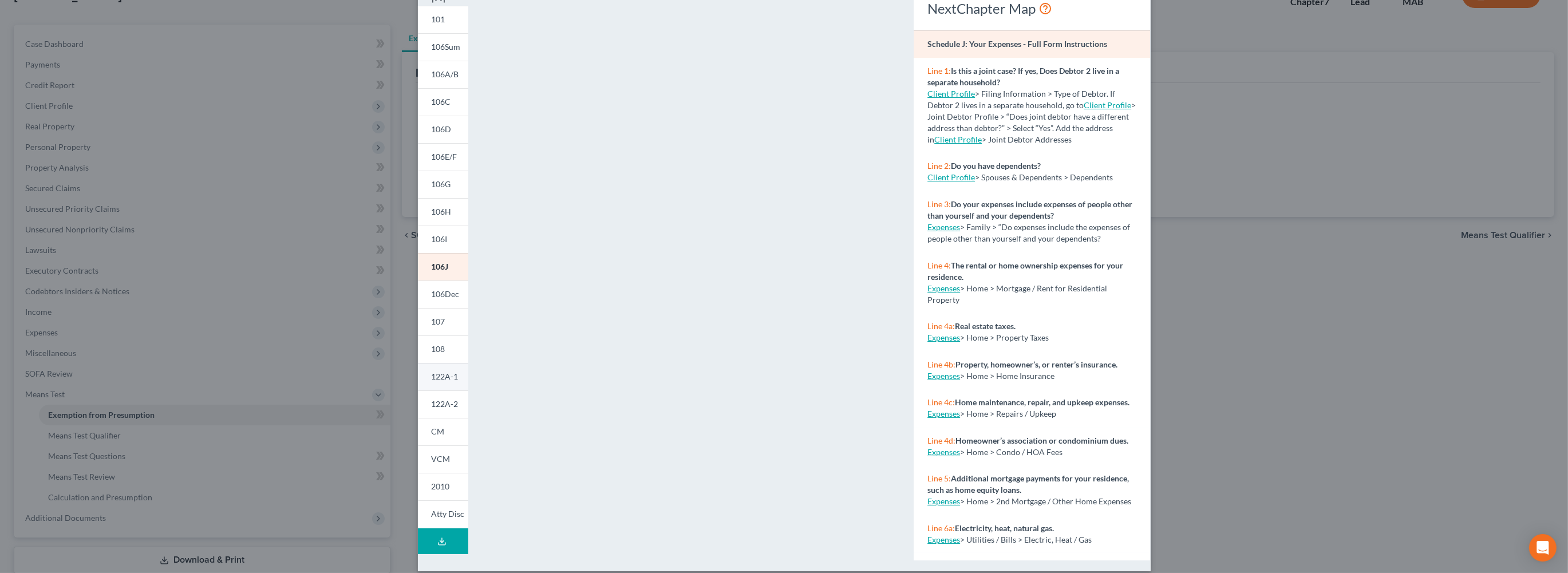
scroll to position [83, 0]
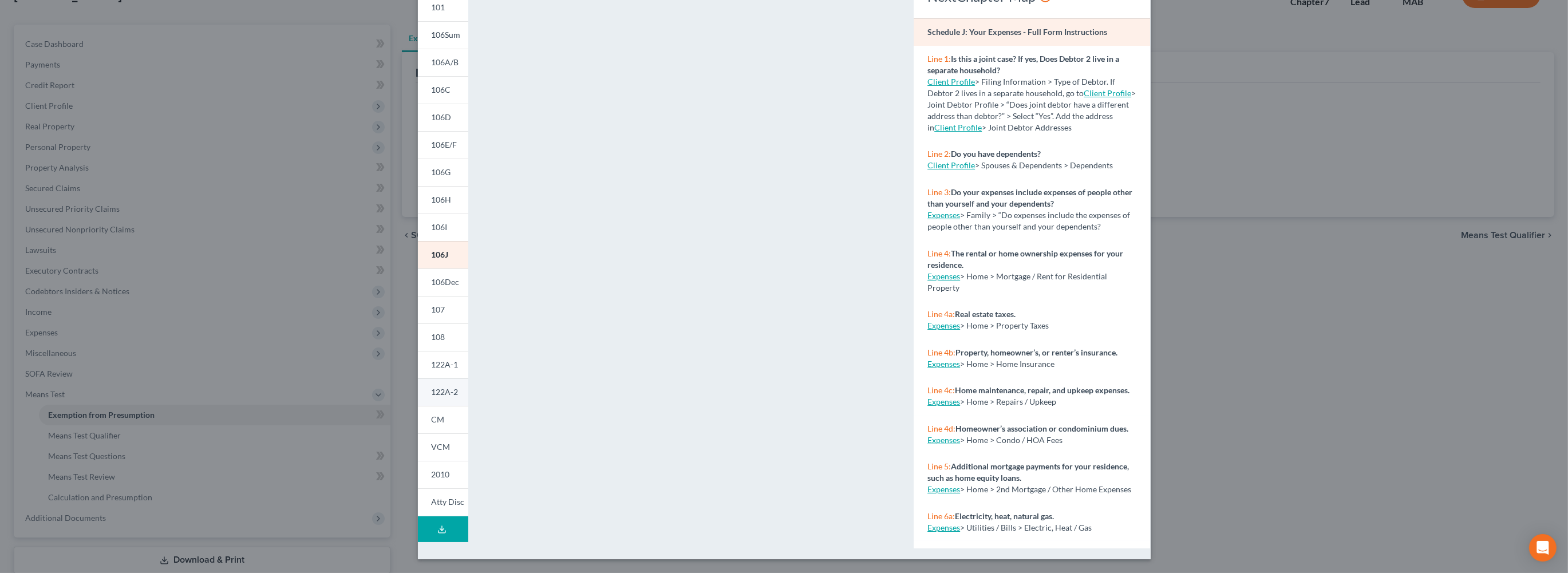
click at [432, 397] on span "122A-2" at bounding box center [445, 392] width 27 height 10
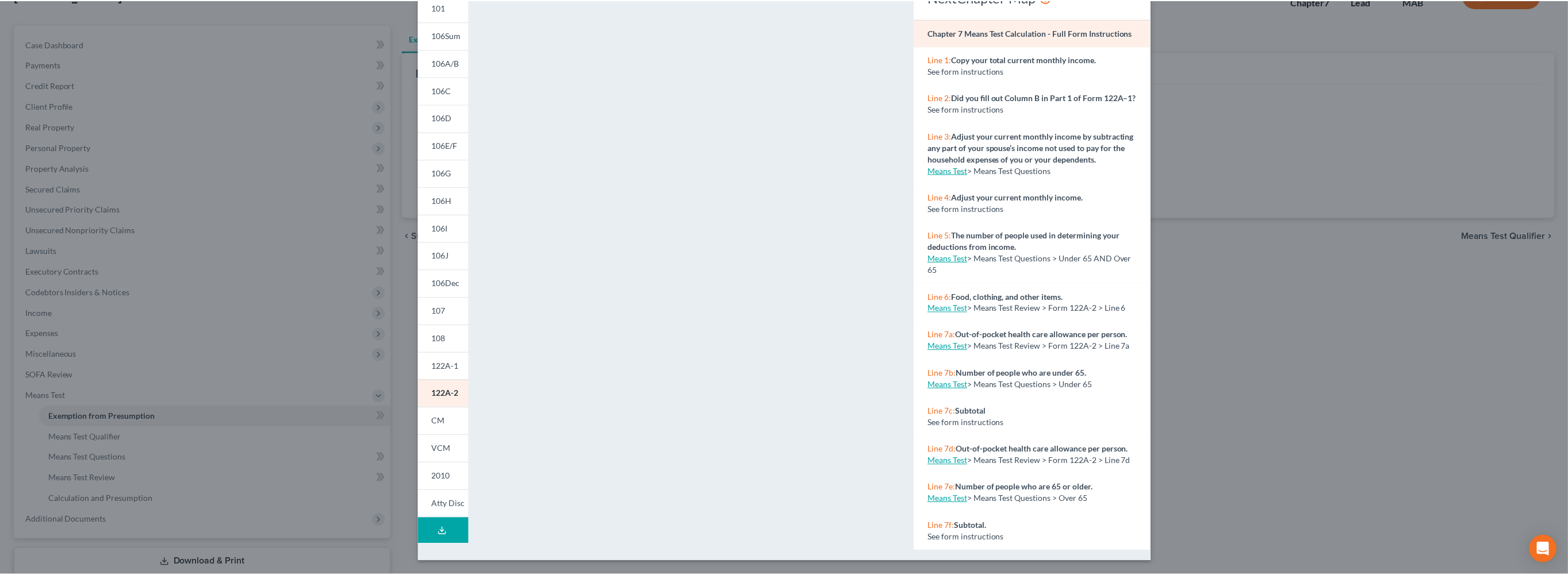
scroll to position [0, 0]
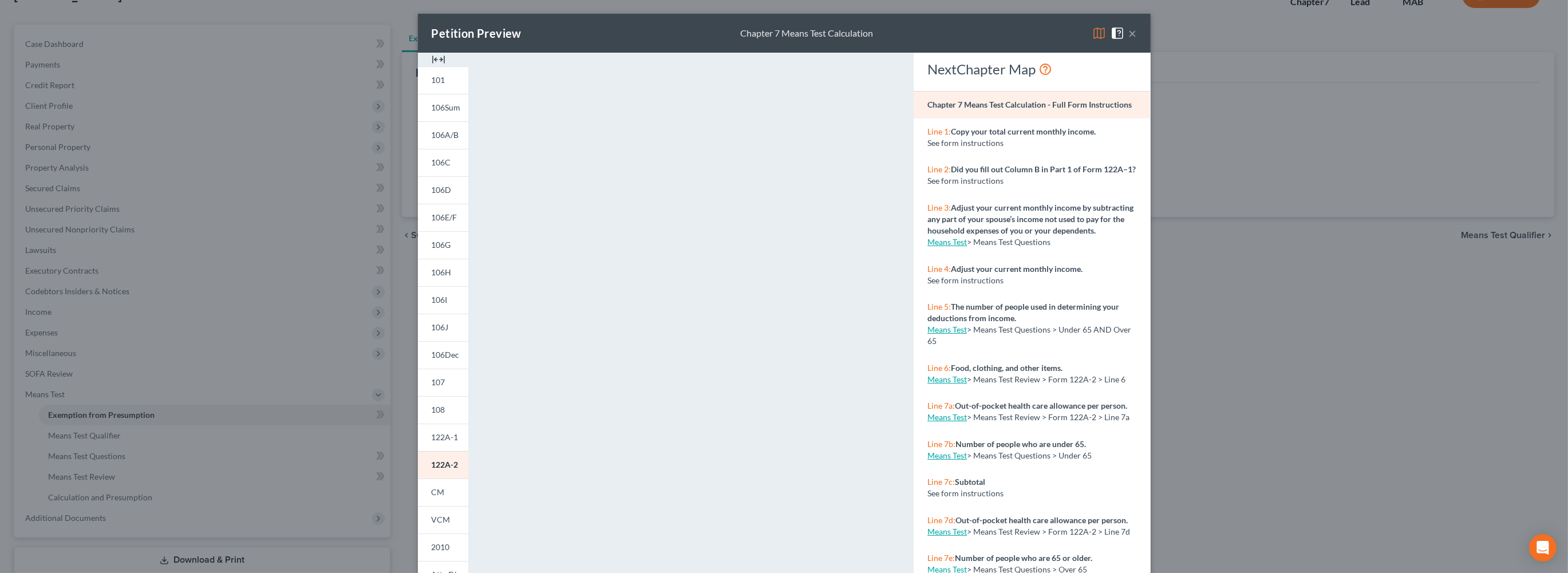
drag, startPoint x: 1219, startPoint y: 42, endPoint x: 1213, endPoint y: 42, distance: 6.0
click at [1137, 40] on button "×" at bounding box center [1133, 33] width 8 height 14
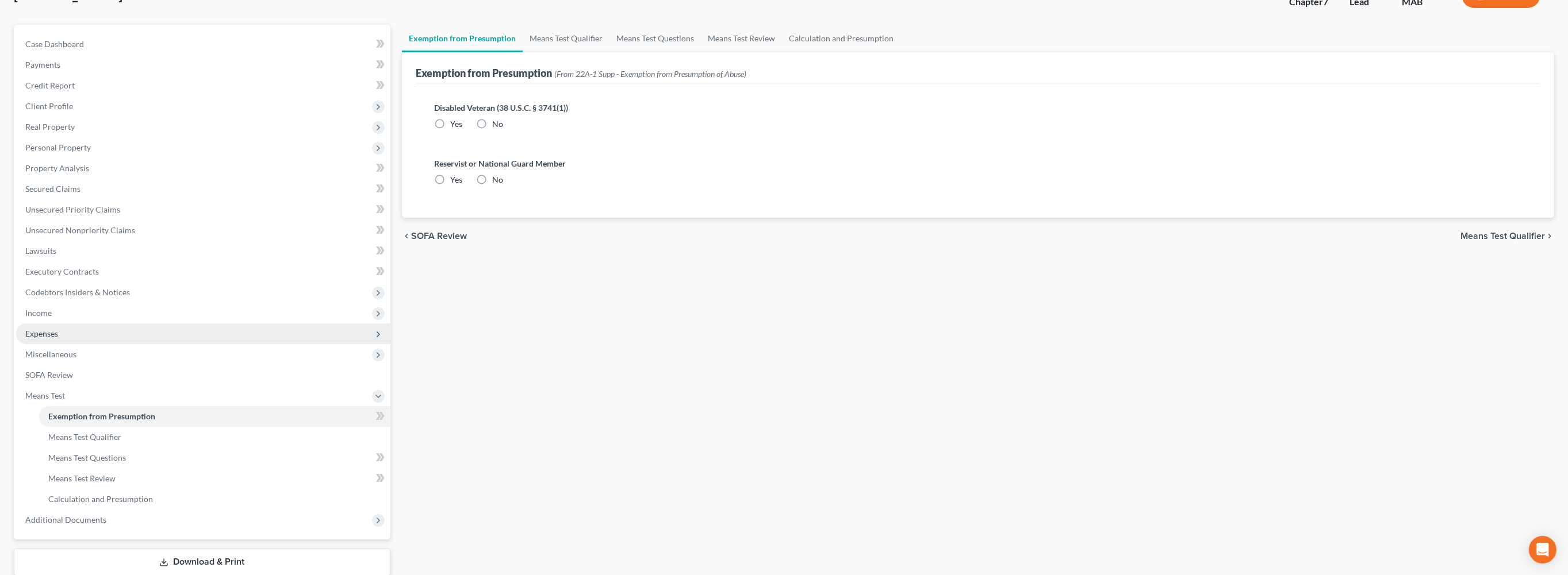
click at [54, 339] on span "Expenses" at bounding box center [42, 334] width 33 height 10
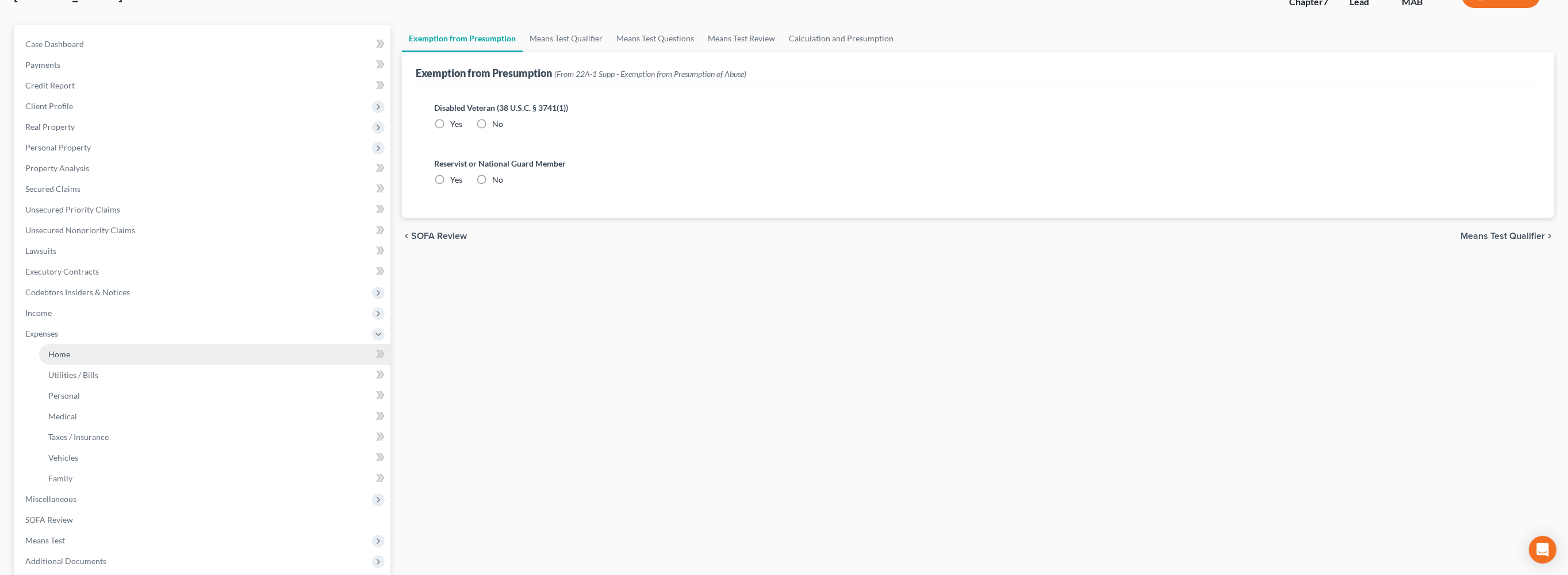
click at [70, 359] on span "Home" at bounding box center [59, 354] width 22 height 10
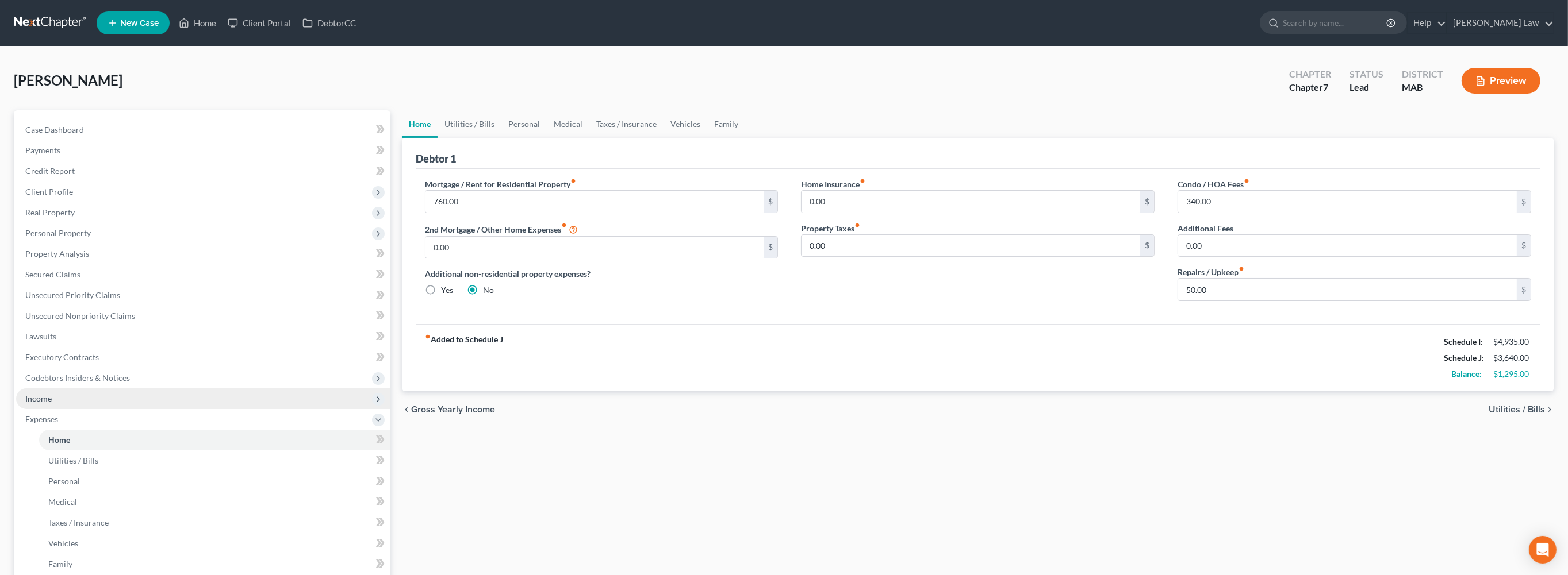
click at [52, 403] on span "Income" at bounding box center [38, 398] width 26 height 10
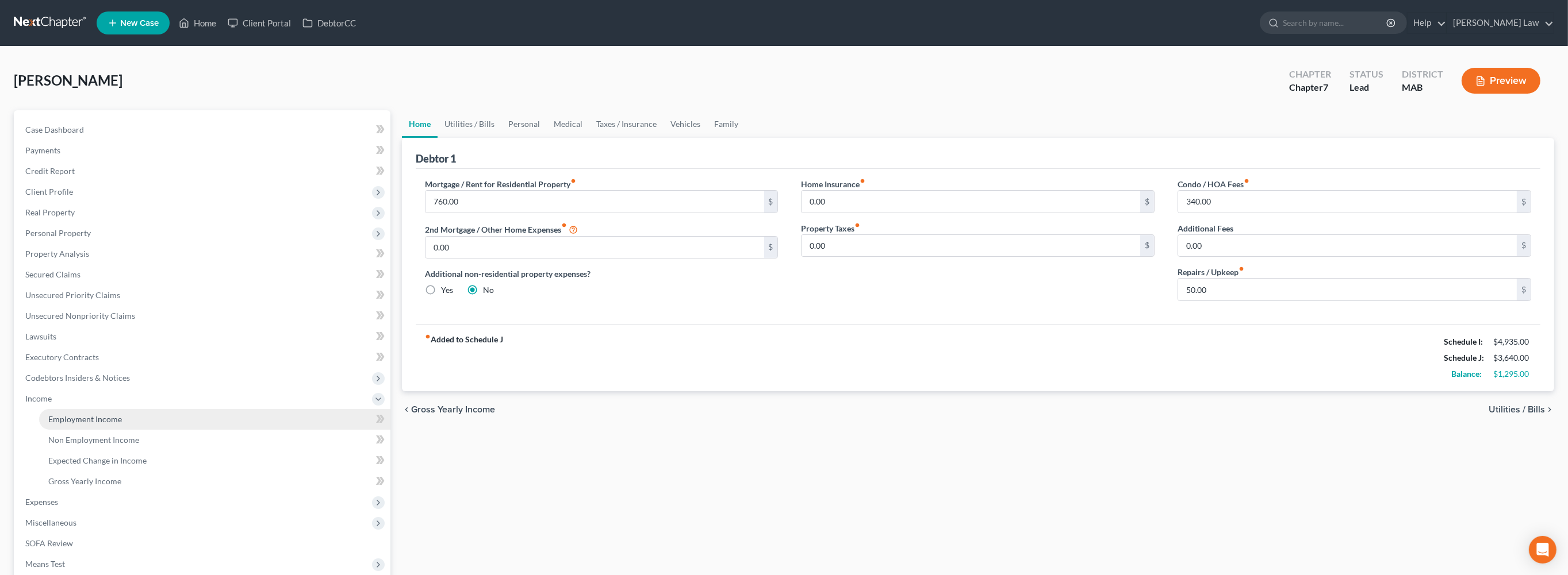
click at [106, 424] on span "Employment Income" at bounding box center [85, 419] width 73 height 10
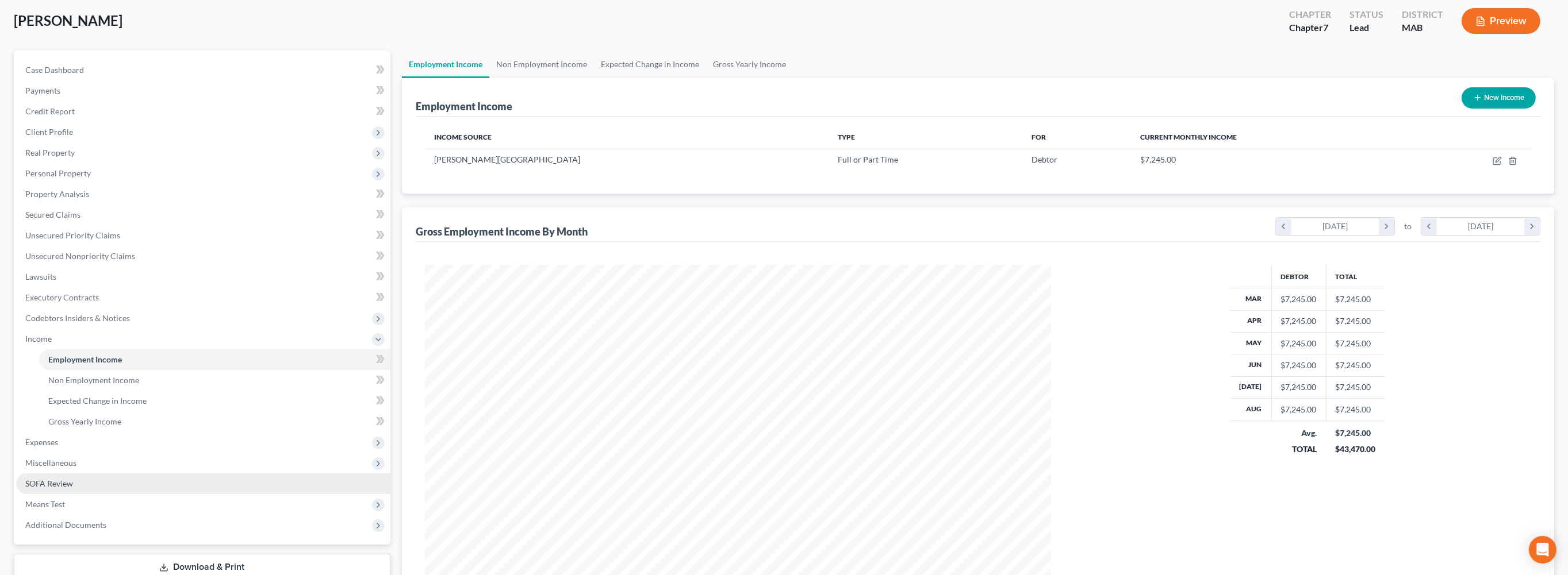
scroll to position [198, 0]
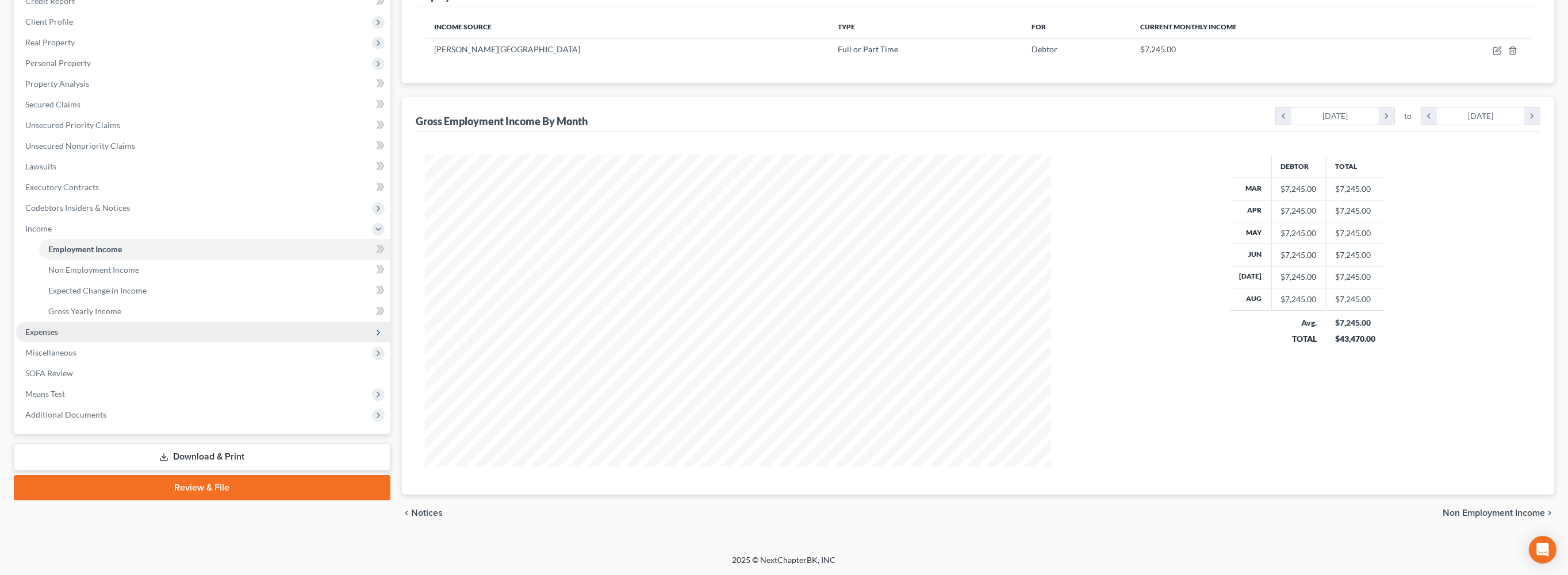
click at [48, 337] on span "Expenses" at bounding box center [42, 332] width 33 height 10
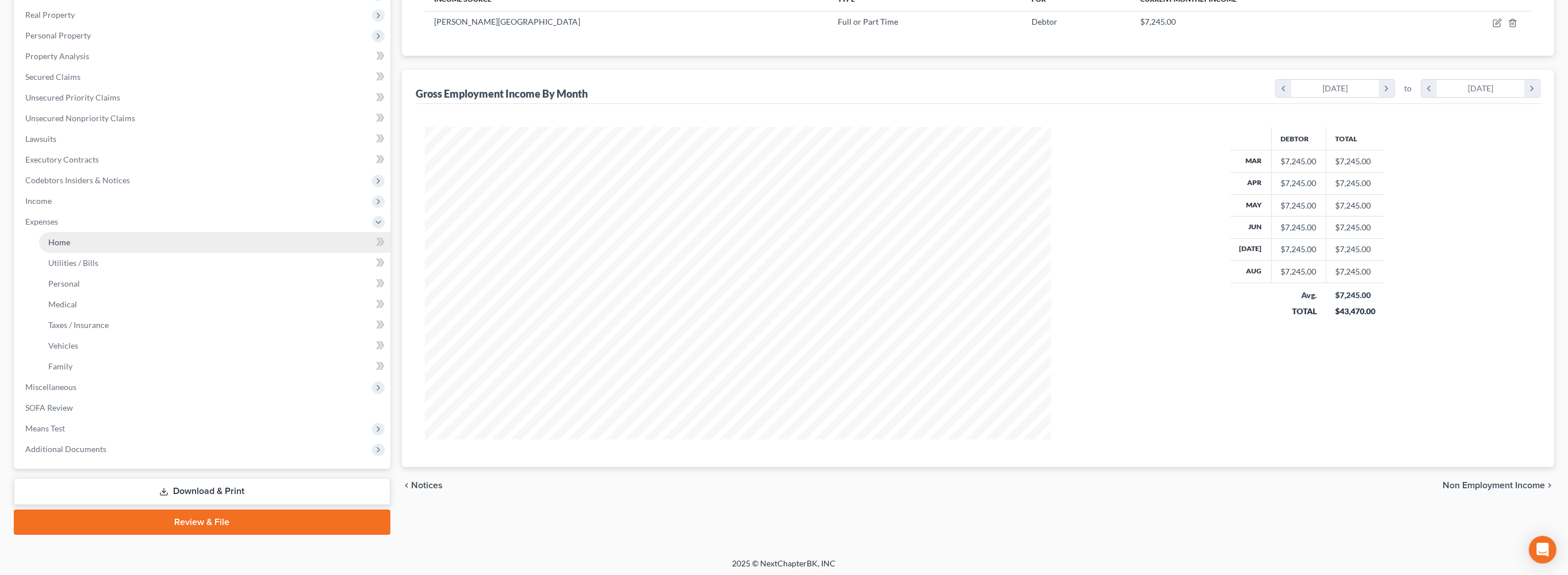
click at [81, 253] on link "Home" at bounding box center [215, 243] width 352 height 21
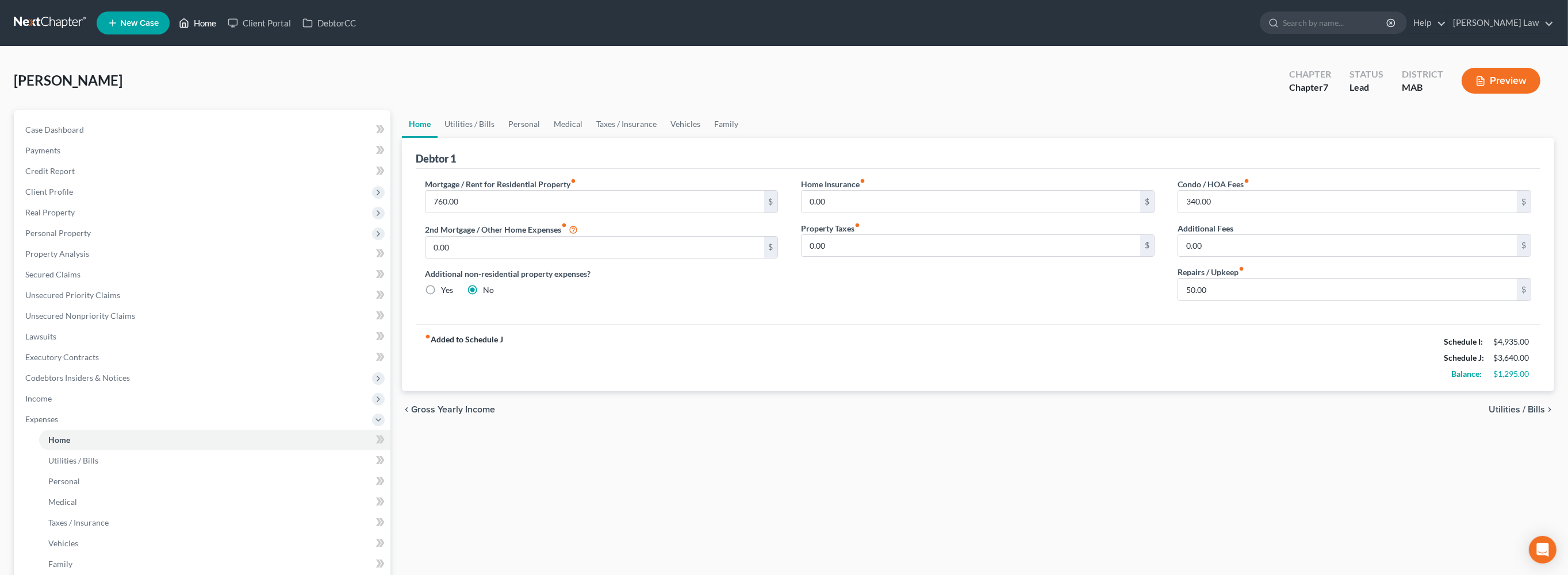
click at [222, 27] on link "Home" at bounding box center [197, 23] width 49 height 21
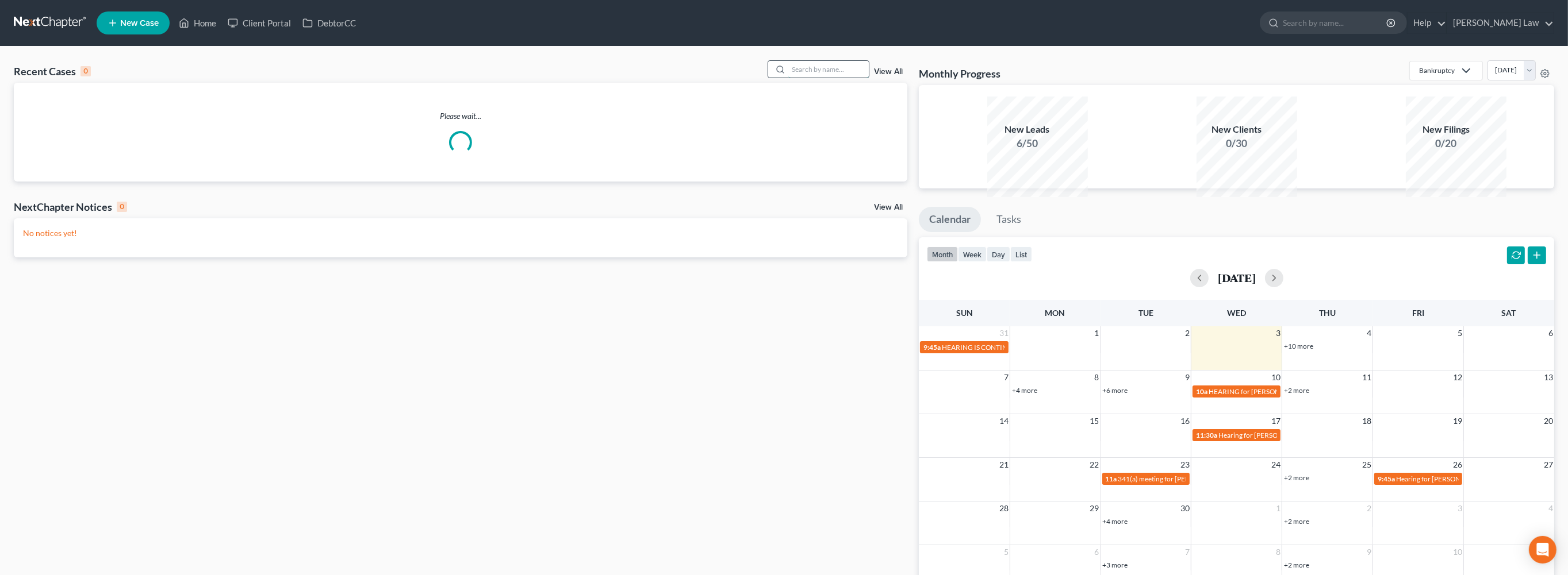
click at [814, 78] on input "search" at bounding box center [828, 69] width 81 height 16
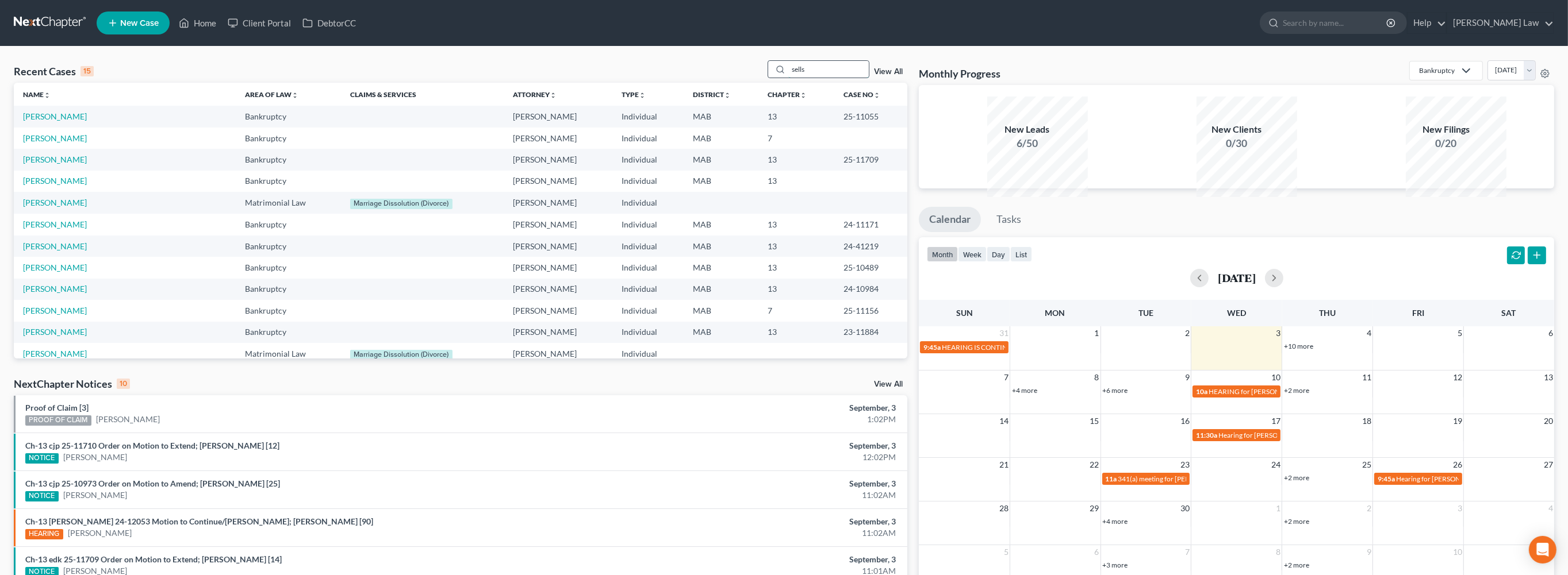
type input "sells"
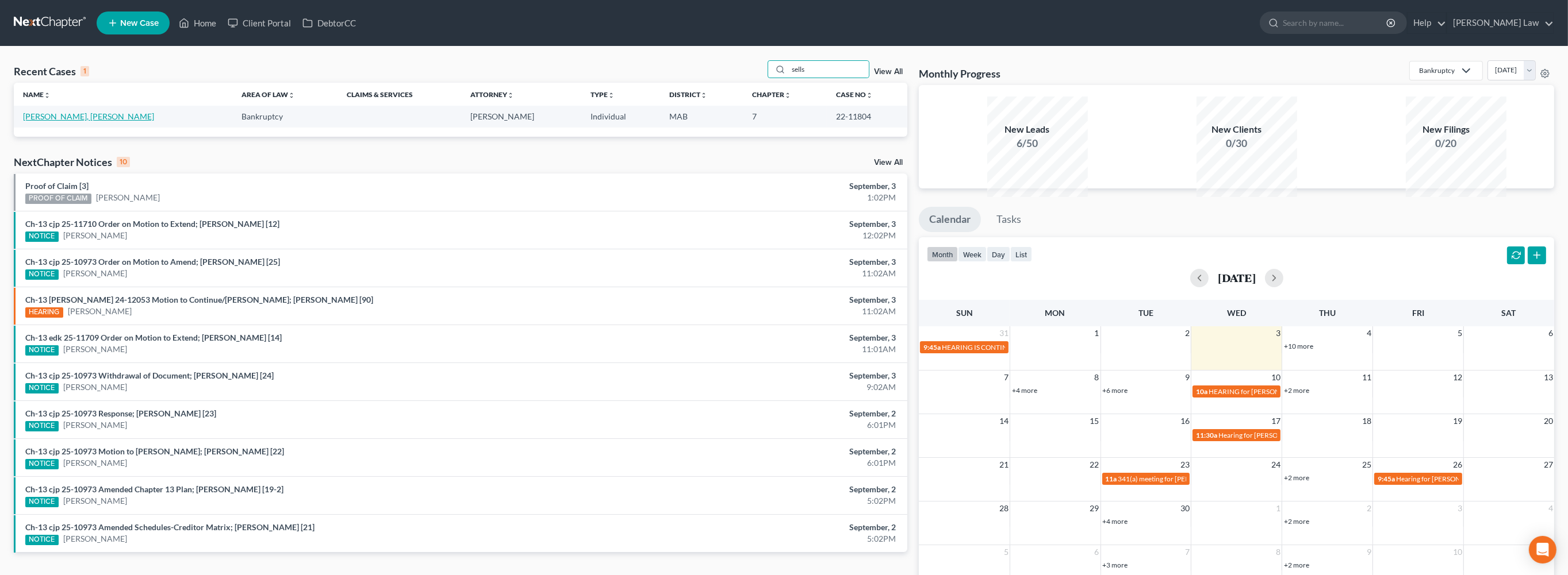
click at [83, 121] on link "[PERSON_NAME], [PERSON_NAME]" at bounding box center [89, 116] width 131 height 10
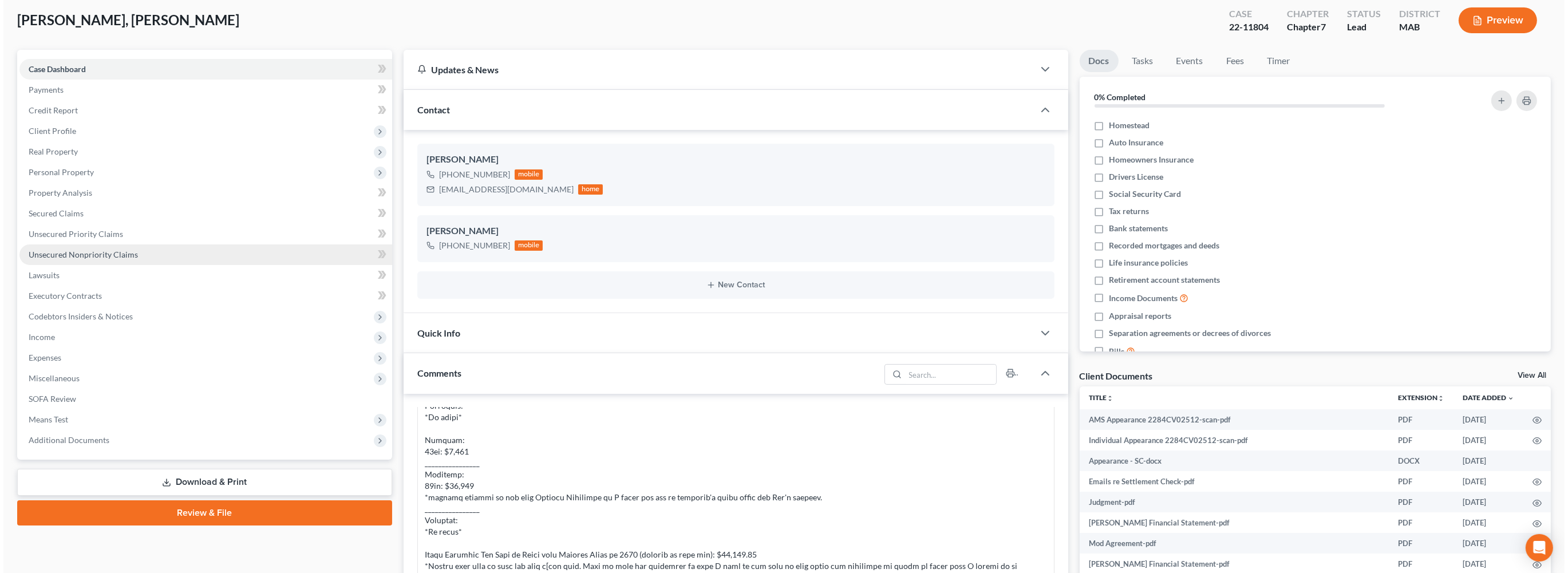
scroll to position [66, 0]
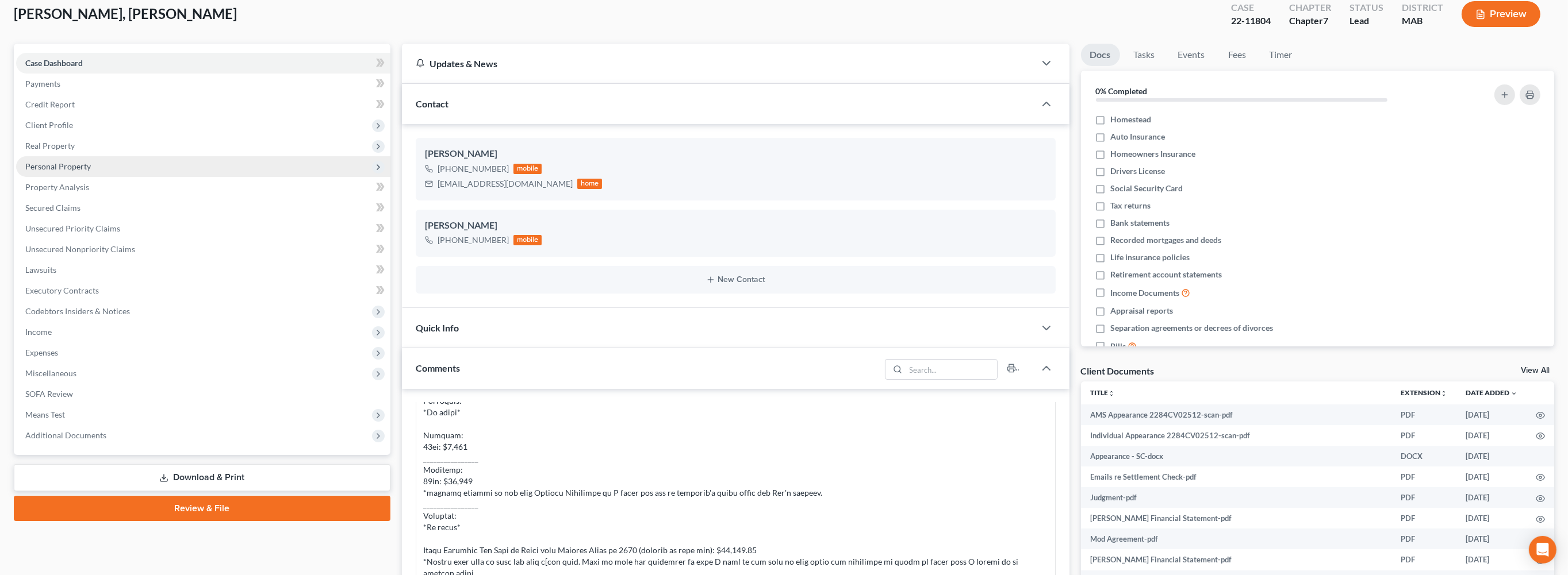
click at [61, 171] on span "Personal Property" at bounding box center [57, 166] width 65 height 10
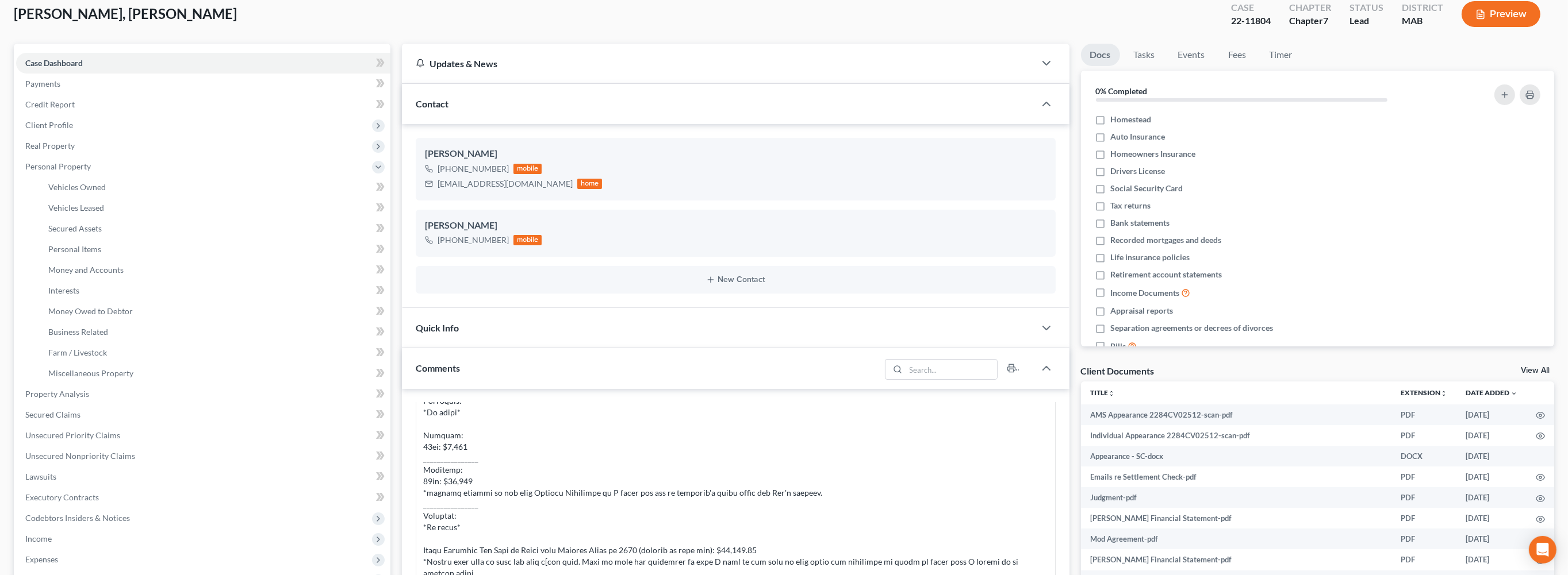
click at [1465, 27] on button "Preview" at bounding box center [1501, 14] width 79 height 26
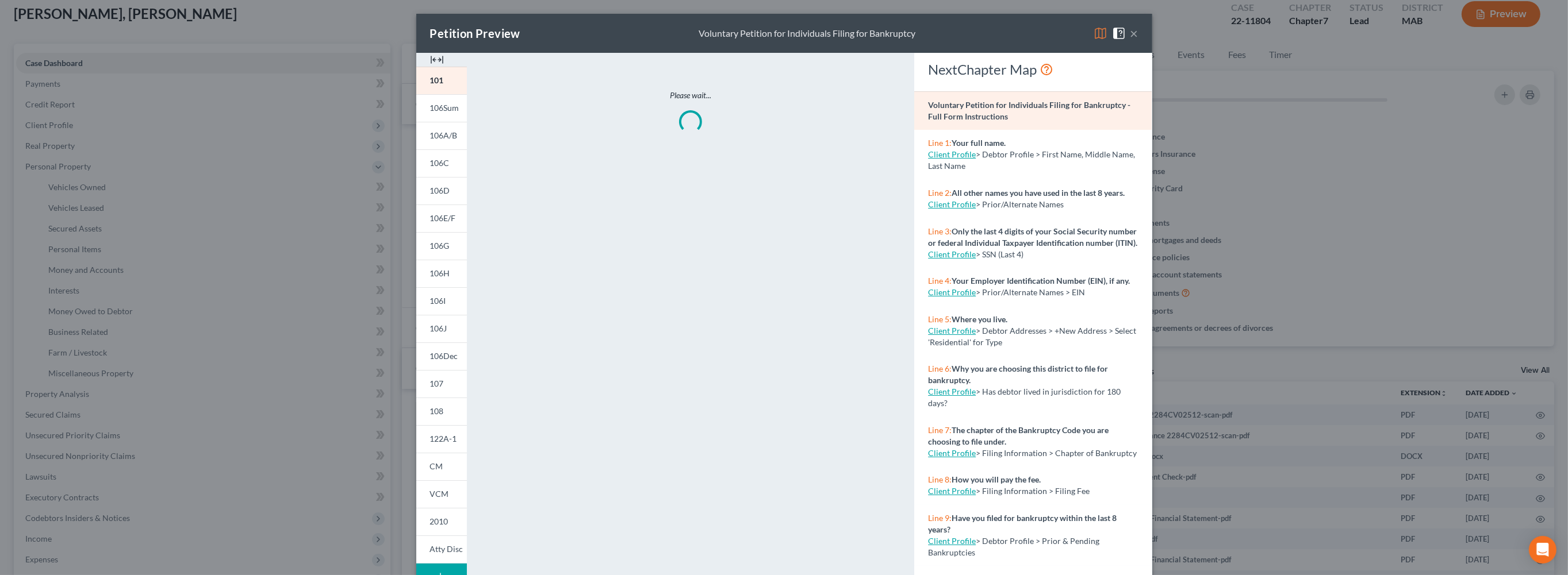
scroll to position [13616, 0]
click at [1487, 37] on div "Petition Preview Voluntary Petition for Individuals Filing for Bankruptcy × 101…" at bounding box center [787, 287] width 1575 height 575
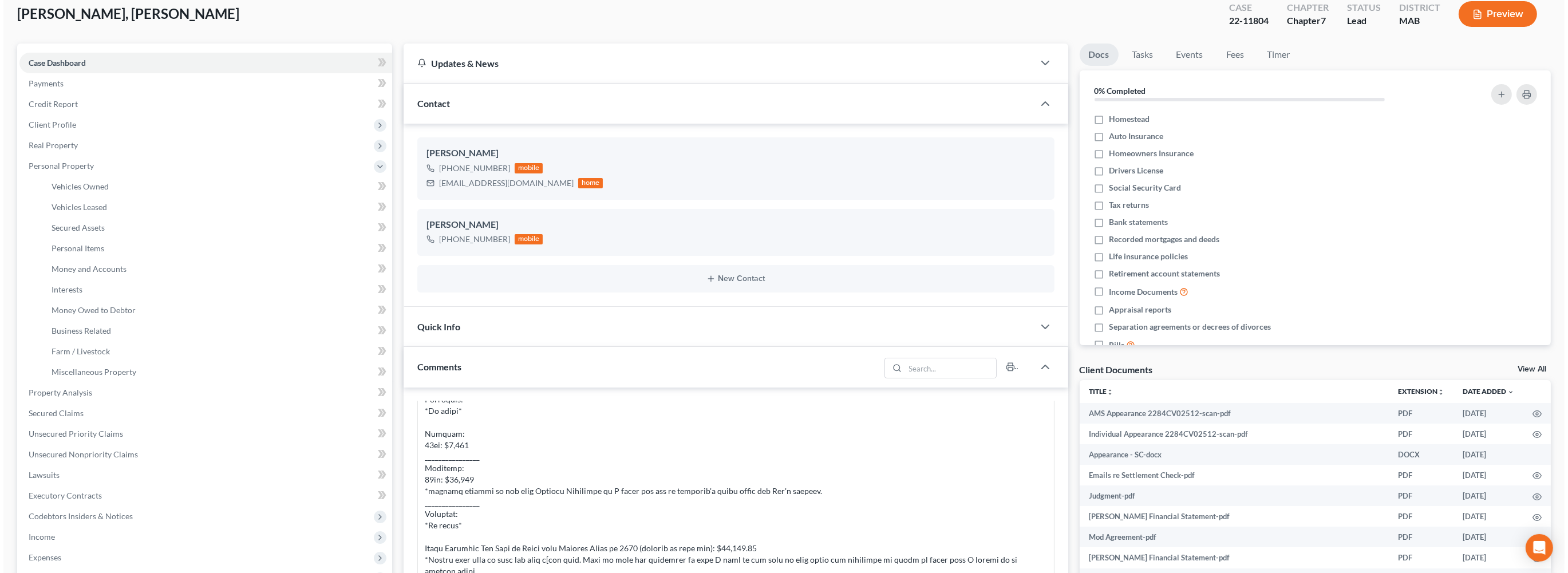
scroll to position [13583, 0]
click at [1480, 27] on button "Preview" at bounding box center [1494, 14] width 79 height 26
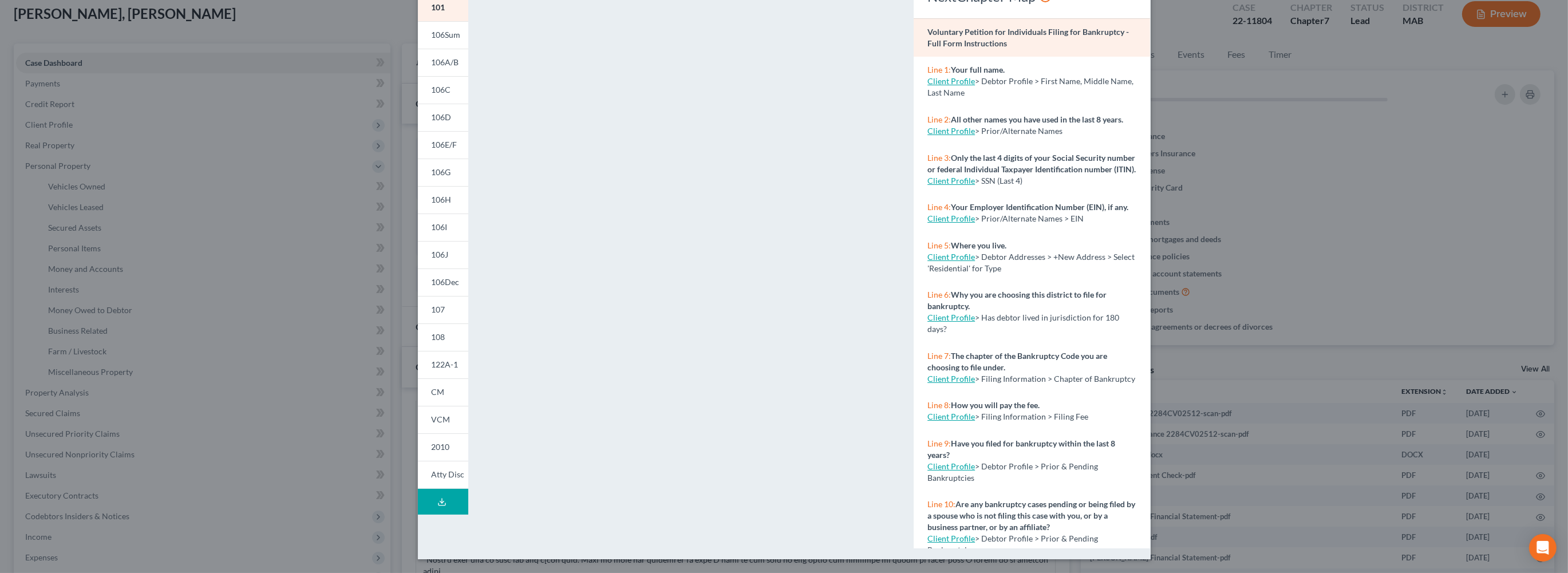
scroll to position [175, 0]
click at [418, 515] on button "Download Draft" at bounding box center [443, 502] width 51 height 26
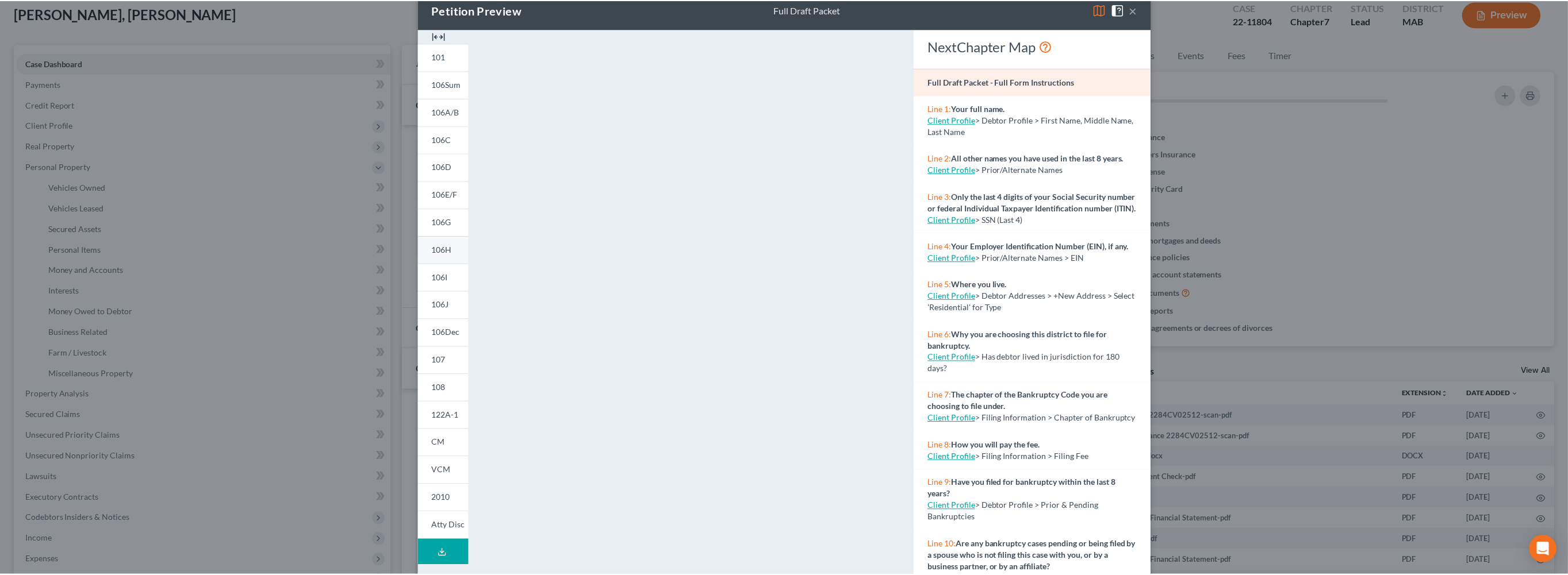
scroll to position [0, 0]
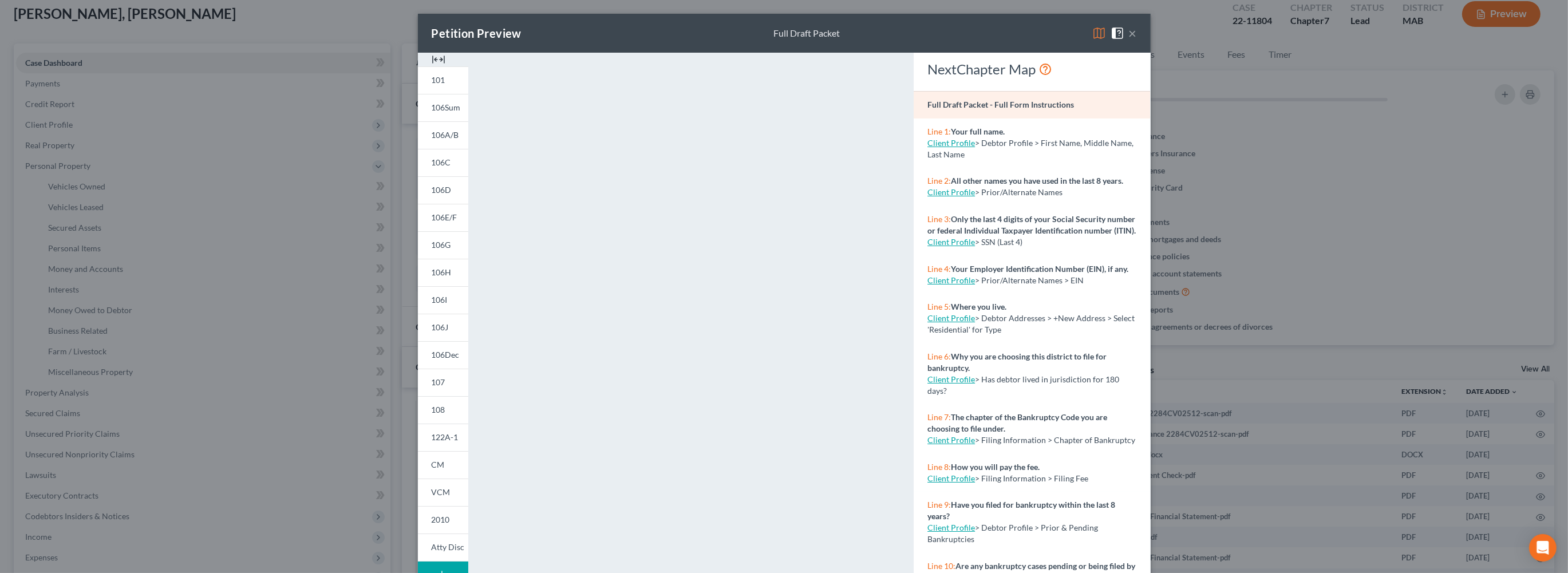
click at [1137, 40] on button "×" at bounding box center [1133, 33] width 8 height 14
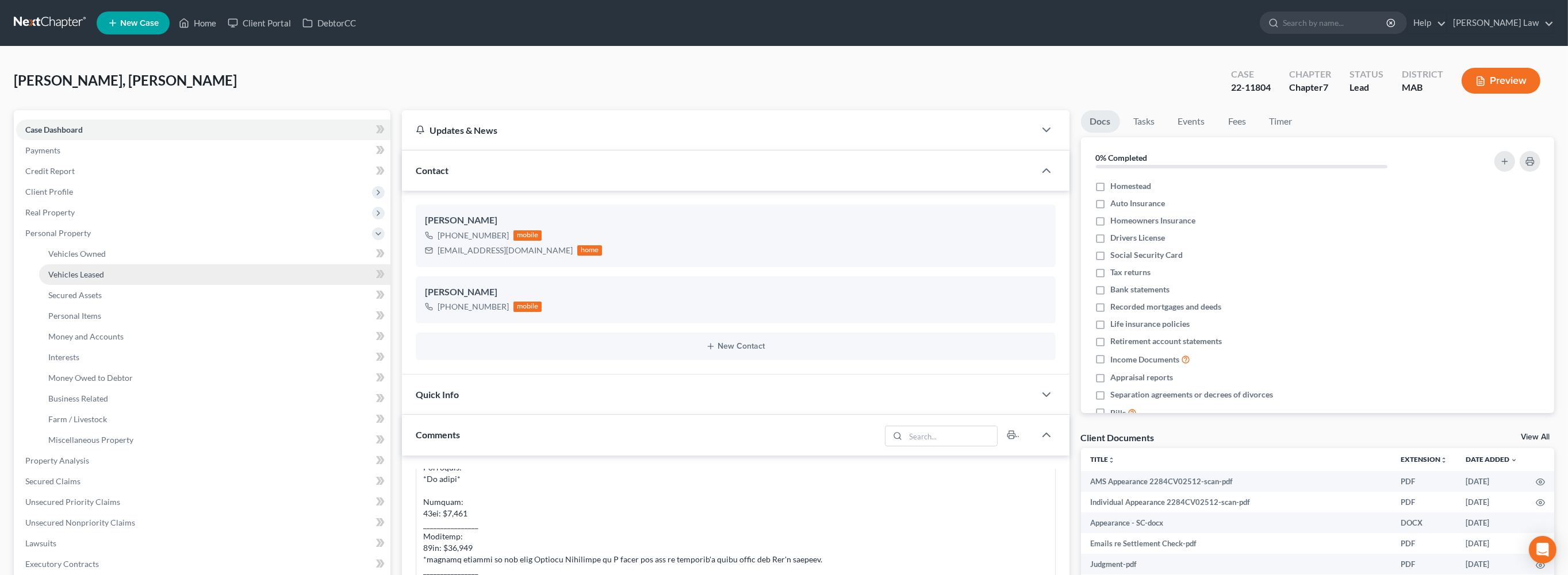
scroll to position [192, 0]
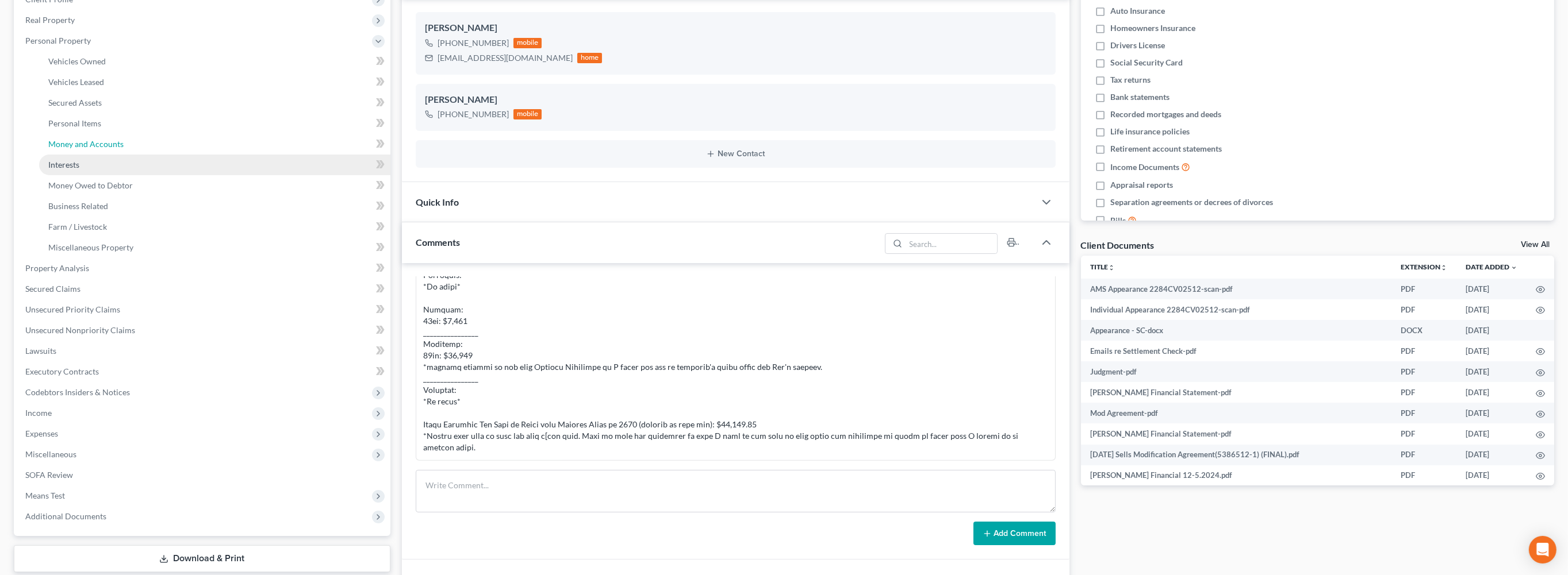
drag, startPoint x: 72, startPoint y: 218, endPoint x: 94, endPoint y: 254, distance: 42.2
click at [72, 155] on link "Money and Accounts" at bounding box center [215, 144] width 352 height 21
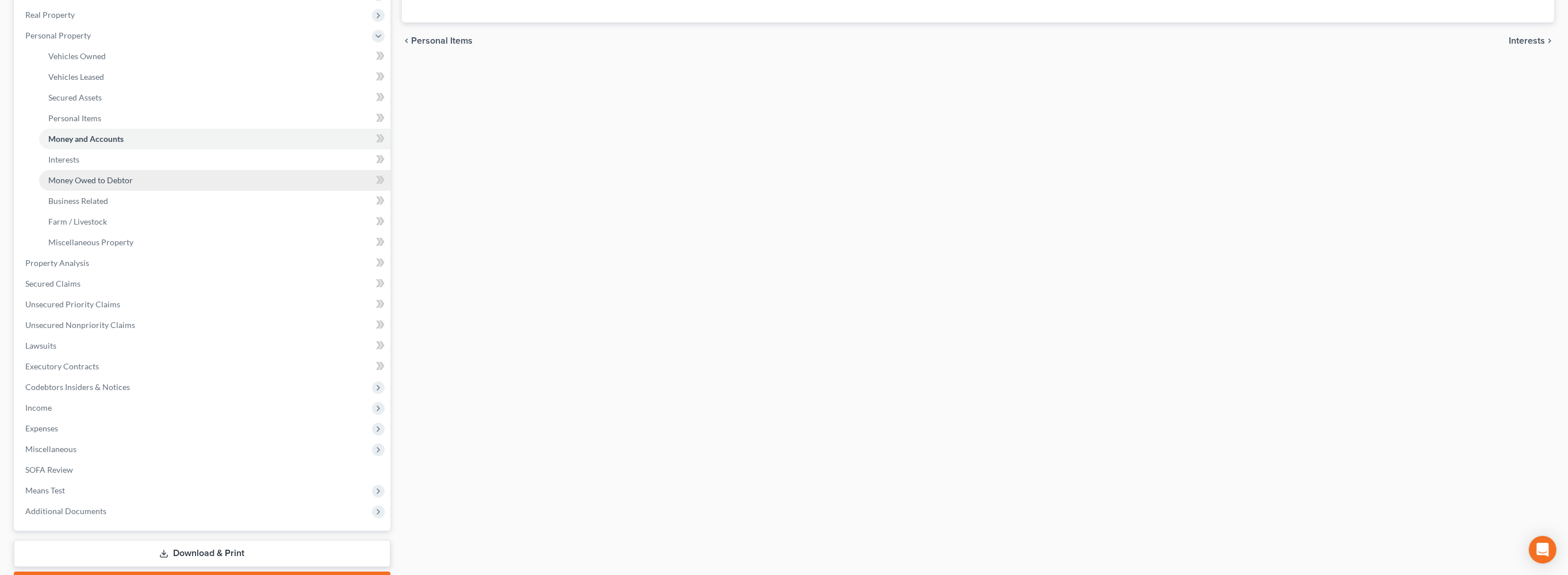
drag, startPoint x: 109, startPoint y: 266, endPoint x: 109, endPoint y: 274, distance: 8.0
click at [109, 185] on span "Money Owed to Debtor" at bounding box center [90, 180] width 84 height 10
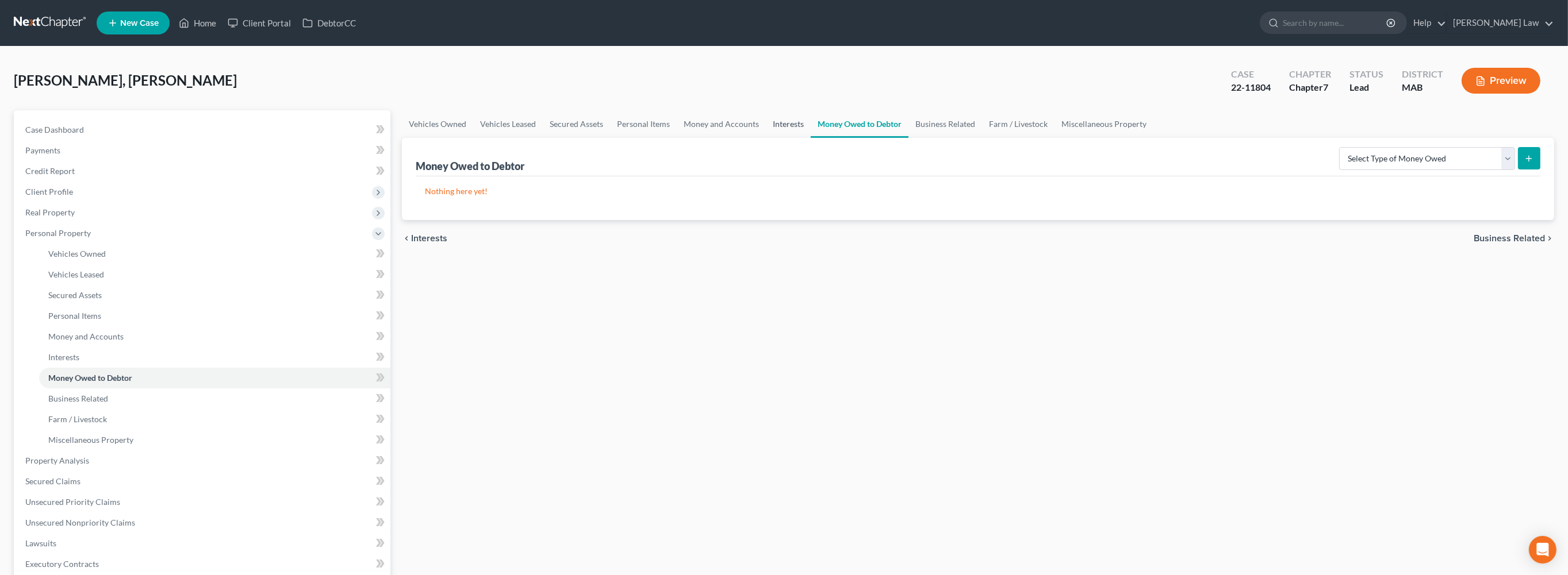
click at [811, 138] on link "Interests" at bounding box center [788, 124] width 45 height 27
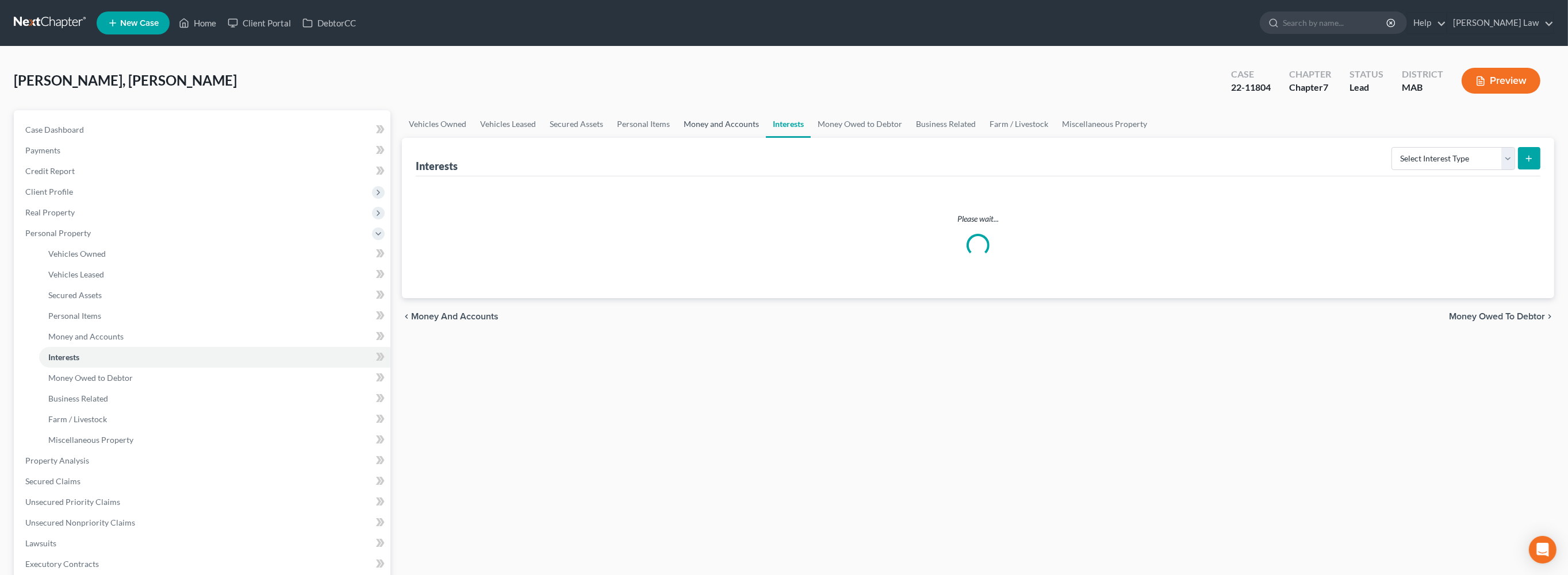
click at [766, 138] on link "Money and Accounts" at bounding box center [721, 124] width 89 height 27
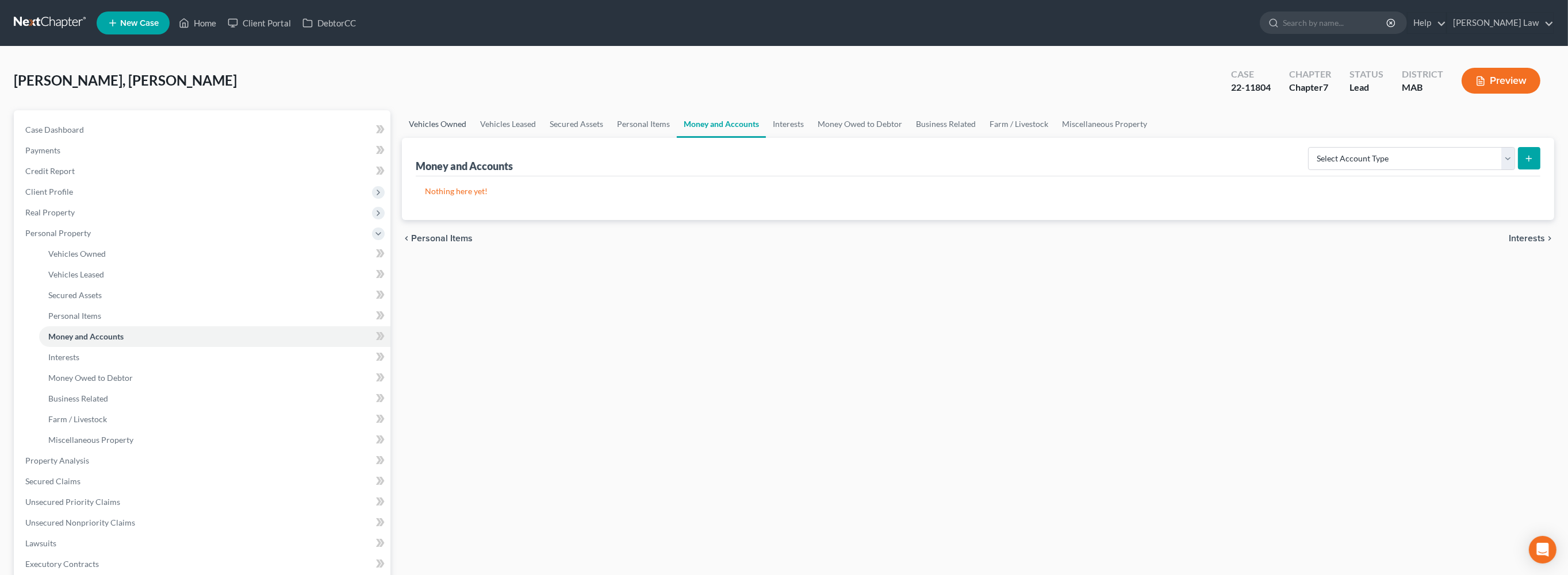
click at [445, 138] on link "Vehicles Owned" at bounding box center [437, 124] width 72 height 27
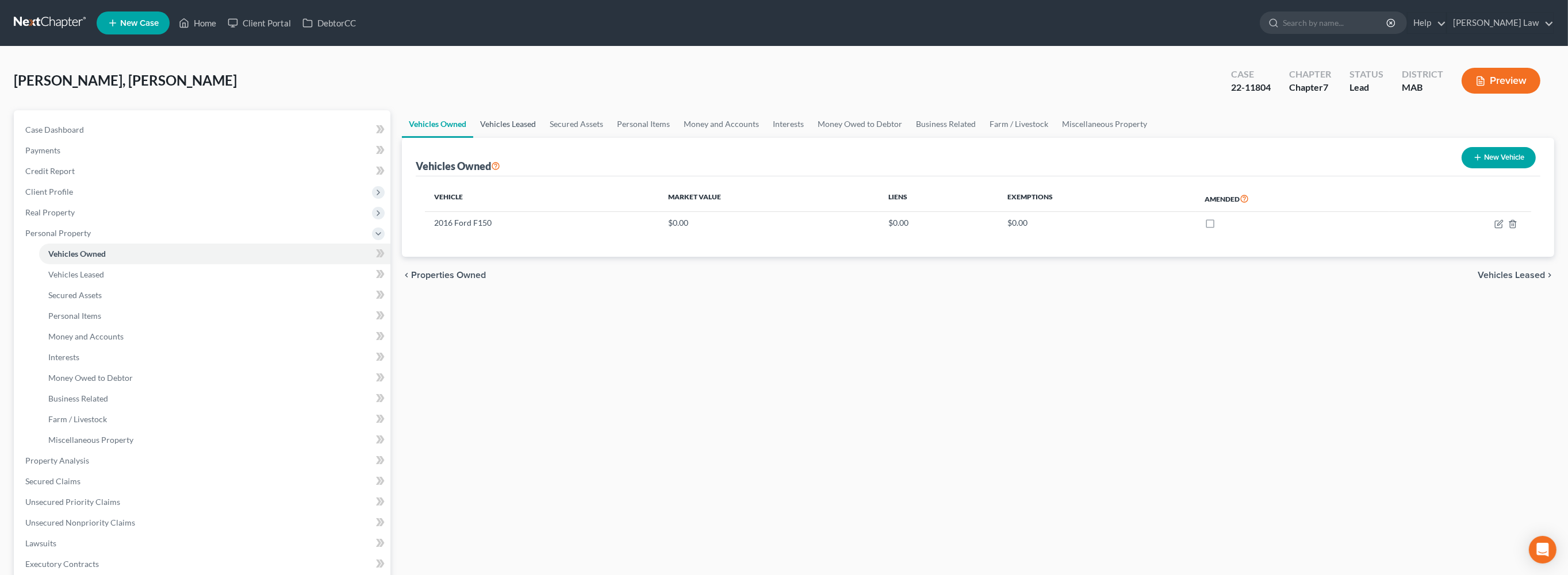
click at [507, 138] on link "Vehicles Leased" at bounding box center [508, 124] width 70 height 27
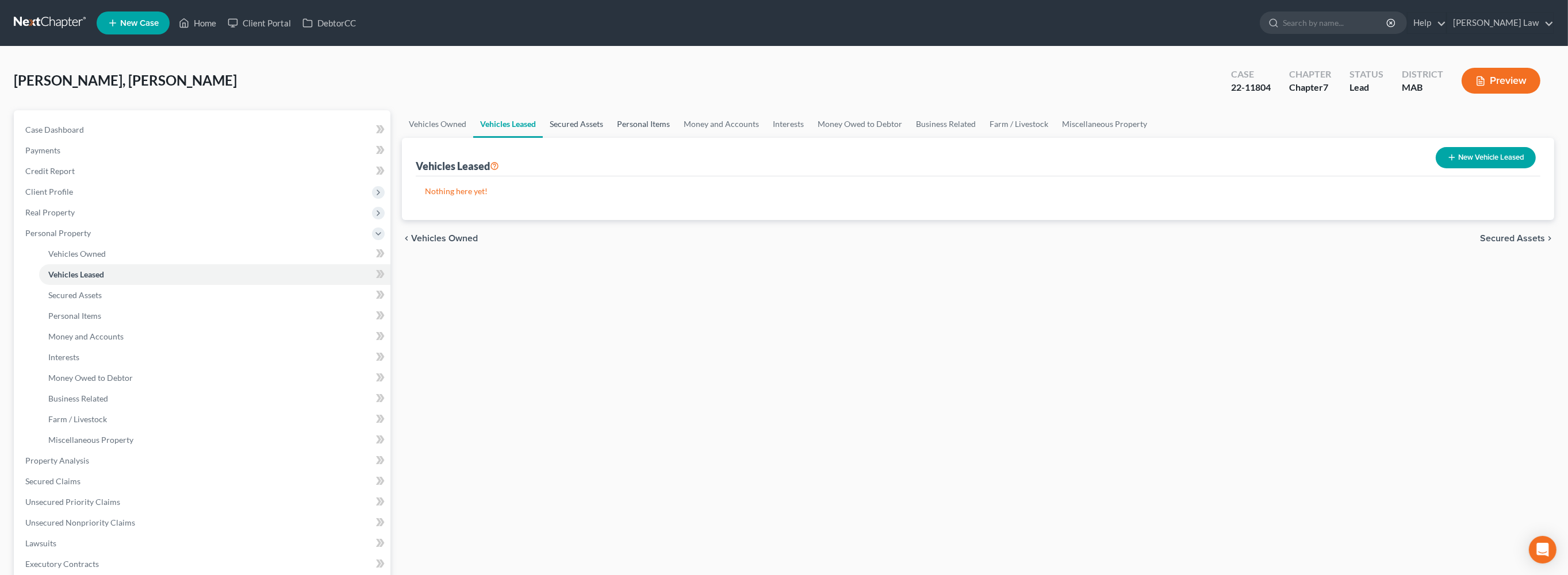
drag, startPoint x: 588, startPoint y: 156, endPoint x: 679, endPoint y: 152, distance: 91.1
click at [589, 138] on link "Secured Assets" at bounding box center [576, 124] width 67 height 27
click at [677, 138] on link "Personal Items" at bounding box center [644, 124] width 67 height 27
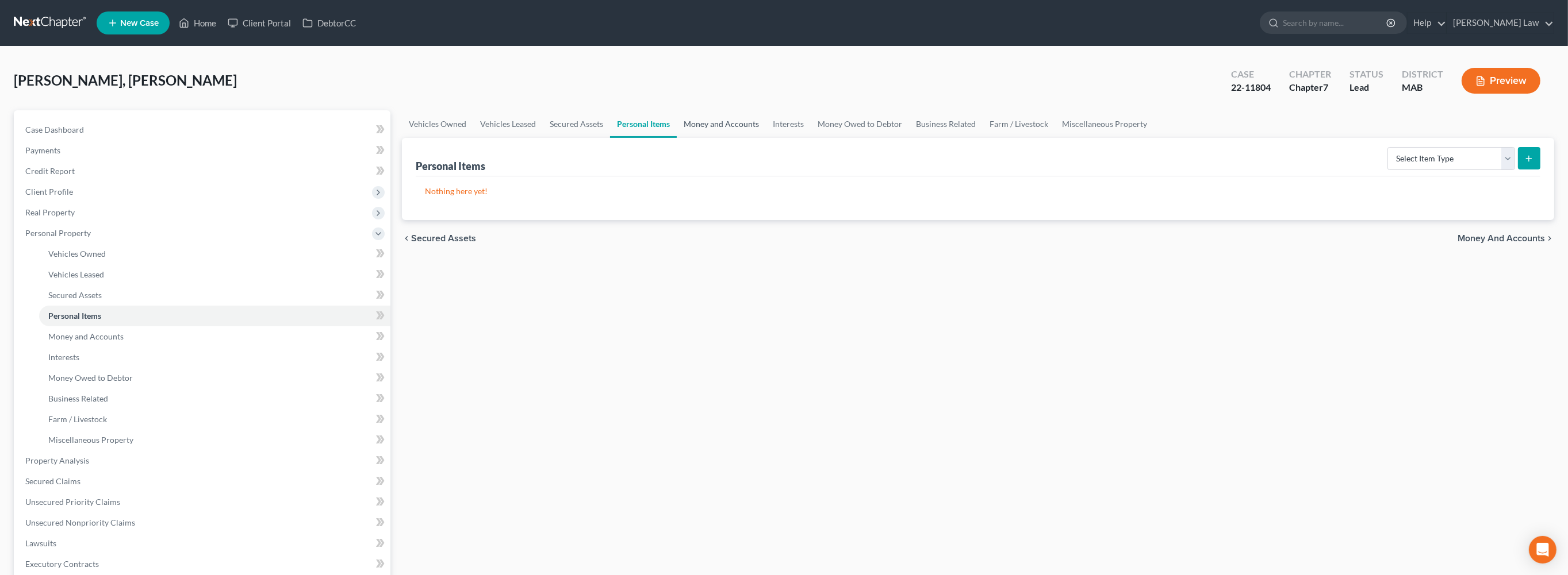
click at [766, 138] on link "Money and Accounts" at bounding box center [721, 124] width 89 height 27
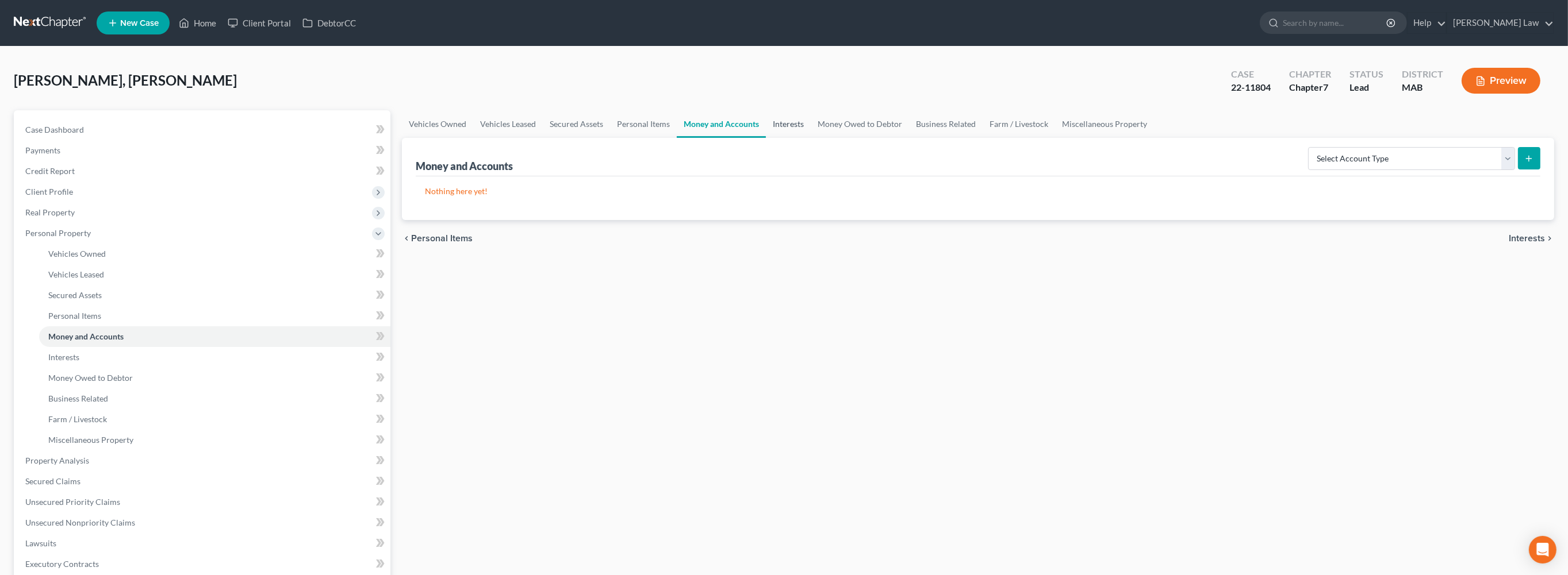
click at [811, 138] on link "Interests" at bounding box center [788, 124] width 45 height 27
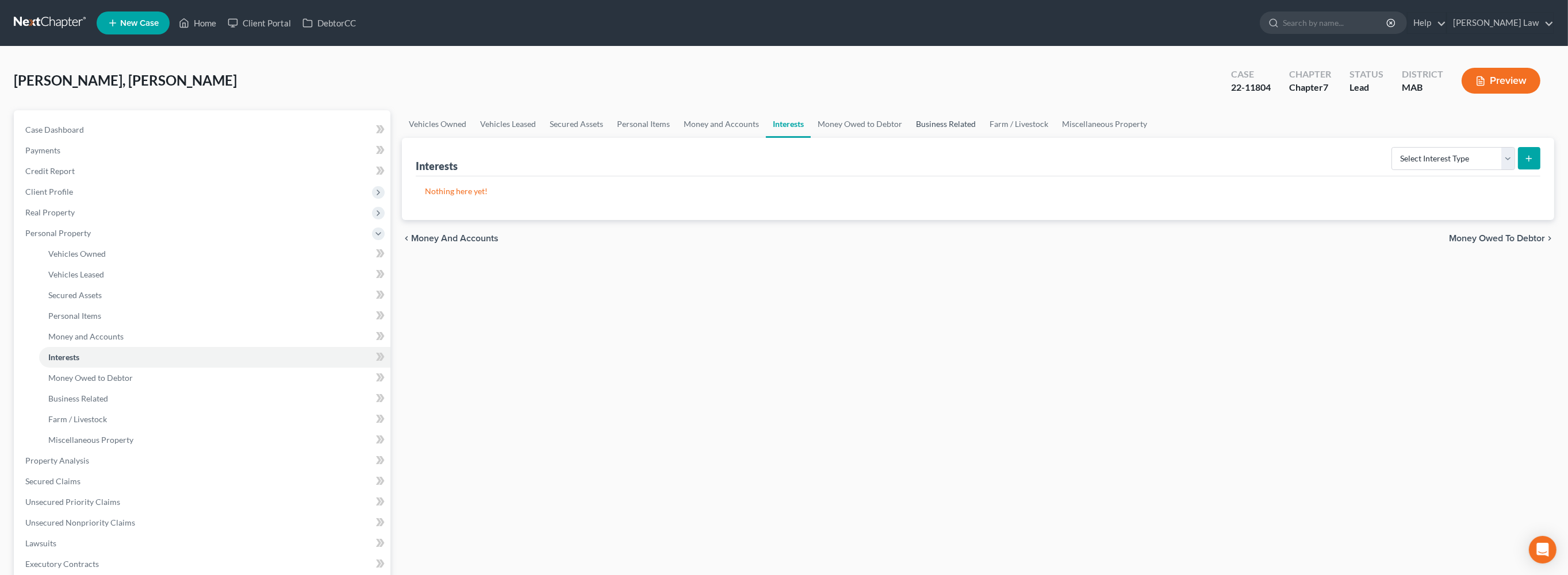
click at [982, 138] on link "Business Related" at bounding box center [946, 124] width 73 height 27
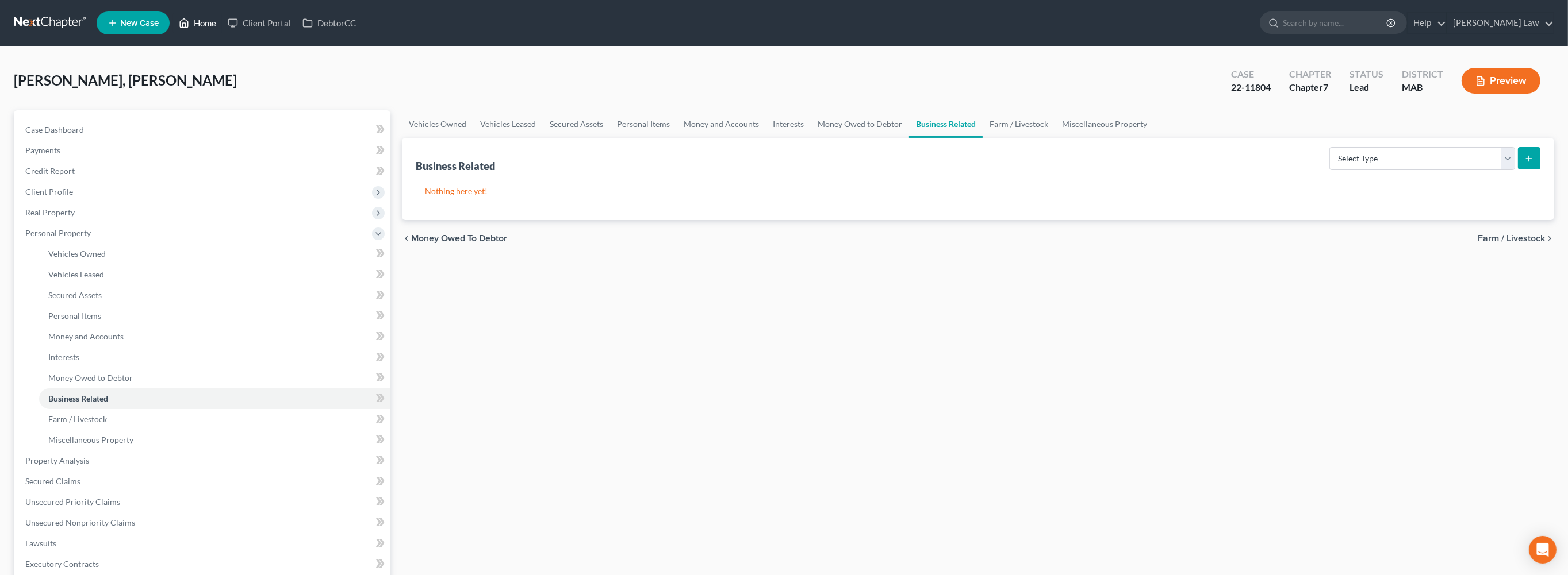
click at [222, 27] on link "Home" at bounding box center [197, 23] width 49 height 21
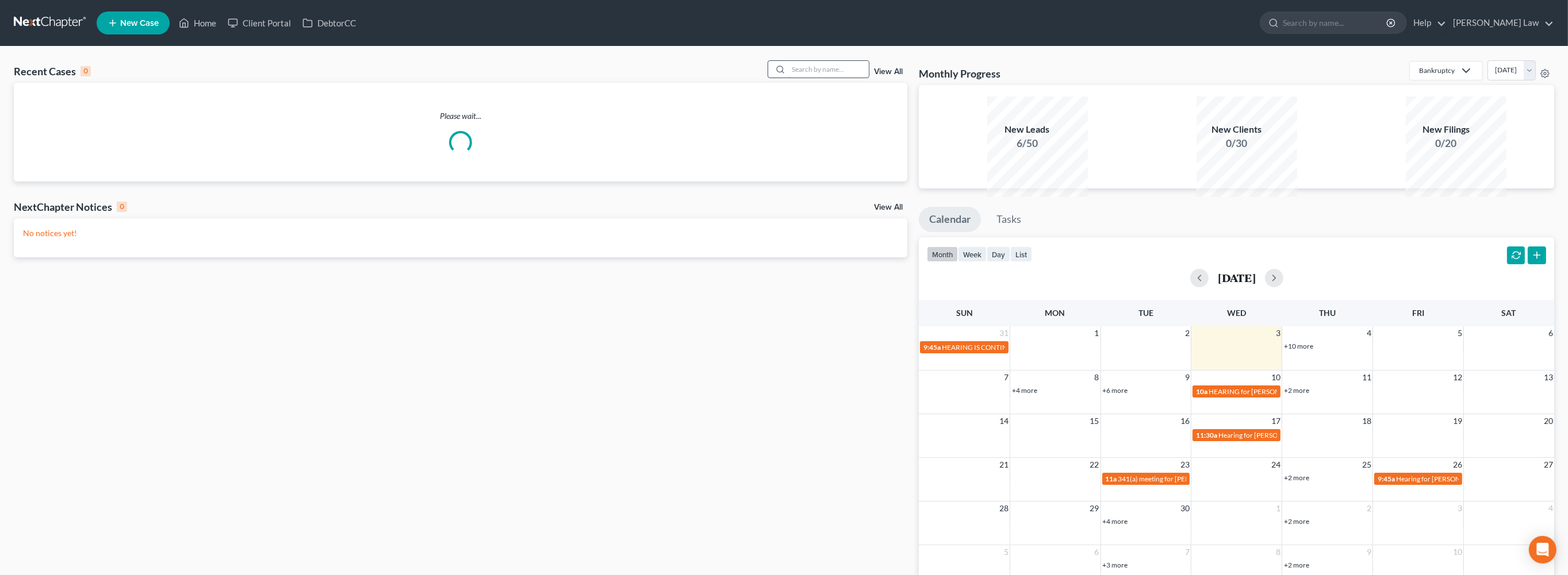
click at [788, 78] on input "search" at bounding box center [828, 69] width 81 height 16
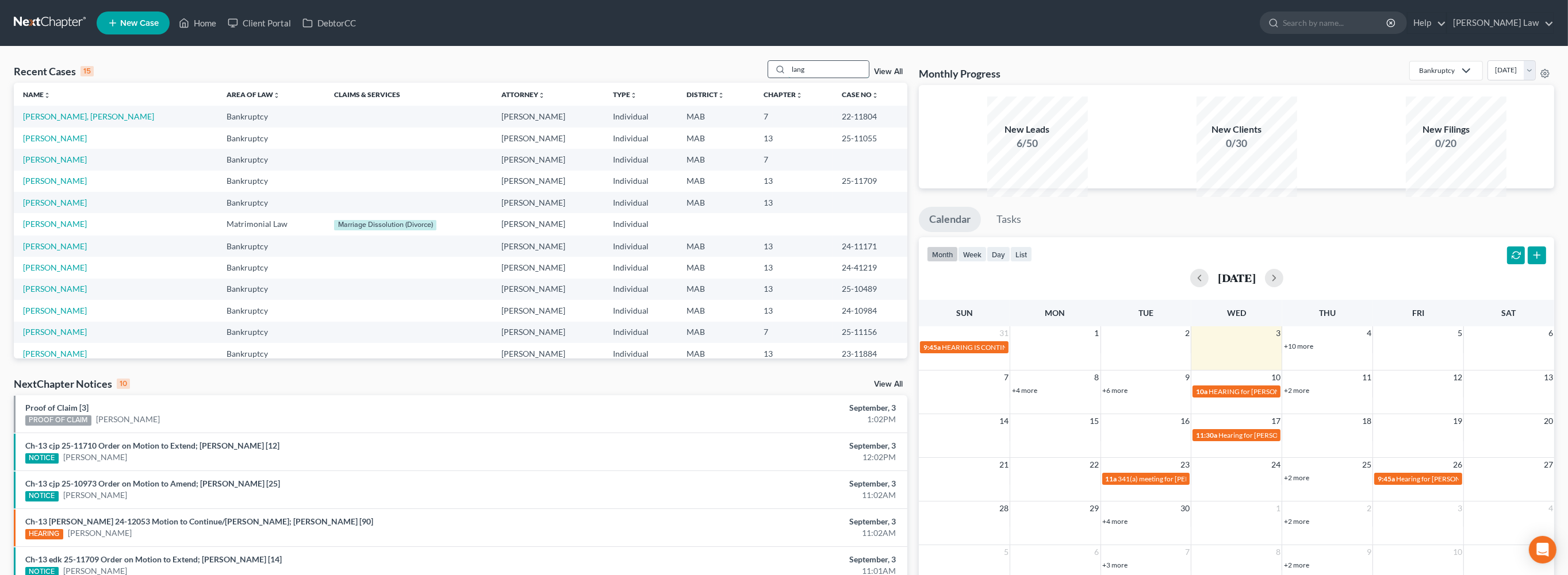
type input "lang"
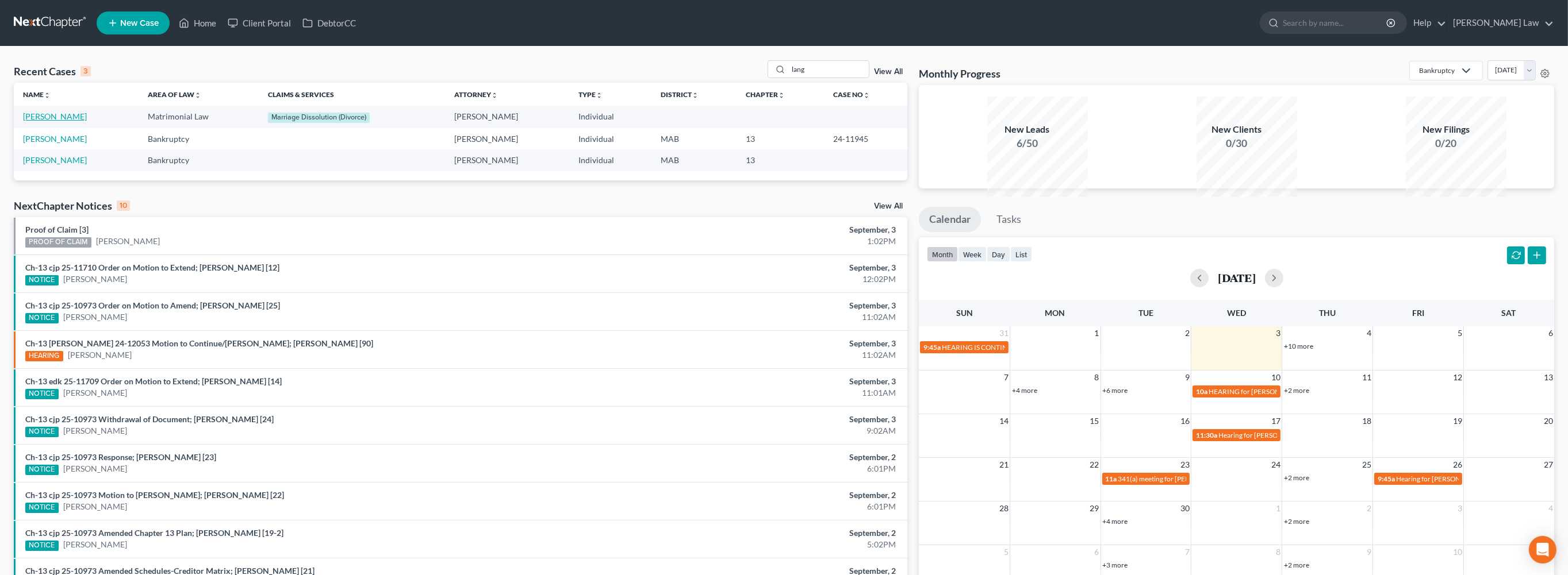
click at [56, 121] on link "[PERSON_NAME]" at bounding box center [55, 116] width 64 height 10
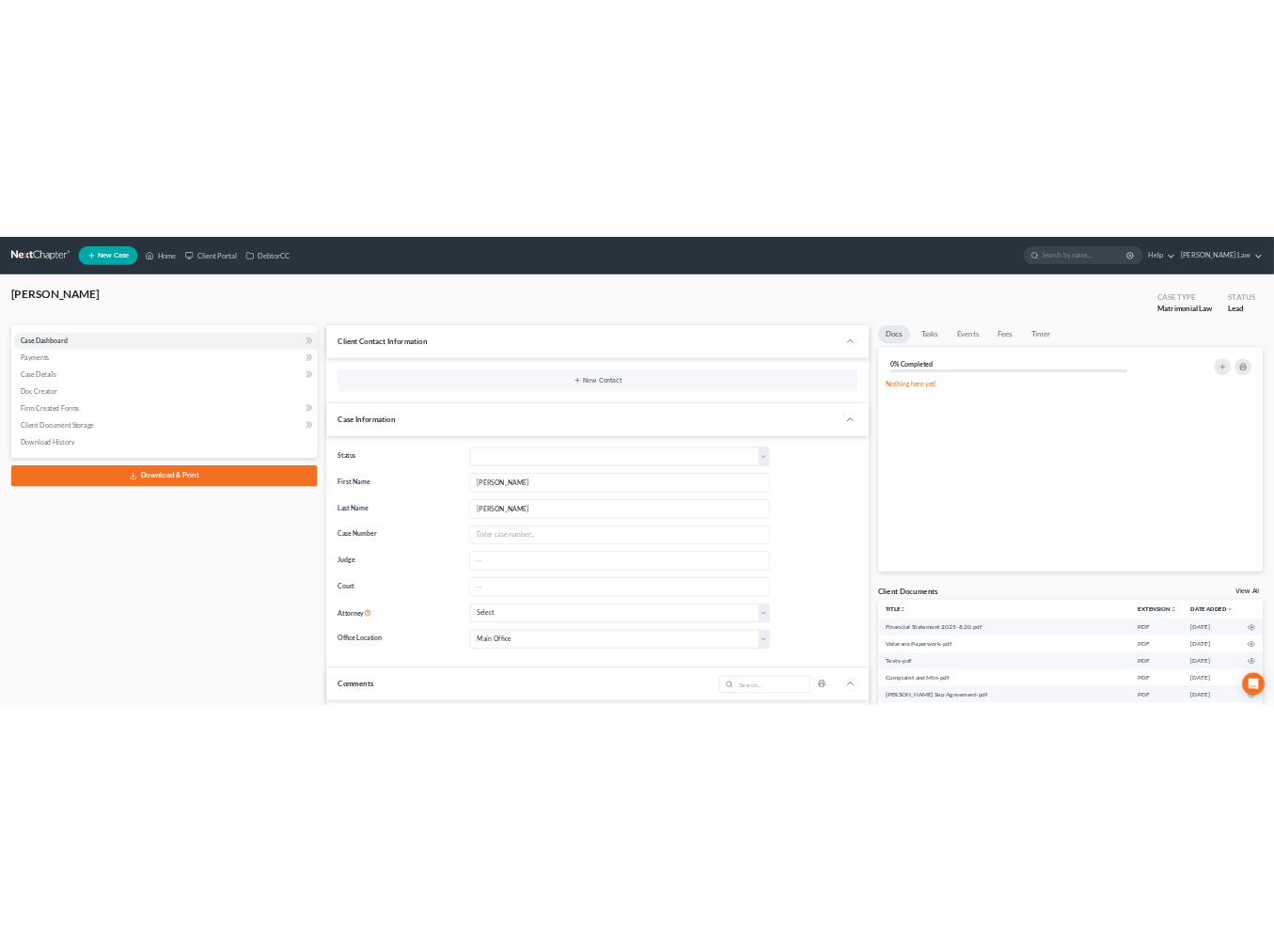
scroll to position [55, 0]
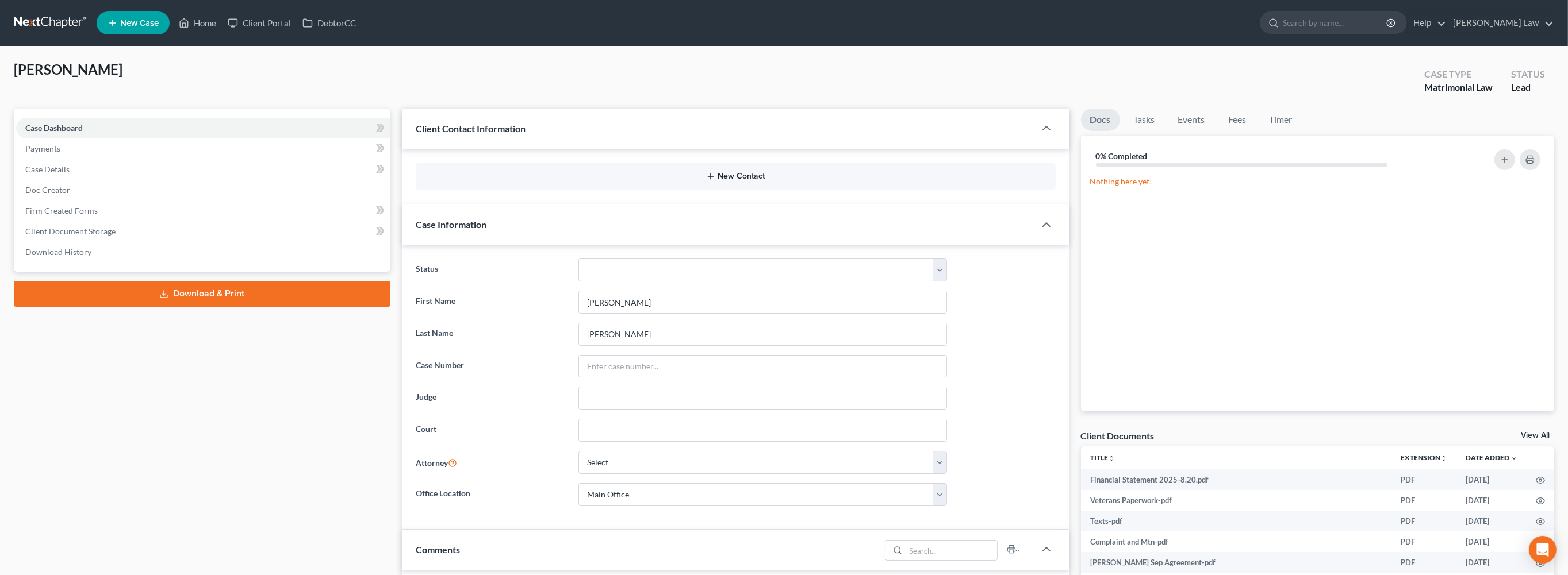
click at [713, 181] on button "New Contact" at bounding box center [735, 176] width 622 height 9
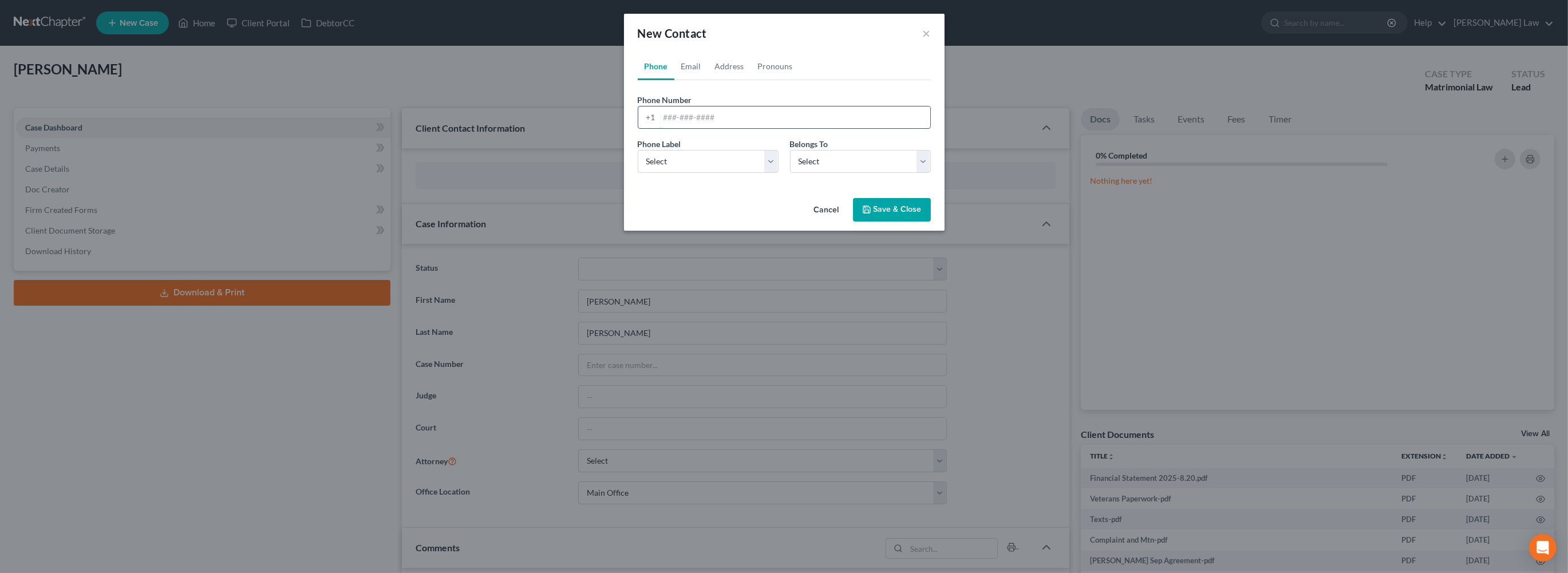
click at [684, 128] on input "tel" at bounding box center [794, 118] width 271 height 22
click at [674, 80] on link "Email" at bounding box center [691, 66] width 33 height 27
click at [664, 128] on input "email" at bounding box center [794, 118] width 271 height 22
type input "[EMAIL_ADDRESS][DOMAIN_NAME]"
click at [769, 173] on select "Select Home Work Other" at bounding box center [708, 161] width 141 height 23
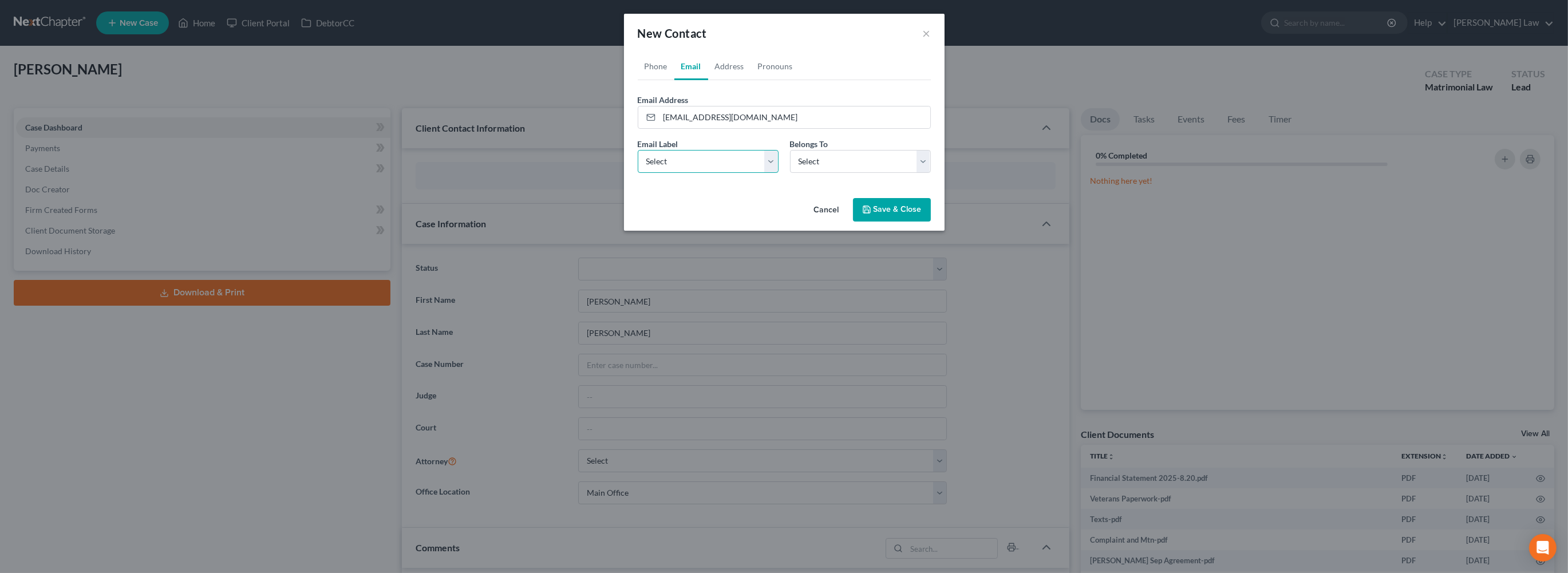
select select "0"
click at [931, 173] on select "Select Client Other" at bounding box center [860, 161] width 141 height 23
select select "0"
click at [638, 80] on link "Phone" at bounding box center [656, 66] width 37 height 27
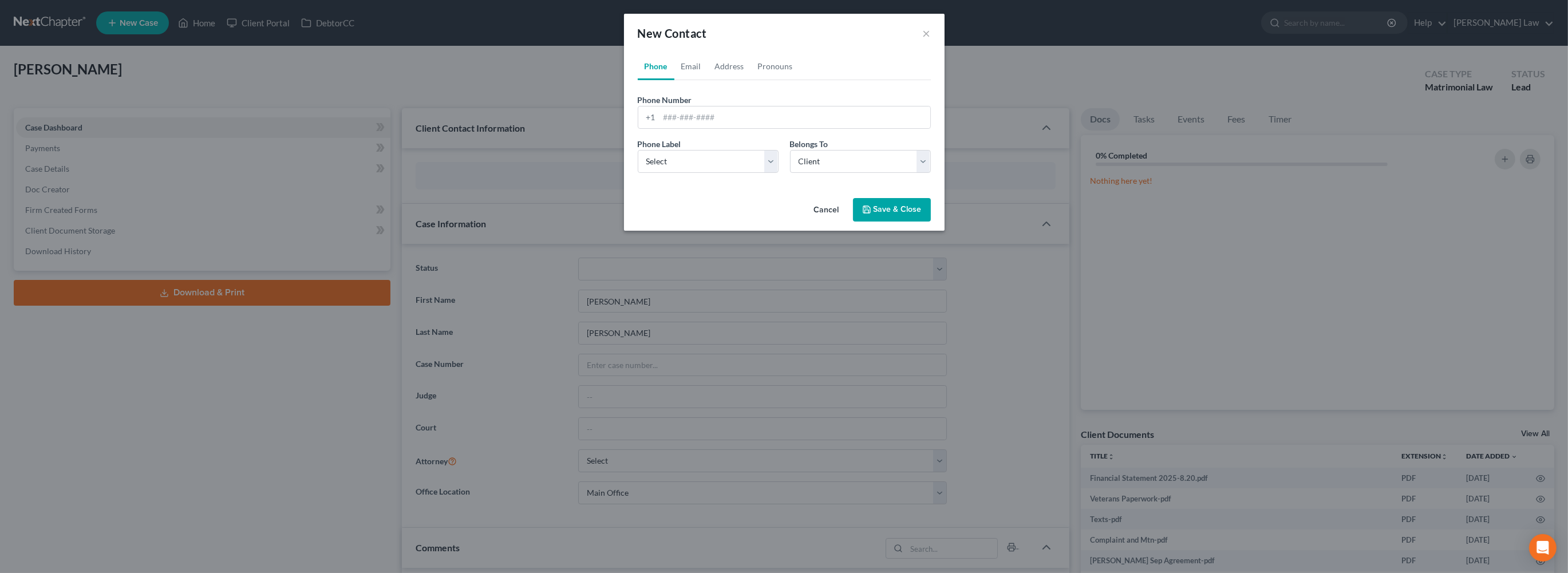
click at [638, 80] on link "Phone" at bounding box center [656, 66] width 37 height 27
click at [659, 128] on input "tel" at bounding box center [794, 118] width 271 height 22
type input "5083174140"
click at [773, 173] on select "Select Mobile Home Work Other" at bounding box center [708, 161] width 141 height 23
select select "0"
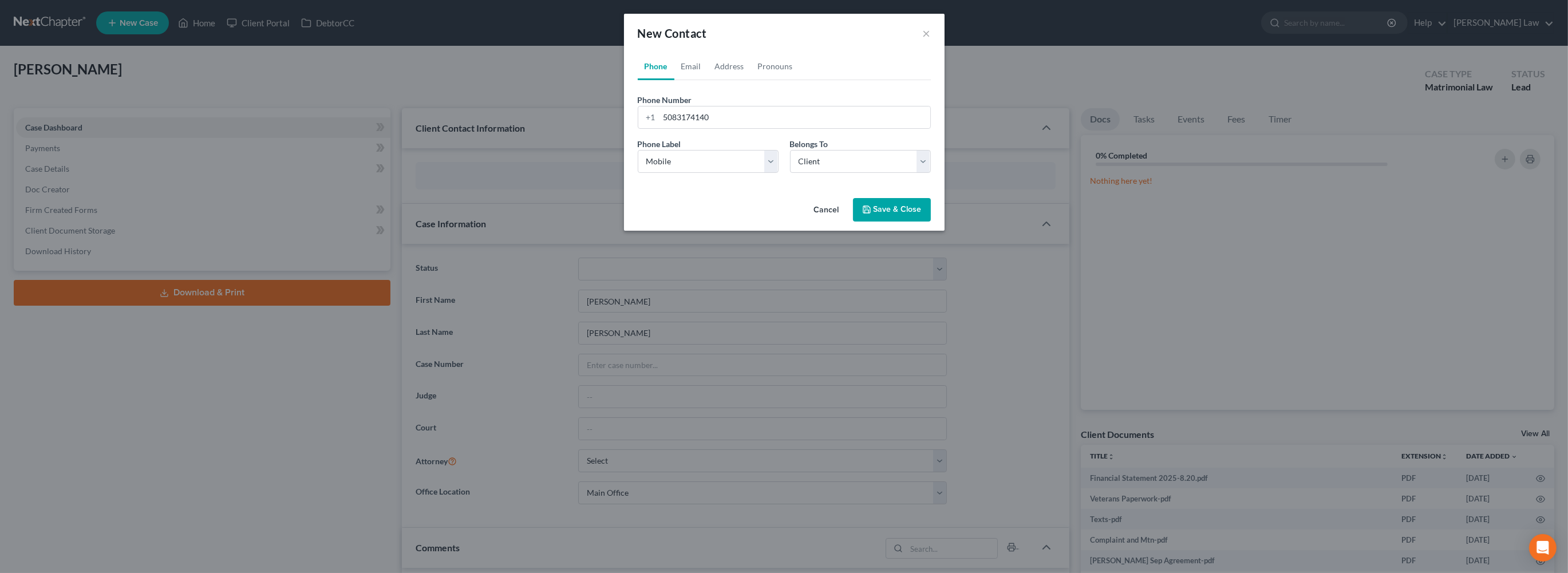
click at [931, 222] on button "Save & Close" at bounding box center [892, 210] width 78 height 24
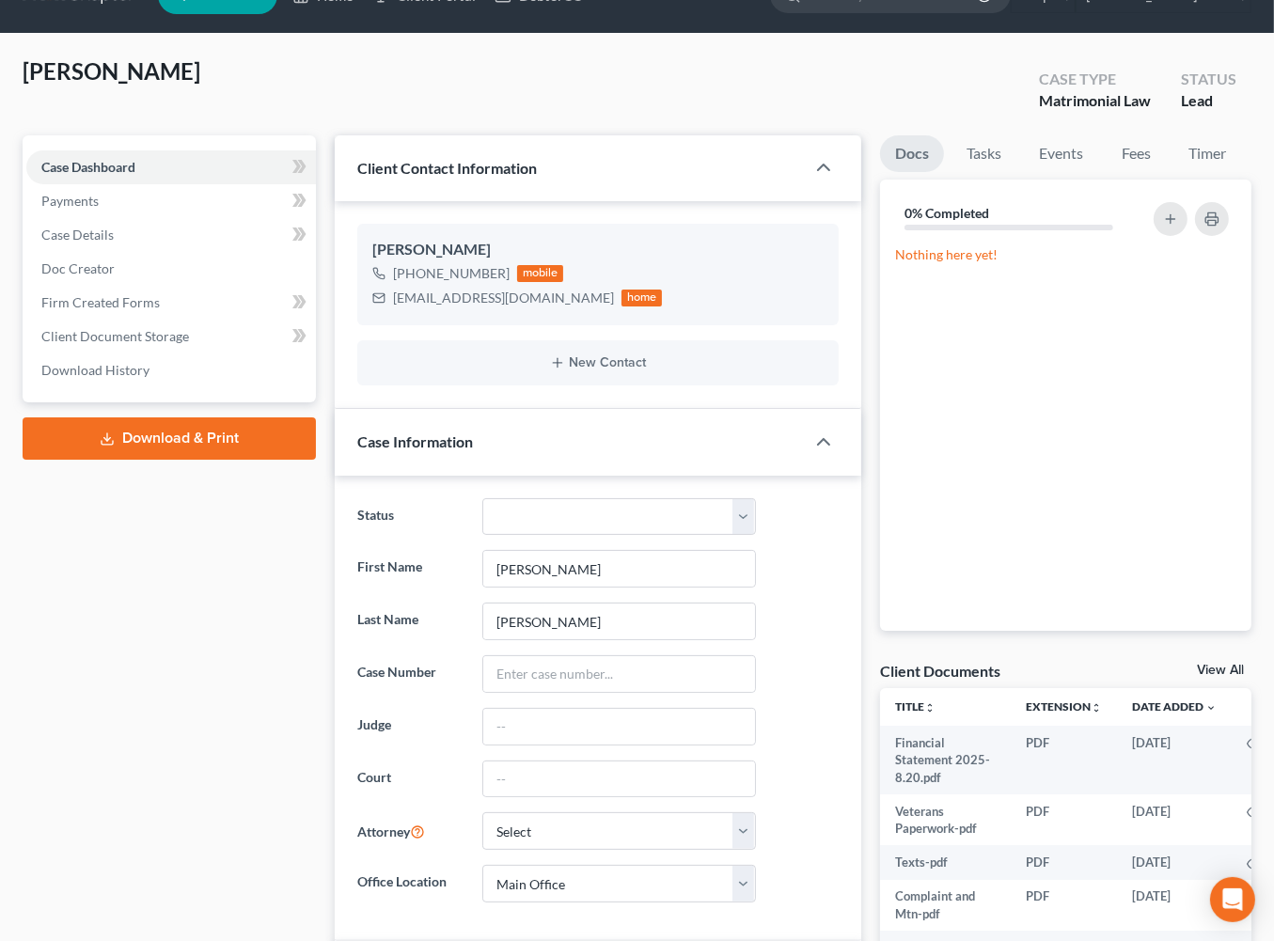
scroll to position [0, 0]
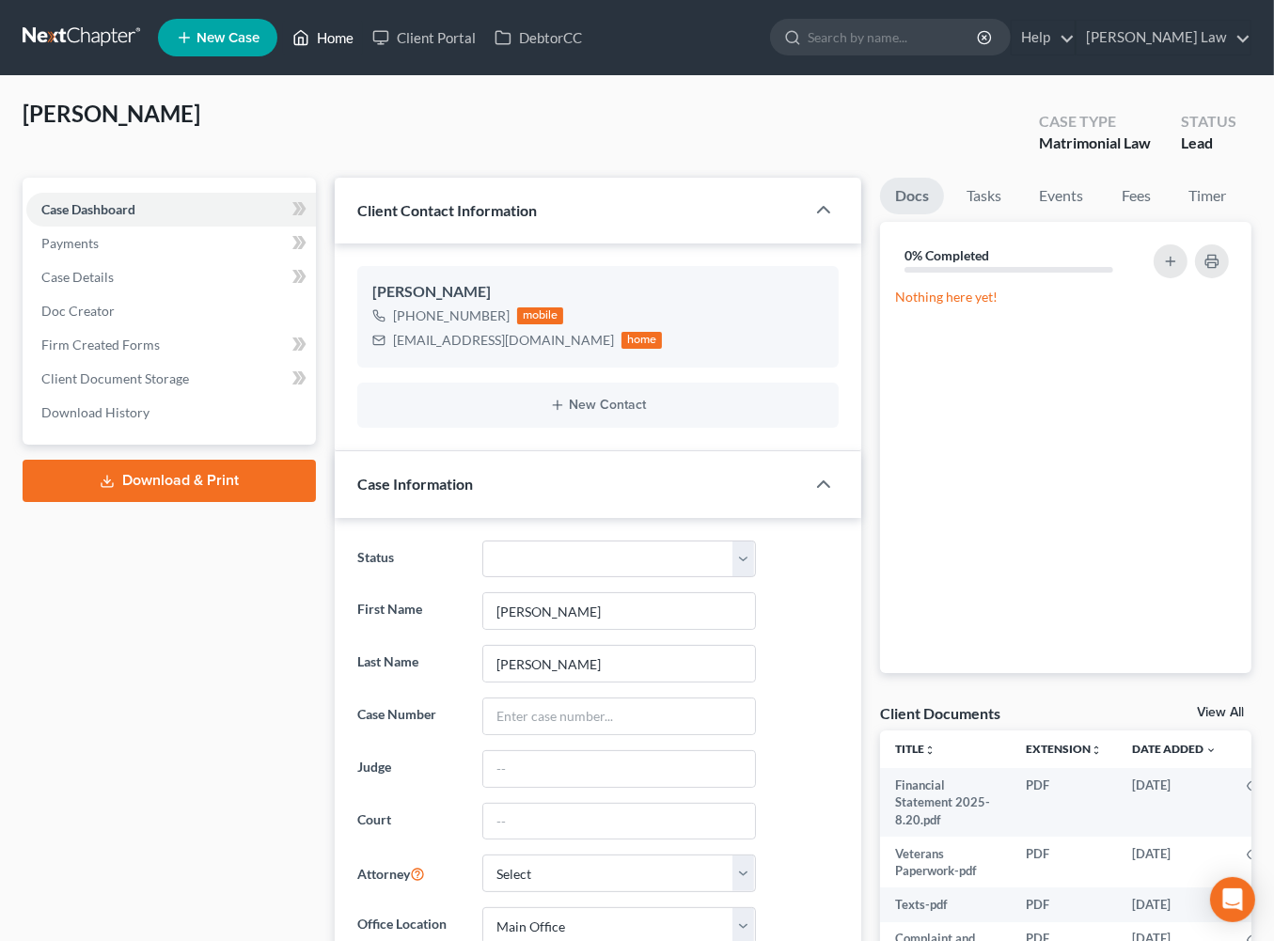
click at [363, 49] on link "Home" at bounding box center [323, 38] width 80 height 34
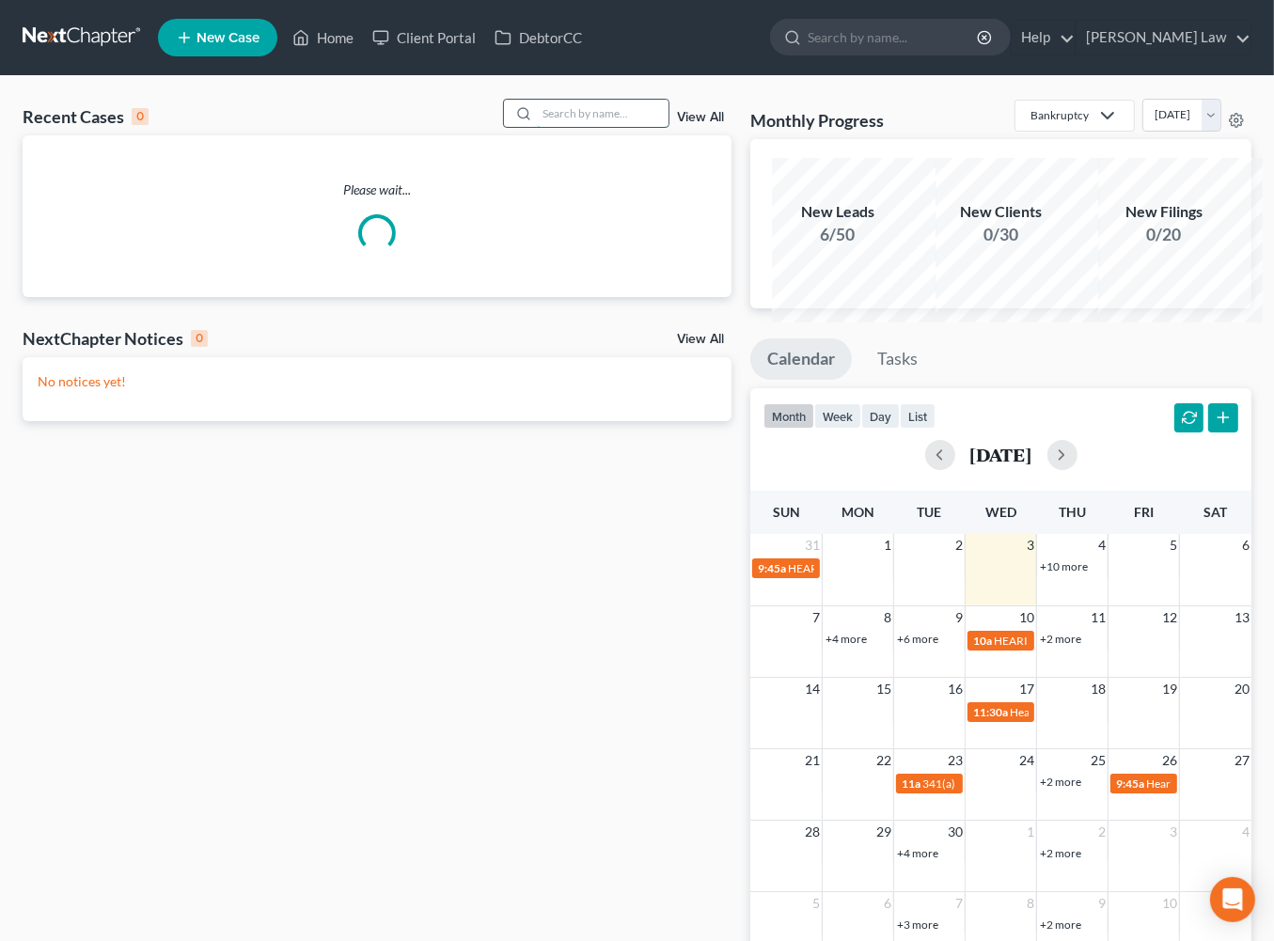
drag, startPoint x: 544, startPoint y: 146, endPoint x: 547, endPoint y: 123, distance: 22.9
click at [544, 127] on input "search" at bounding box center [603, 113] width 132 height 27
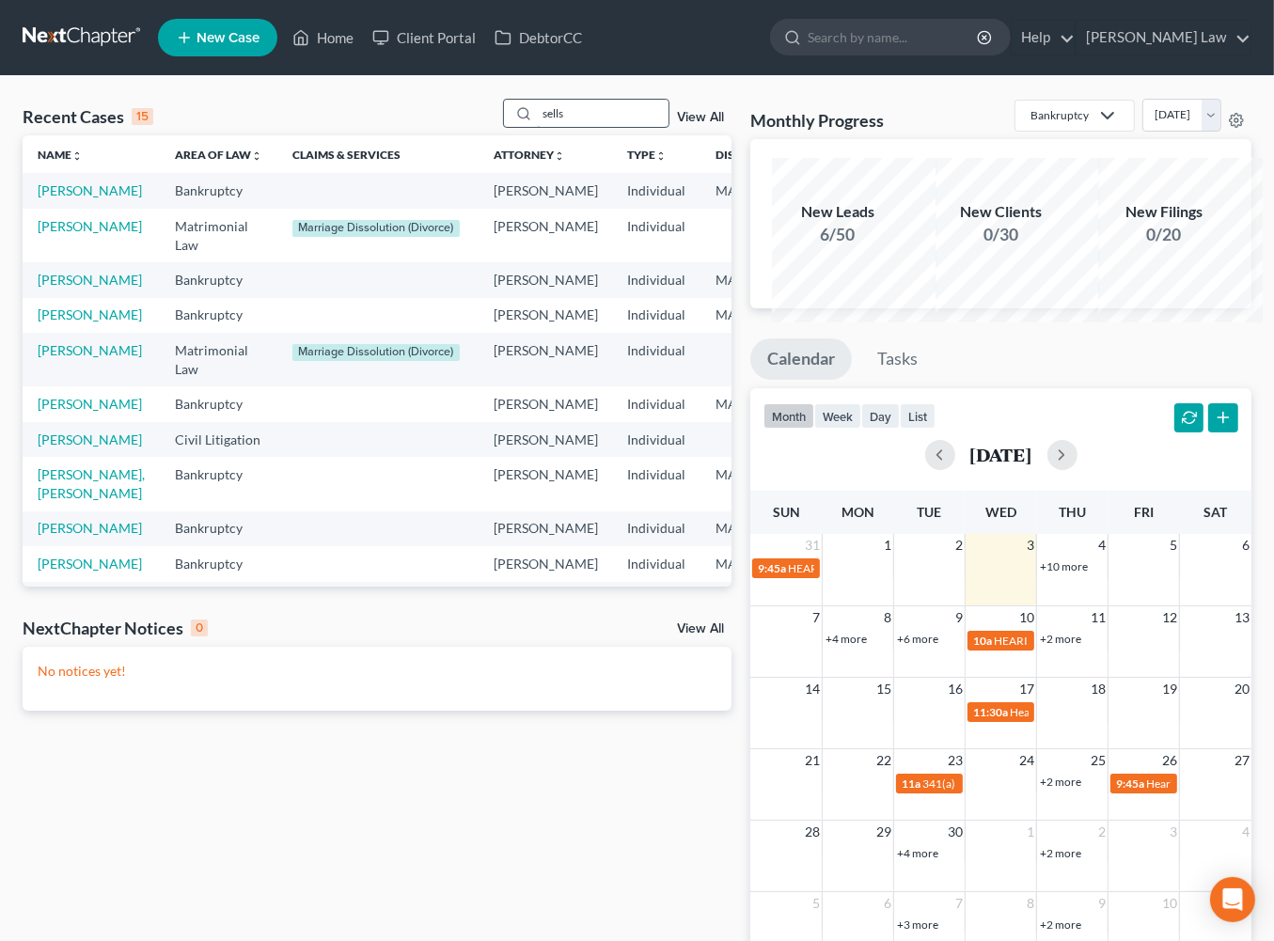
type input "sells"
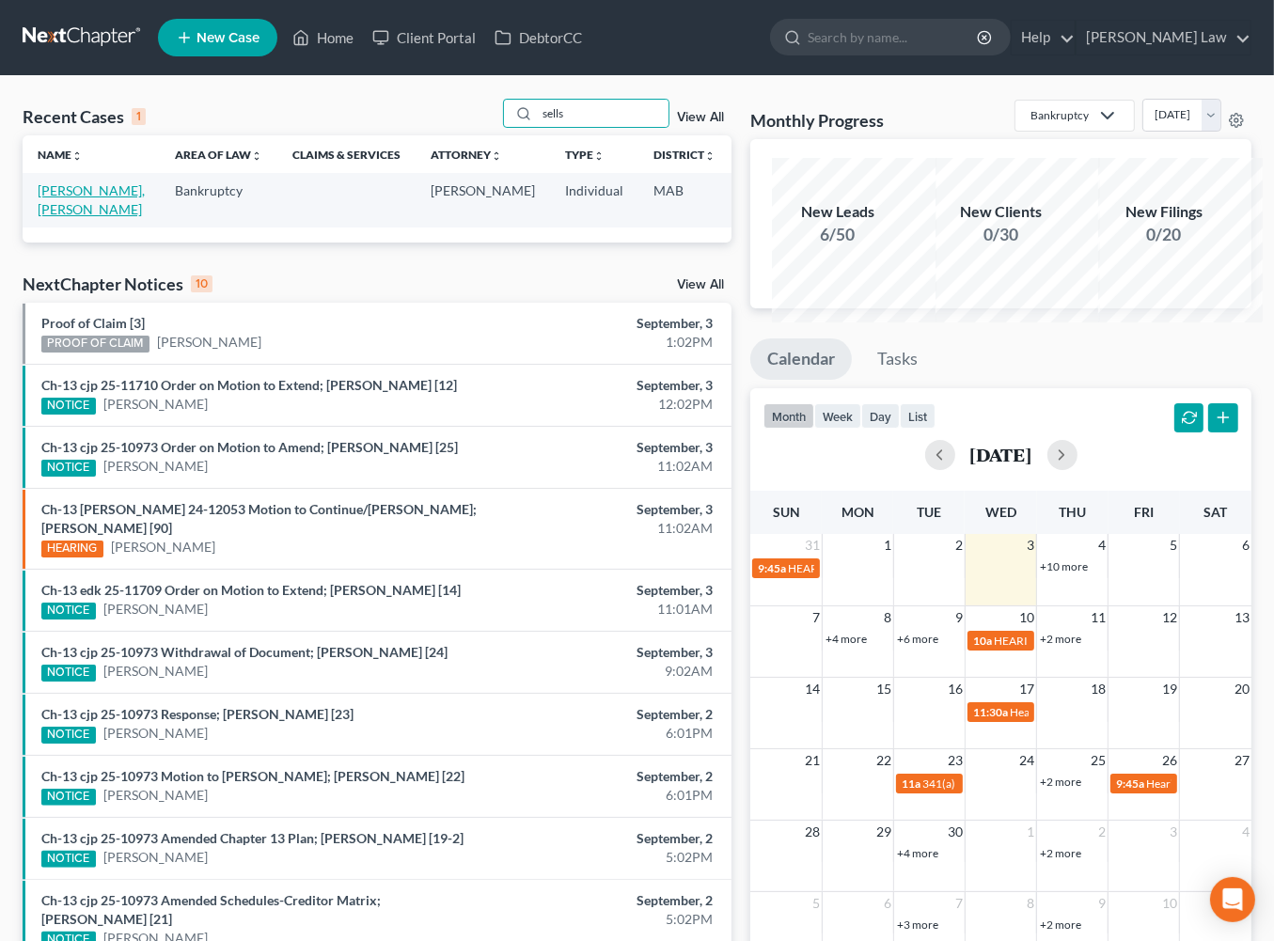
click at [57, 217] on link "[PERSON_NAME], [PERSON_NAME]" at bounding box center [91, 199] width 107 height 35
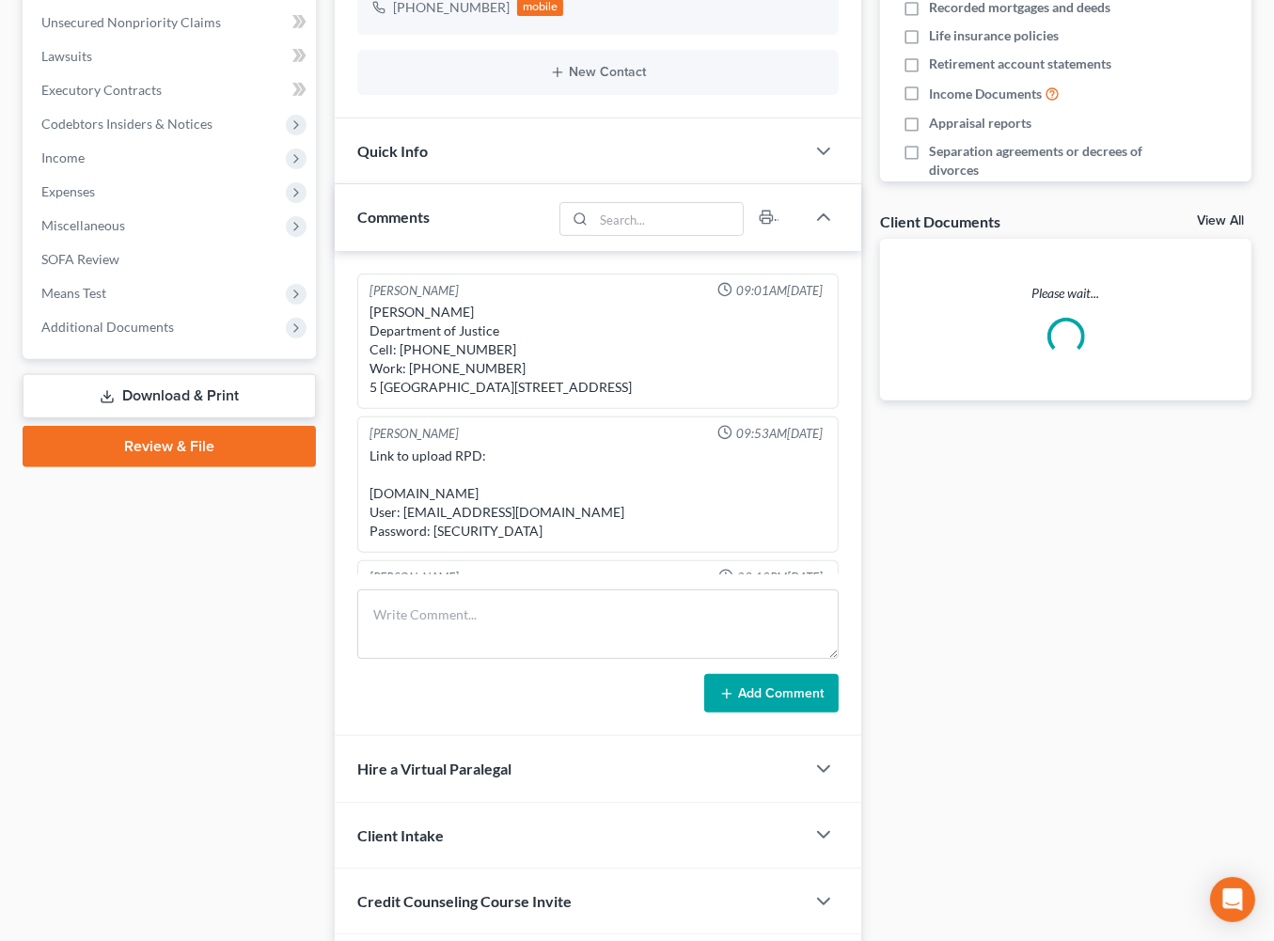
scroll to position [29642, 0]
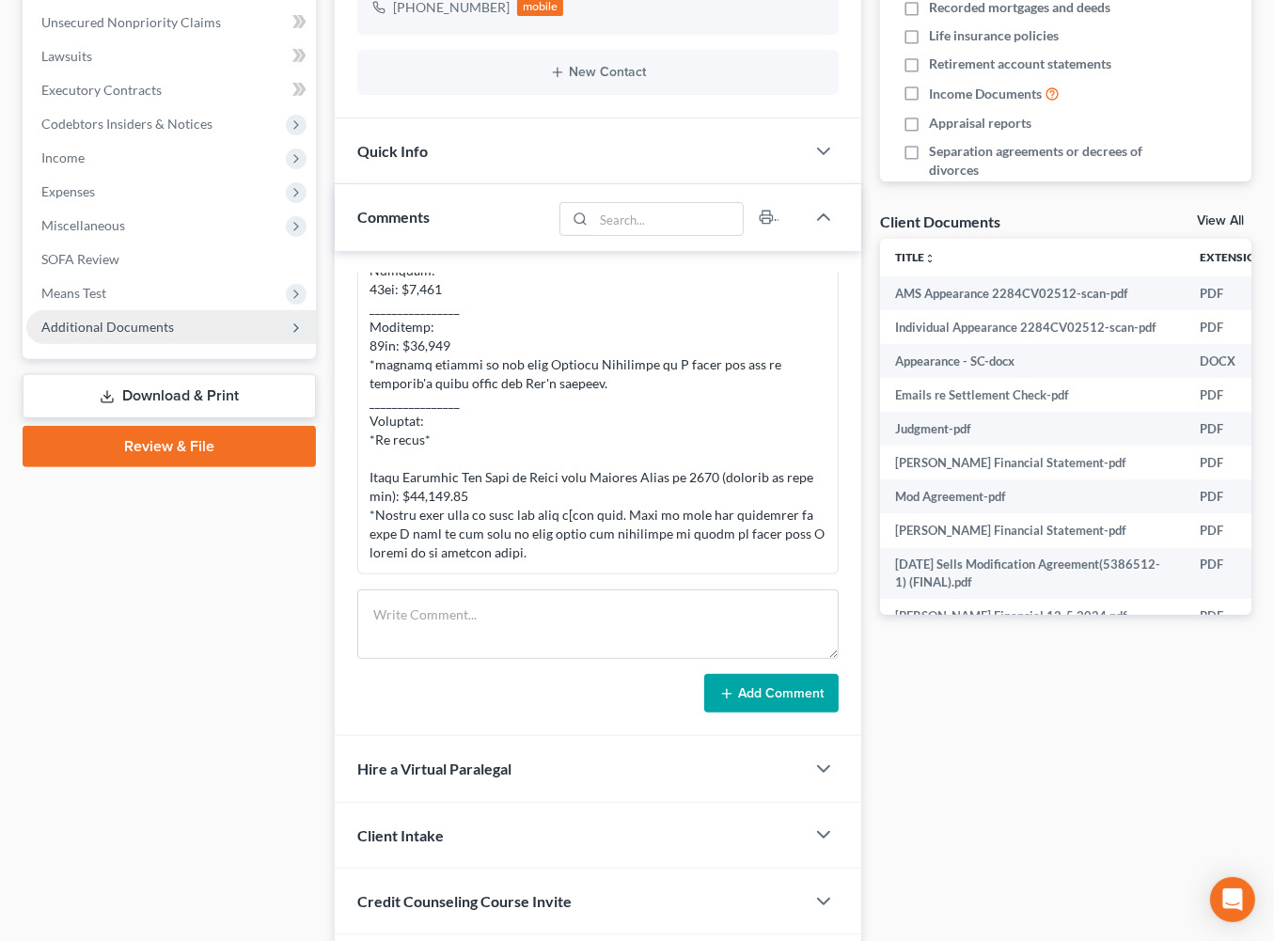
click at [123, 335] on span "Additional Documents" at bounding box center [107, 327] width 133 height 16
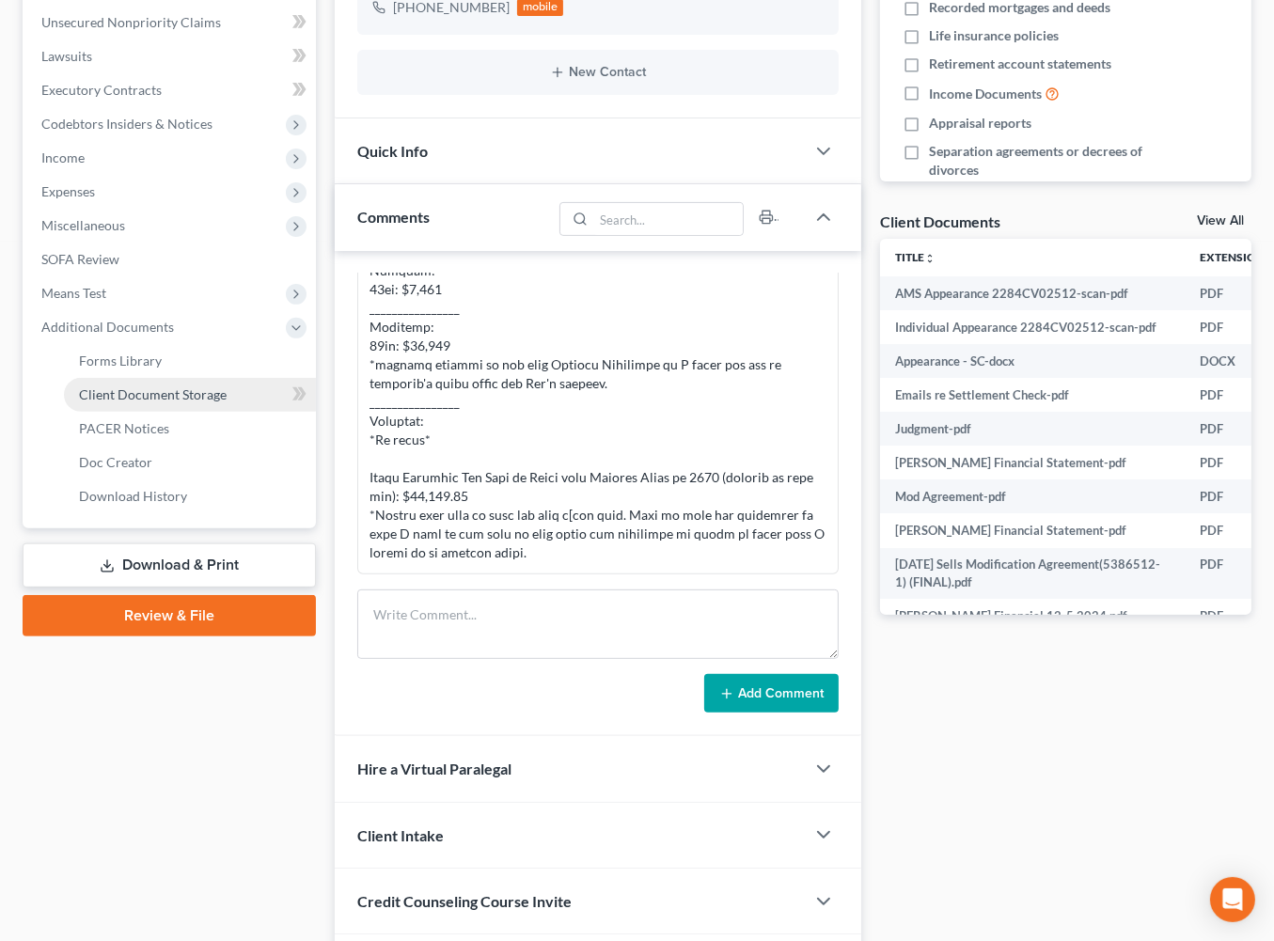
click at [222, 403] on span "Client Document Storage" at bounding box center [153, 395] width 148 height 16
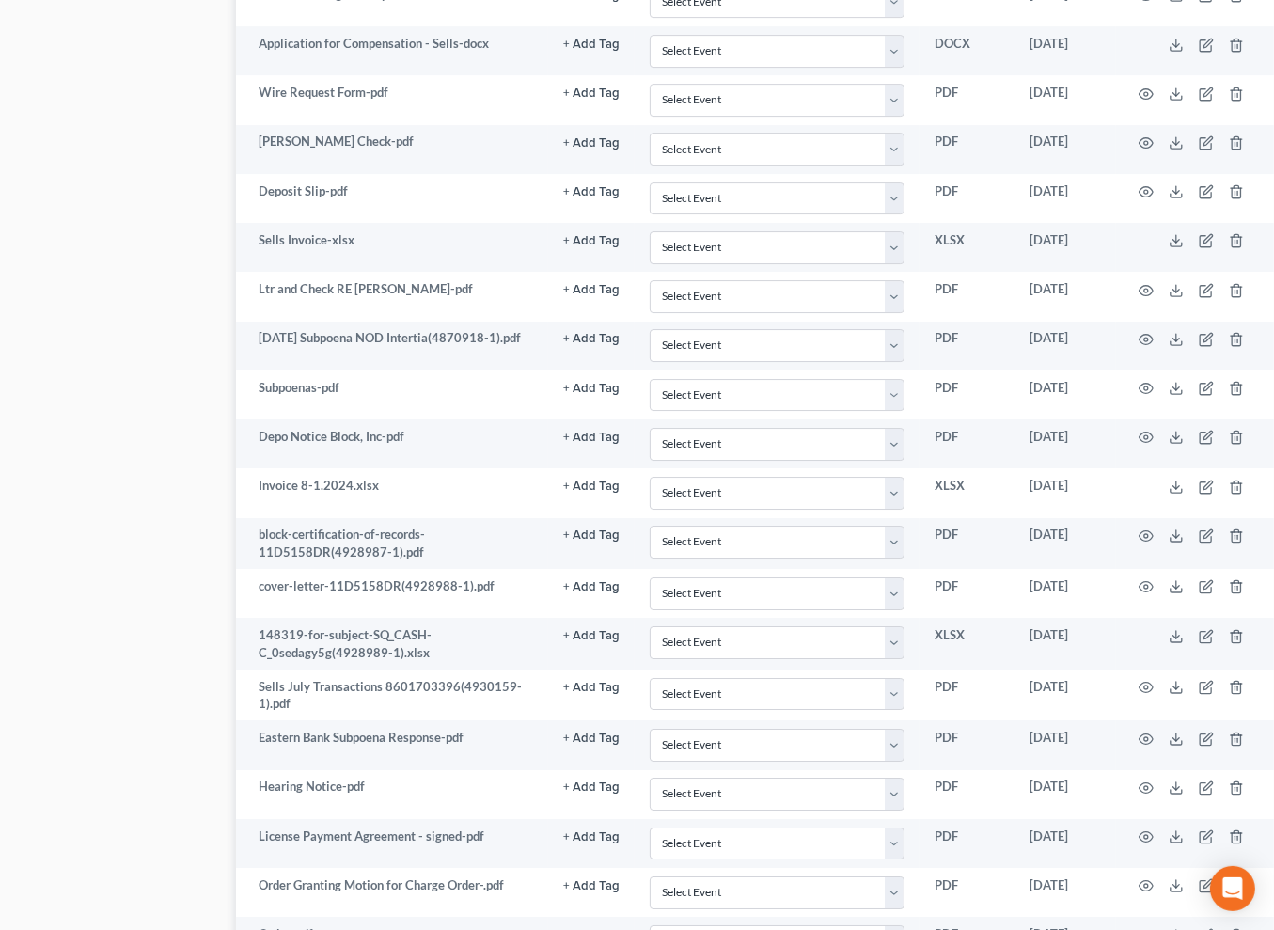
scroll to position [11959, 187]
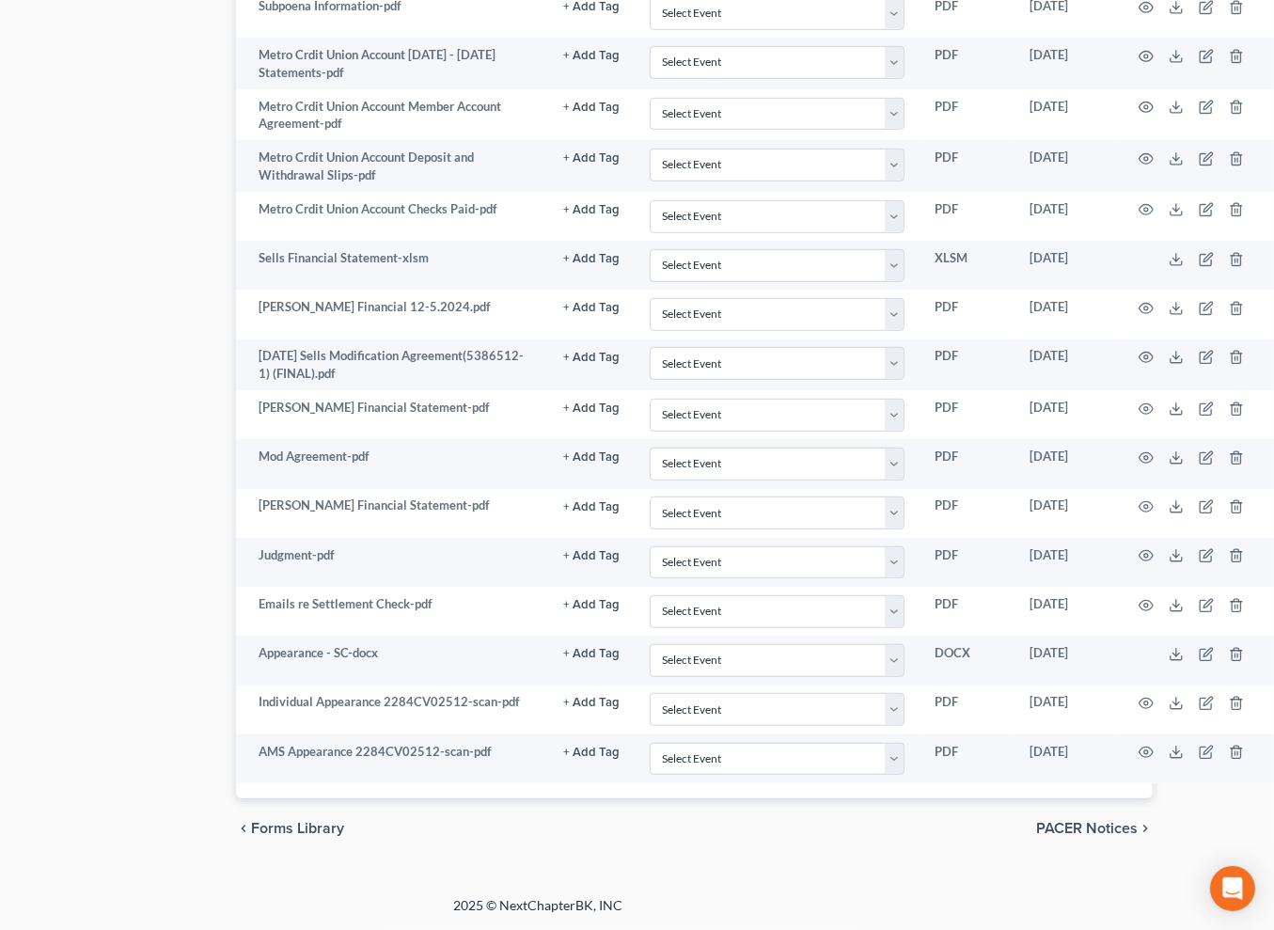
scroll to position [15052, 187]
